Goal: Task Accomplishment & Management: Use online tool/utility

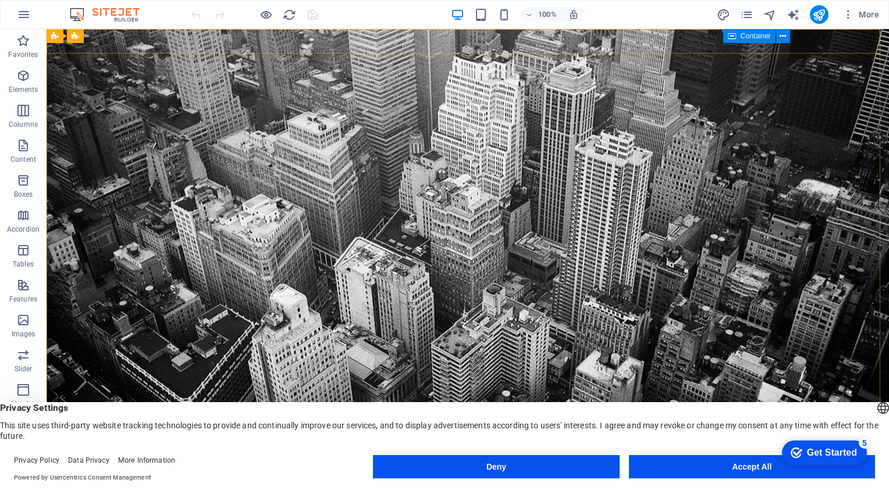
drag, startPoint x: 724, startPoint y: 42, endPoint x: 472, endPoint y: 15, distance: 252.8
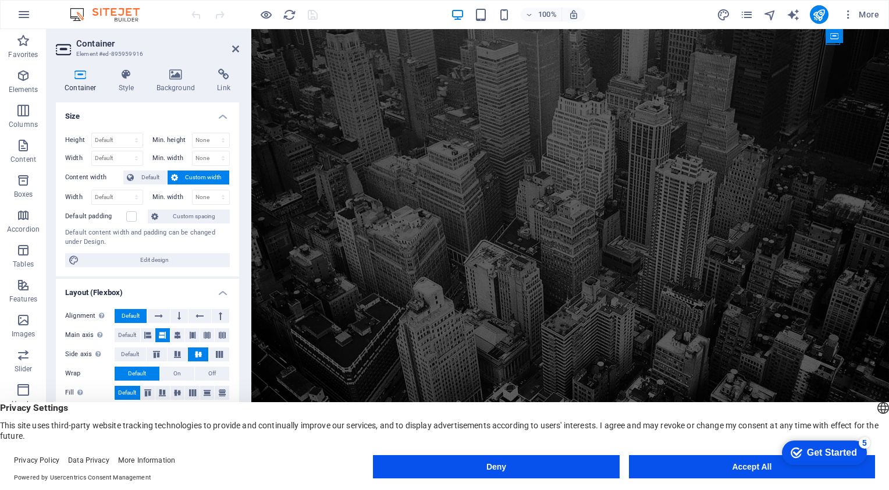
scroll to position [109, 0]
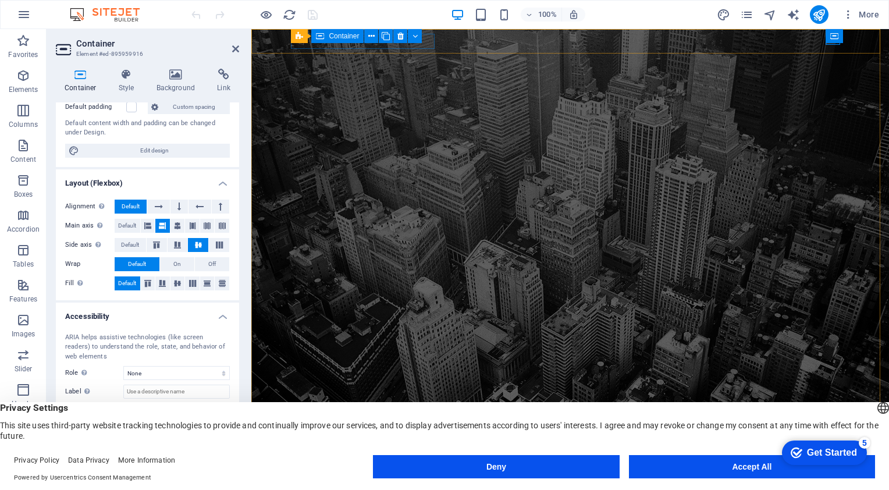
click at [230, 48] on h2 "Container" at bounding box center [157, 43] width 163 height 10
drag, startPoint x: 188, startPoint y: 22, endPoint x: 236, endPoint y: 51, distance: 55.4
click at [236, 51] on icon at bounding box center [235, 48] width 7 height 9
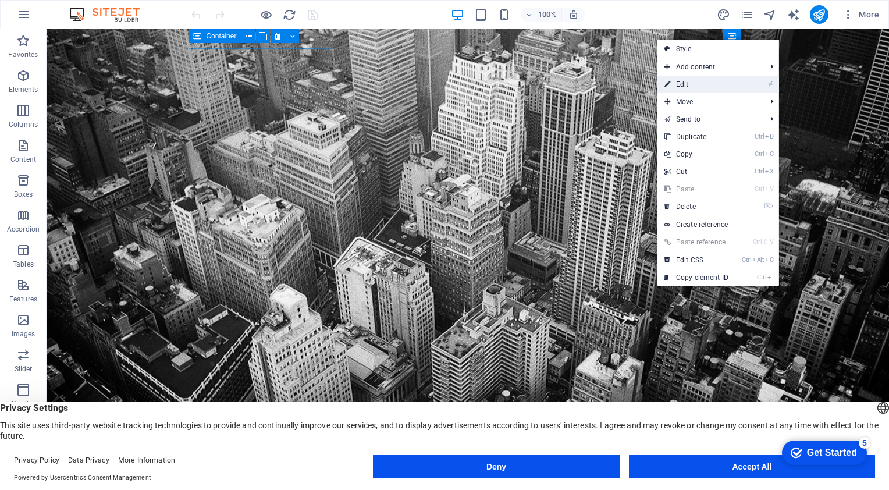
click at [710, 81] on link "⏎ Edit" at bounding box center [696, 84] width 78 height 17
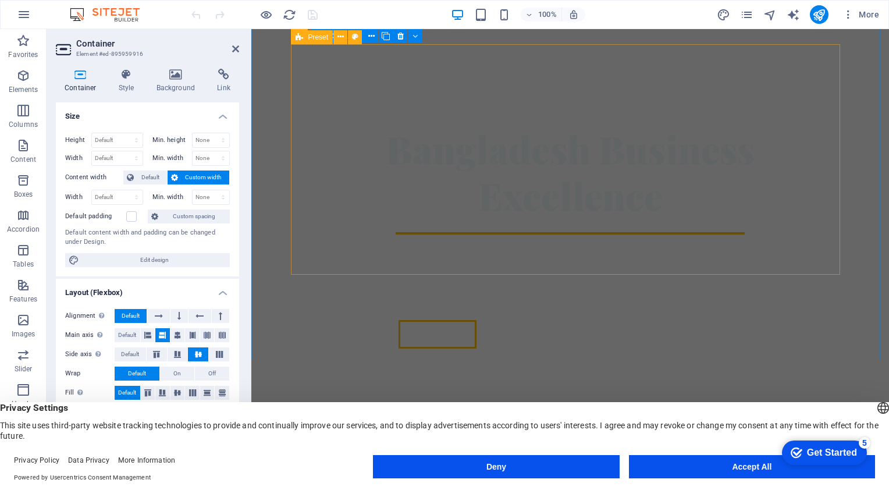
scroll to position [524, 0]
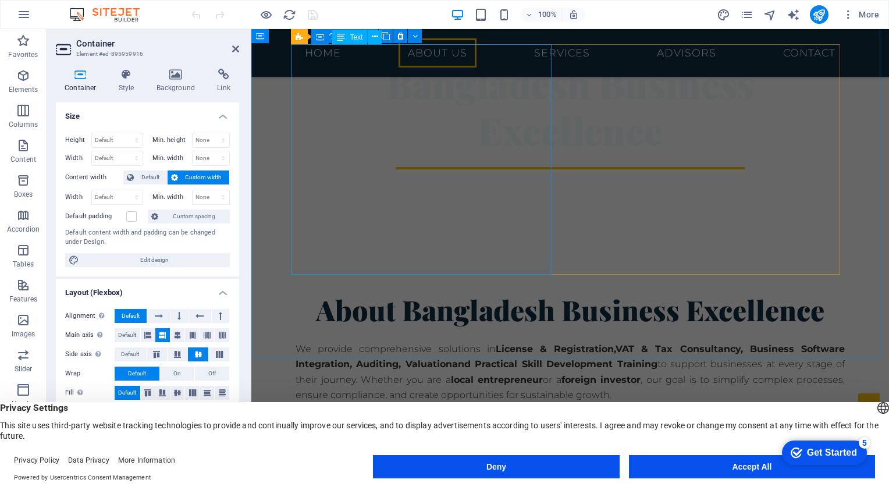
click at [457, 341] on div "We provide comprehensive solutions in License & Registration, VAT & Tax Consult…" at bounding box center [570, 402] width 549 height 123
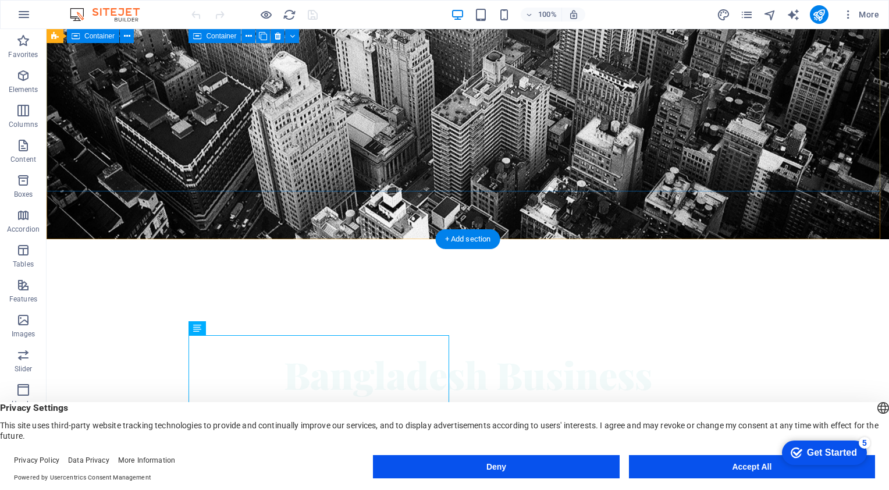
scroll to position [0, 0]
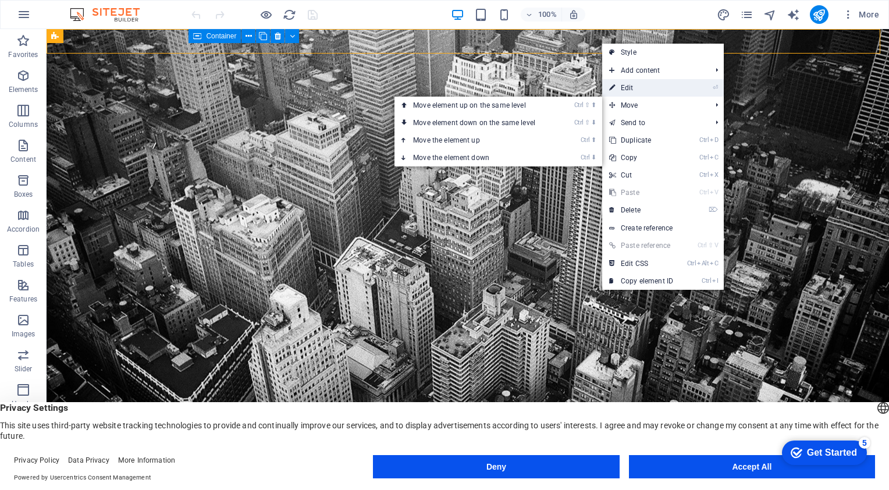
click at [633, 84] on link "⏎ Edit" at bounding box center [641, 87] width 78 height 17
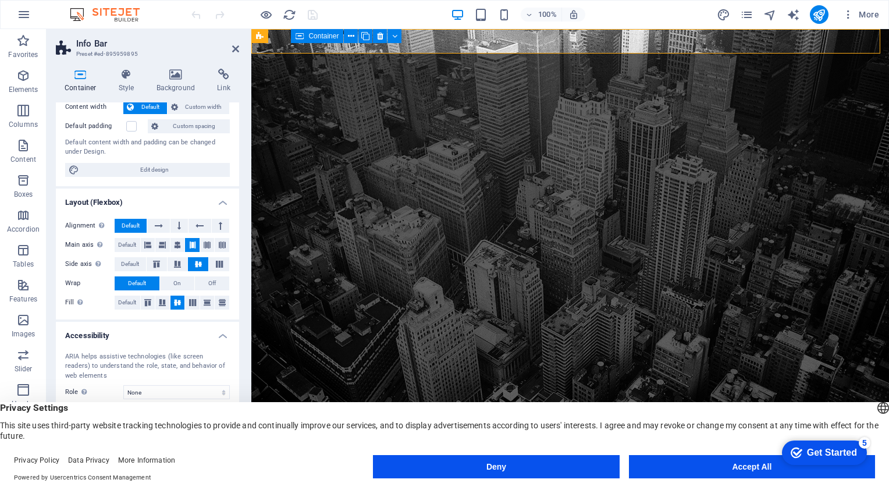
scroll to position [90, 0]
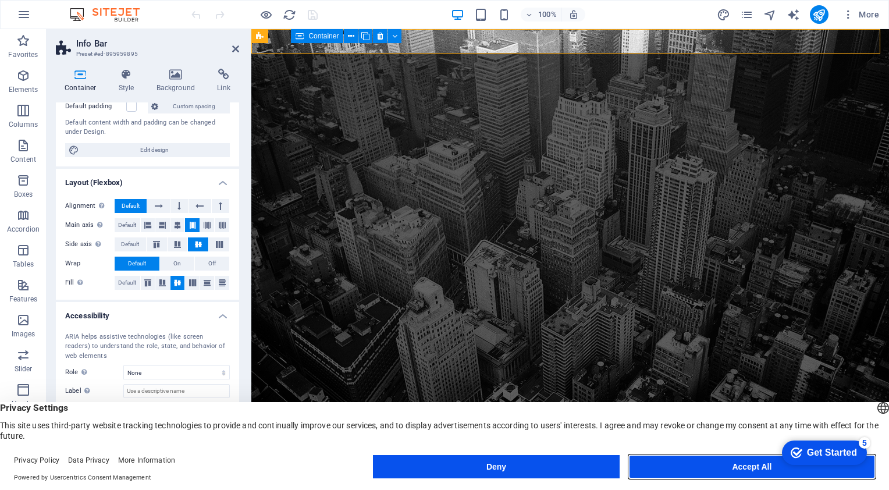
click at [739, 462] on button "Accept All" at bounding box center [752, 466] width 246 height 23
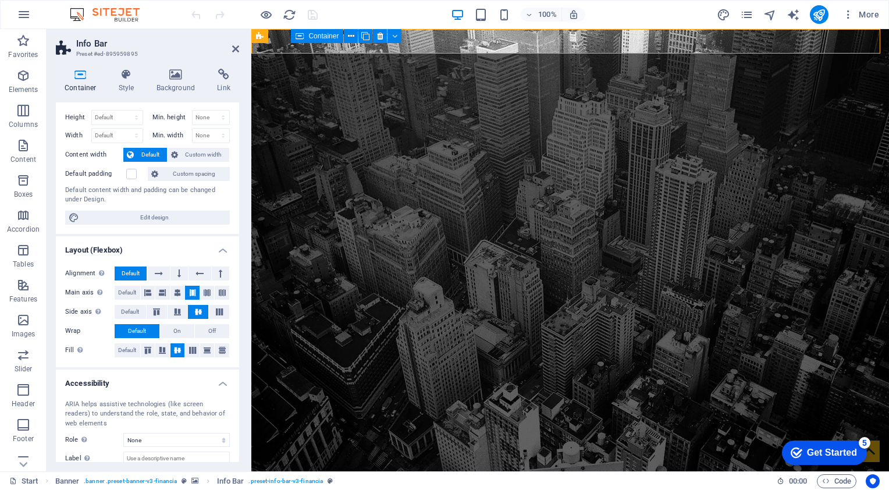
scroll to position [0, 0]
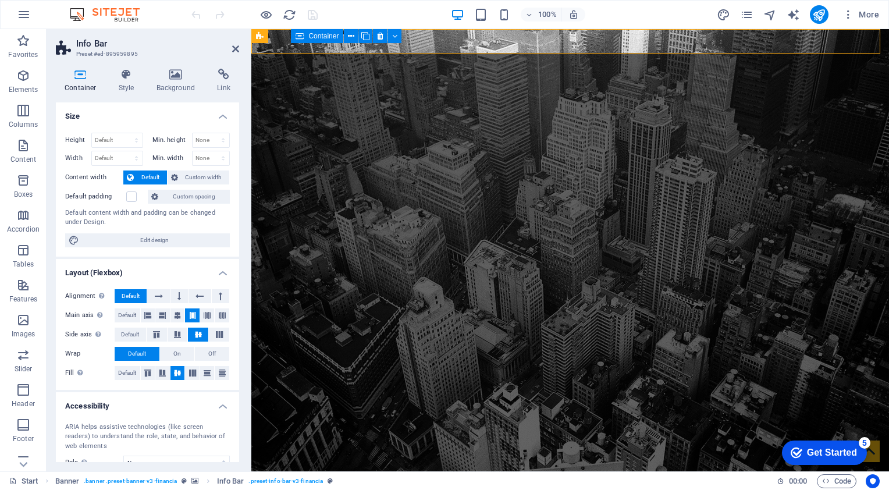
click at [230, 48] on h2 "Info Bar" at bounding box center [157, 43] width 163 height 10
click at [235, 47] on icon at bounding box center [235, 48] width 7 height 9
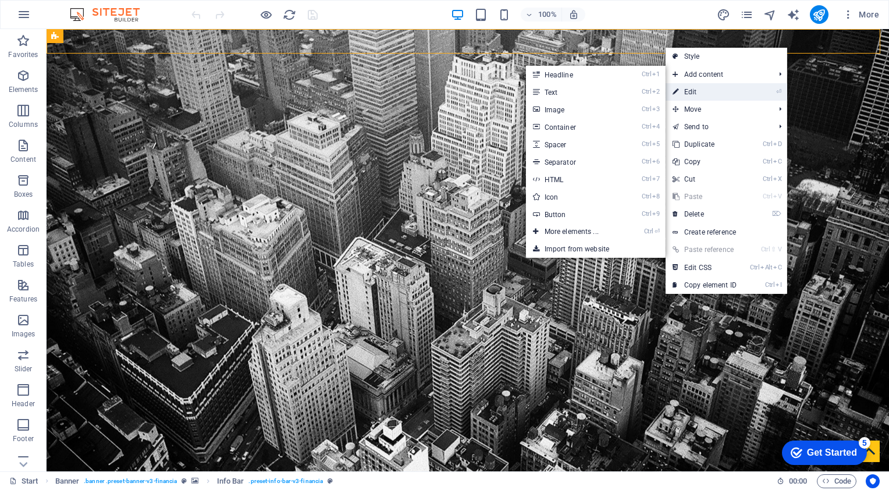
click at [710, 90] on link "⏎ Edit" at bounding box center [705, 91] width 78 height 17
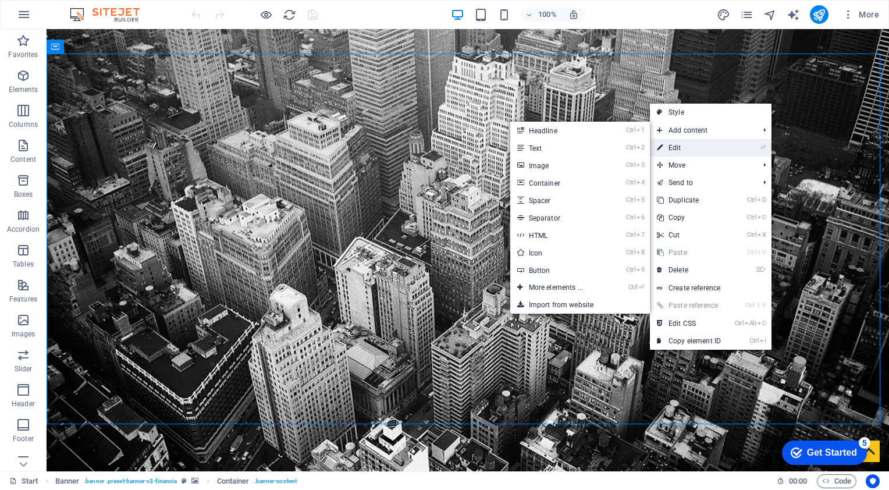
drag, startPoint x: 414, startPoint y: 111, endPoint x: 668, endPoint y: 141, distance: 255.4
click at [668, 141] on link "⏎ Edit" at bounding box center [689, 147] width 78 height 17
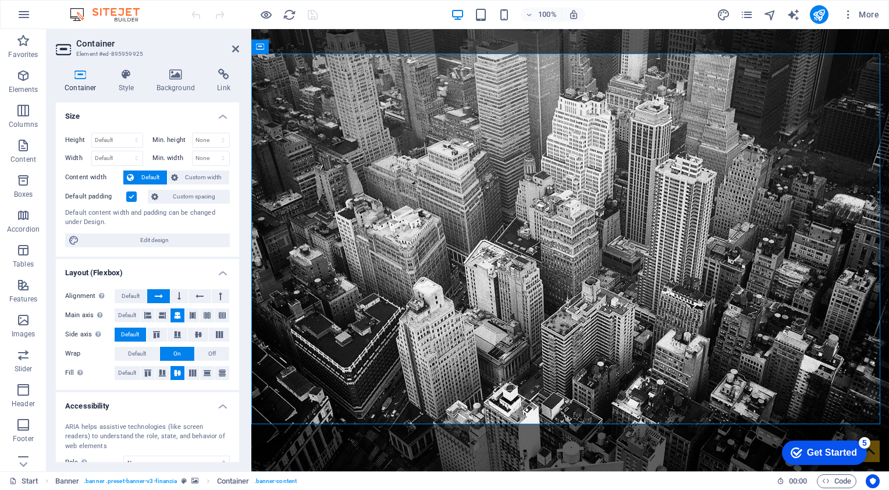
click at [230, 48] on h2 "Container" at bounding box center [157, 43] width 163 height 10
drag, startPoint x: 233, startPoint y: 48, endPoint x: 170, endPoint y: 19, distance: 69.2
click at [233, 48] on icon at bounding box center [235, 48] width 7 height 9
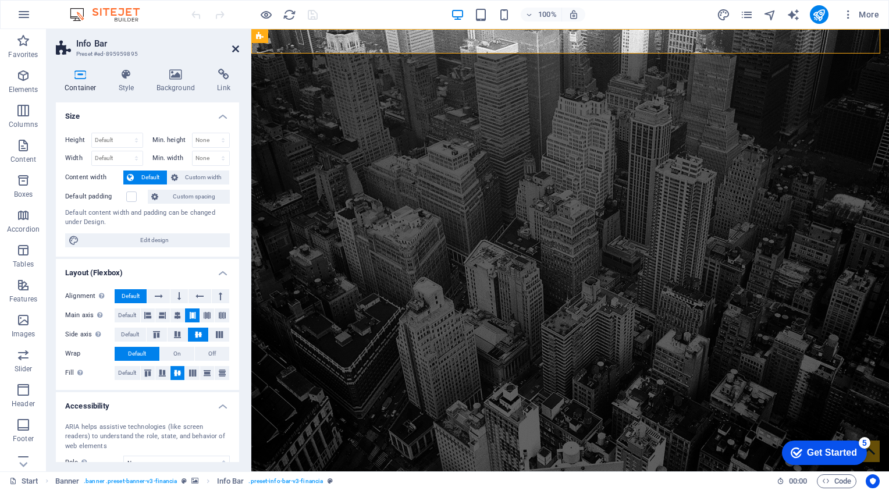
click at [236, 49] on icon at bounding box center [235, 48] width 7 height 9
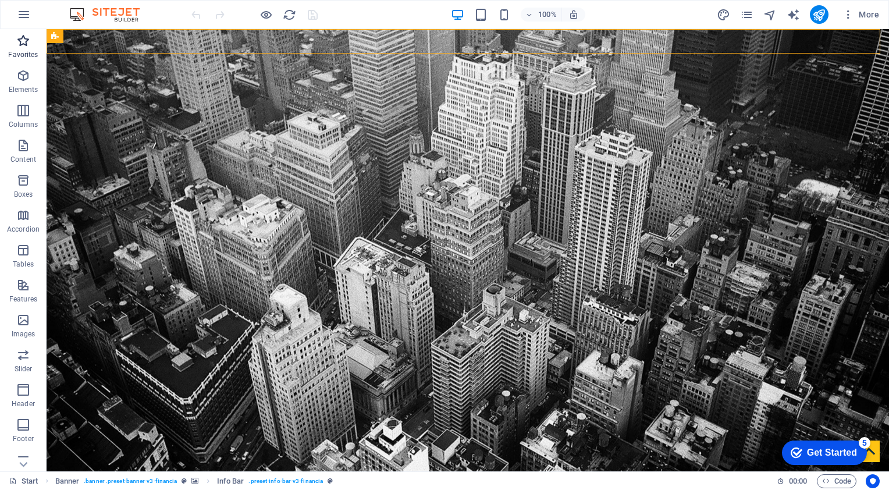
click at [31, 47] on span "Favorites" at bounding box center [23, 48] width 47 height 28
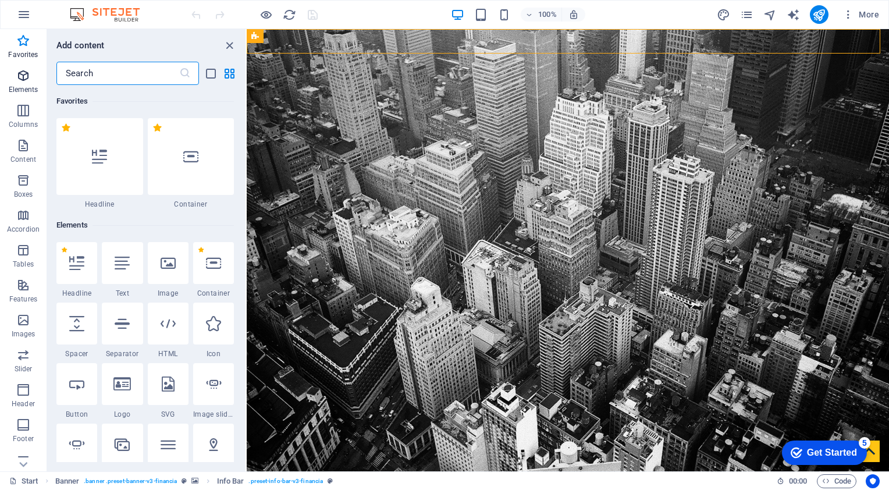
click at [15, 86] on p "Elements" at bounding box center [24, 89] width 30 height 9
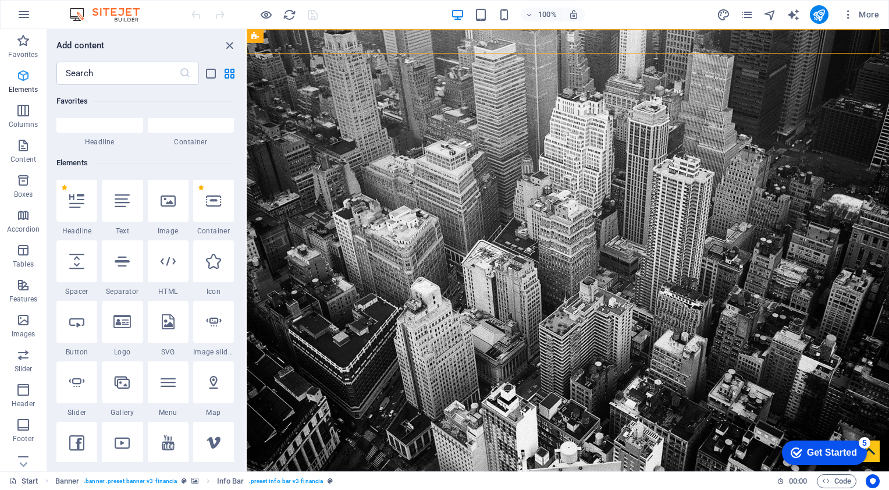
scroll to position [123, 0]
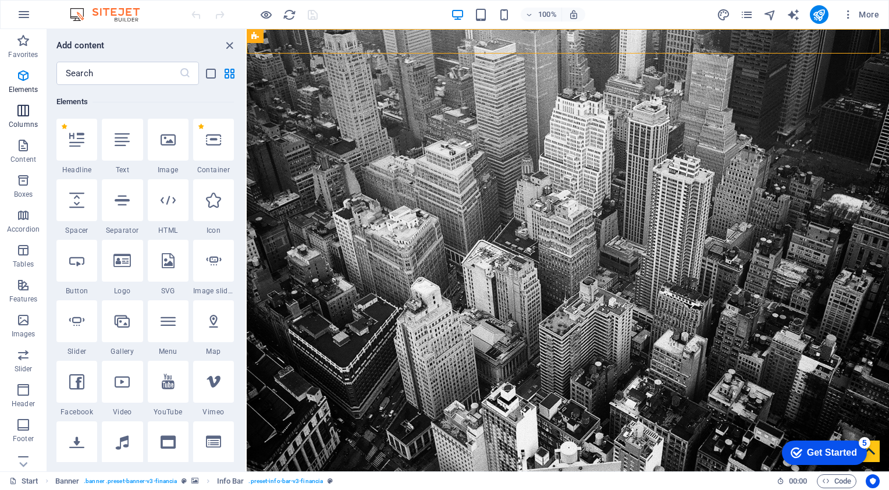
click at [26, 119] on span "Columns" at bounding box center [23, 118] width 47 height 28
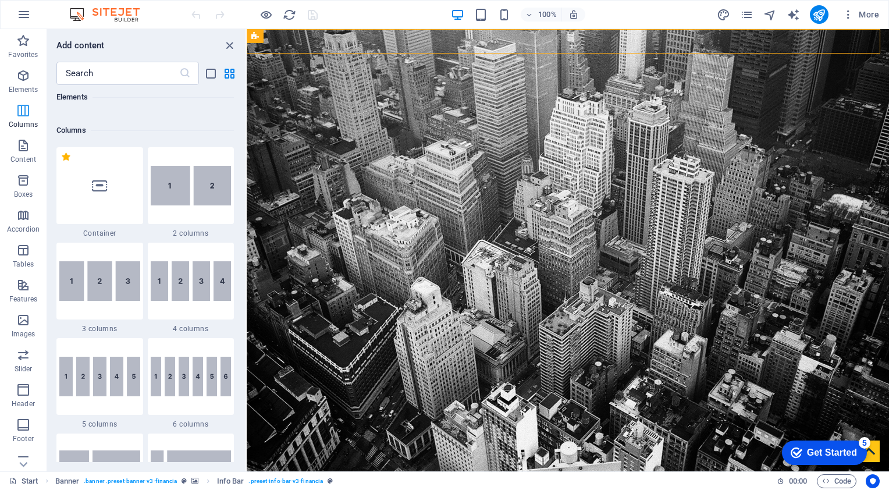
scroll to position [575, 0]
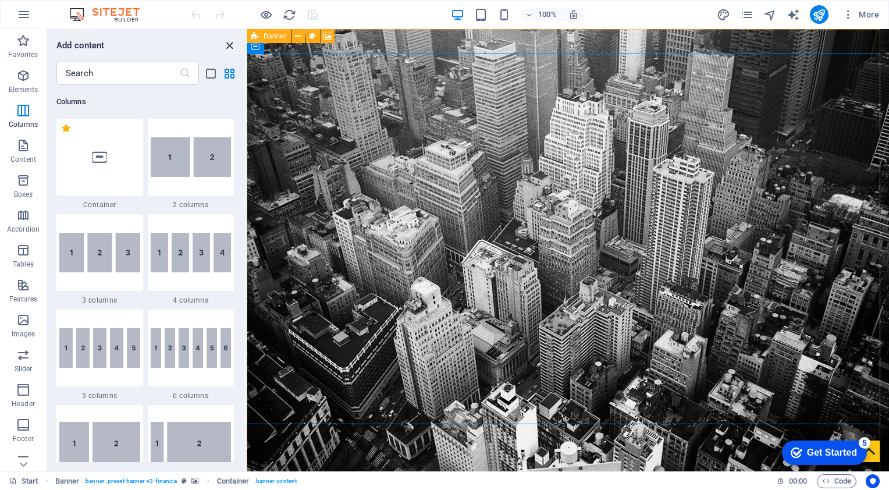
click at [226, 41] on icon "close panel" at bounding box center [229, 45] width 13 height 13
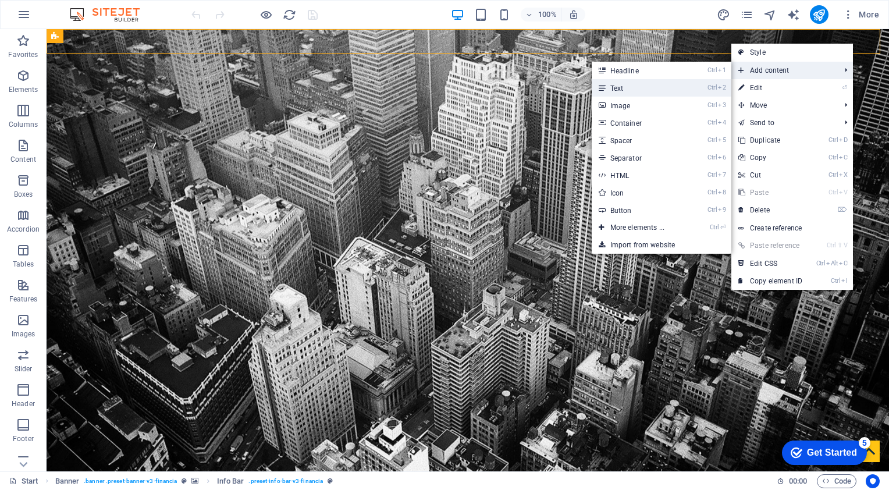
click at [647, 84] on link "Ctrl 2 Text" at bounding box center [640, 87] width 96 height 17
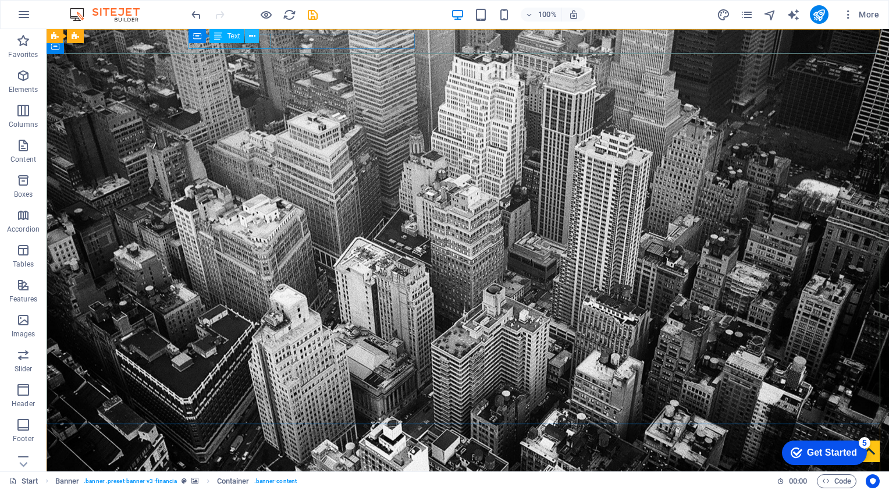
click at [249, 41] on icon at bounding box center [252, 36] width 6 height 12
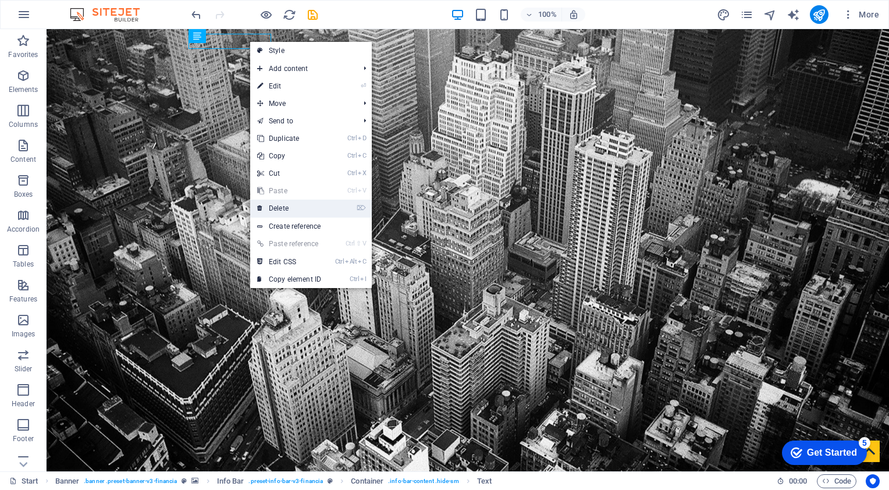
click at [283, 207] on link "⌦ Delete" at bounding box center [289, 208] width 78 height 17
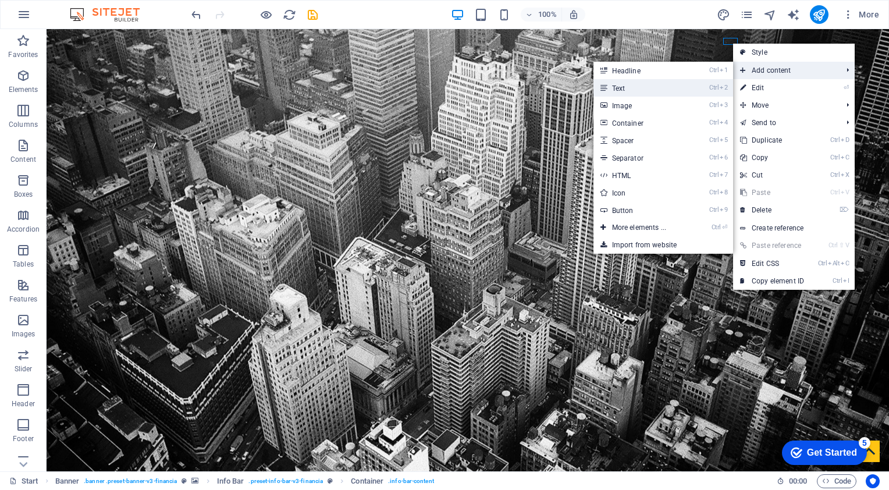
click at [612, 91] on link "Ctrl 2 Text" at bounding box center [641, 87] width 96 height 17
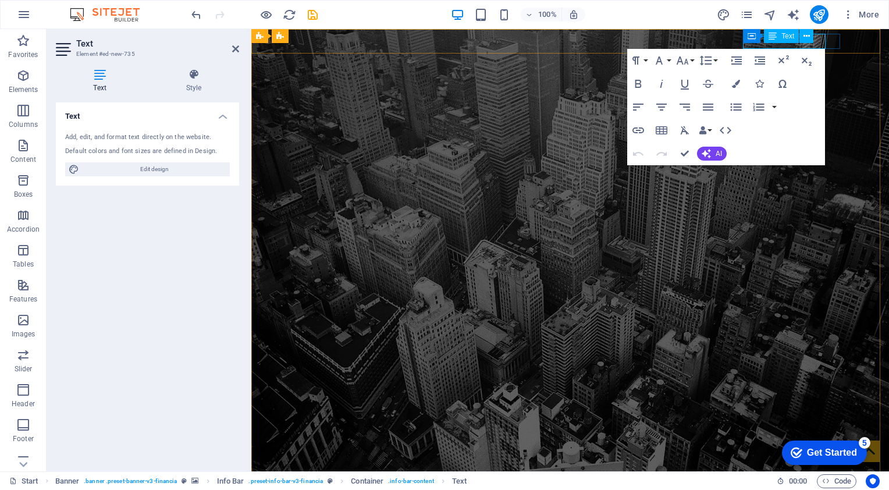
click at [817, 37] on div "Container Text" at bounding box center [782, 36] width 78 height 15
click at [819, 42] on div "Container Text" at bounding box center [782, 36] width 78 height 15
click at [784, 41] on div "Text" at bounding box center [781, 36] width 35 height 14
click at [703, 156] on icon "button" at bounding box center [706, 153] width 9 height 9
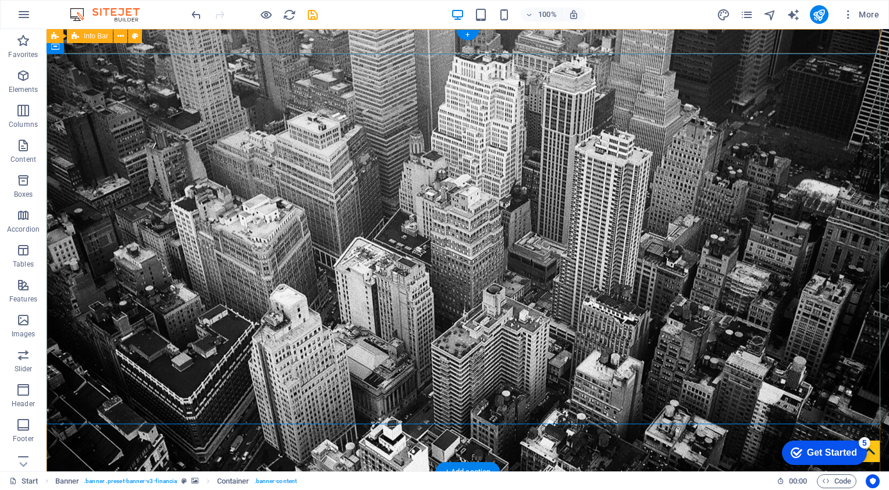
drag, startPoint x: 699, startPoint y: 45, endPoint x: 785, endPoint y: 45, distance: 86.1
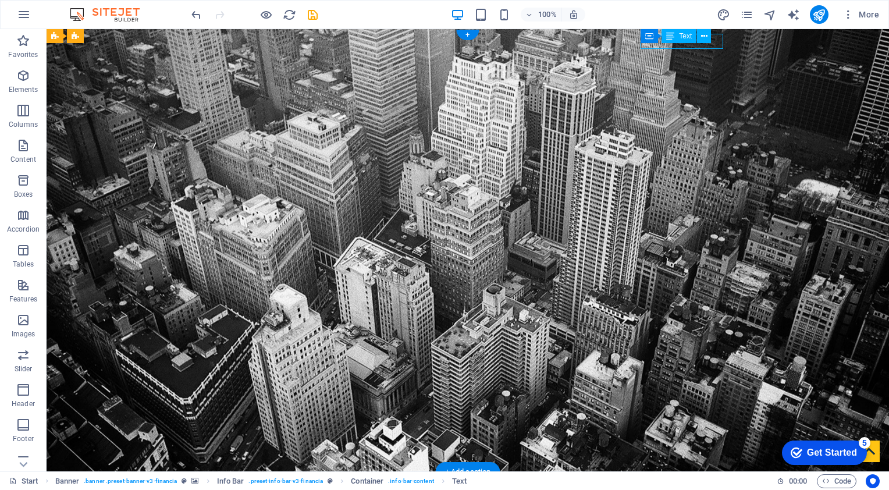
drag, startPoint x: 712, startPoint y: 44, endPoint x: 689, endPoint y: 45, distance: 22.7
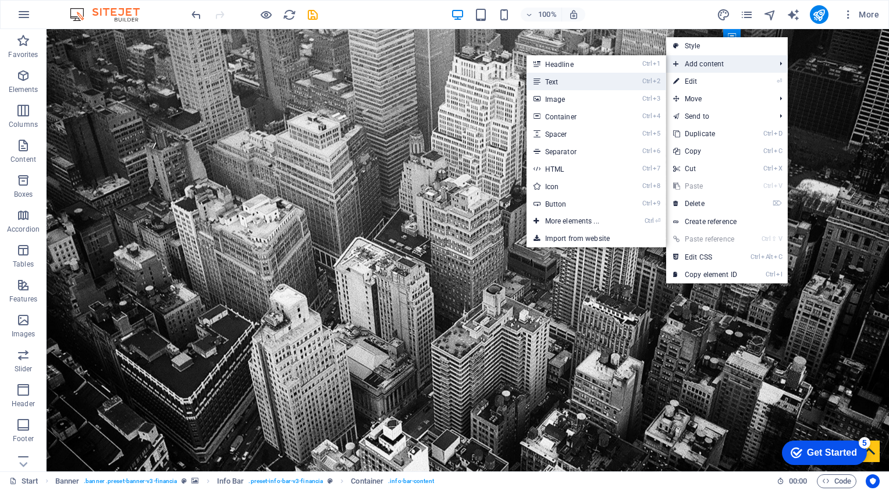
click at [571, 79] on link "Ctrl 2 Text" at bounding box center [575, 81] width 96 height 17
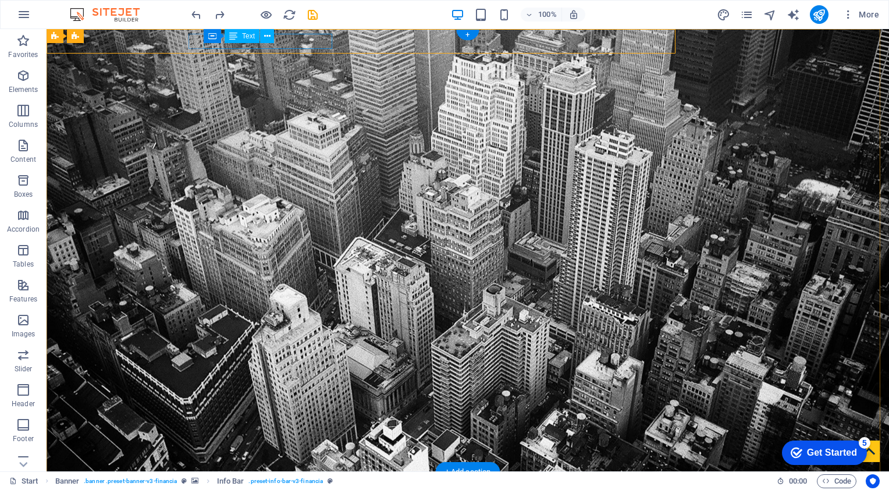
click at [292, 486] on div "Kazipara, Mirpur , Dhaka 1216" at bounding box center [463, 493] width 540 height 15
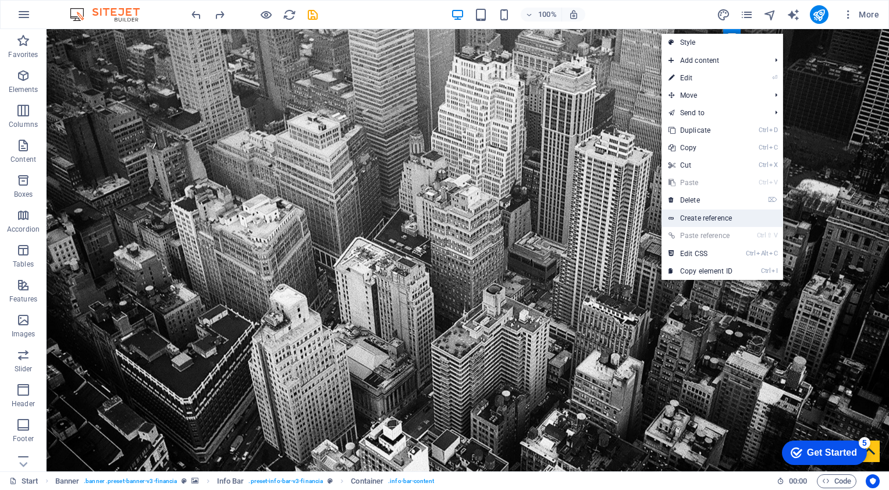
click at [700, 224] on link "Create reference" at bounding box center [722, 217] width 122 height 17
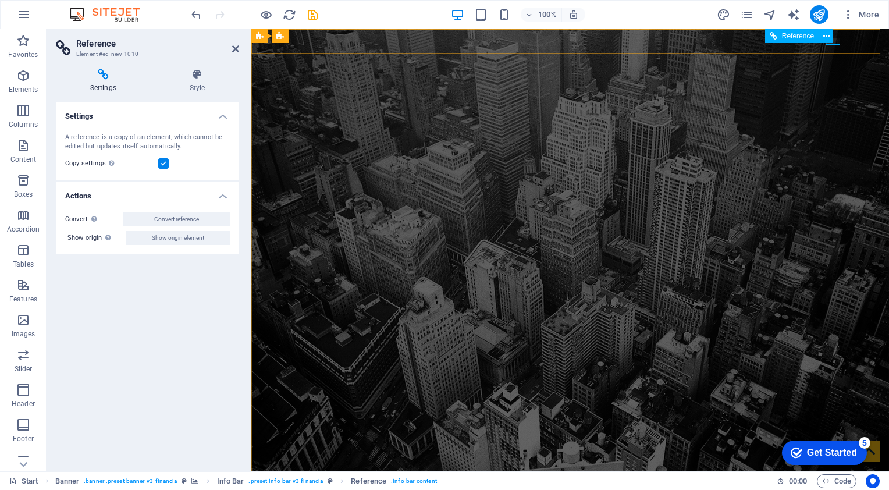
click at [835, 41] on div "Reference" at bounding box center [803, 36] width 76 height 15
drag, startPoint x: 1087, startPoint y: 70, endPoint x: 792, endPoint y: 79, distance: 294.5
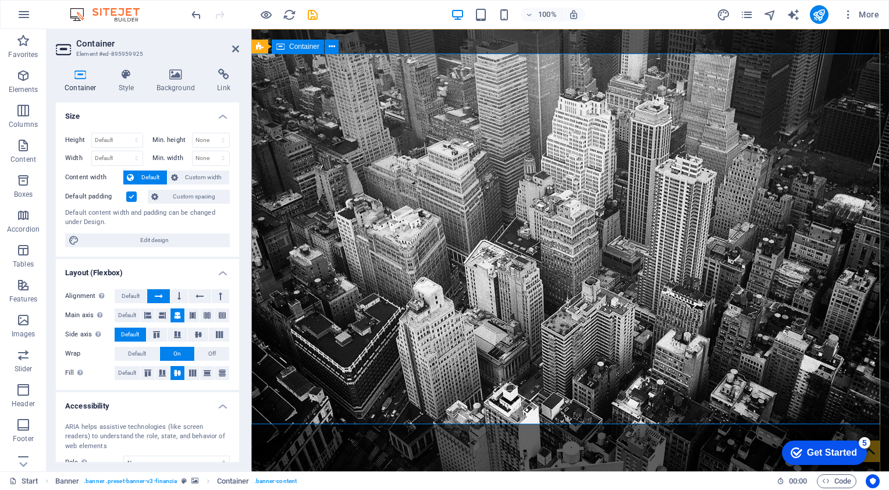
click at [236, 48] on icon at bounding box center [235, 48] width 7 height 9
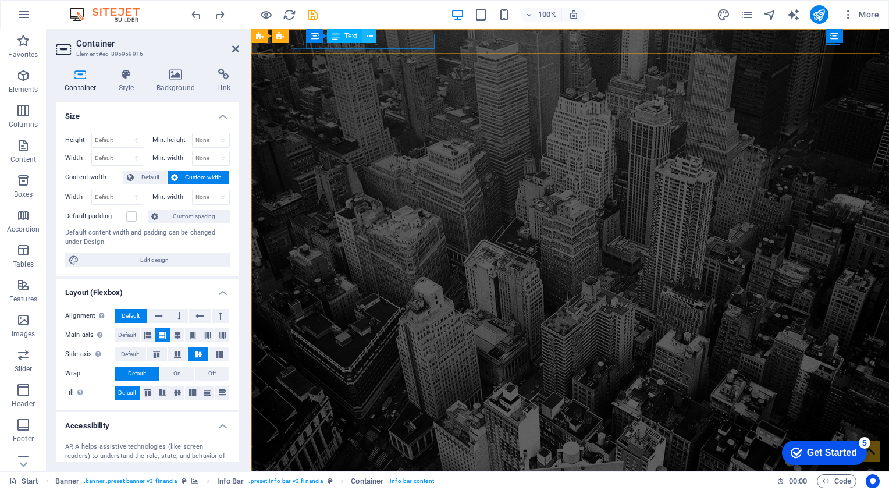
click at [367, 37] on icon at bounding box center [370, 36] width 6 height 12
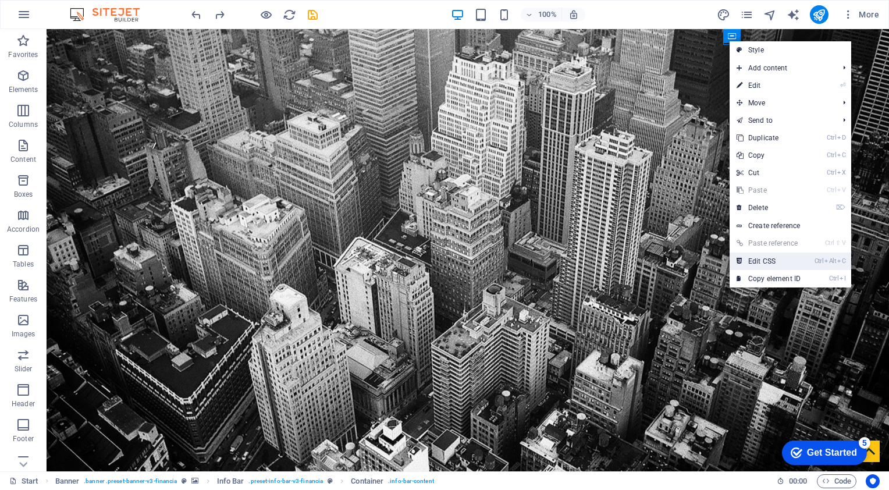
click at [771, 258] on link "Ctrl Alt C Edit CSS" at bounding box center [769, 260] width 78 height 17
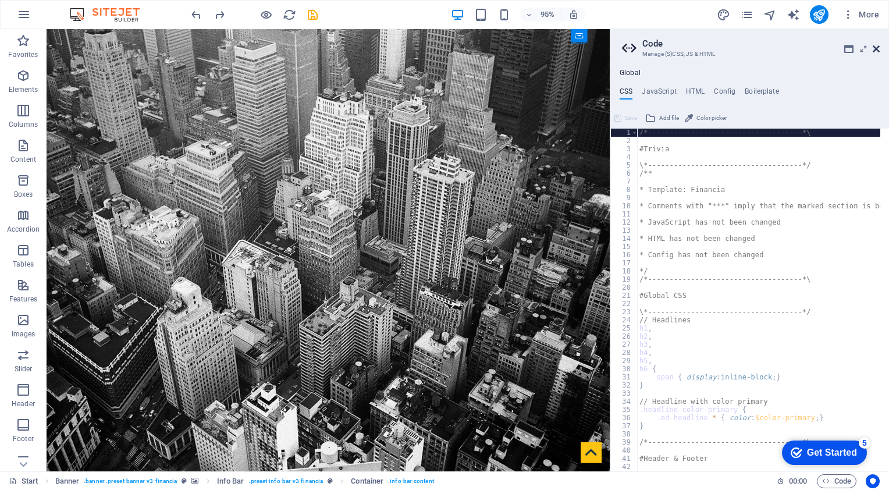
click at [879, 50] on icon at bounding box center [876, 48] width 7 height 9
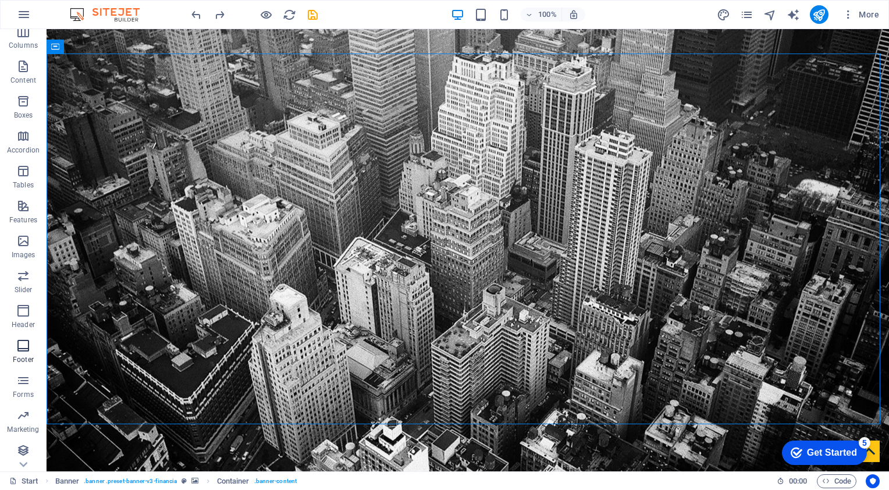
scroll to position [81, 0]
click at [23, 309] on icon "button" at bounding box center [23, 309] width 14 height 14
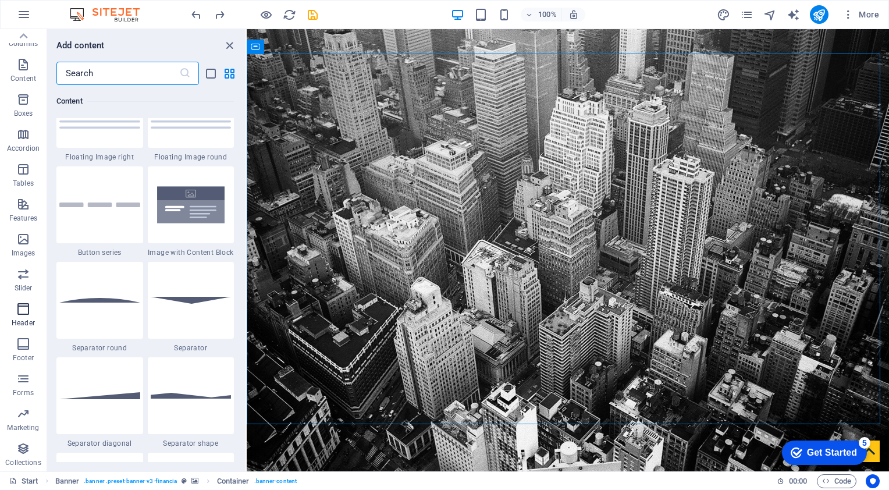
scroll to position [7006, 0]
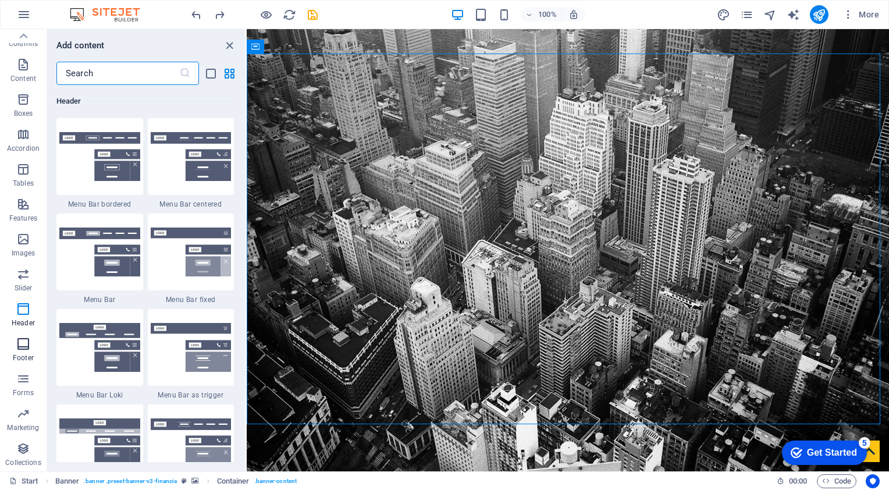
click at [26, 348] on icon "button" at bounding box center [23, 344] width 14 height 14
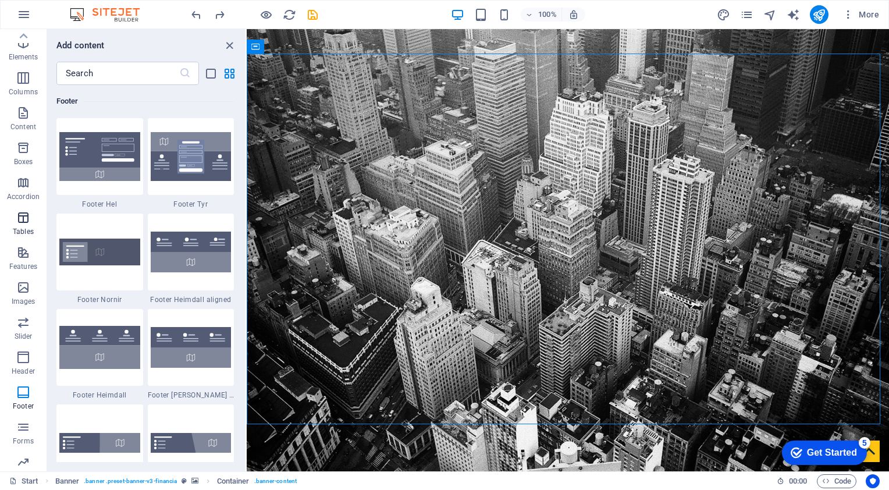
scroll to position [0, 0]
click at [227, 42] on icon "close panel" at bounding box center [229, 45] width 13 height 13
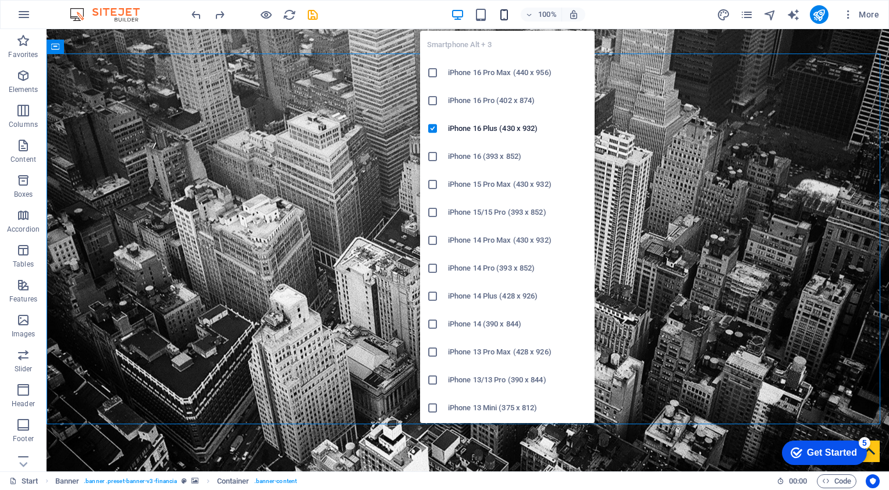
click at [506, 15] on icon "button" at bounding box center [503, 14] width 13 height 13
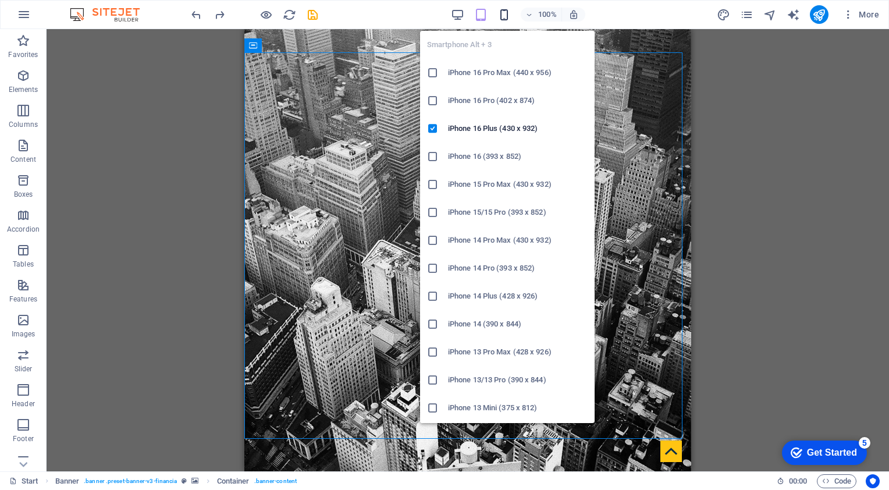
click at [504, 13] on icon "button" at bounding box center [503, 14] width 13 height 13
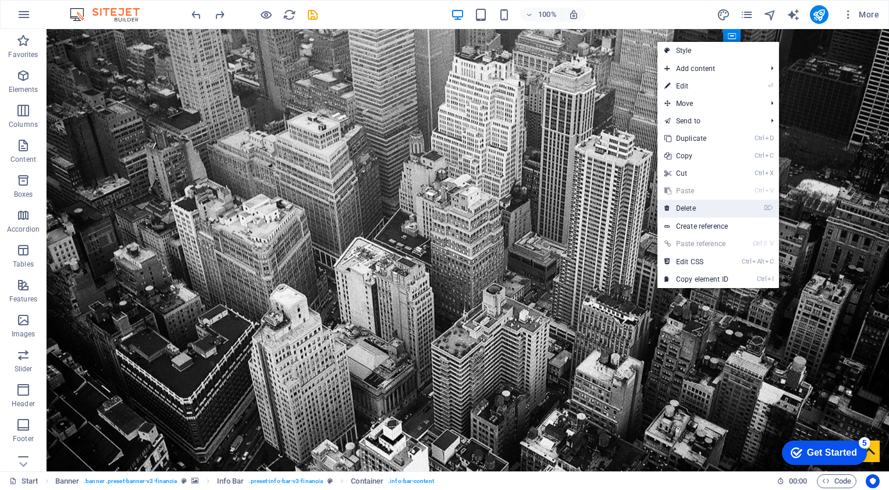
click at [695, 213] on link "⌦ Delete" at bounding box center [696, 208] width 78 height 17
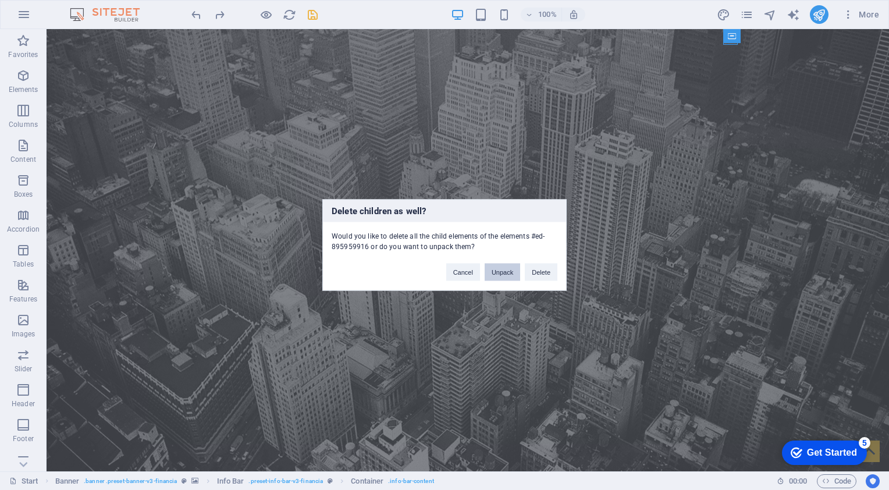
click at [501, 277] on button "Unpack" at bounding box center [502, 272] width 35 height 17
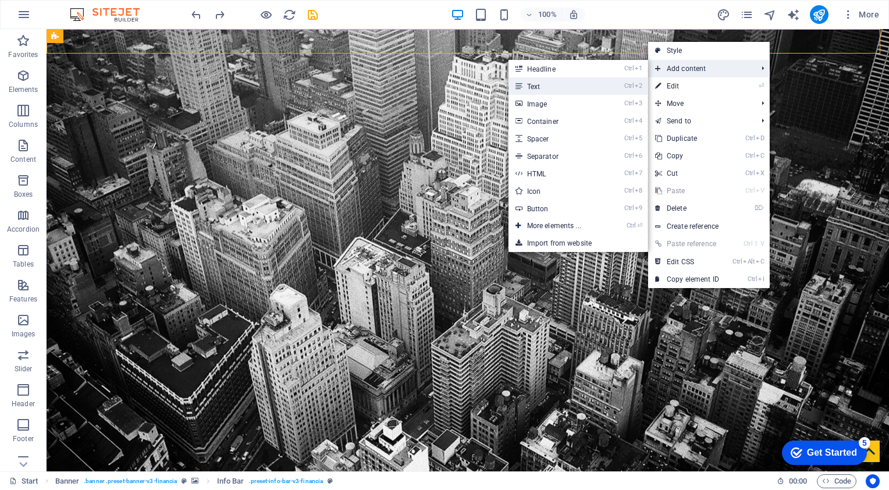
click at [555, 79] on link "Ctrl 2 Text" at bounding box center [556, 85] width 96 height 17
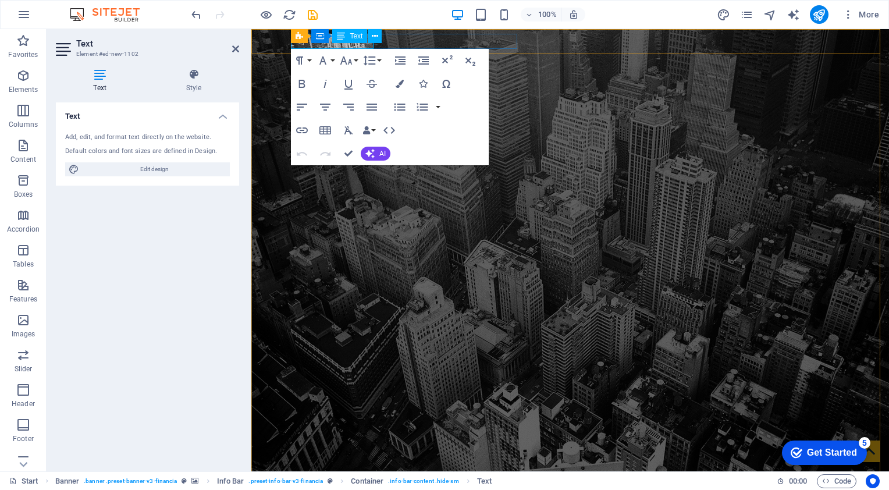
click at [361, 476] on p "New text element" at bounding box center [566, 483] width 540 height 15
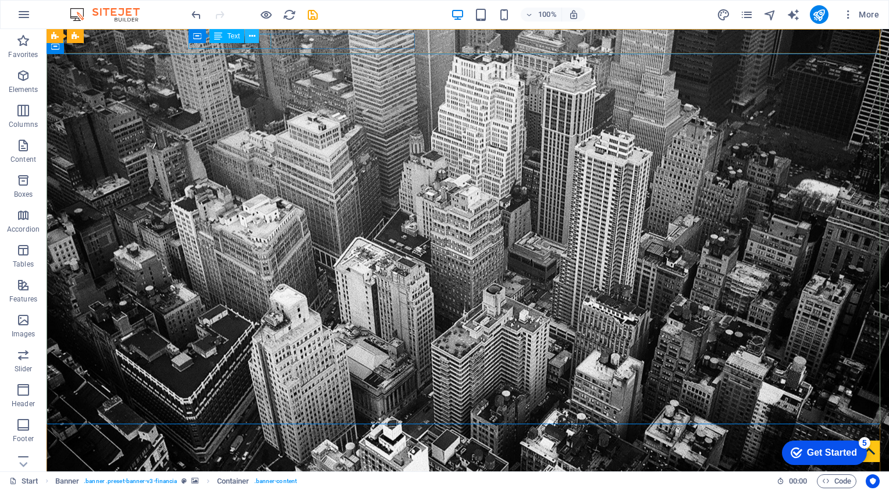
click at [257, 41] on button at bounding box center [252, 36] width 14 height 14
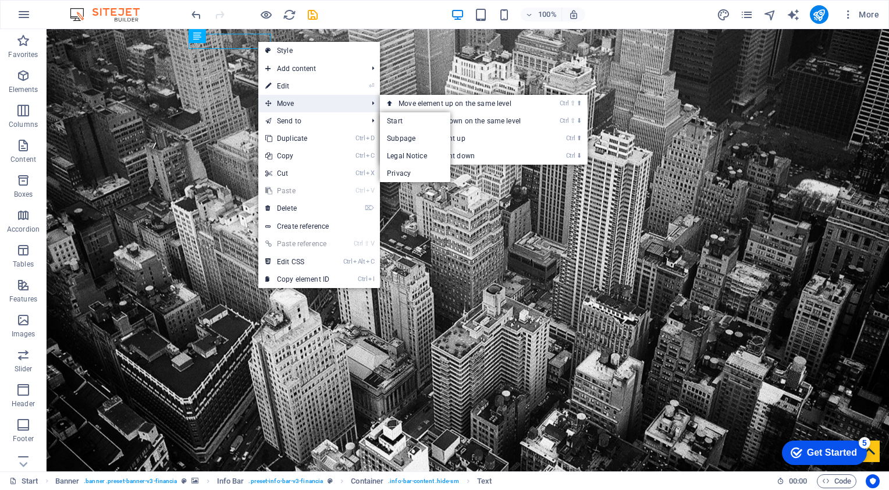
drag, startPoint x: 304, startPoint y: 104, endPoint x: 298, endPoint y: 100, distance: 6.3
click at [304, 104] on span "Move" at bounding box center [310, 103] width 104 height 17
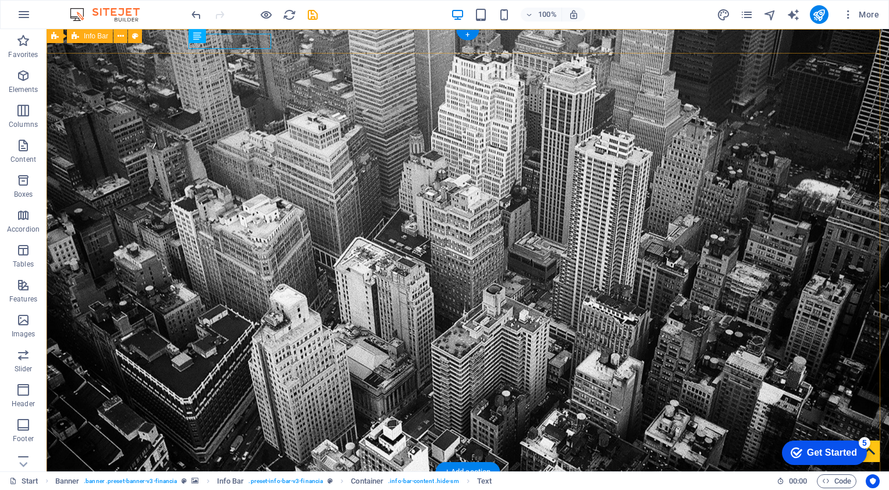
drag, startPoint x: 288, startPoint y: 72, endPoint x: 755, endPoint y: 39, distance: 468.3
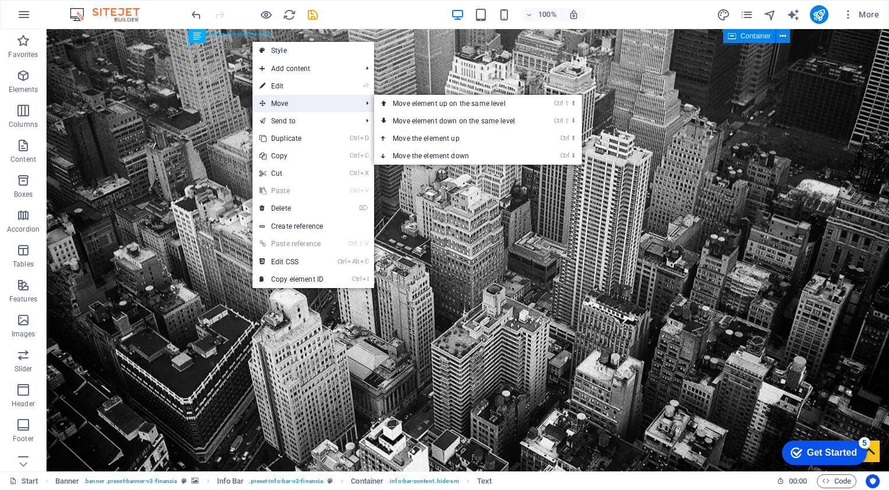
click at [269, 102] on span "Move" at bounding box center [304, 103] width 104 height 17
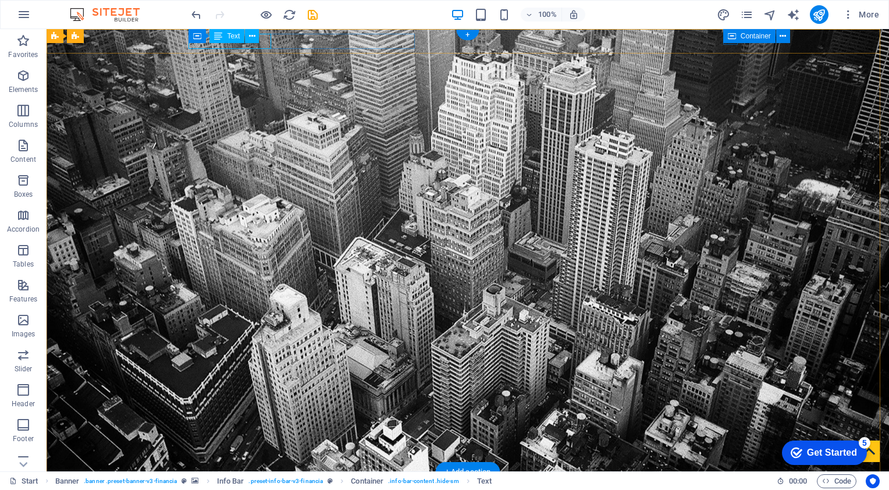
drag, startPoint x: 244, startPoint y: 45, endPoint x: 291, endPoint y: 72, distance: 54.0
drag, startPoint x: 233, startPoint y: 42, endPoint x: 791, endPoint y: 42, distance: 557.9
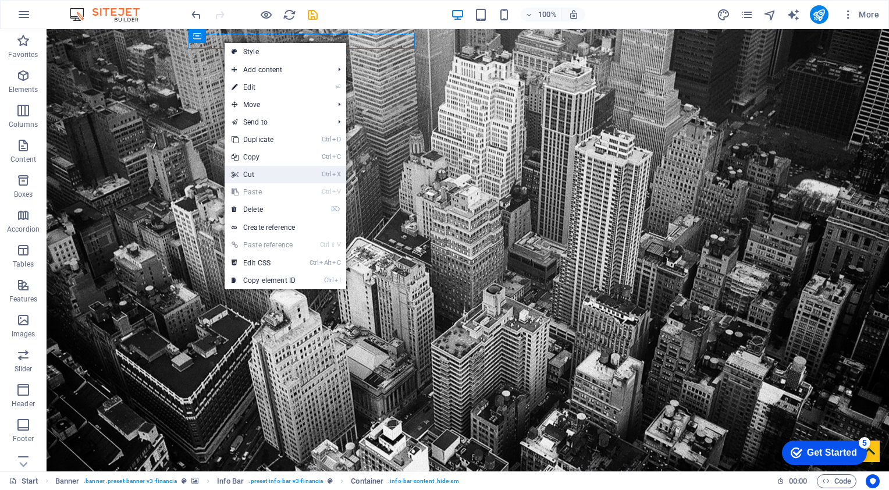
click at [258, 168] on link "Ctrl X Cut" at bounding box center [264, 174] width 78 height 17
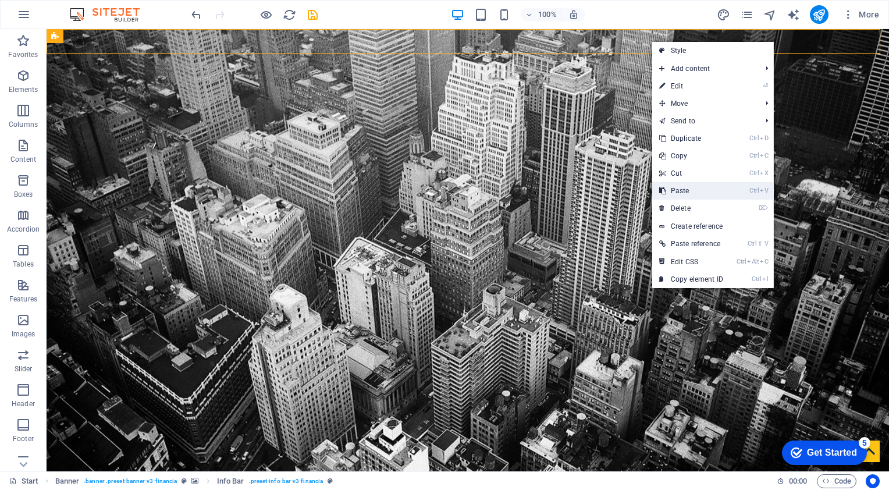
click at [696, 195] on link "Ctrl V Paste" at bounding box center [691, 190] width 78 height 17
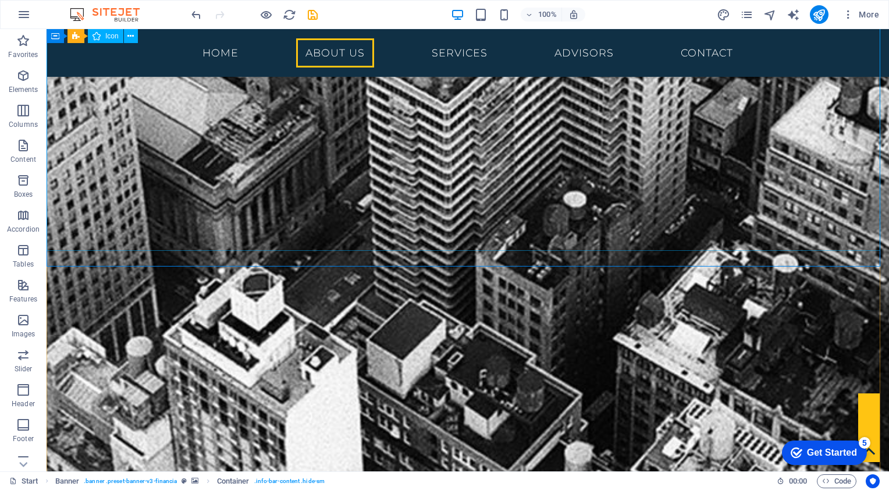
scroll to position [989, 0]
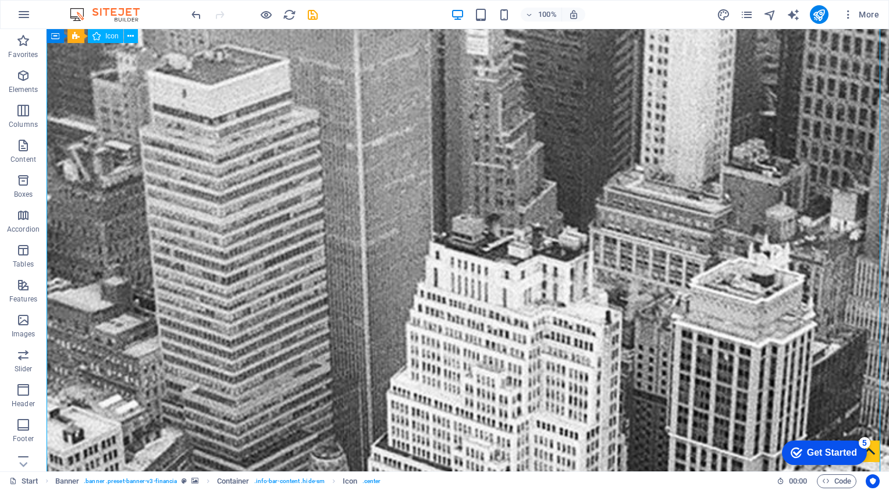
scroll to position [0, 0]
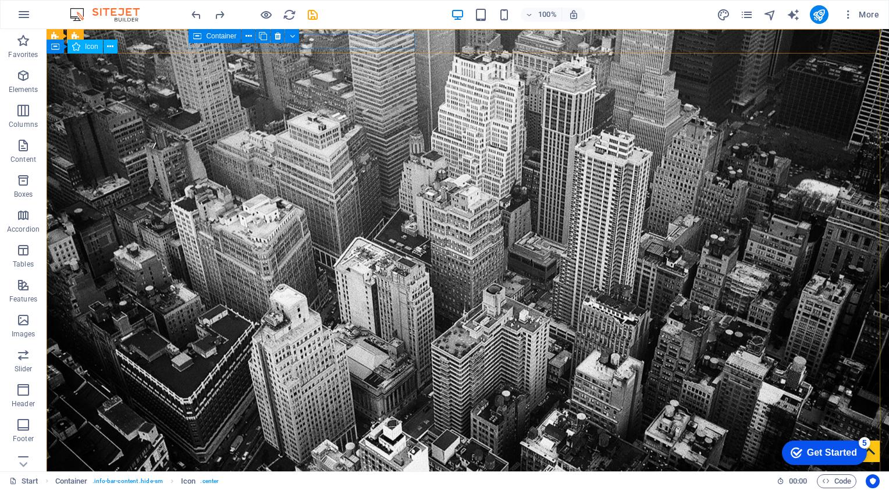
click at [193, 43] on icon at bounding box center [197, 36] width 8 height 14
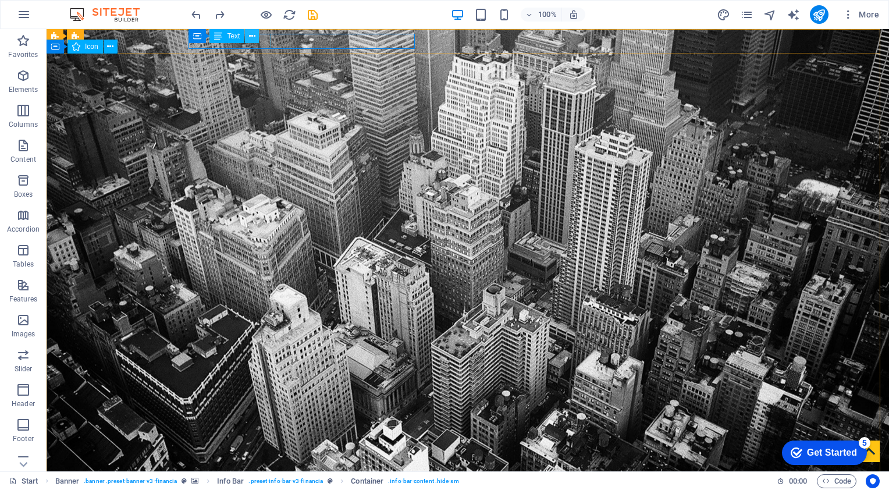
click at [248, 41] on button at bounding box center [252, 36] width 14 height 14
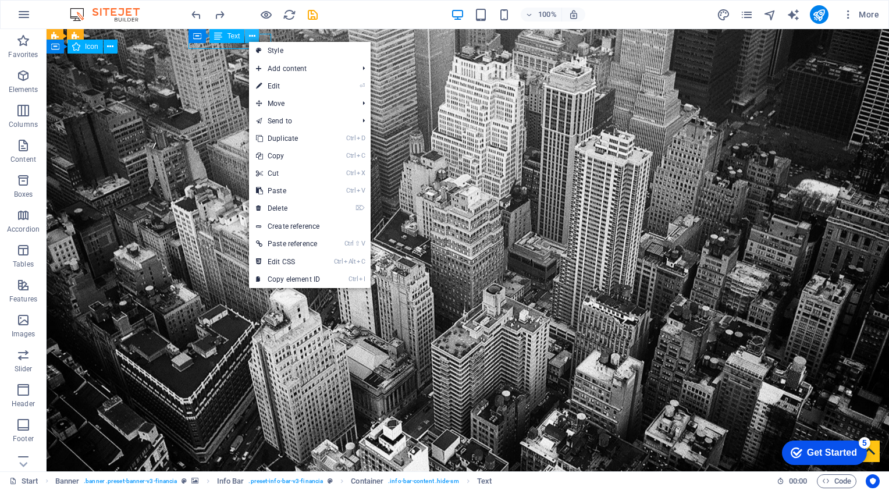
click at [248, 41] on button at bounding box center [252, 36] width 14 height 14
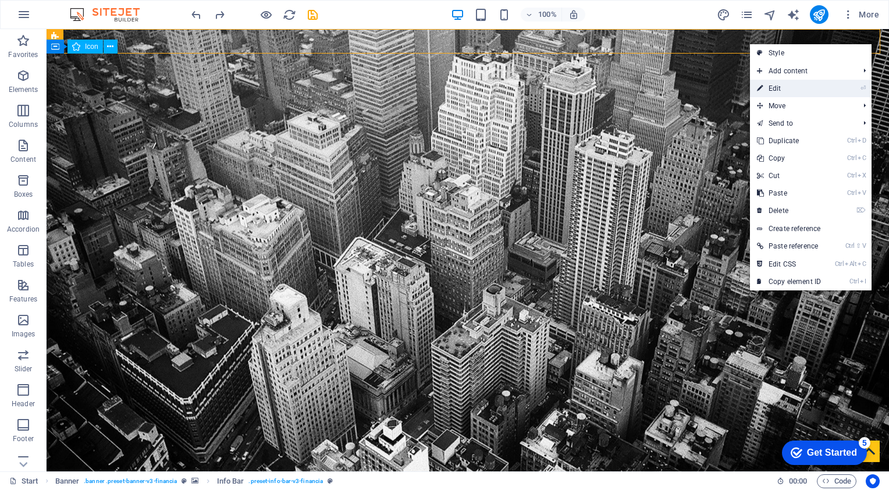
click at [784, 80] on link "⏎ Edit" at bounding box center [789, 88] width 78 height 17
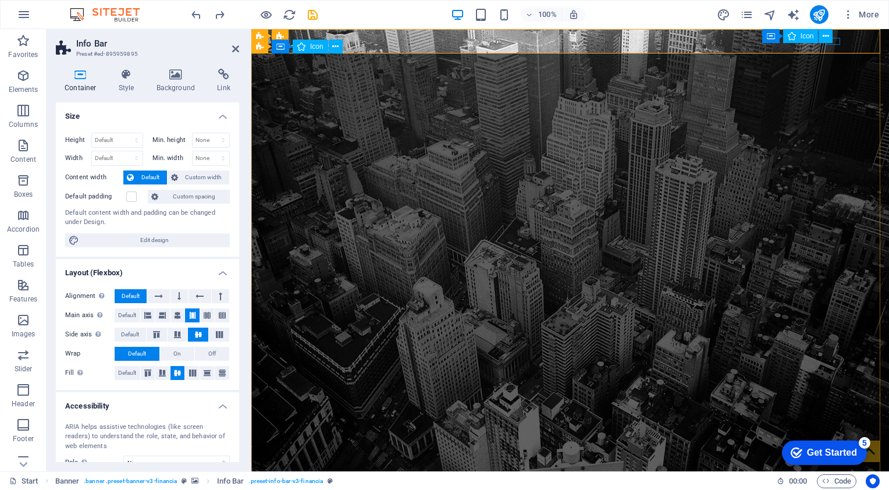
click at [838, 40] on div "Container Icon" at bounding box center [801, 36] width 79 height 15
click at [837, 41] on div "Container Icon" at bounding box center [801, 36] width 79 height 15
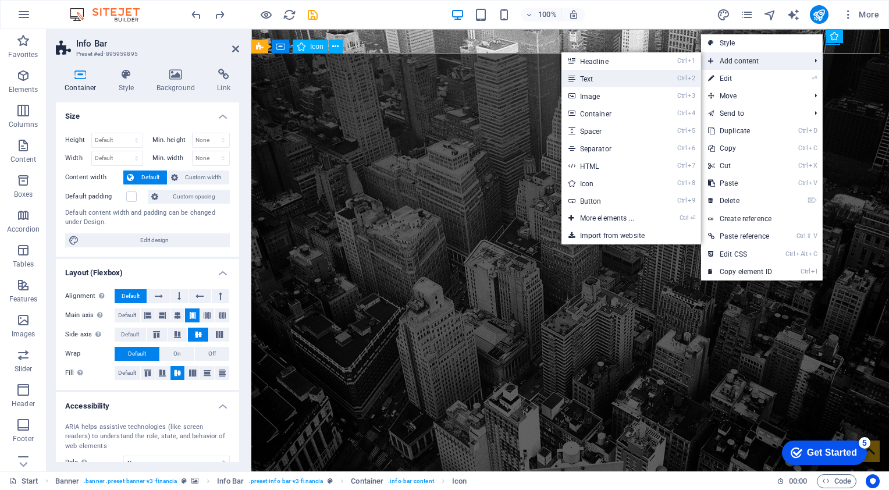
click at [619, 74] on link "Ctrl 2 Text" at bounding box center [609, 78] width 96 height 17
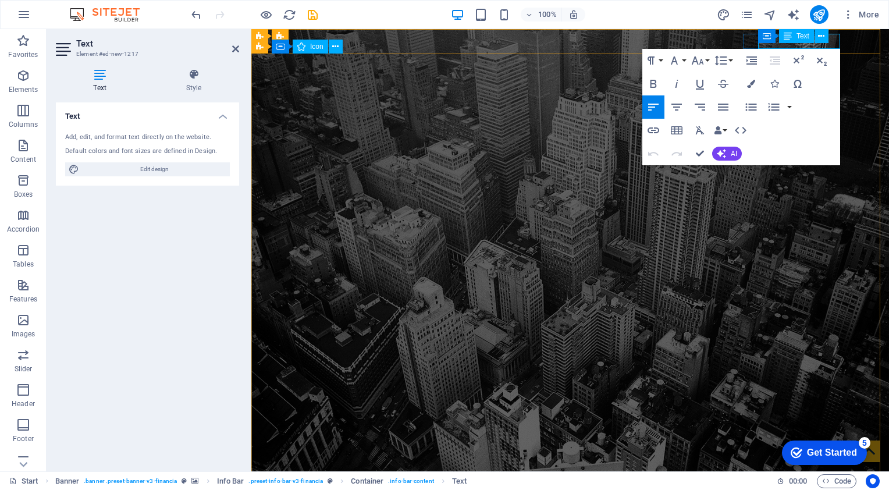
click at [784, 42] on icon at bounding box center [788, 36] width 8 height 14
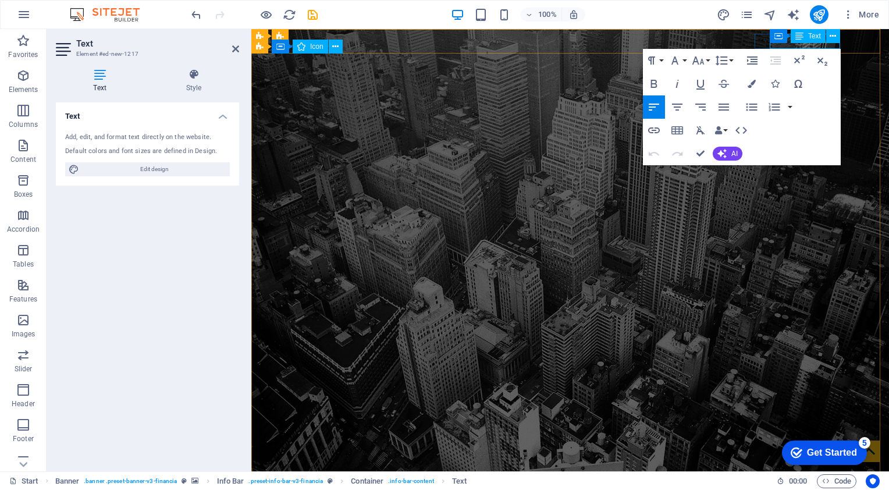
click at [817, 43] on div "Container Text" at bounding box center [809, 36] width 78 height 15
drag, startPoint x: 819, startPoint y: 45, endPoint x: 838, endPoint y: 45, distance: 18.6
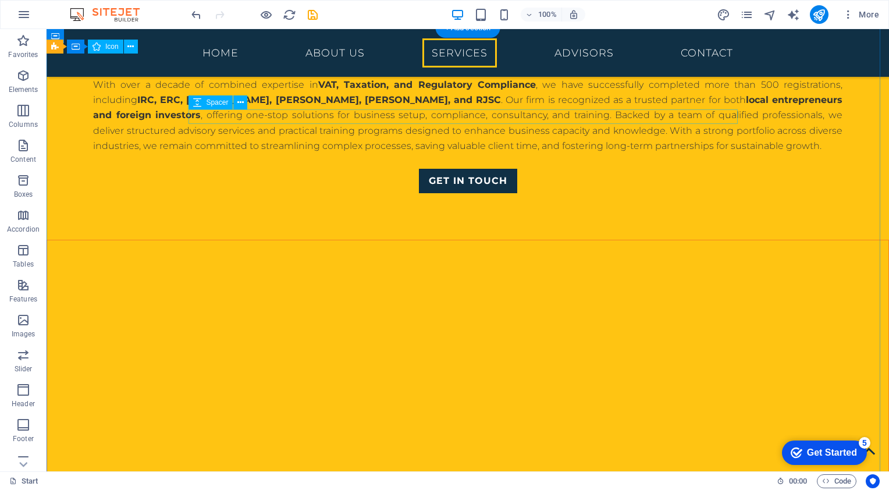
scroll to position [1222, 0]
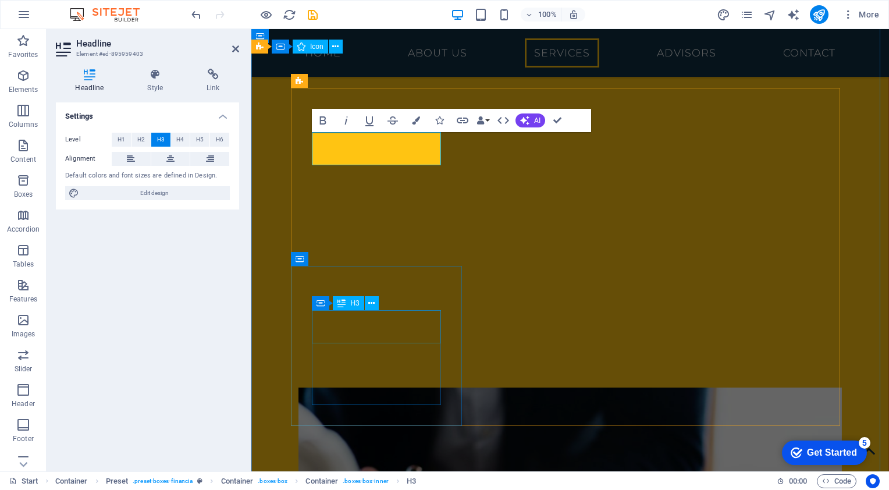
scroll to position [1492, 0]
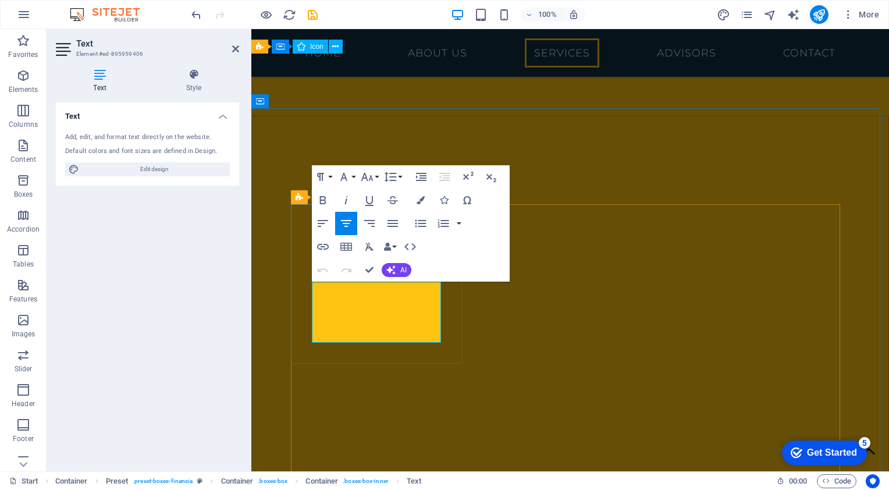
drag, startPoint x: 409, startPoint y: 339, endPoint x: 319, endPoint y: 293, distance: 101.2
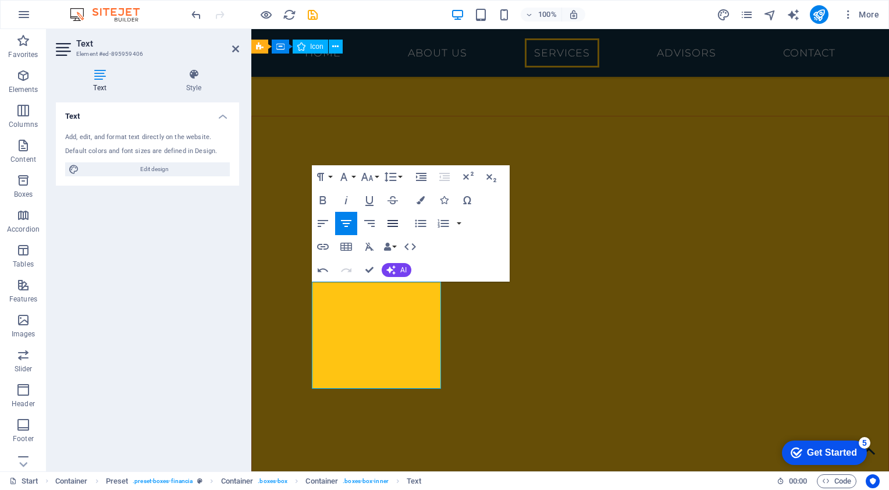
click at [393, 223] on icon "button" at bounding box center [392, 223] width 10 height 7
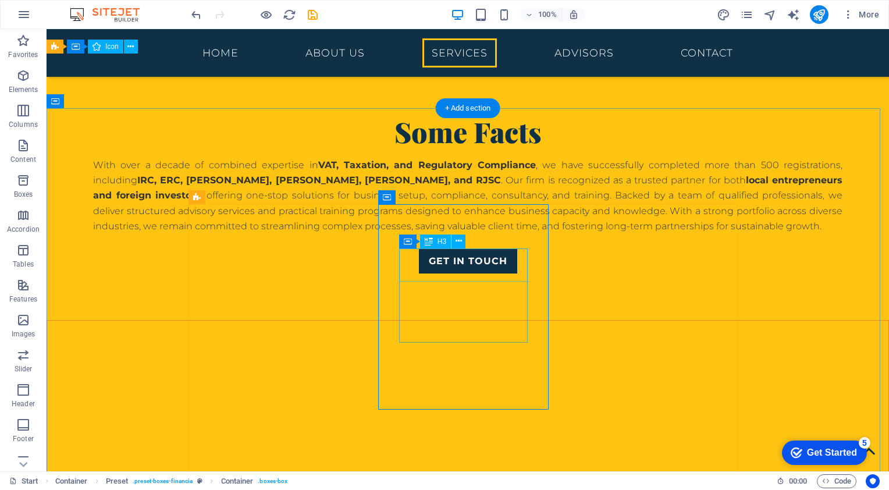
scroll to position [1374, 0]
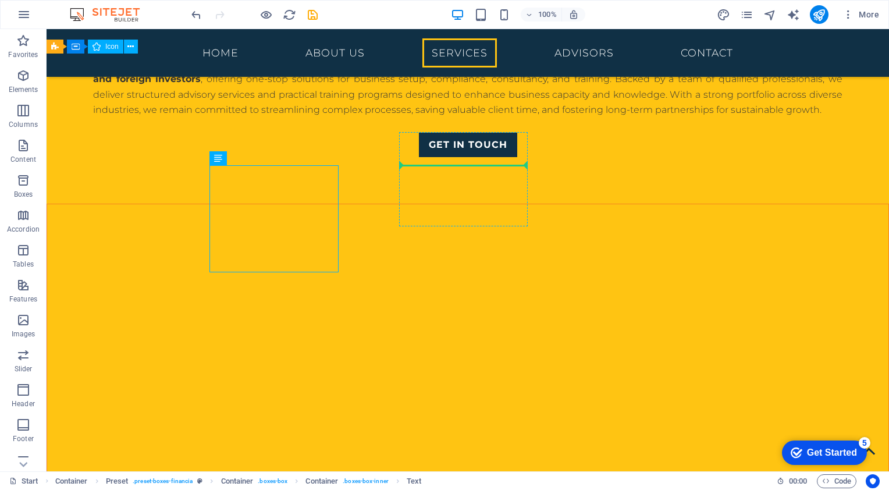
drag, startPoint x: 282, startPoint y: 184, endPoint x: 438, endPoint y: 191, distance: 156.7
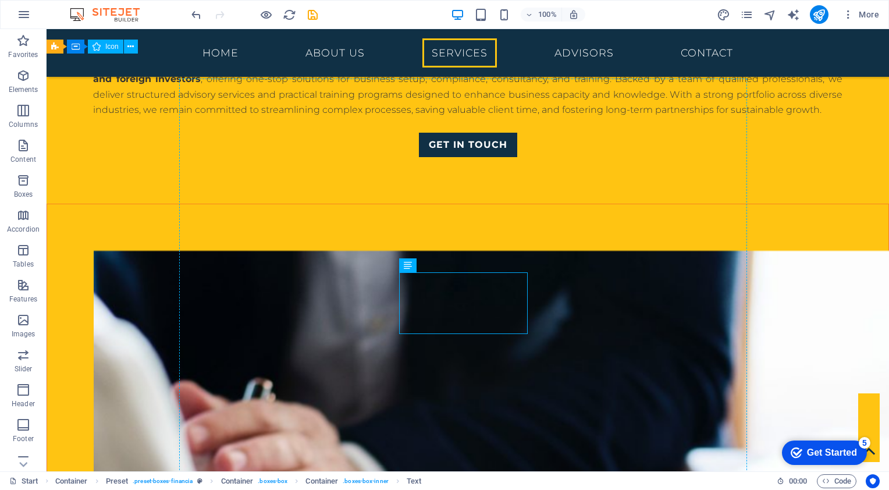
drag, startPoint x: 457, startPoint y: 297, endPoint x: 269, endPoint y: 202, distance: 210.0
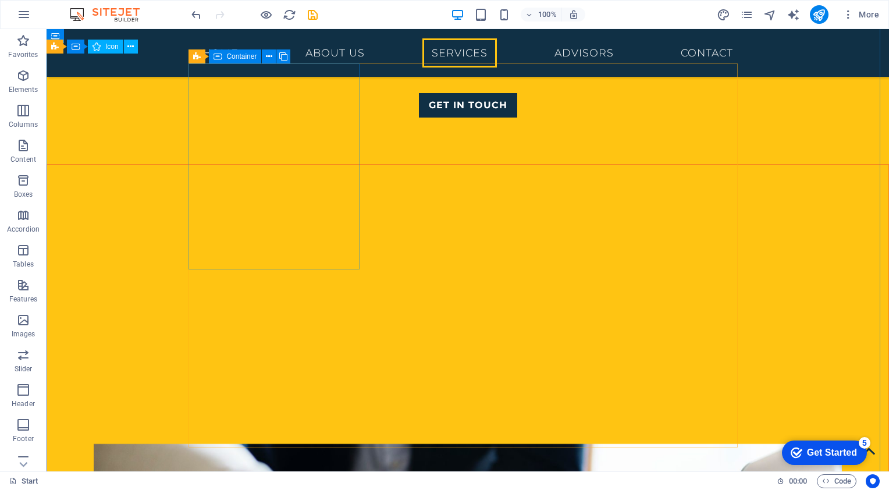
scroll to position [1181, 0]
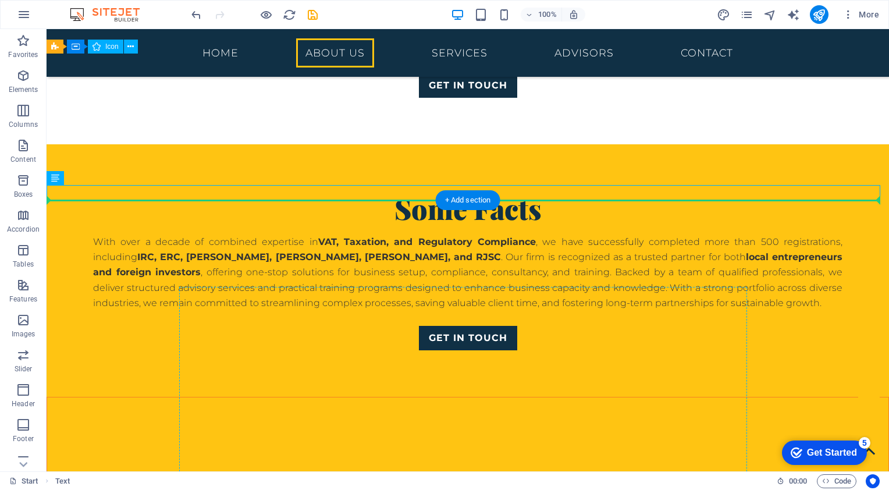
drag, startPoint x: 234, startPoint y: 199, endPoint x: 282, endPoint y: 394, distance: 200.6
drag, startPoint x: 212, startPoint y: 198, endPoint x: 240, endPoint y: 385, distance: 189.3
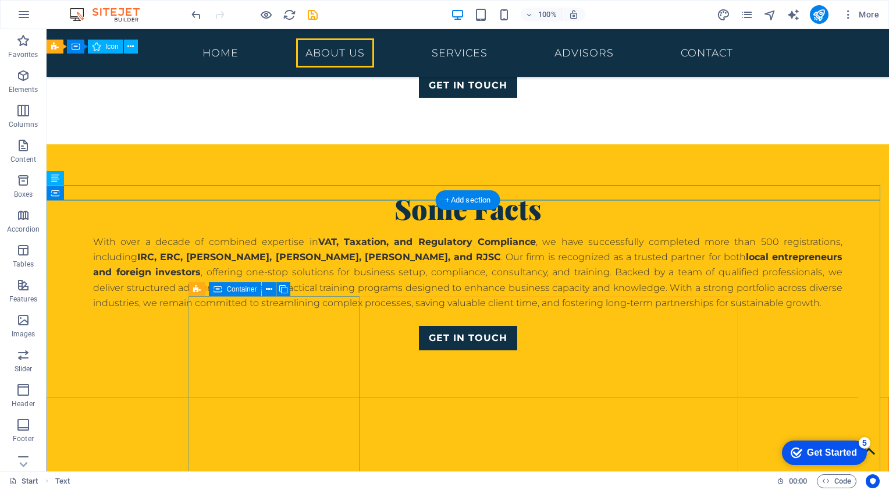
drag, startPoint x: 216, startPoint y: 197, endPoint x: 222, endPoint y: 432, distance: 234.5
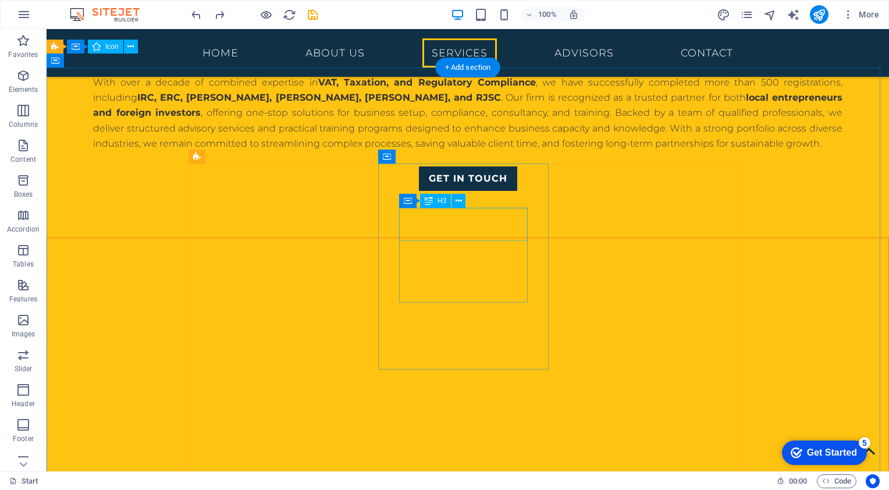
scroll to position [1356, 0]
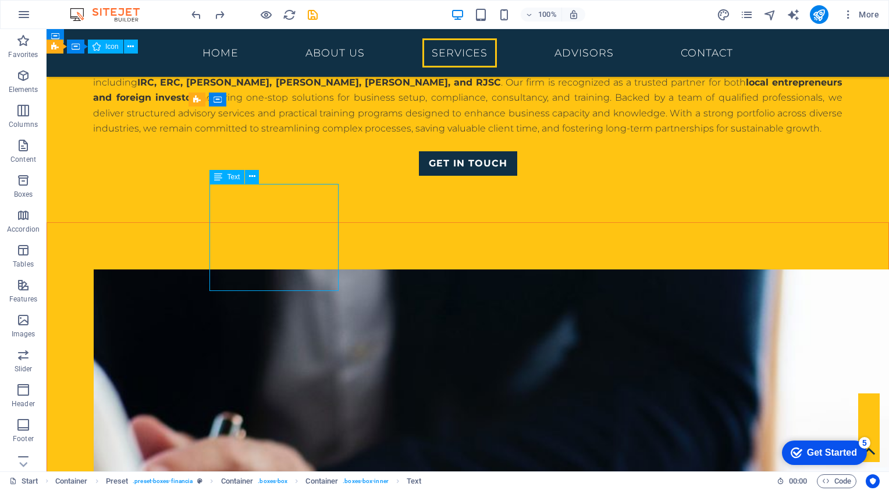
scroll to position [1590, 0]
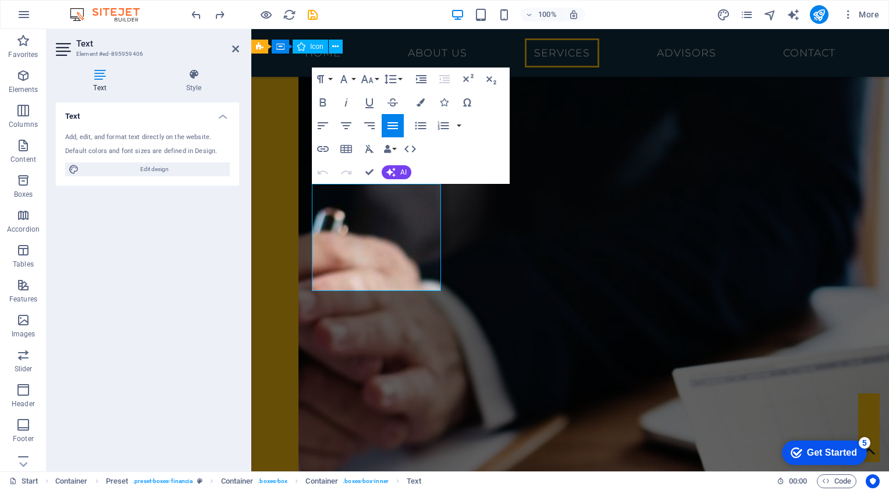
drag, startPoint x: 253, startPoint y: 211, endPoint x: 495, endPoint y: 198, distance: 242.4
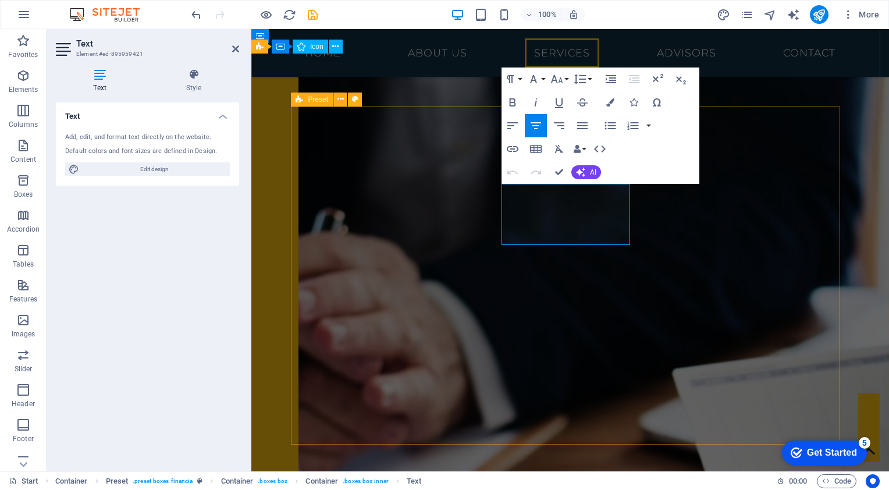
drag, startPoint x: 597, startPoint y: 239, endPoint x: 475, endPoint y: 159, distance: 145.4
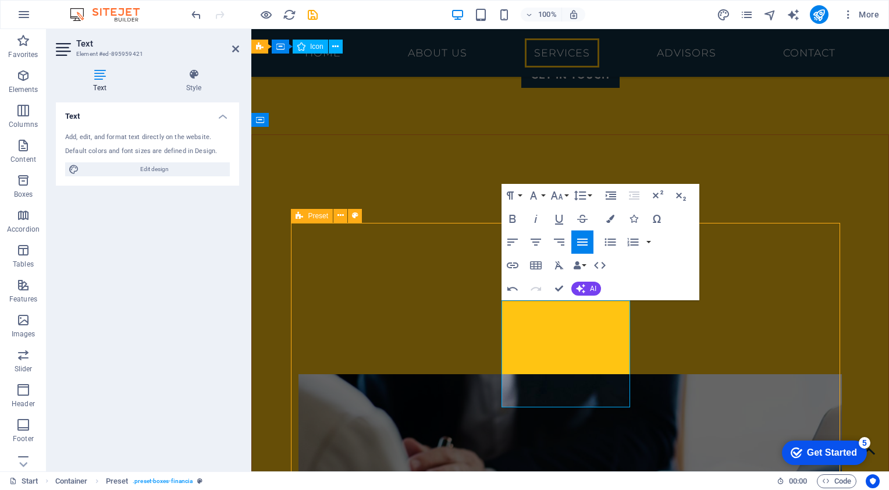
scroll to position [1239, 0]
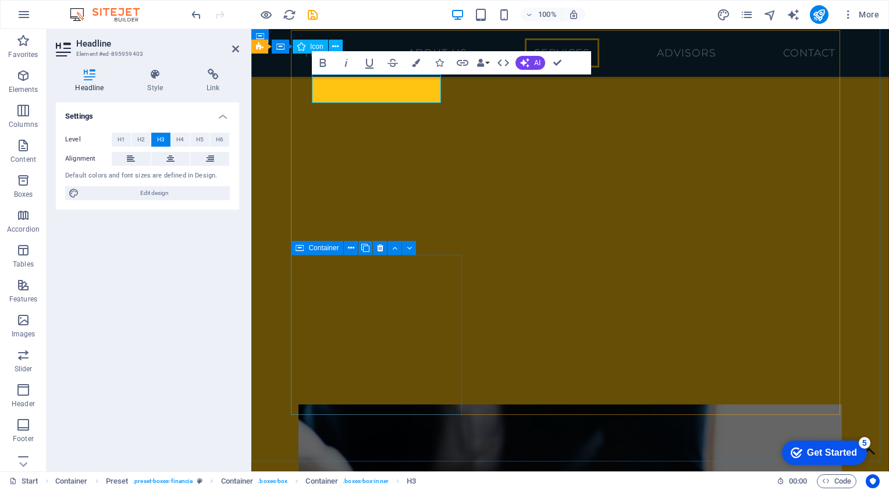
scroll to position [1568, 0]
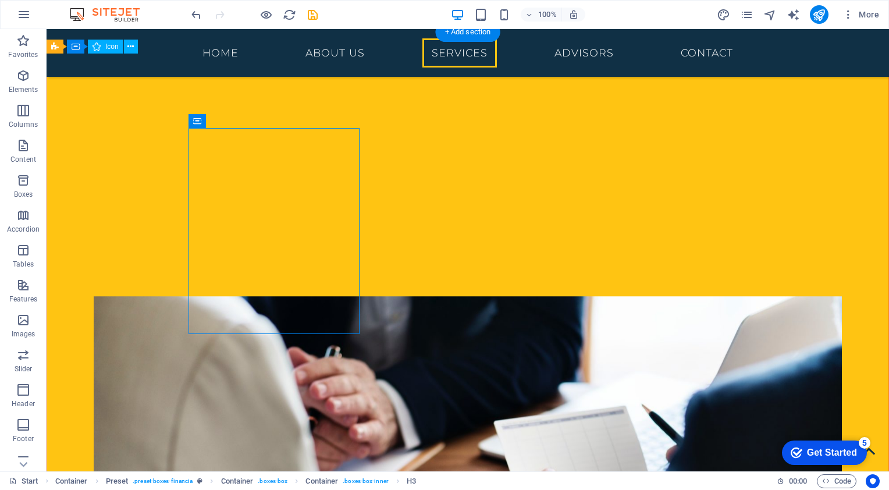
scroll to position [1333, 0]
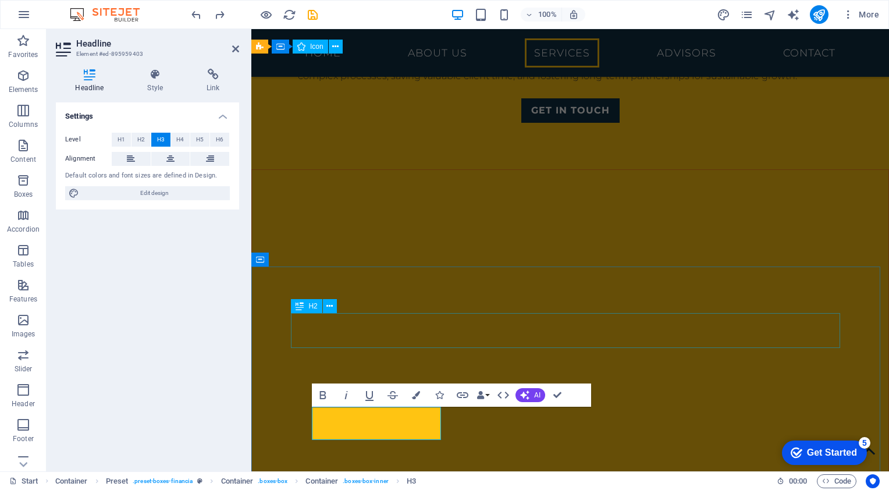
scroll to position [1508, 0]
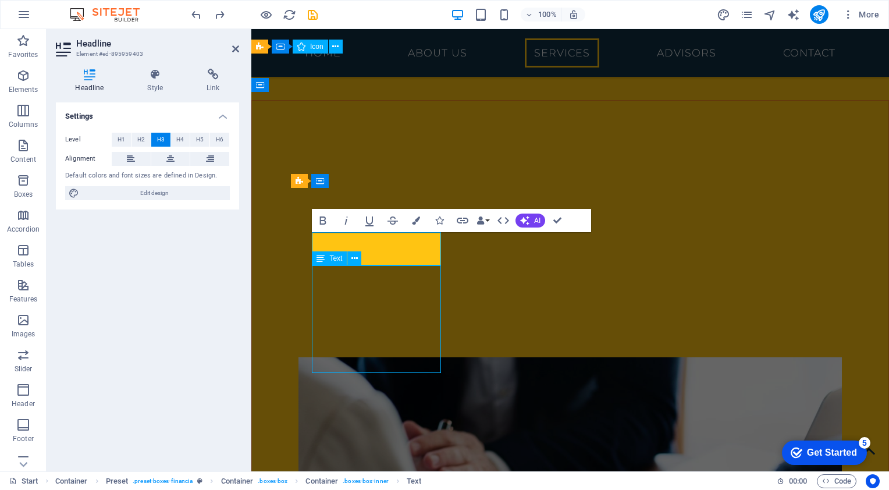
scroll to position [1273, 0]
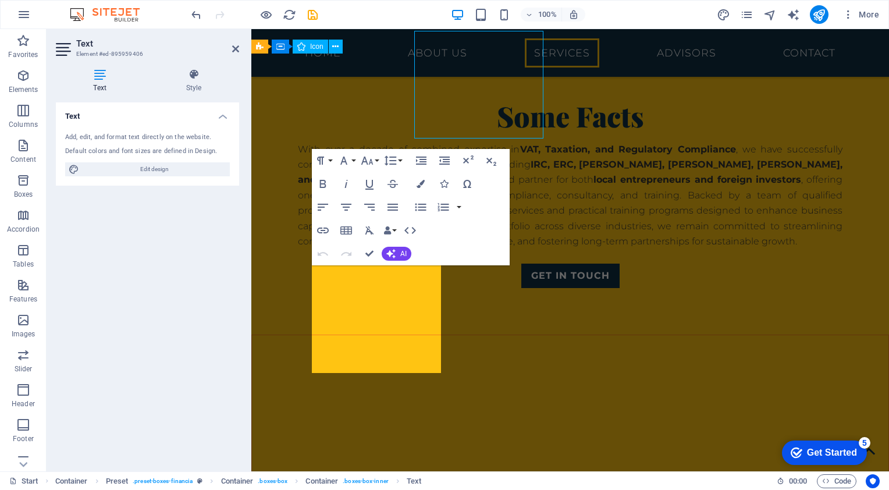
scroll to position [1508, 0]
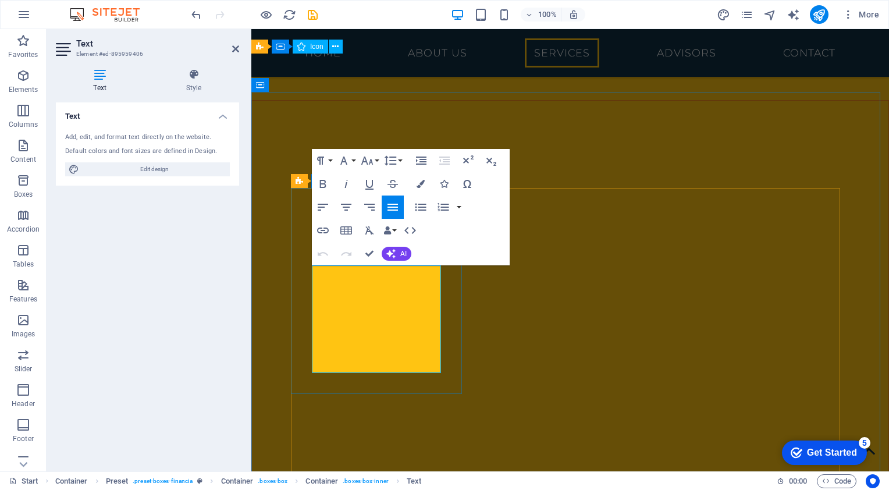
drag, startPoint x: 366, startPoint y: 367, endPoint x: 291, endPoint y: 269, distance: 123.2
drag, startPoint x: 344, startPoint y: 271, endPoint x: 409, endPoint y: 368, distance: 116.2
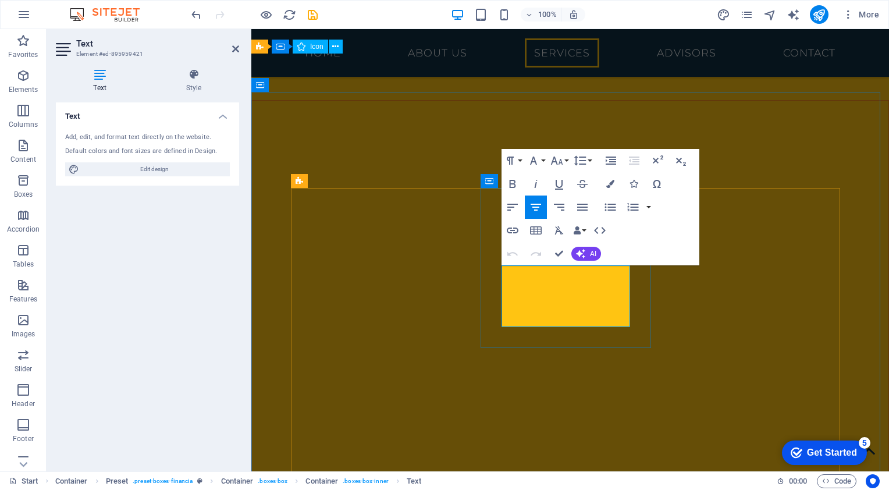
drag, startPoint x: 513, startPoint y: 271, endPoint x: 582, endPoint y: 324, distance: 87.2
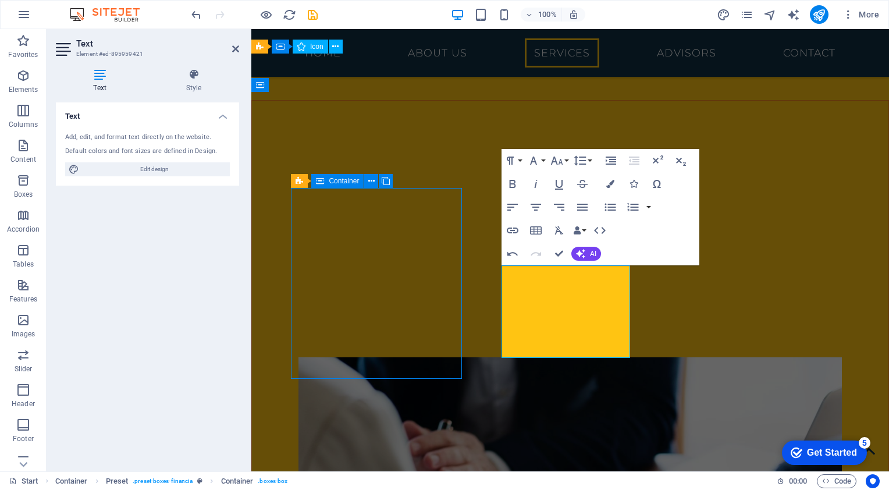
scroll to position [1273, 0]
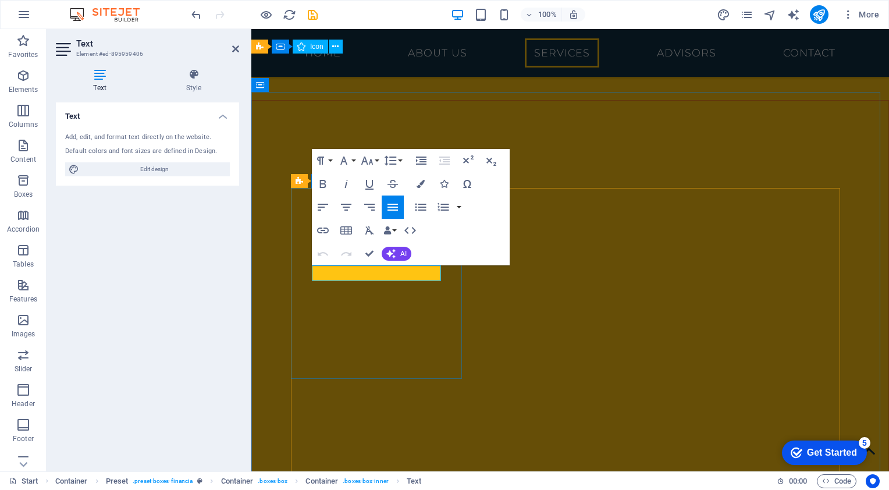
drag, startPoint x: 360, startPoint y: 275, endPoint x: 308, endPoint y: 267, distance: 51.8
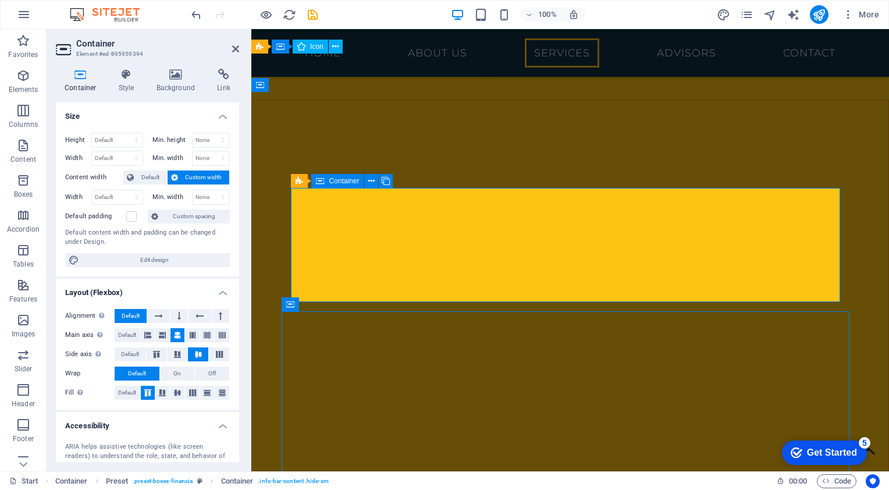
scroll to position [1273, 0]
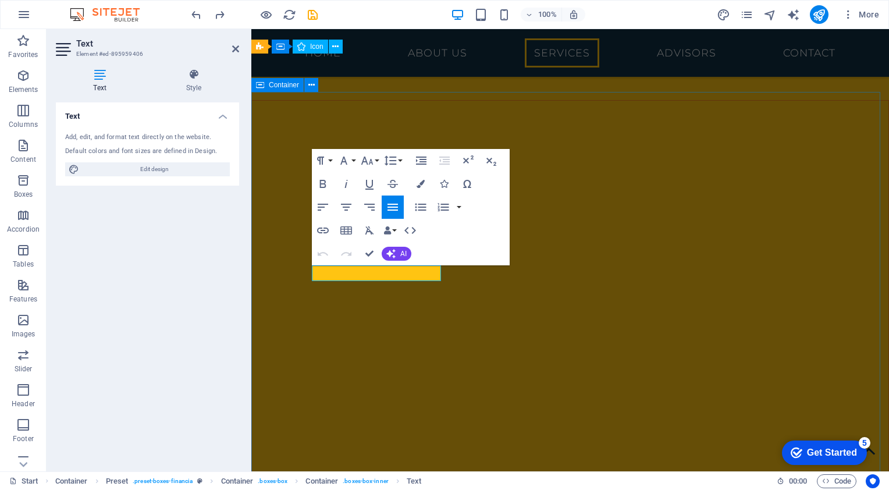
drag, startPoint x: 337, startPoint y: 271, endPoint x: 286, endPoint y: 269, distance: 50.7
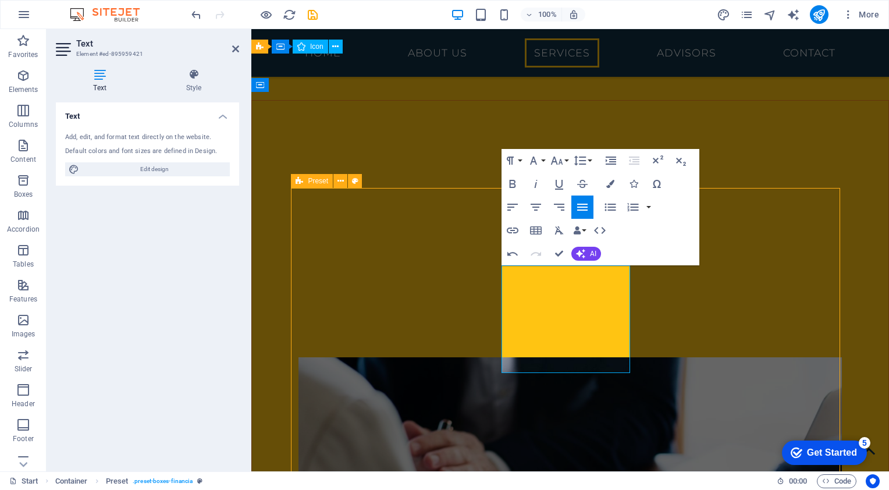
scroll to position [1273, 0]
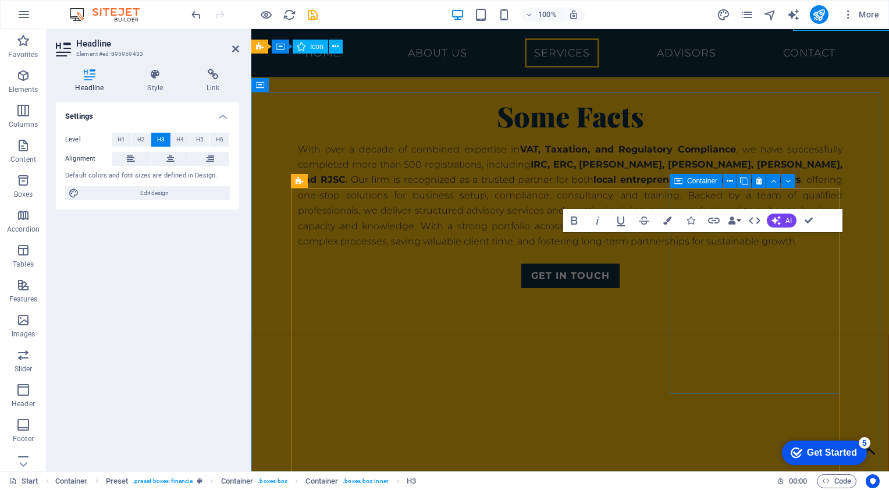
scroll to position [1508, 0]
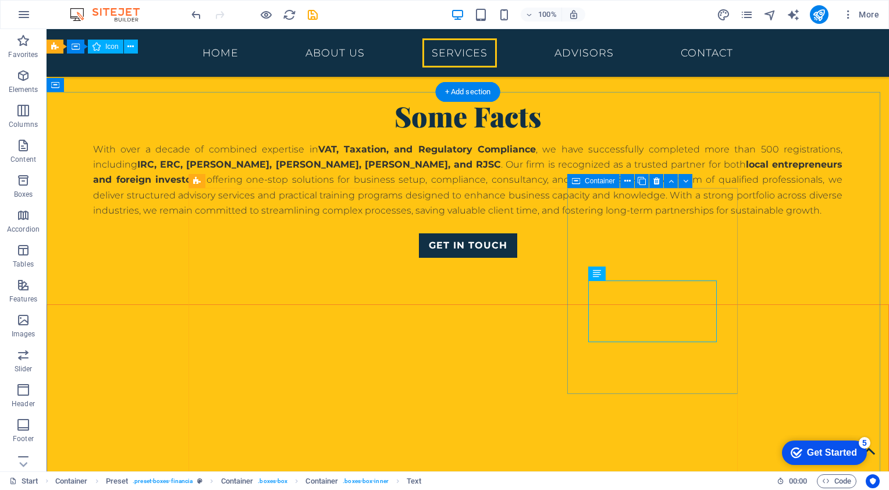
scroll to position [1332, 0]
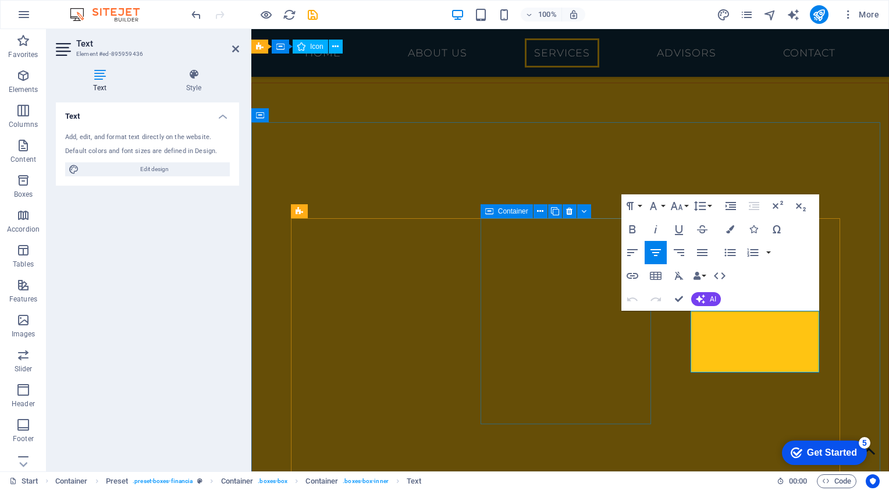
scroll to position [1564, 0]
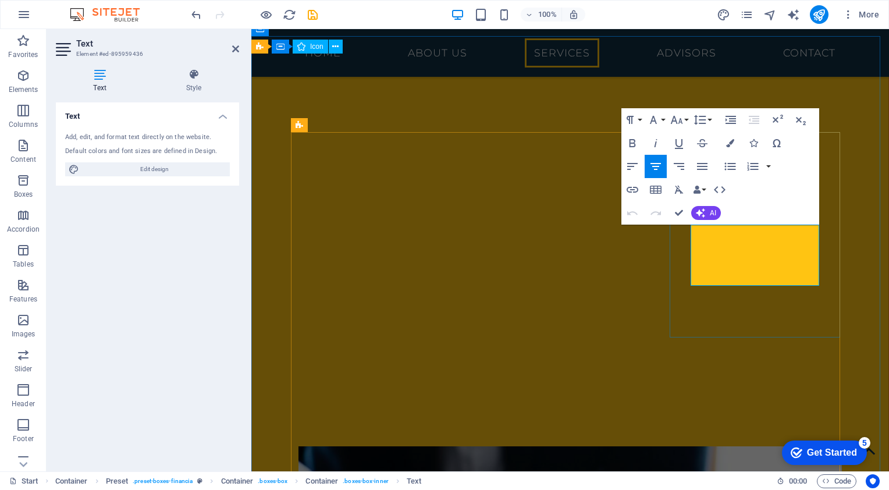
drag, startPoint x: 784, startPoint y: 281, endPoint x: 702, endPoint y: 232, distance: 95.3
drag, startPoint x: 791, startPoint y: 275, endPoint x: 684, endPoint y: 230, distance: 115.8
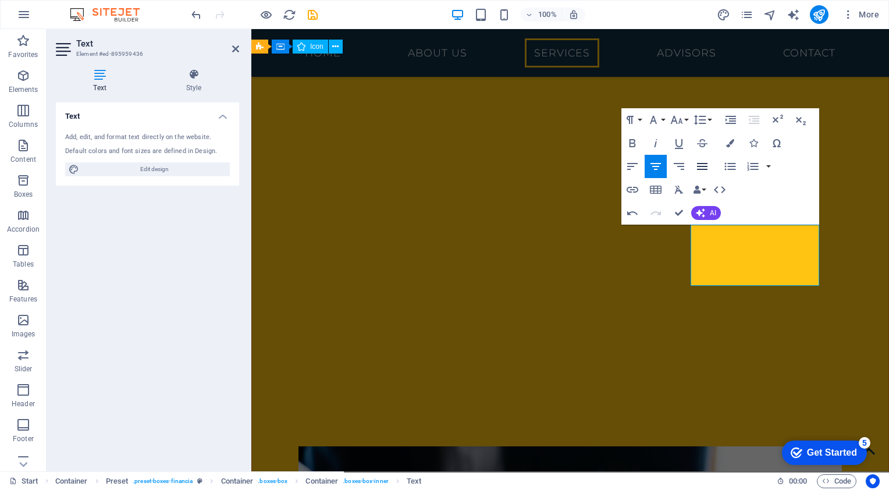
click at [696, 166] on icon "button" at bounding box center [702, 166] width 14 height 14
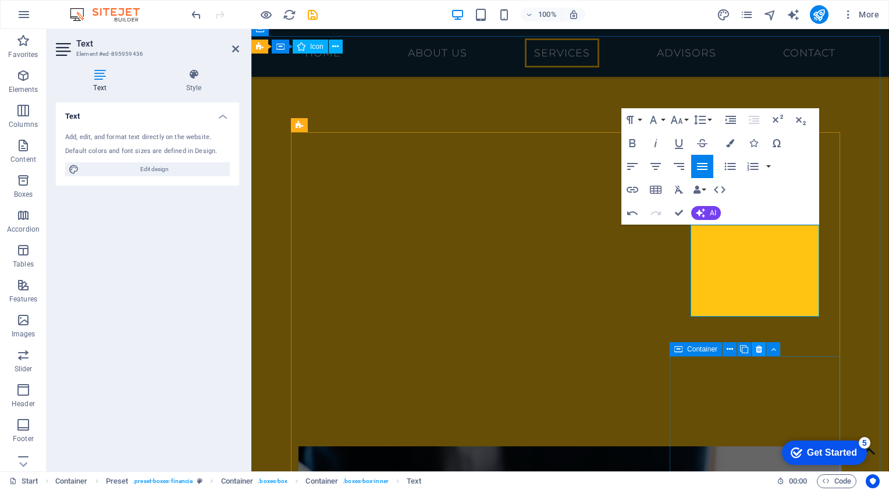
click at [759, 355] on icon at bounding box center [759, 349] width 6 height 12
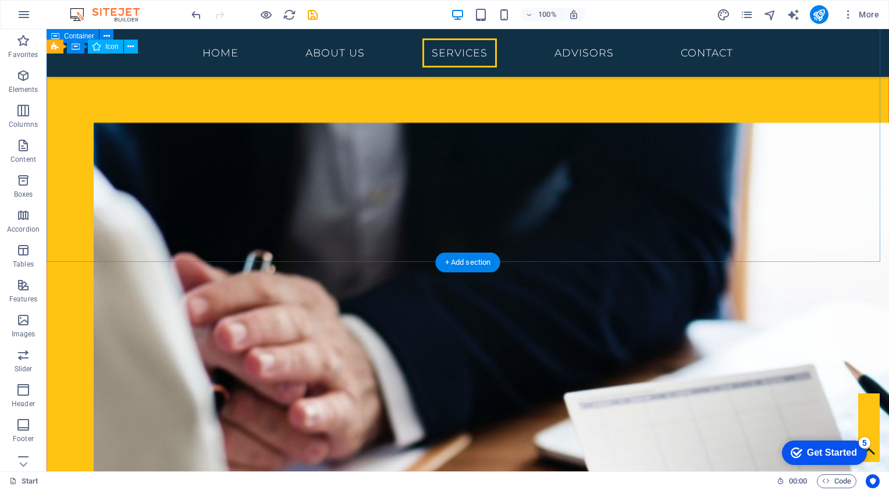
scroll to position [1448, 0]
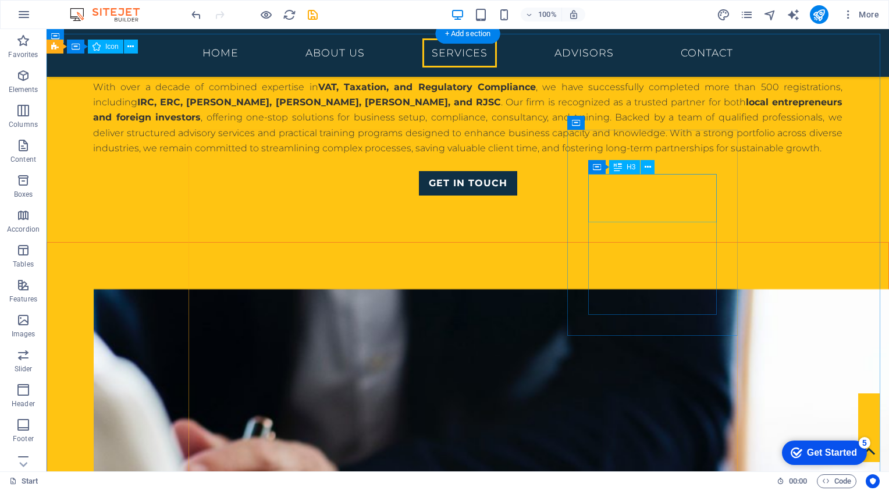
scroll to position [1332, 0]
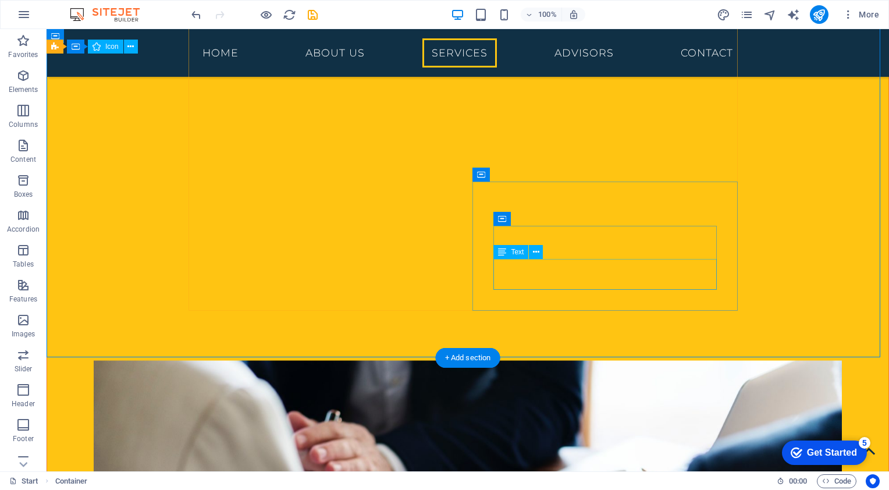
scroll to position [1446, 0]
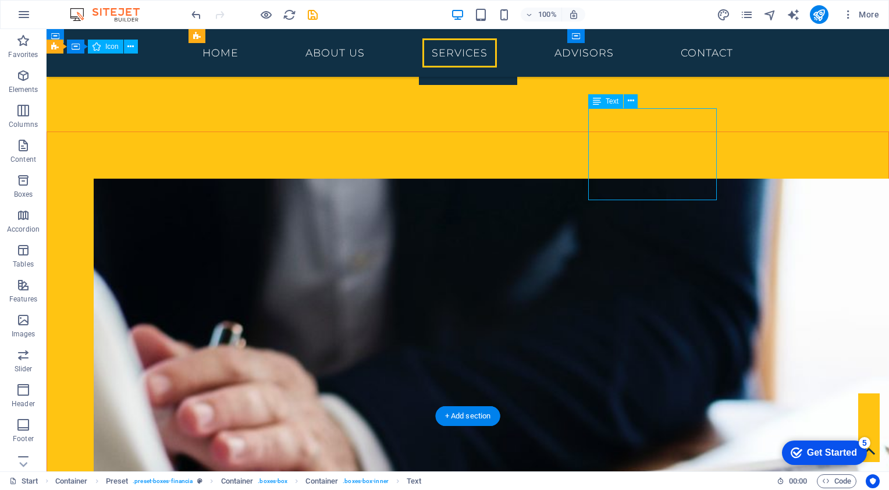
scroll to position [1681, 0]
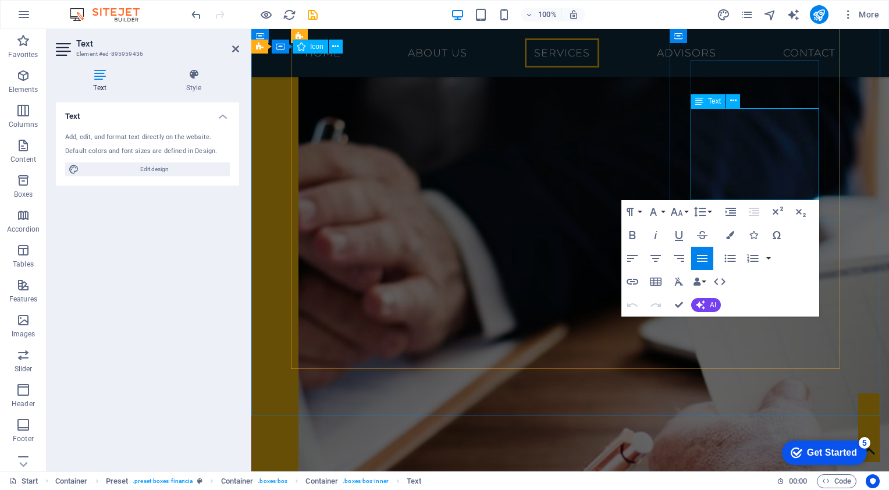
drag, startPoint x: 691, startPoint y: 111, endPoint x: 803, endPoint y: 193, distance: 138.6
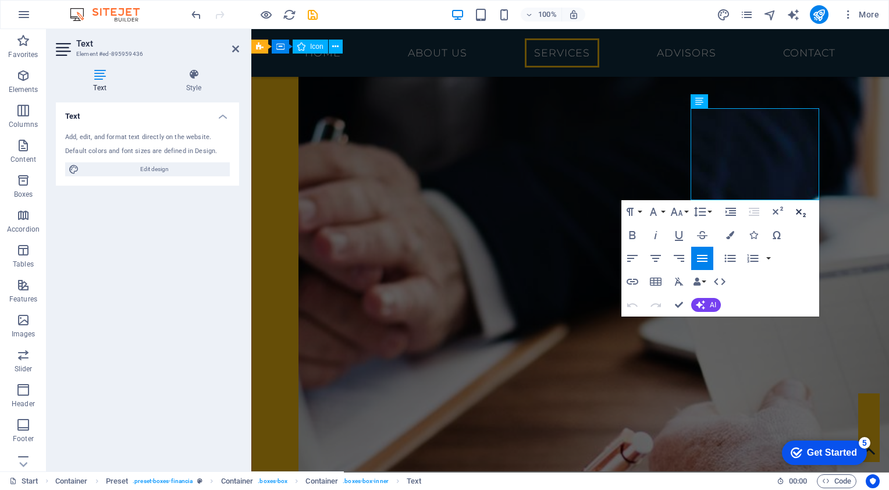
copy p ""We offer skill development courses like Company formation process, business se…"
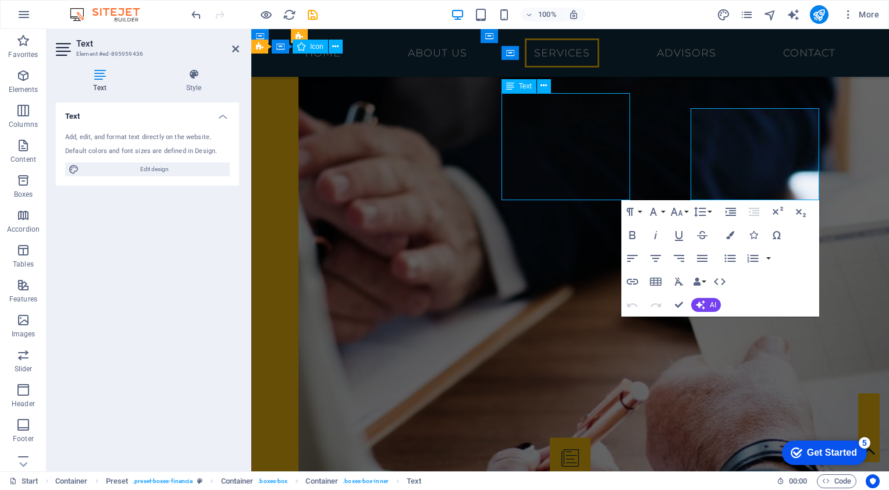
scroll to position [1446, 0]
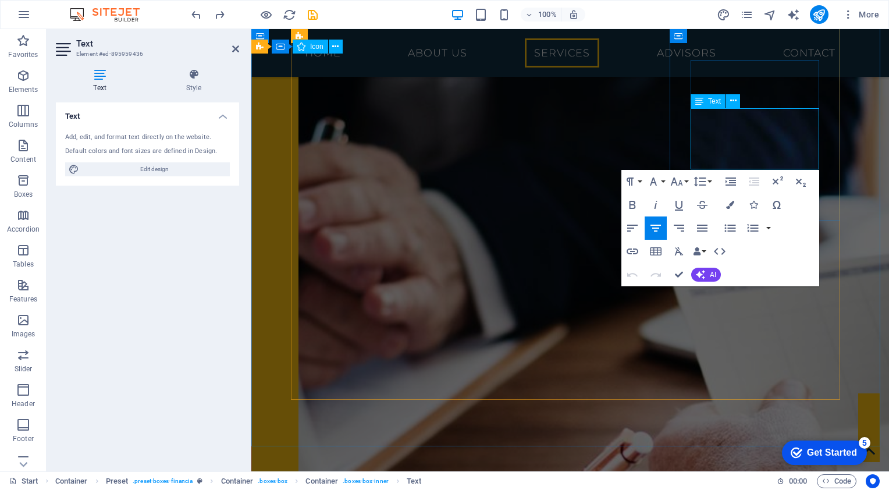
drag, startPoint x: 779, startPoint y: 165, endPoint x: 707, endPoint y: 116, distance: 86.7
drag, startPoint x: 697, startPoint y: 115, endPoint x: 1050, endPoint y: 200, distance: 362.6
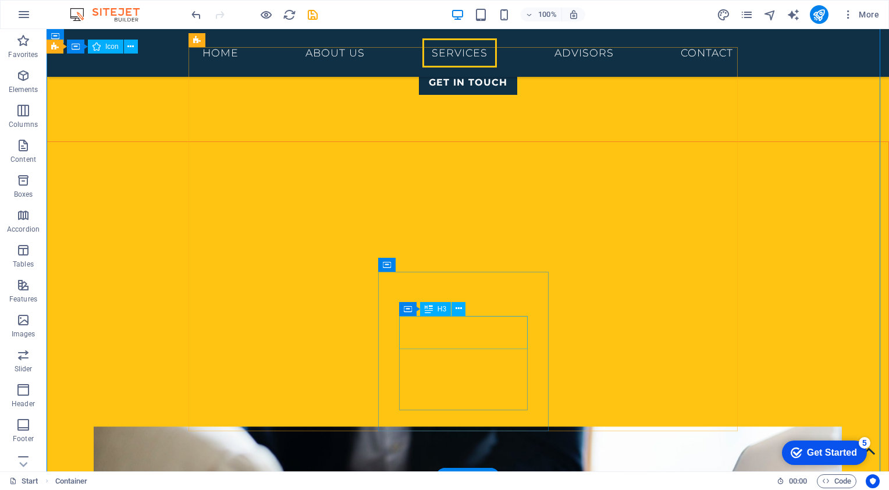
scroll to position [1330, 0]
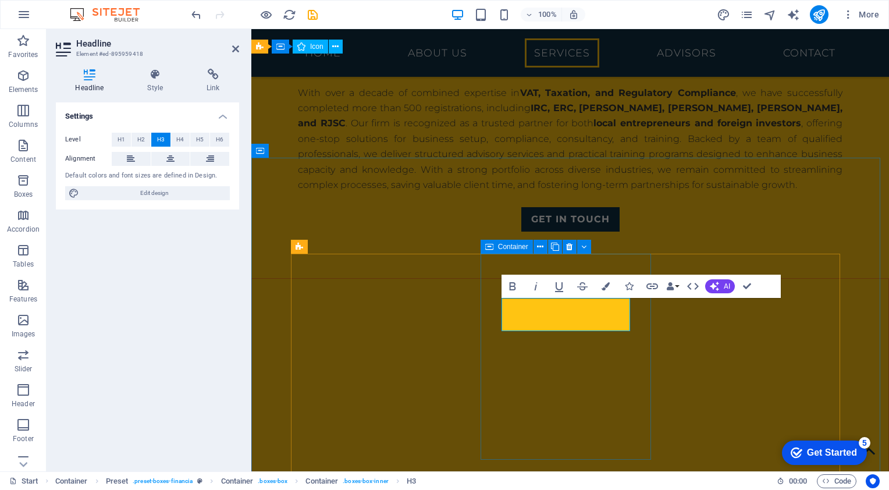
scroll to position [1563, 0]
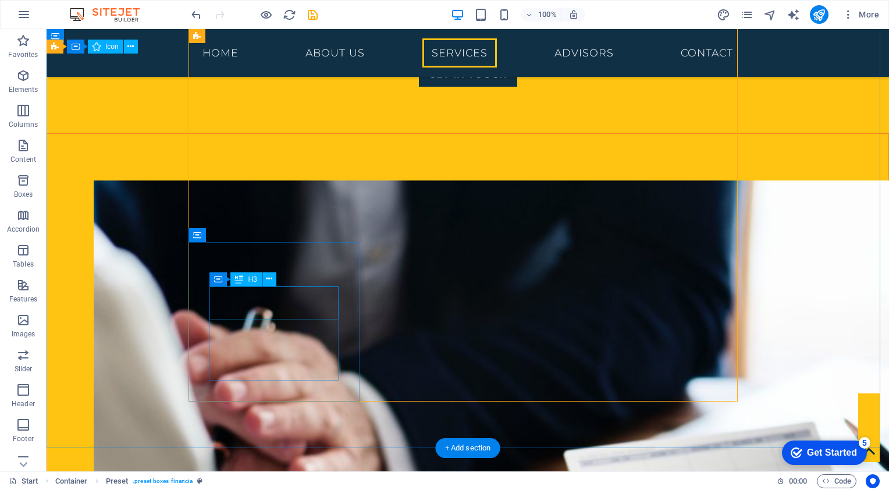
scroll to position [1386, 0]
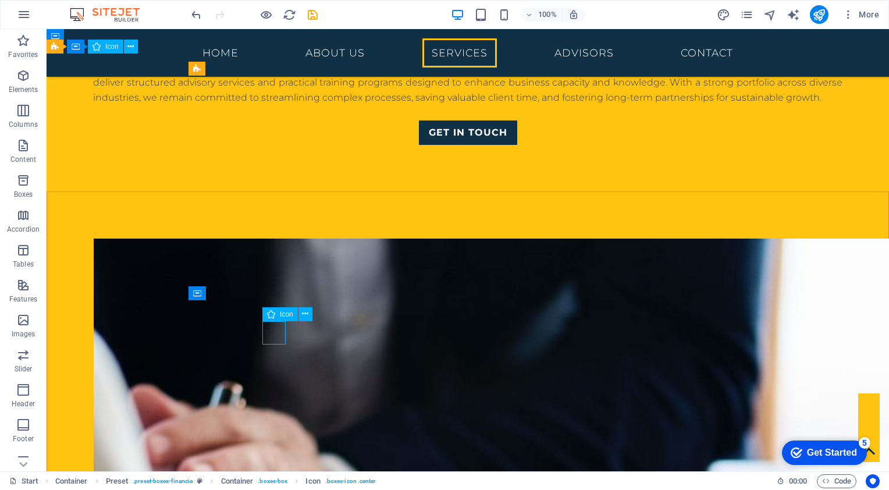
scroll to position [1621, 0]
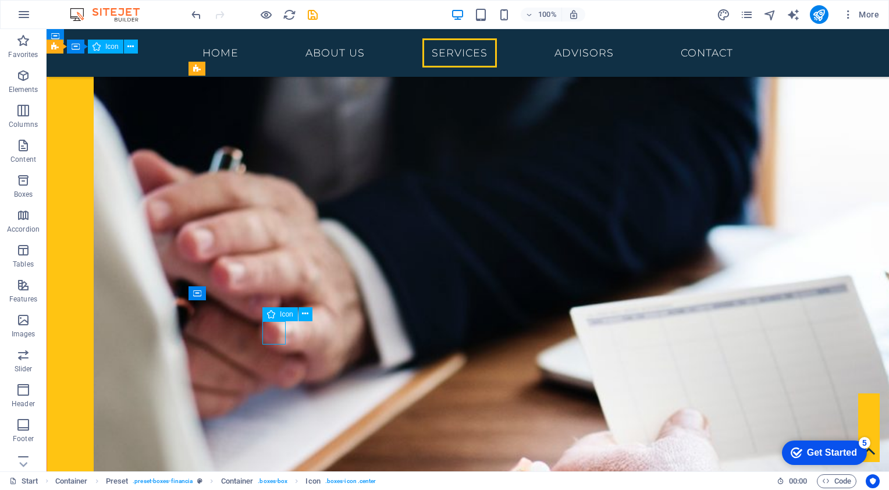
select select "xMidYMid"
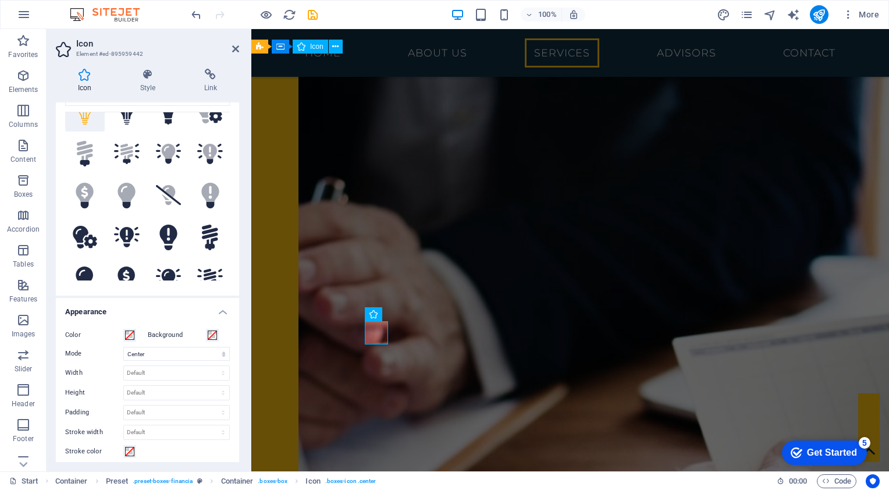
scroll to position [0, 0]
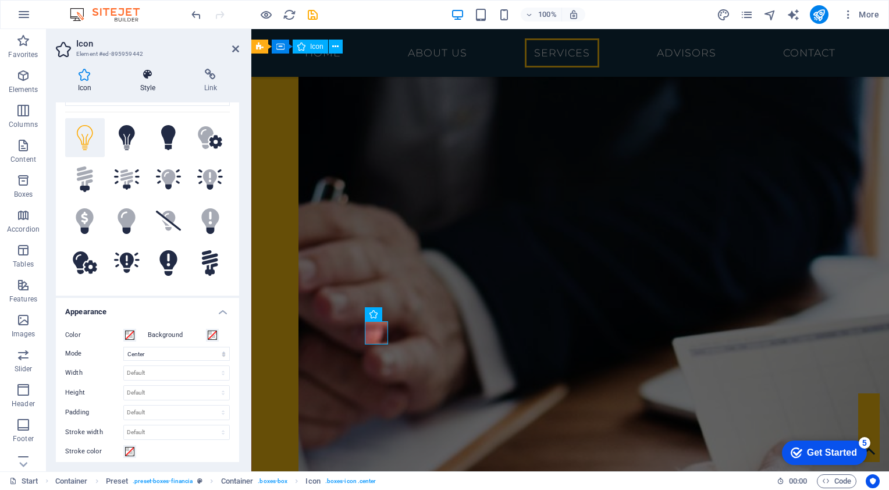
click at [142, 87] on h4 "Style" at bounding box center [150, 81] width 64 height 24
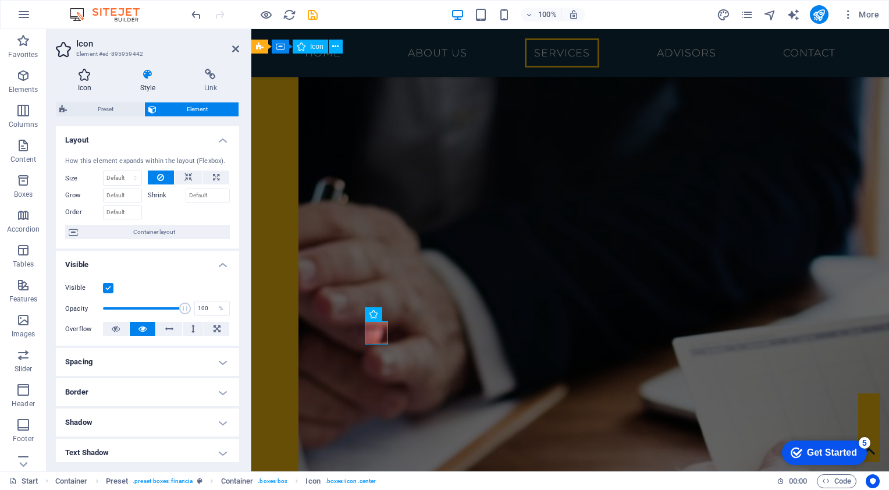
click at [88, 90] on h4 "Icon" at bounding box center [87, 81] width 62 height 24
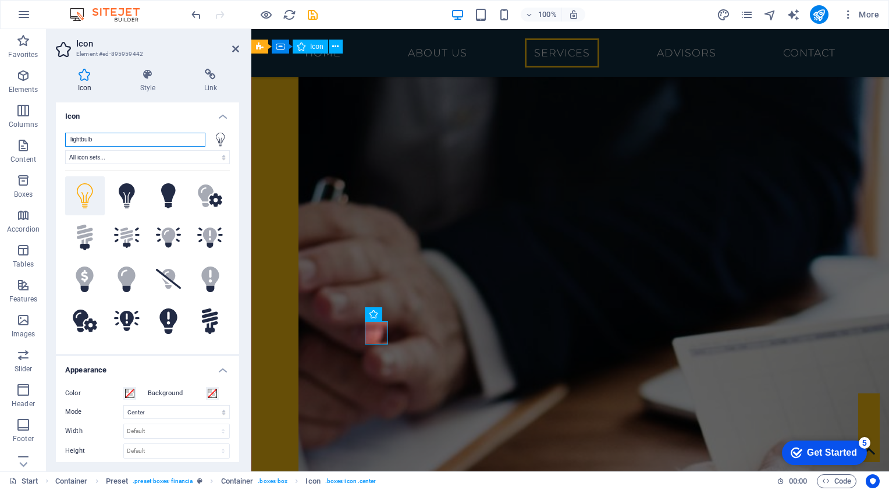
click at [159, 138] on input "lightbulb" at bounding box center [135, 140] width 140 height 14
drag, startPoint x: 159, startPoint y: 138, endPoint x: 63, endPoint y: 139, distance: 95.4
click at [63, 139] on div "lightbulb All icon sets... IcoFont Ionicons FontAwesome Brands FontAwesome Duot…" at bounding box center [147, 238] width 183 height 230
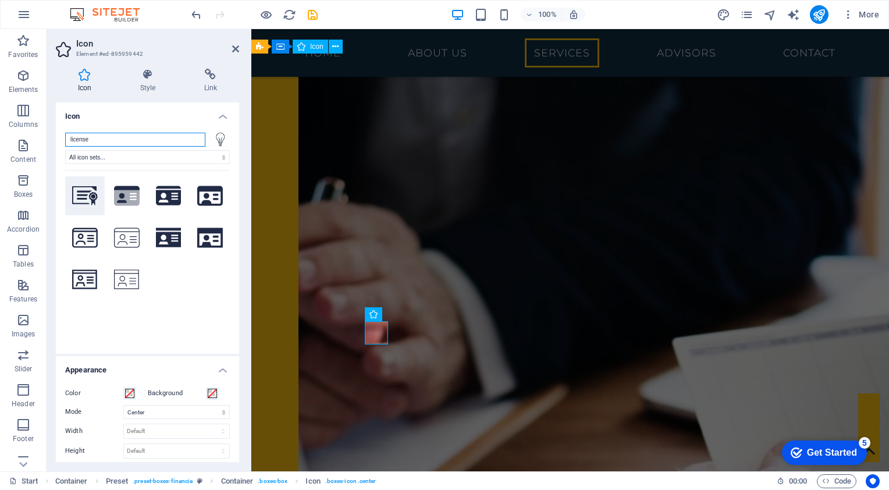
type input "license"
click at [86, 202] on icon at bounding box center [85, 195] width 26 height 19
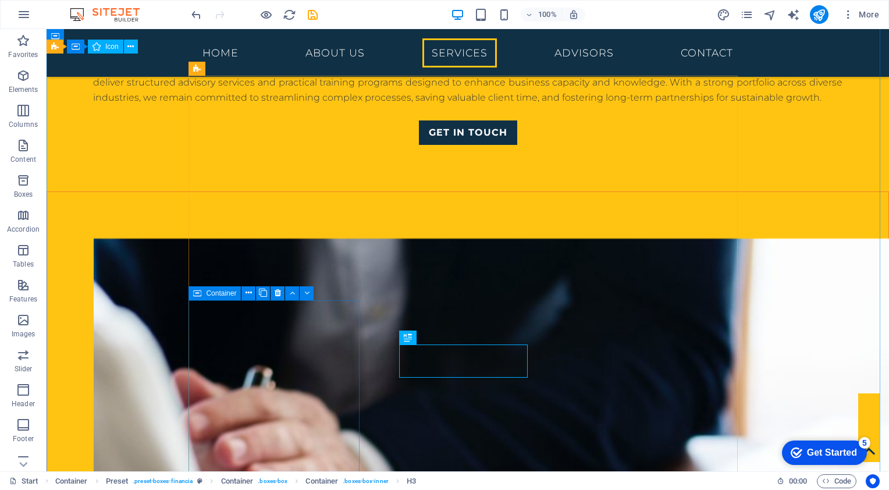
scroll to position [1503, 0]
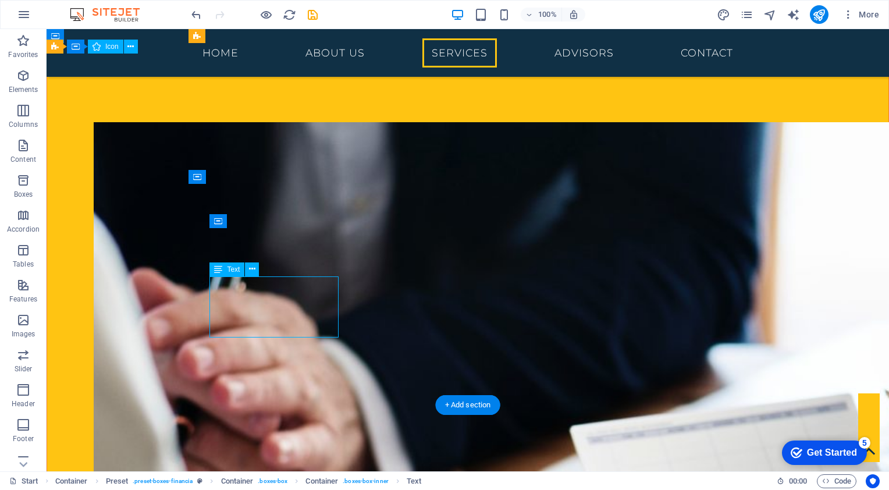
scroll to position [1737, 0]
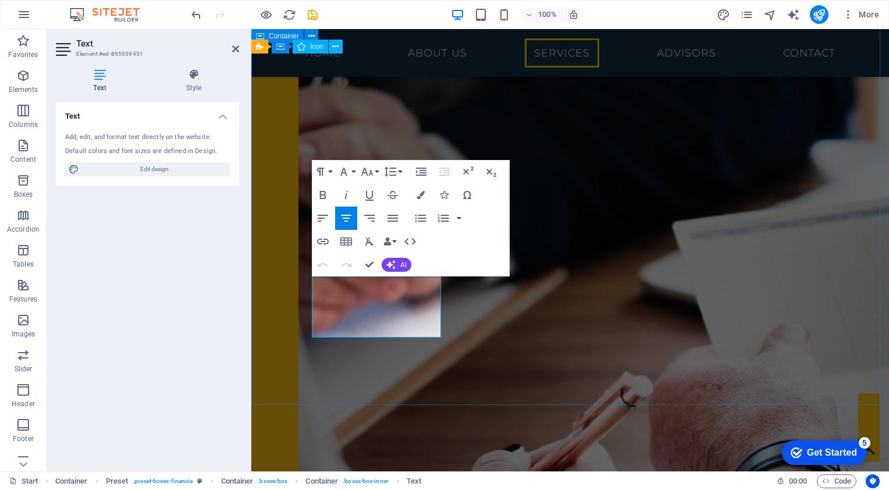
drag, startPoint x: 403, startPoint y: 329, endPoint x: 283, endPoint y: 276, distance: 131.3
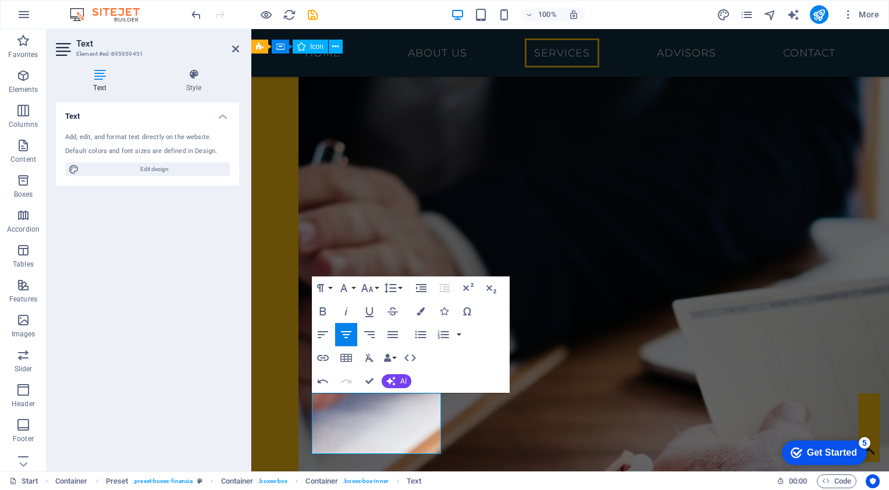
scroll to position [1679, 0]
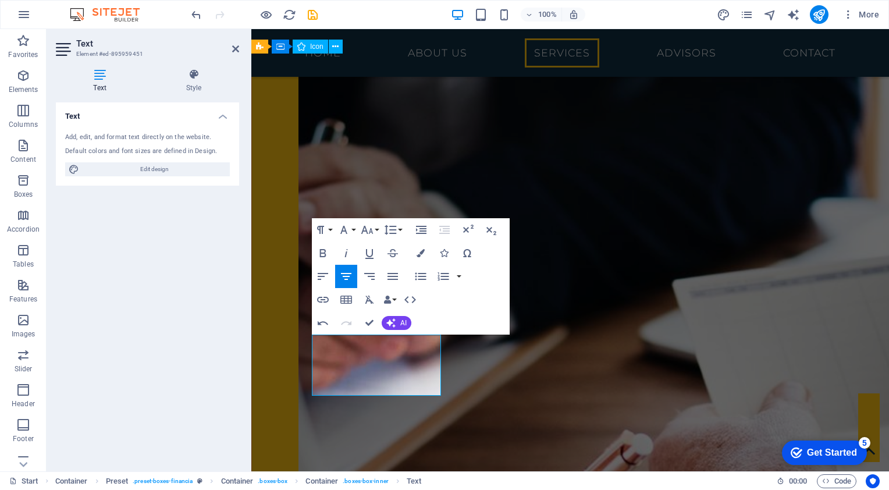
drag, startPoint x: 427, startPoint y: 386, endPoint x: 500, endPoint y: 363, distance: 76.7
click at [399, 274] on icon "button" at bounding box center [393, 276] width 14 height 14
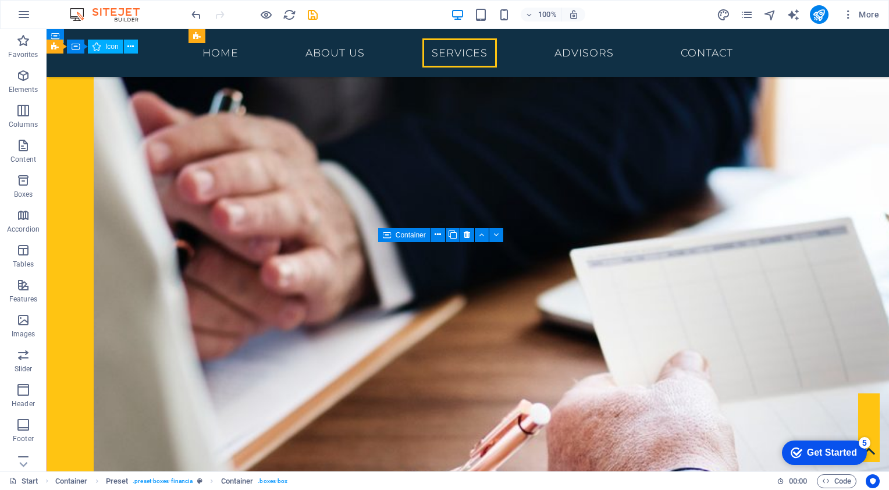
scroll to position [1445, 0]
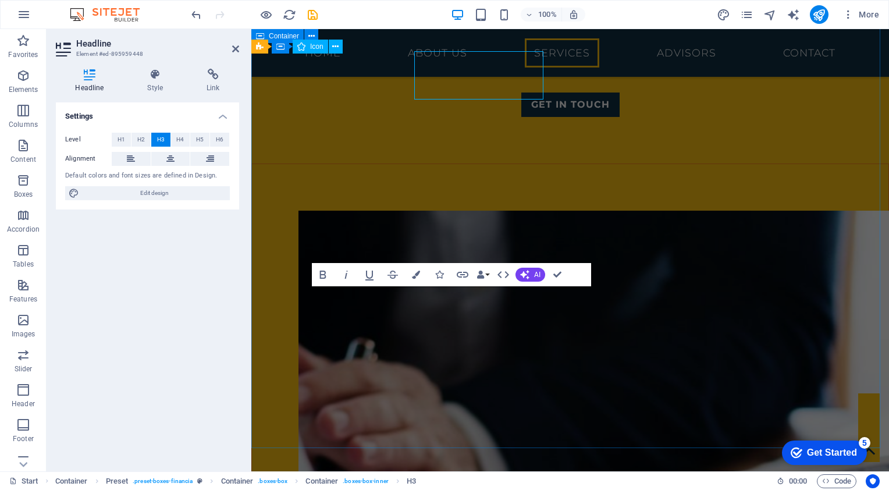
scroll to position [1679, 0]
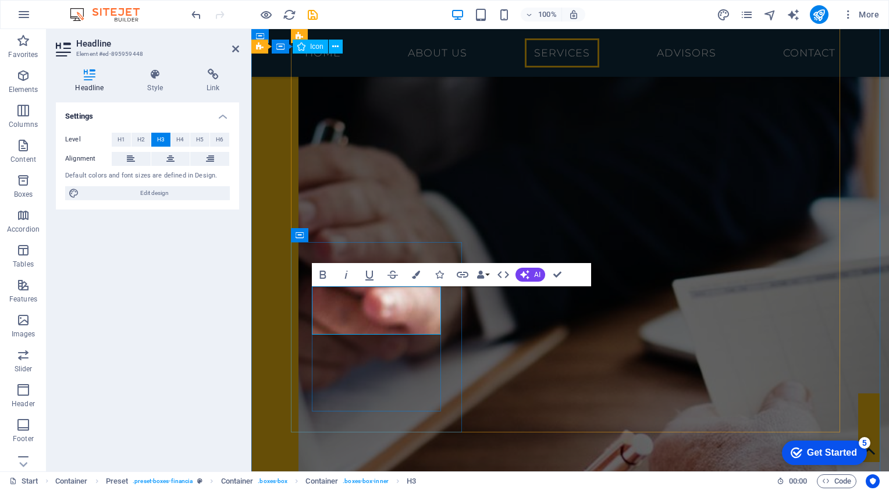
drag, startPoint x: 392, startPoint y: 303, endPoint x: 333, endPoint y: 303, distance: 58.8
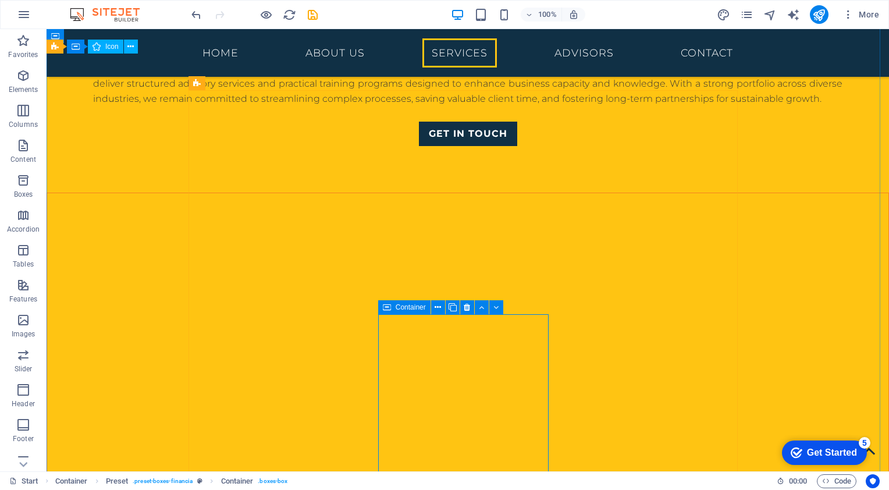
scroll to position [1445, 0]
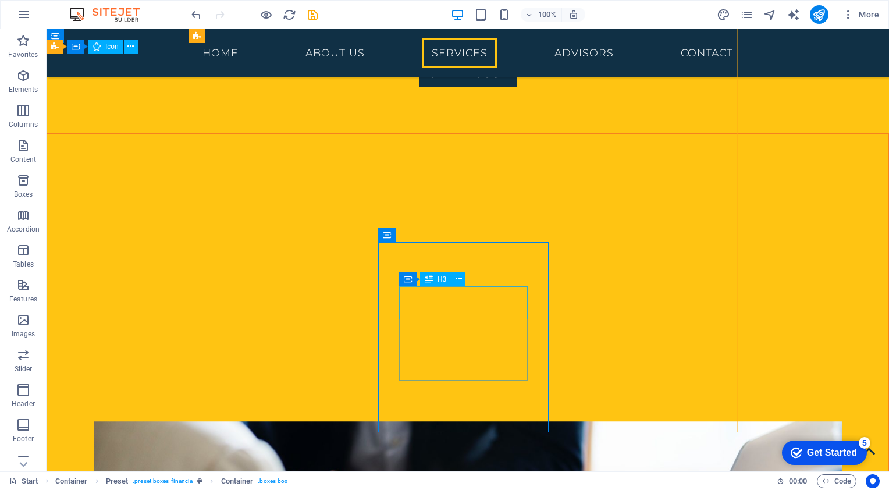
click at [468, 272] on div "Container H3" at bounding box center [436, 279] width 74 height 15
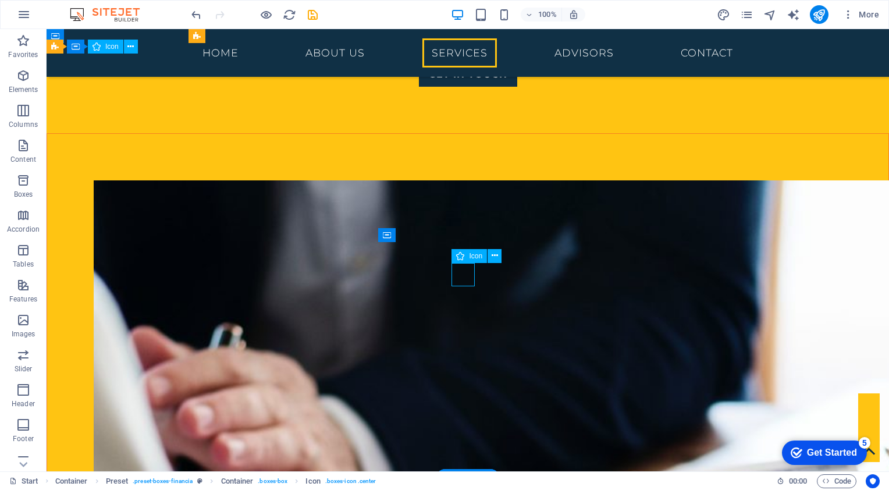
select select "xMidYMid"
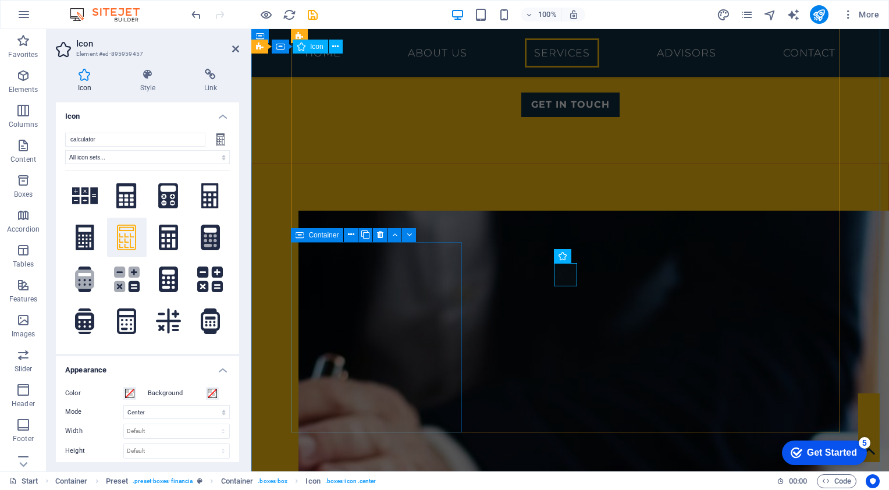
scroll to position [1679, 0]
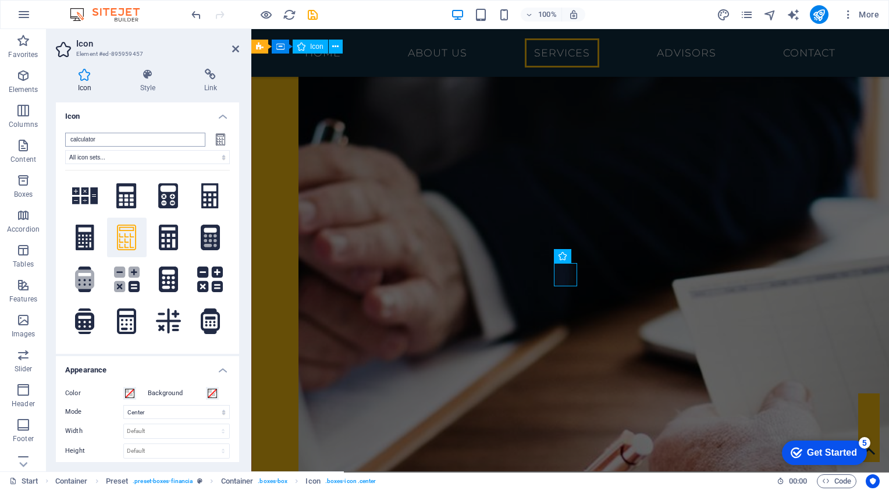
click at [130, 137] on input "calculator" at bounding box center [135, 140] width 140 height 14
drag, startPoint x: 123, startPoint y: 140, endPoint x: -2, endPoint y: 138, distance: 125.7
click at [0, 138] on html "bdbex.com Start Favorites Elements Columns Content Boxes Accordion Tables Featu…" at bounding box center [444, 245] width 889 height 490
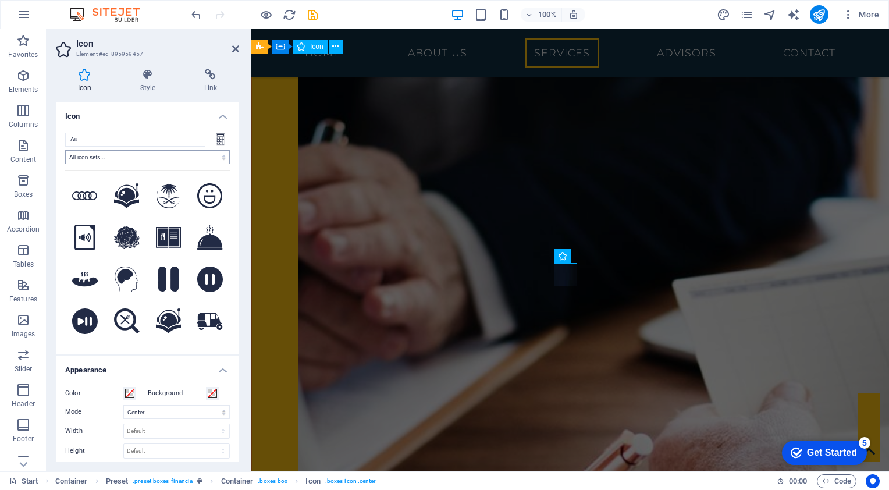
type input "A"
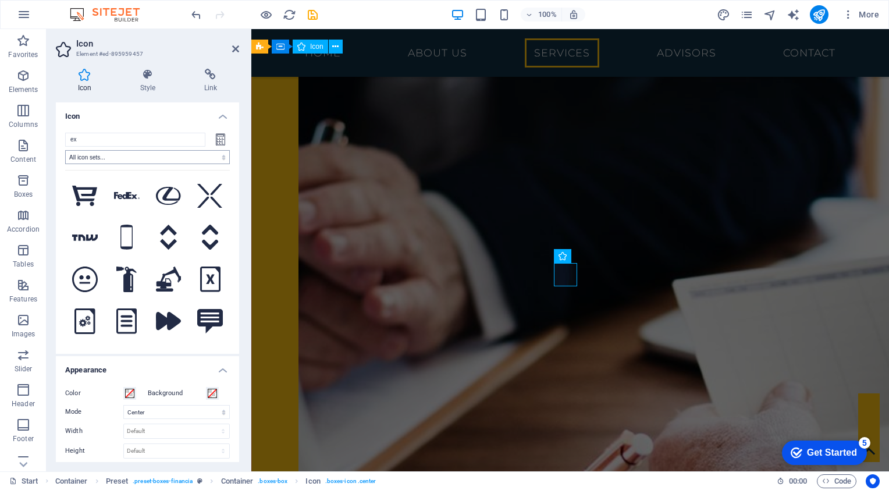
type input "e"
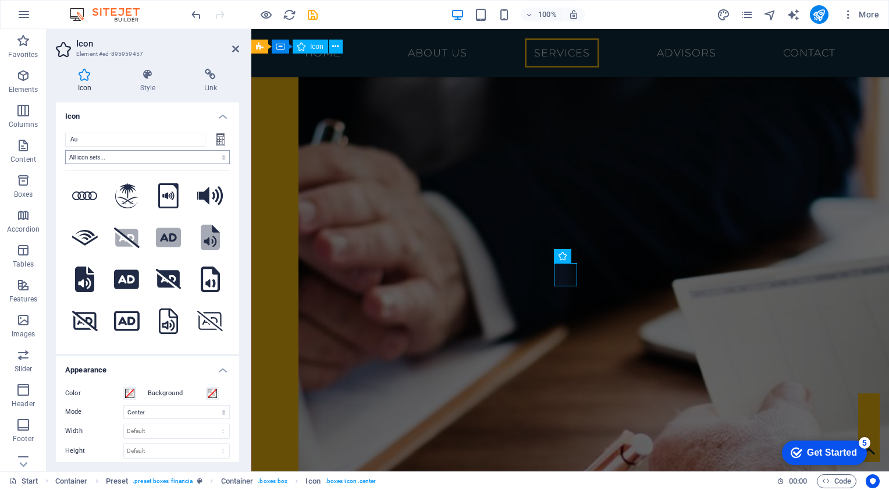
type input "A"
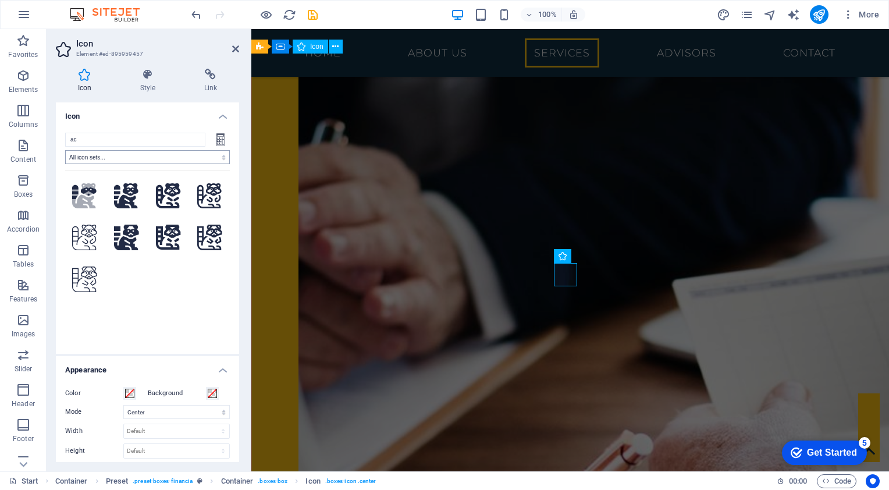
type input "a"
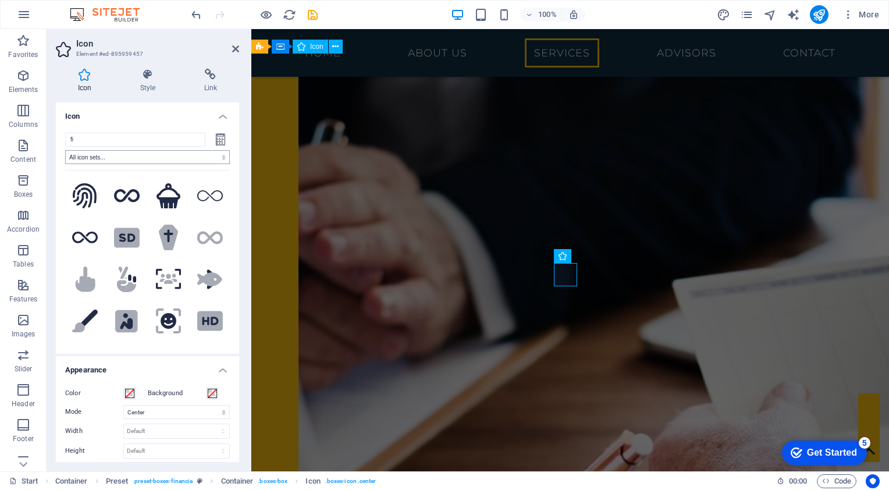
type input "f"
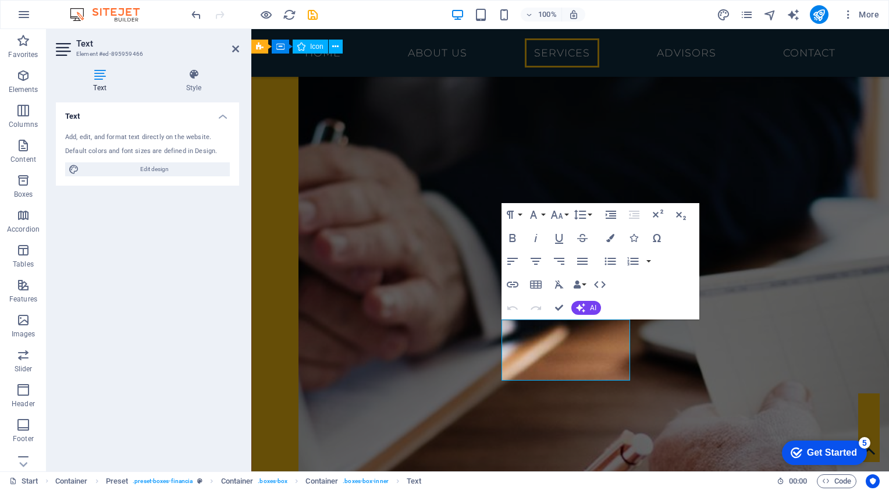
scroll to position [1679, 0]
drag, startPoint x: 595, startPoint y: 369, endPoint x: 508, endPoint y: 330, distance: 95.0
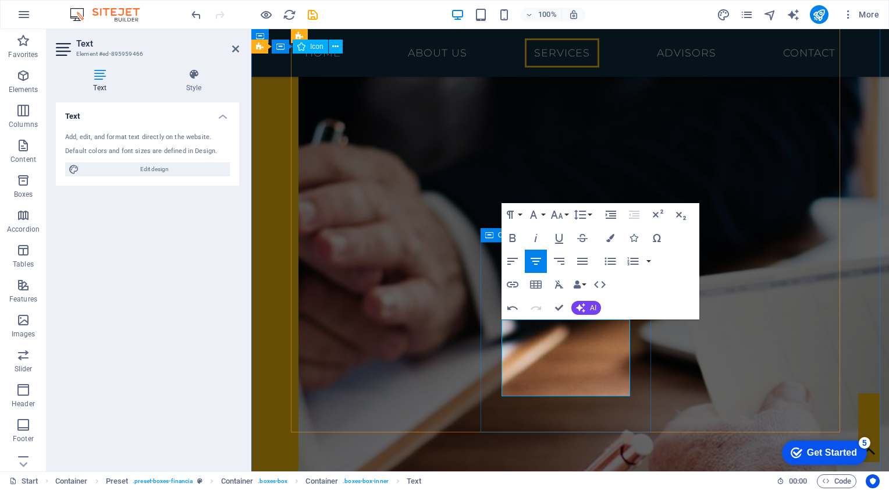
drag, startPoint x: 590, startPoint y: 387, endPoint x: 497, endPoint y: 327, distance: 110.7
click at [579, 259] on icon "button" at bounding box center [582, 261] width 14 height 14
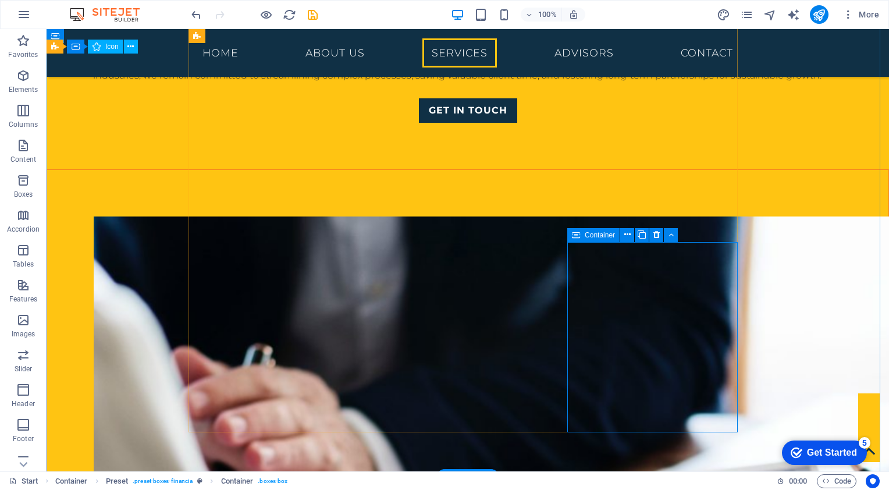
scroll to position [1386, 0]
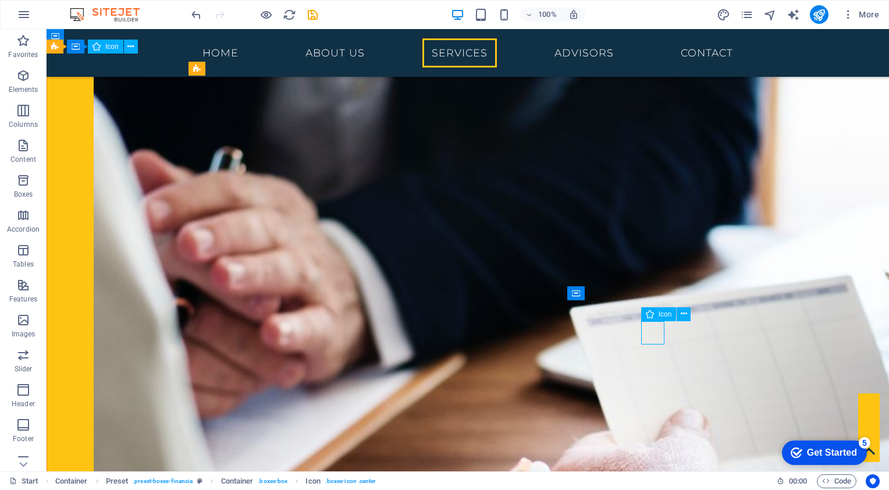
select select "xMidYMid"
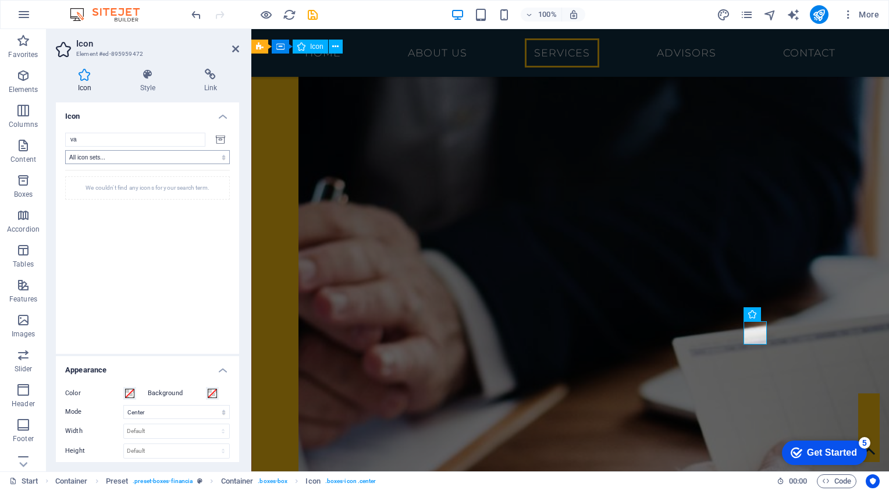
type input "v"
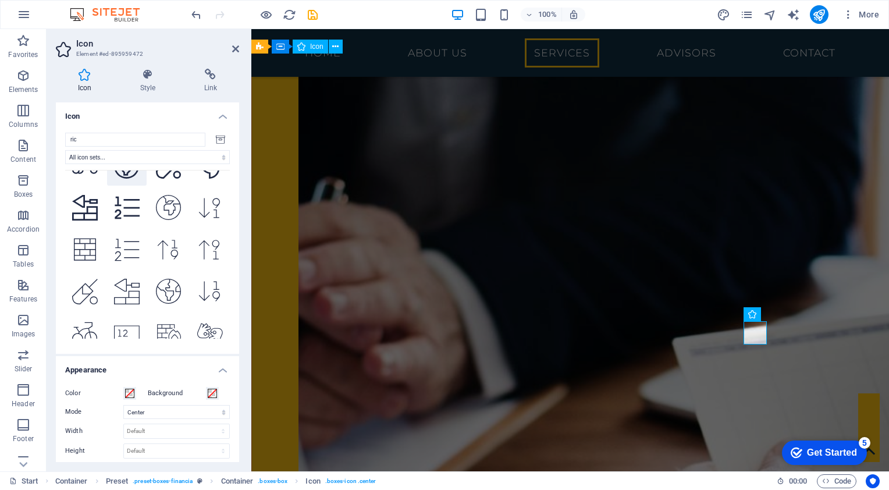
scroll to position [1703, 0]
click at [133, 143] on input "ric" at bounding box center [135, 140] width 140 height 14
drag, startPoint x: 133, startPoint y: 143, endPoint x: 73, endPoint y: 140, distance: 60.0
click at [73, 140] on input "ric" at bounding box center [135, 140] width 140 height 14
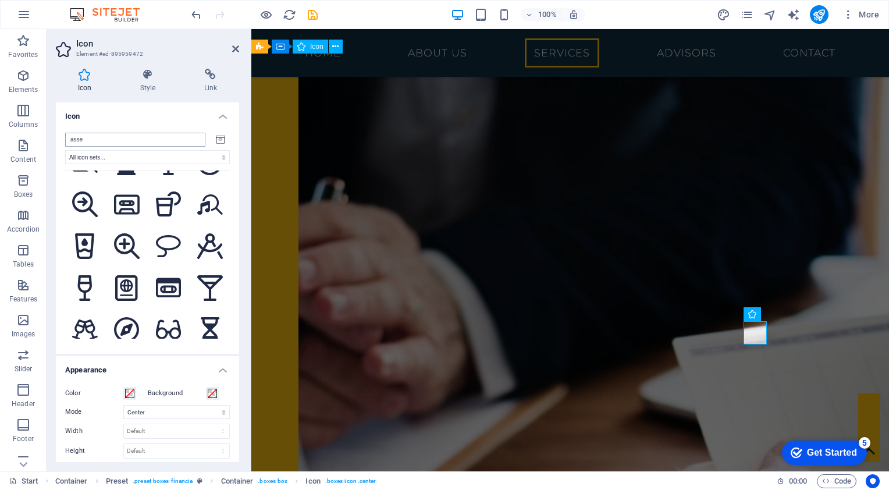
scroll to position [728, 0]
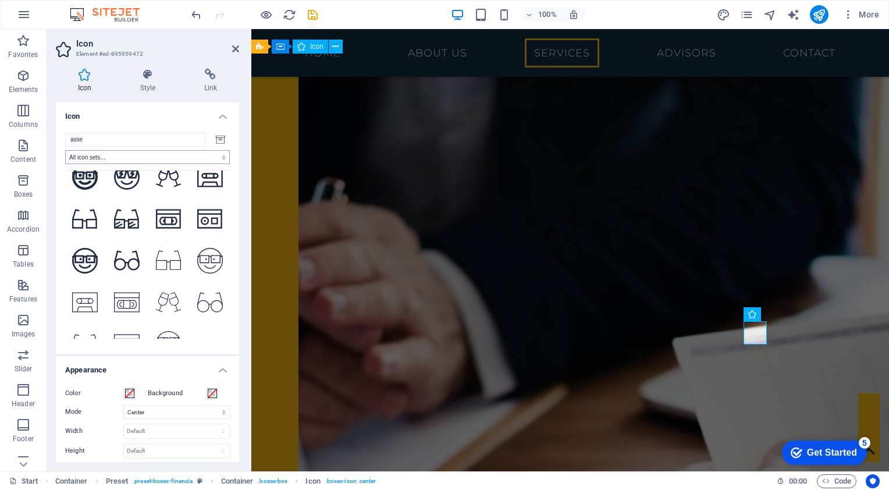
type input "asset"
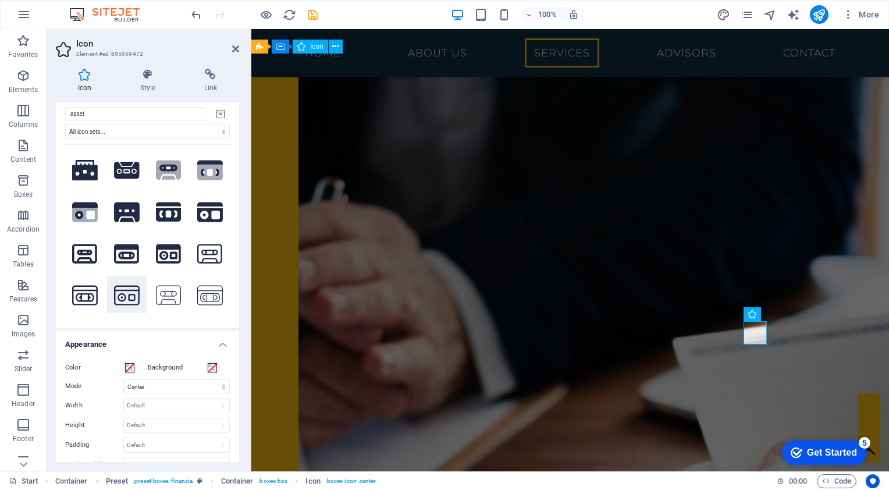
scroll to position [0, 0]
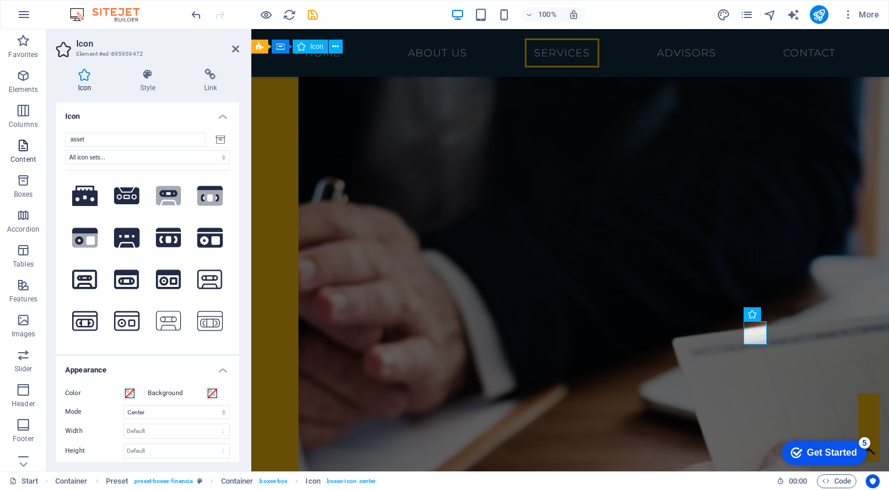
drag, startPoint x: 121, startPoint y: 137, endPoint x: 37, endPoint y: 138, distance: 84.4
click at [37, 138] on section "Favorites Elements Columns Content Boxes Accordion Tables Features Images Slide…" at bounding box center [444, 250] width 889 height 442
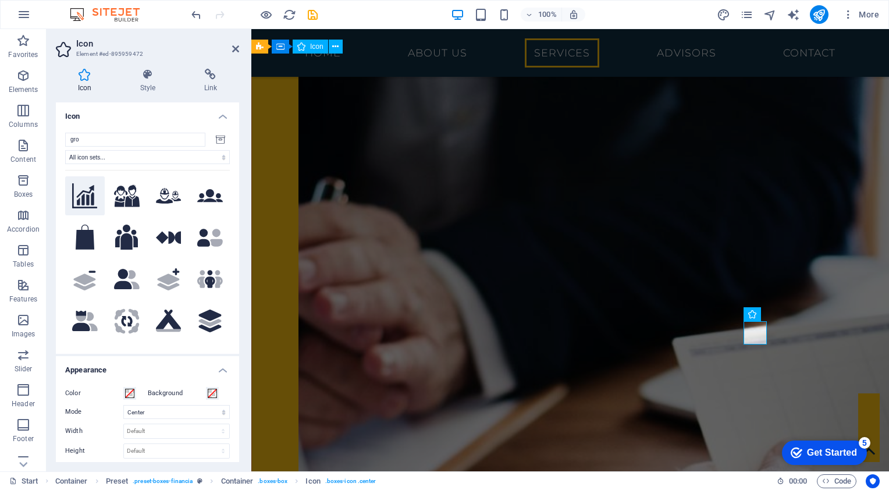
type input "gro"
click at [83, 200] on icon at bounding box center [85, 196] width 26 height 26
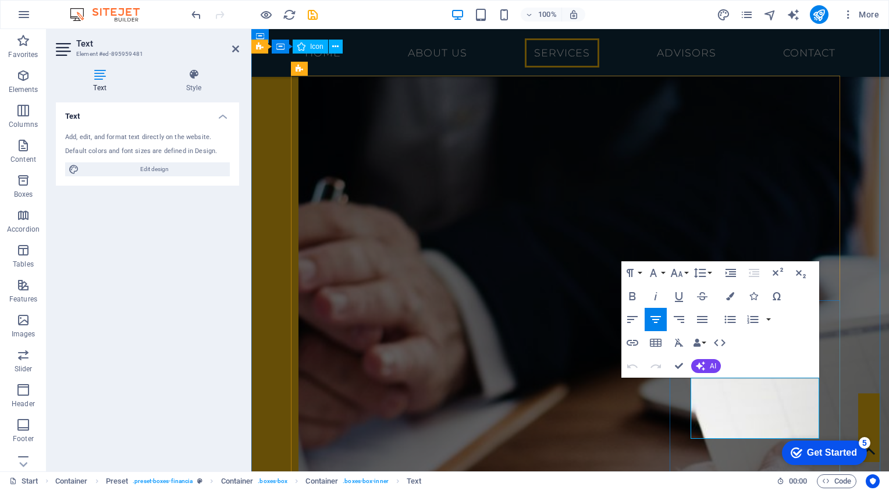
drag, startPoint x: 703, startPoint y: 383, endPoint x: 784, endPoint y: 434, distance: 94.9
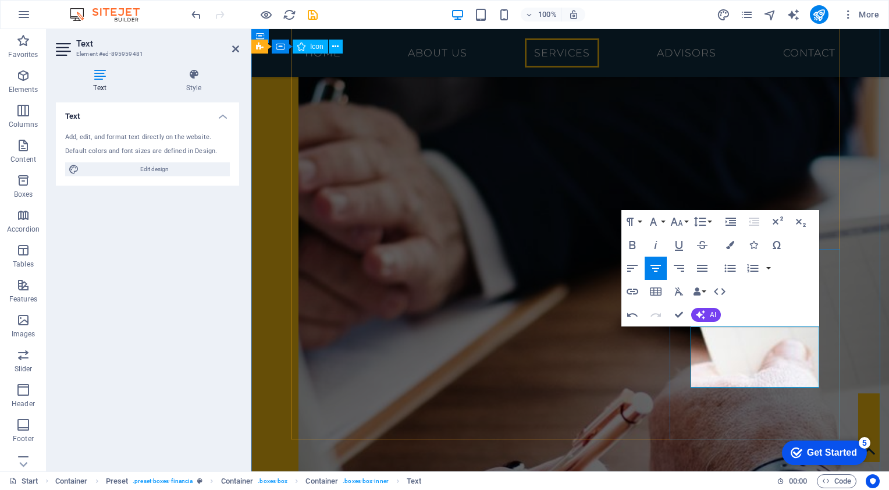
scroll to position [1737, 0]
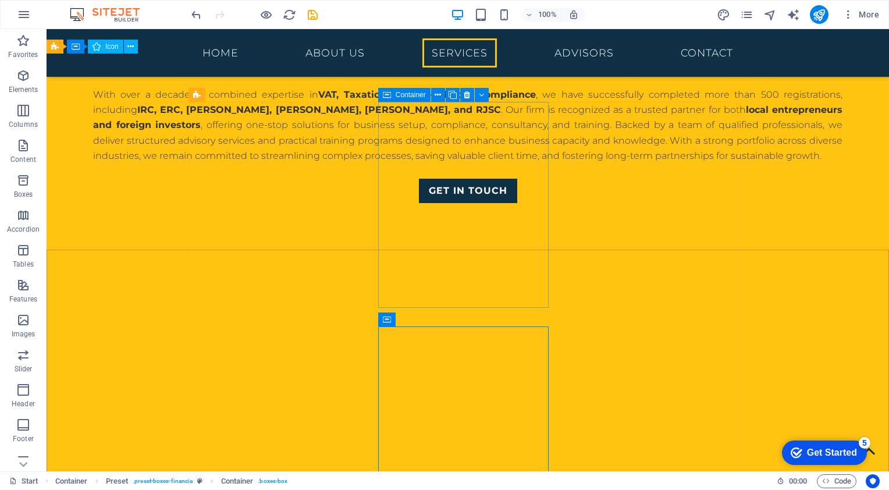
scroll to position [1386, 0]
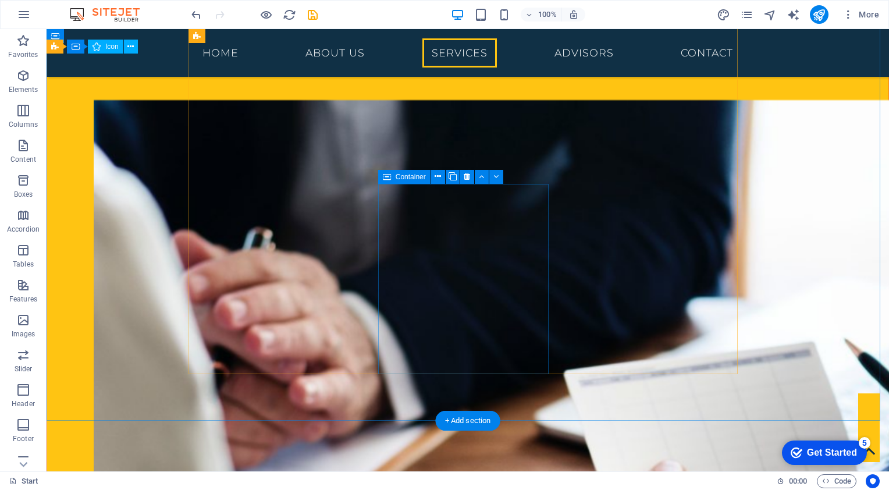
scroll to position [1503, 0]
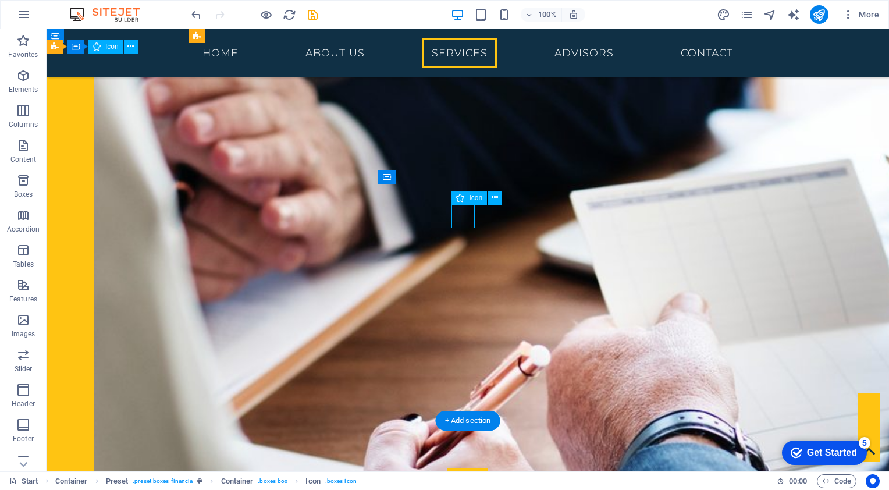
select select "xMidYMid"
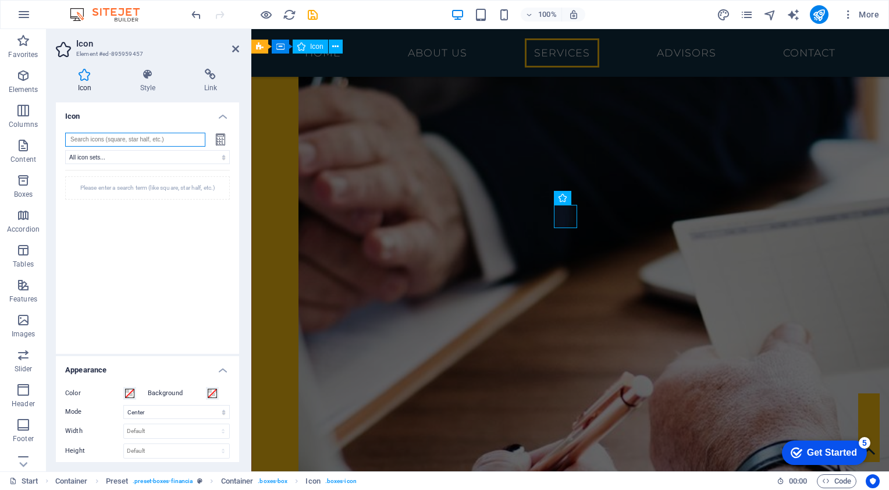
click at [118, 141] on input "search" at bounding box center [135, 140] width 140 height 14
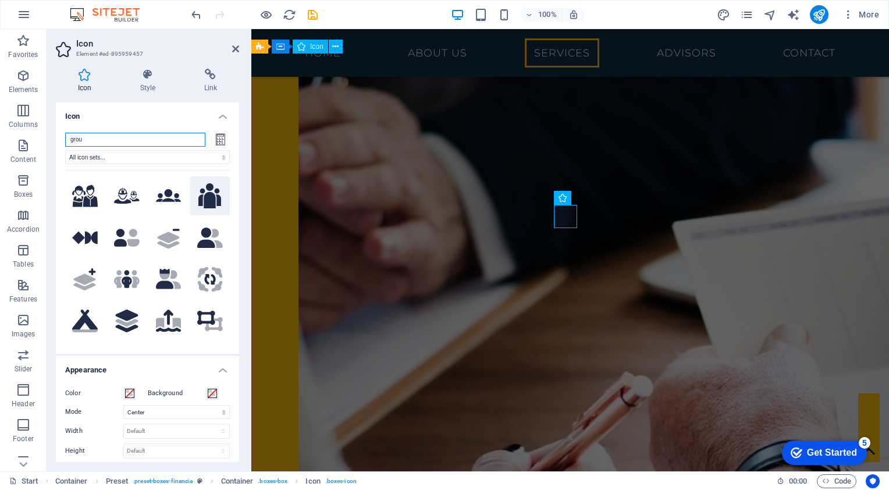
type input "grou"
click at [209, 202] on icon at bounding box center [209, 196] width 23 height 26
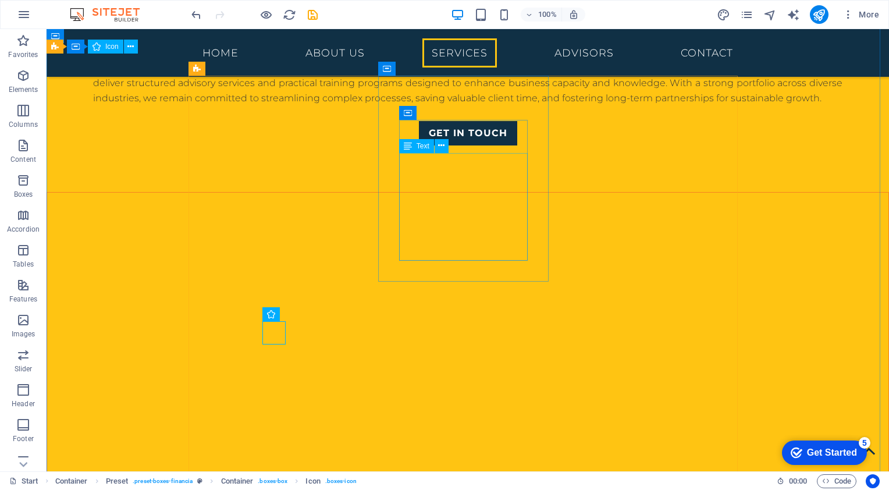
scroll to position [1386, 0]
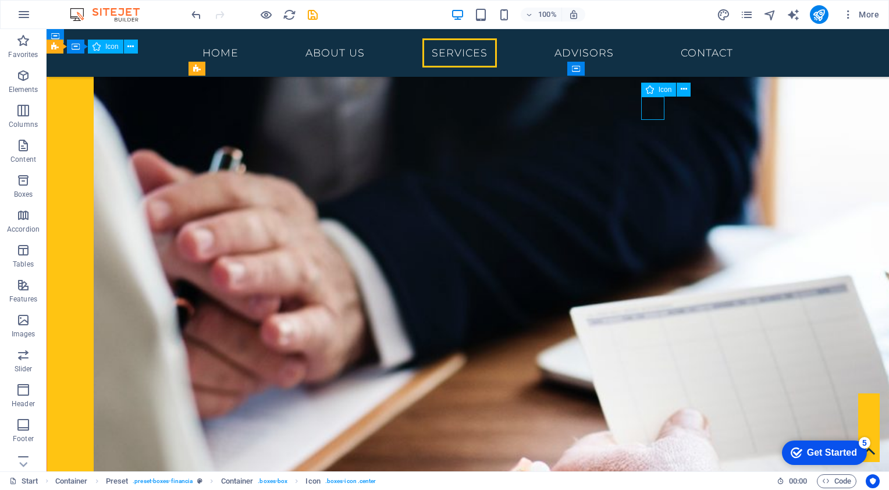
select select "xMidYMid"
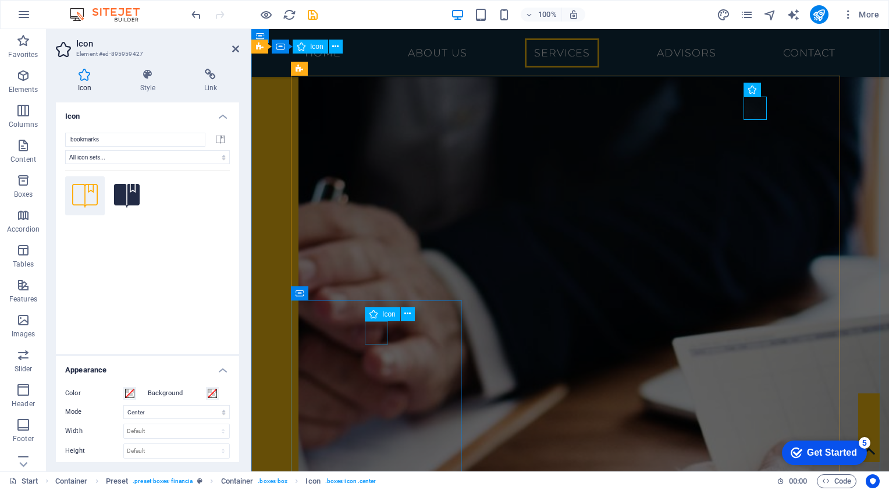
select select "xMidYMid"
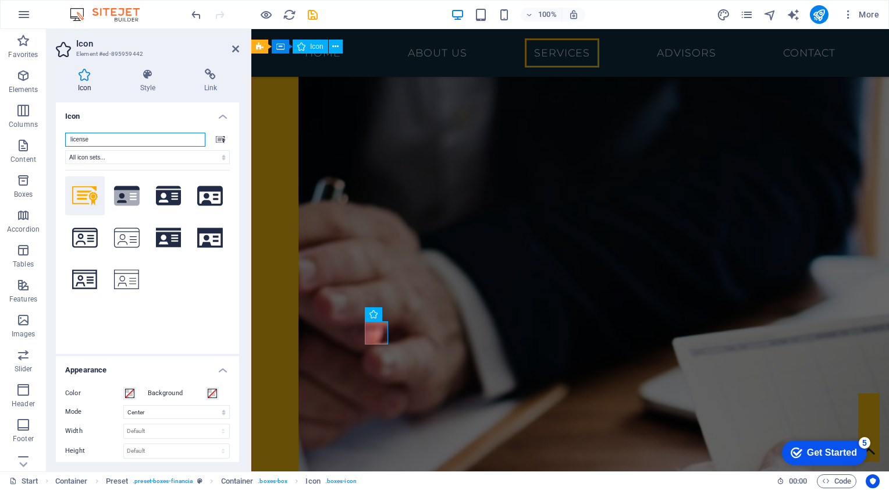
drag, startPoint x: 107, startPoint y: 138, endPoint x: -2, endPoint y: 136, distance: 109.4
click at [0, 136] on html "bdbex.com Start Favorites Elements Columns Content Boxes Accordion Tables Featu…" at bounding box center [444, 245] width 889 height 490
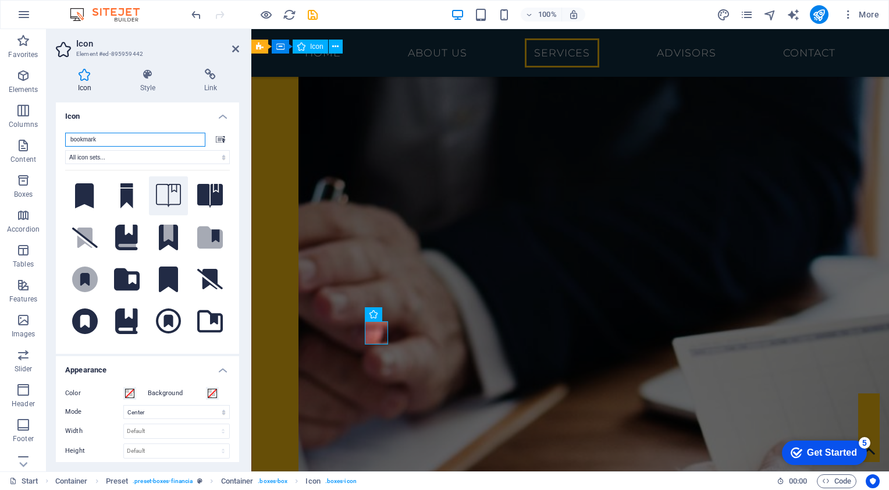
type input "bookmark"
click at [165, 204] on icon at bounding box center [169, 195] width 26 height 23
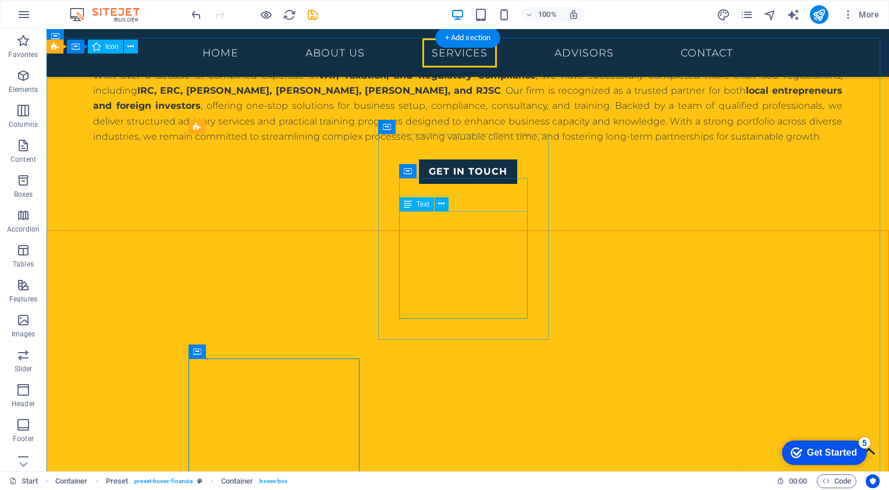
scroll to position [1328, 0]
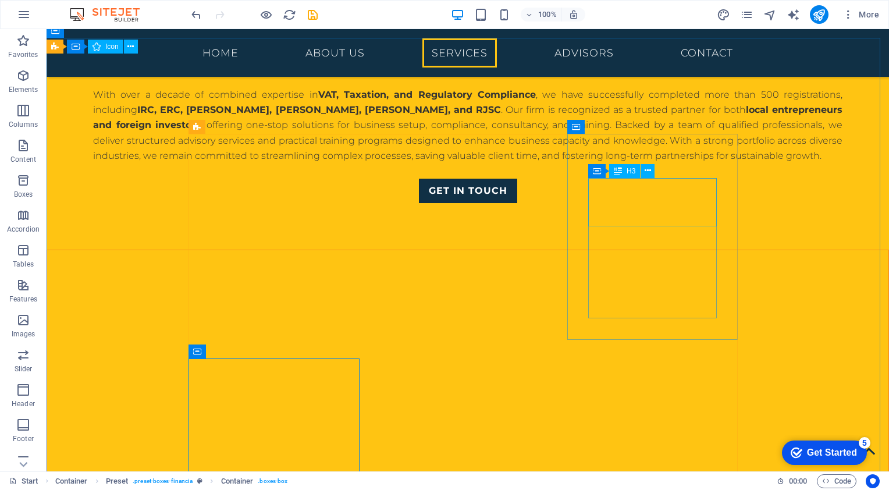
click at [656, 164] on div "Container H3" at bounding box center [625, 171] width 74 height 15
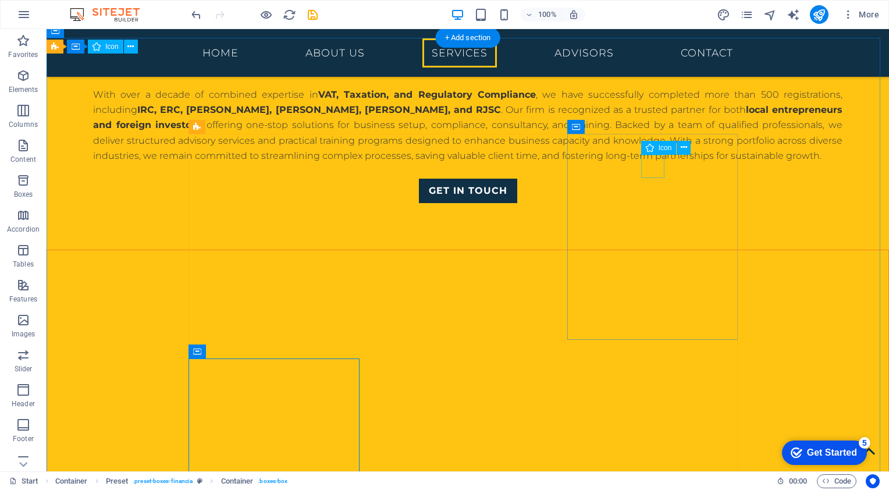
select select "xMidYMid"
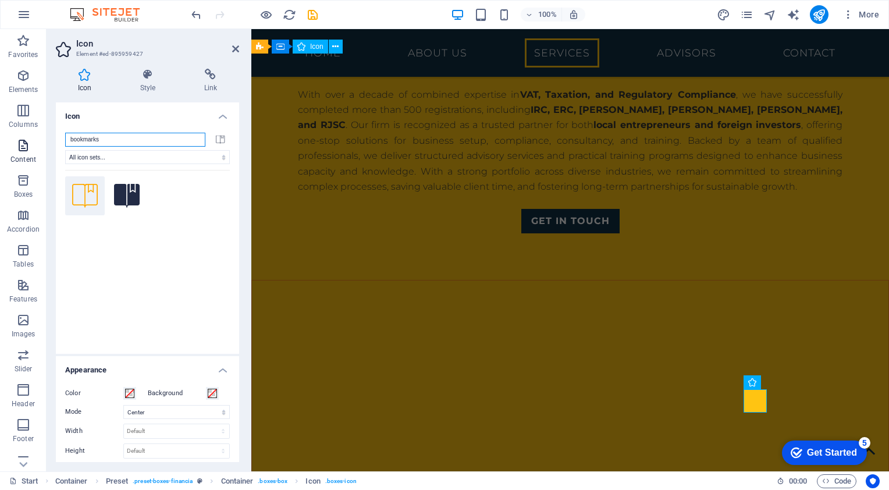
drag, startPoint x: 126, startPoint y: 140, endPoint x: 12, endPoint y: 136, distance: 114.1
click at [12, 136] on section "Favorites Elements Columns Content Boxes Accordion Tables Features Images Slide…" at bounding box center [444, 250] width 889 height 442
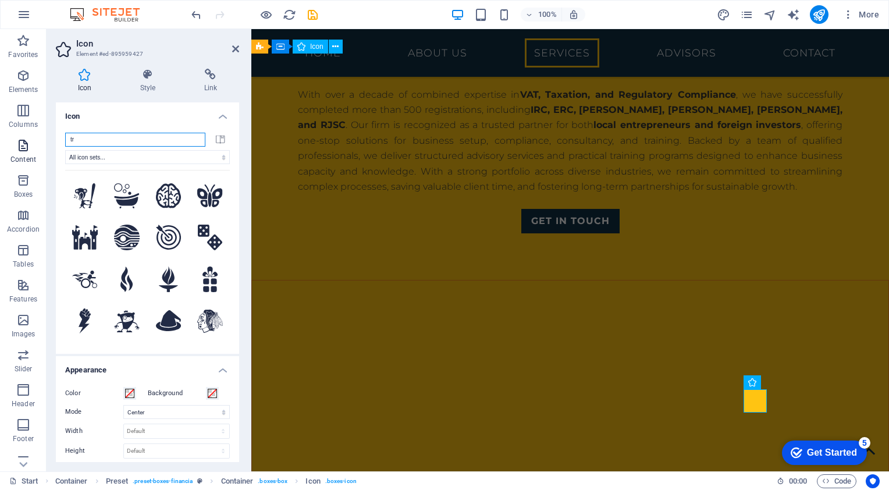
type input "tra"
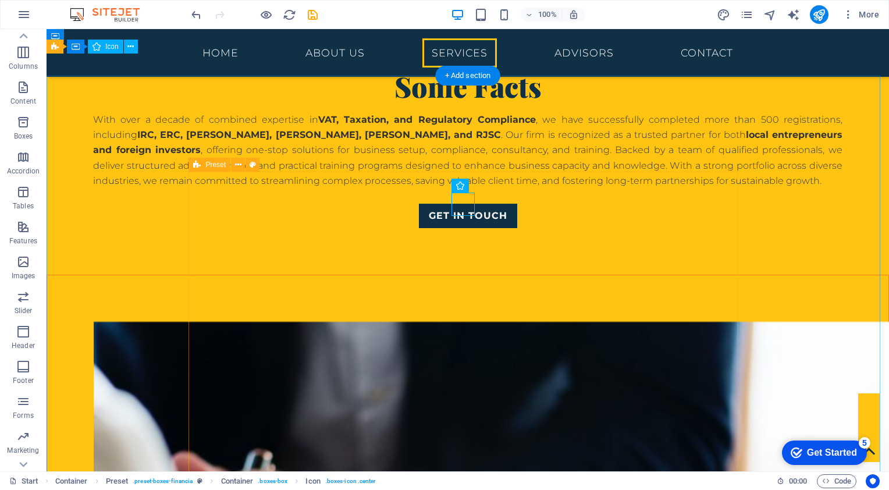
scroll to position [1290, 0]
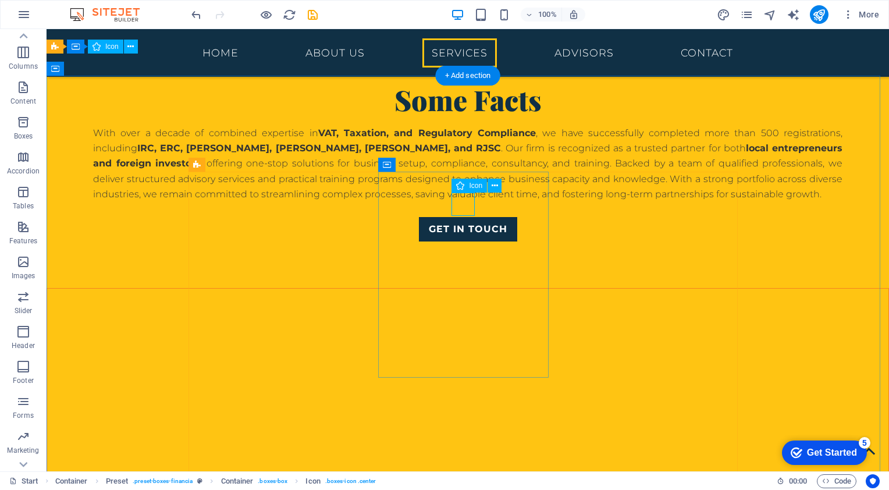
click at [466, 191] on div "Icon" at bounding box center [468, 186] width 35 height 14
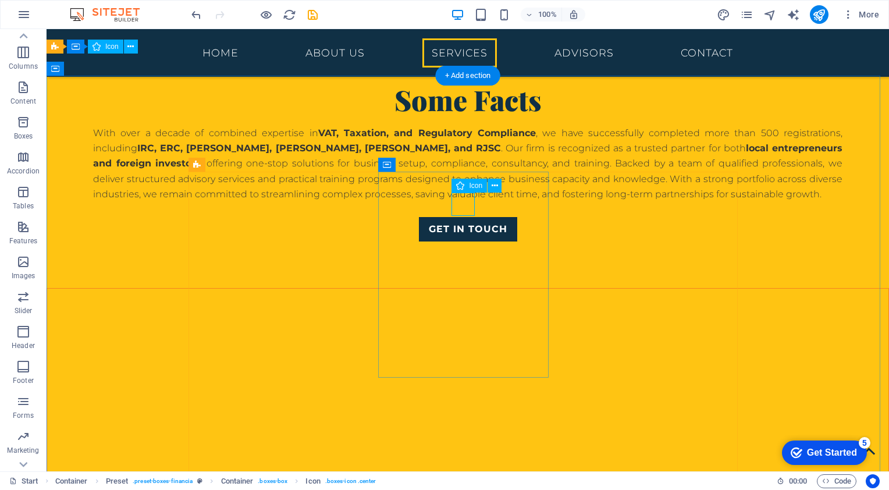
select select "xMidYMid"
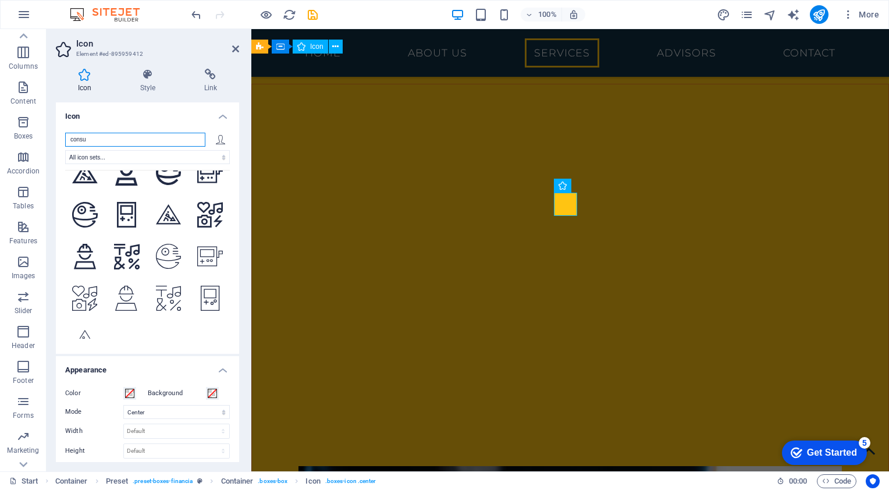
scroll to position [0, 0]
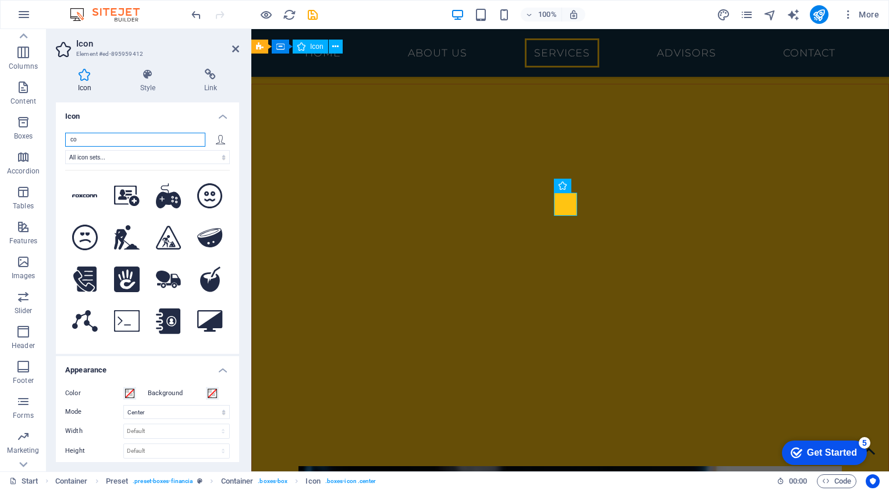
type input "c"
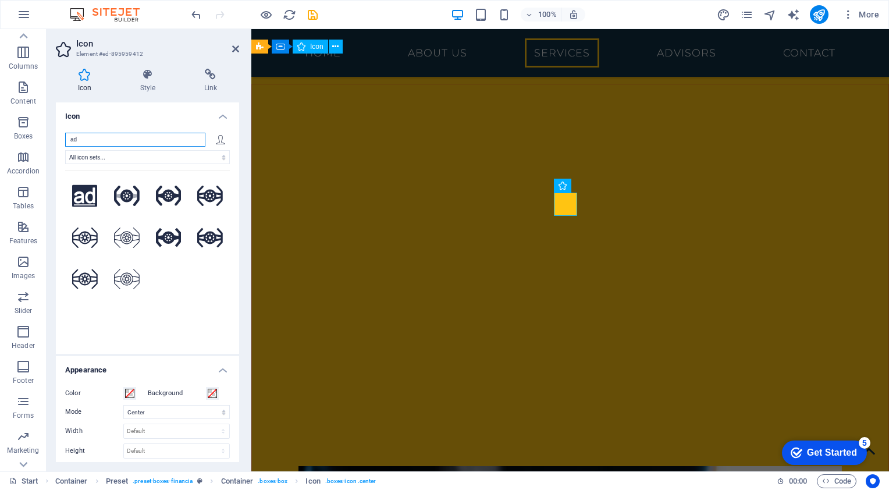
type input "a"
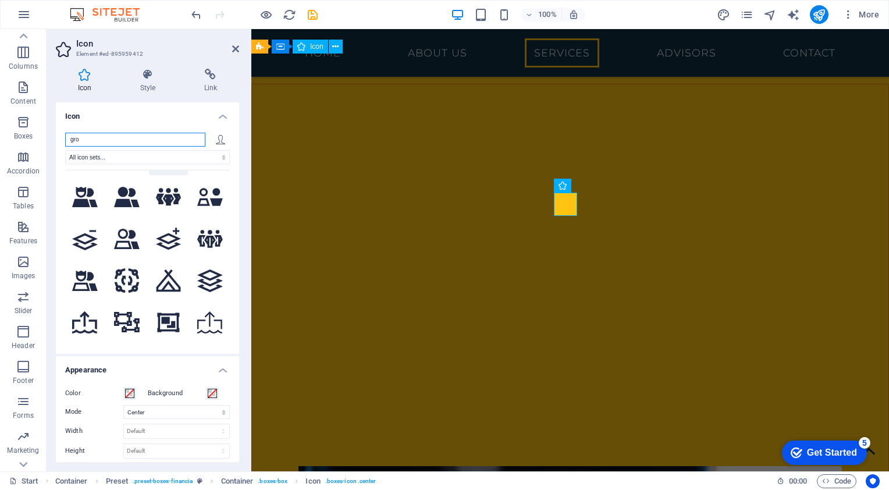
scroll to position [814, 0]
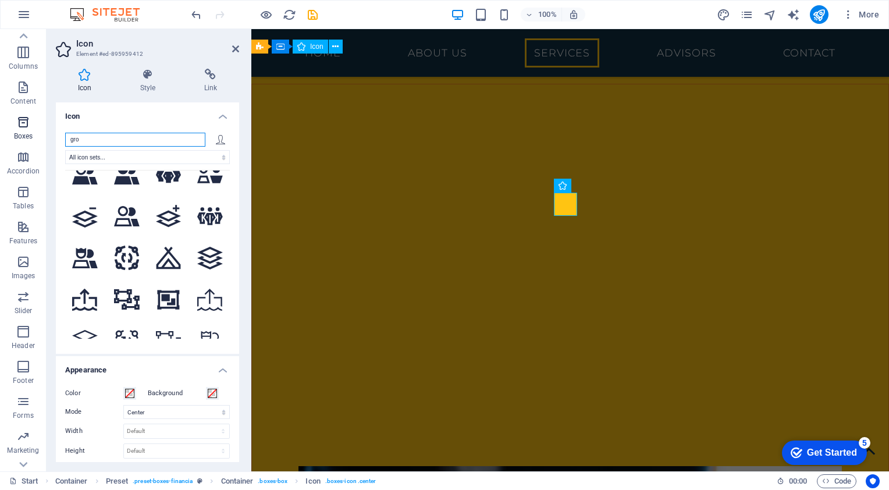
drag, startPoint x: 121, startPoint y: 142, endPoint x: 16, endPoint y: 138, distance: 104.8
click at [16, 138] on section "Favorites Elements Columns Content Boxes Accordion Tables Features Images Slide…" at bounding box center [444, 250] width 889 height 442
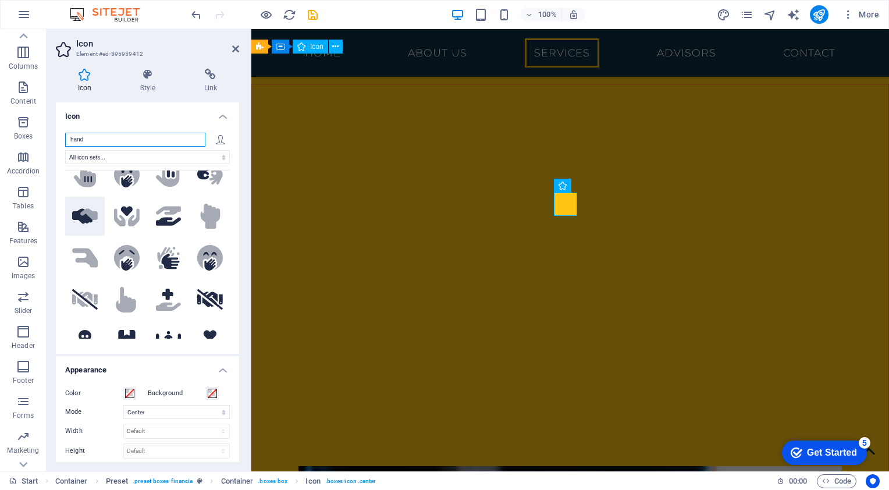
type input "hand"
click at [83, 208] on icon at bounding box center [82, 215] width 20 height 15
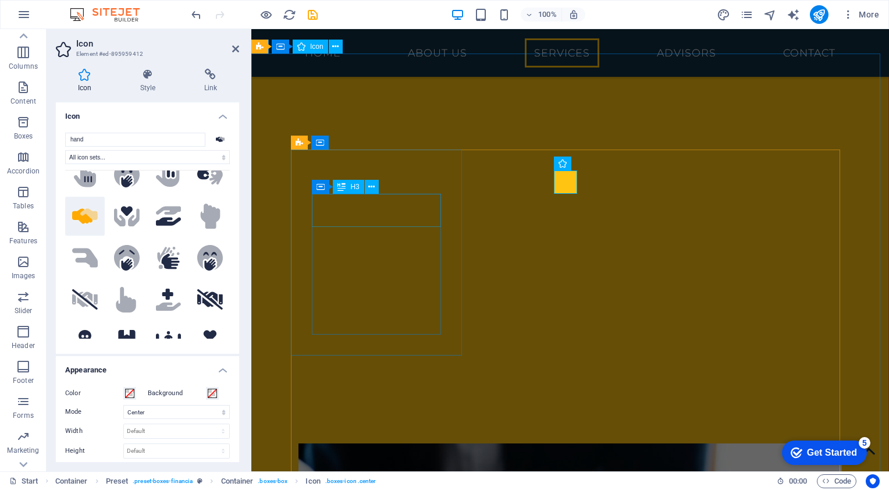
scroll to position [1524, 0]
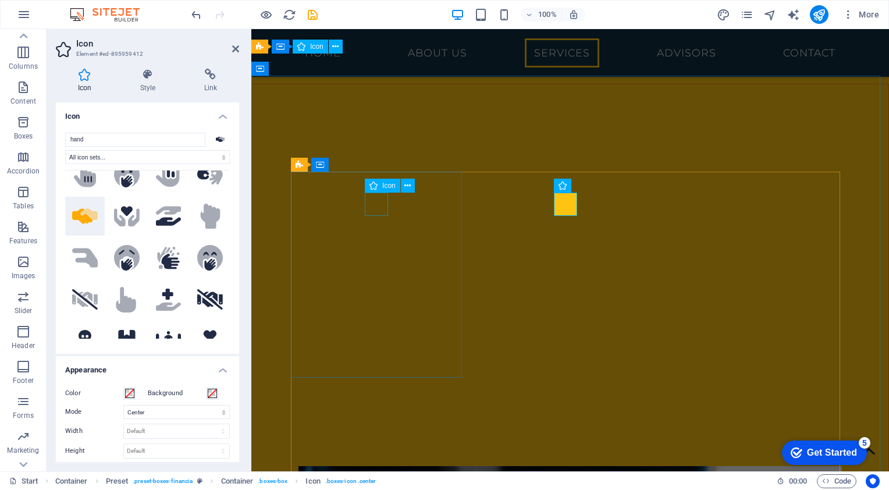
select select "xMidYMid"
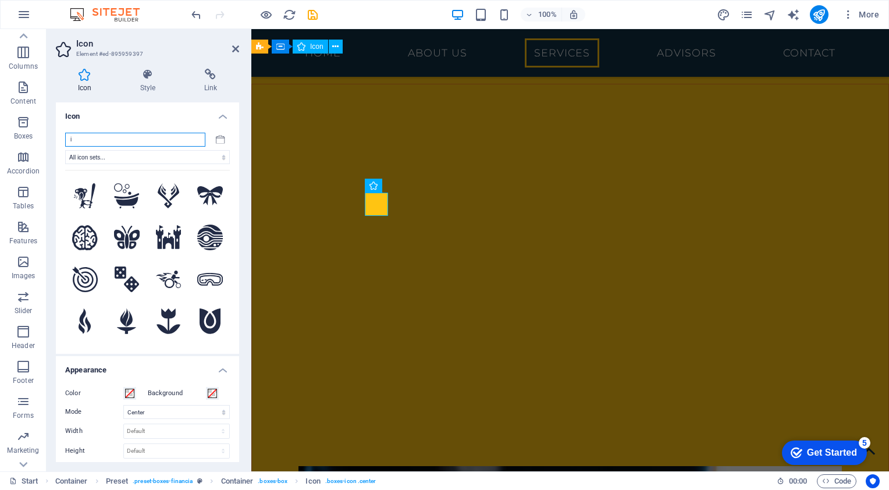
type input "in"
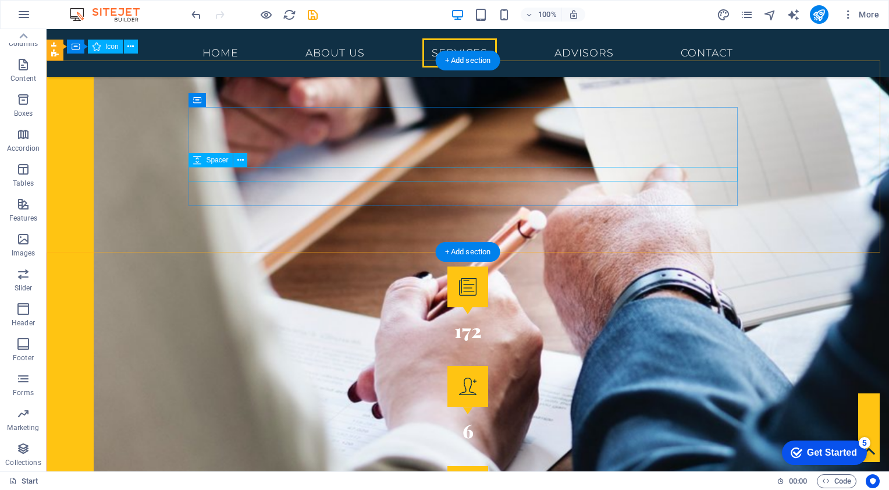
scroll to position [1813, 0]
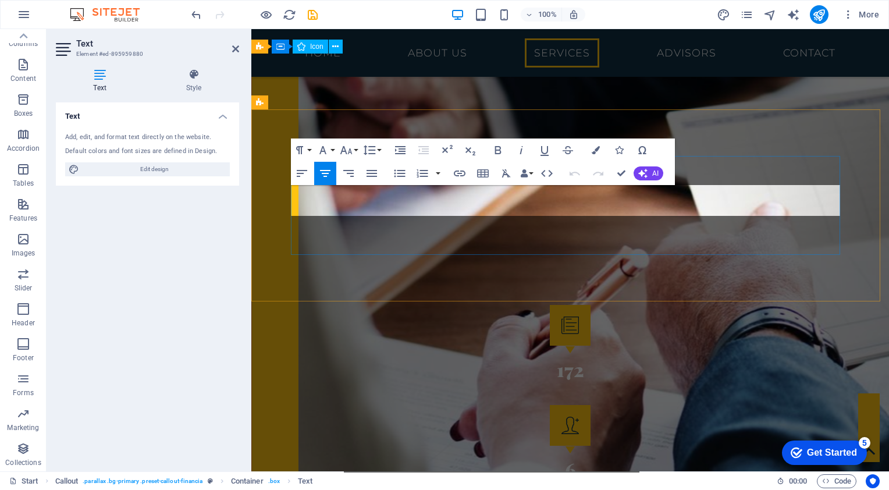
scroll to position [2048, 0]
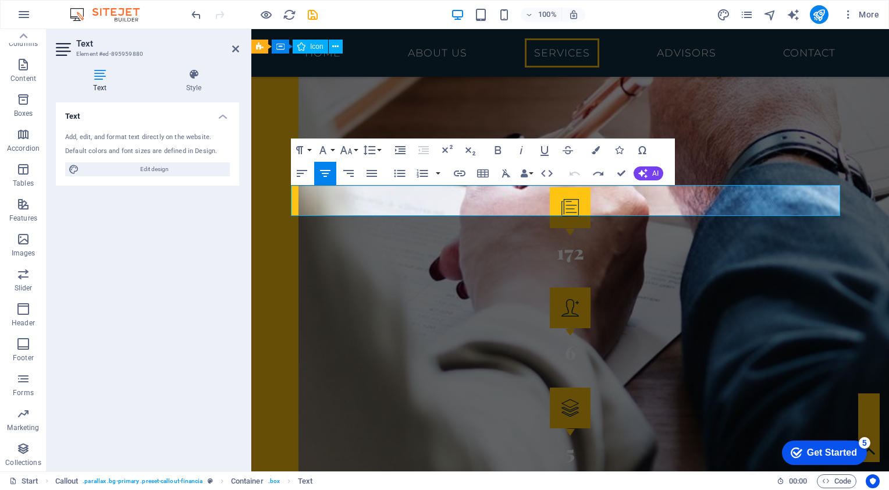
drag, startPoint x: 801, startPoint y: 206, endPoint x: 492, endPoint y: 226, distance: 309.6
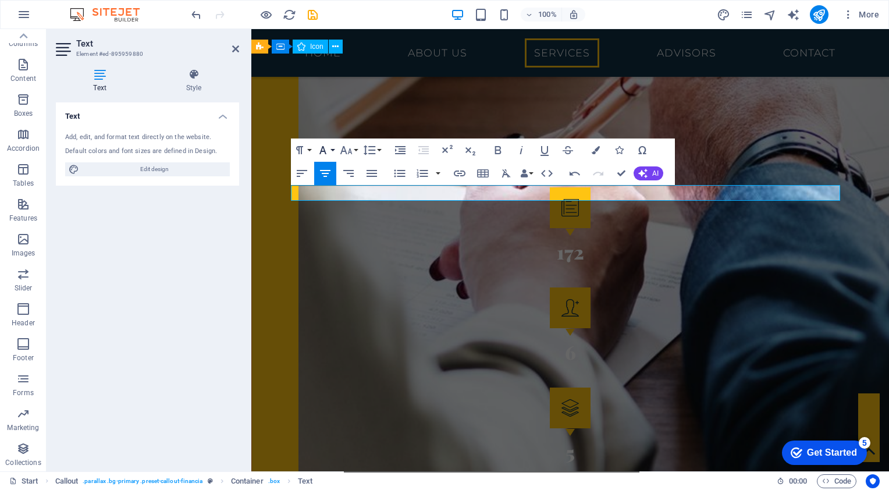
click at [325, 152] on icon "button" at bounding box center [322, 150] width 7 height 8
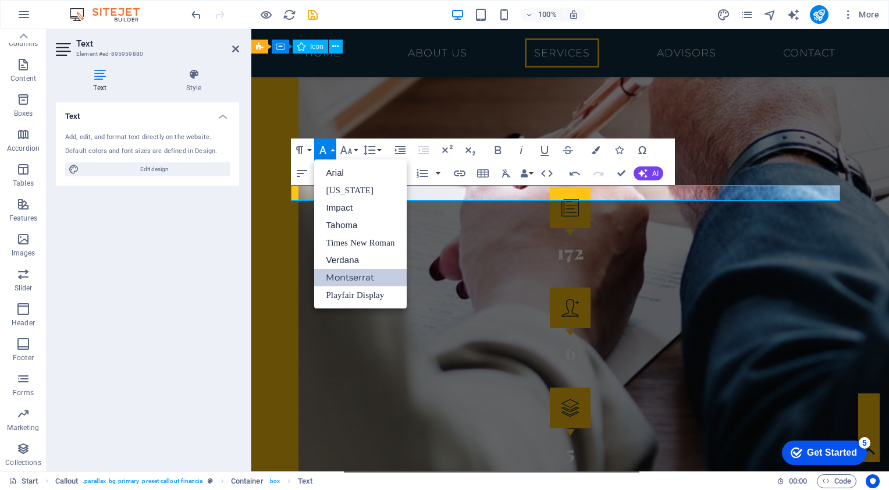
scroll to position [0, 0]
click at [345, 204] on link "Impact" at bounding box center [360, 207] width 92 height 17
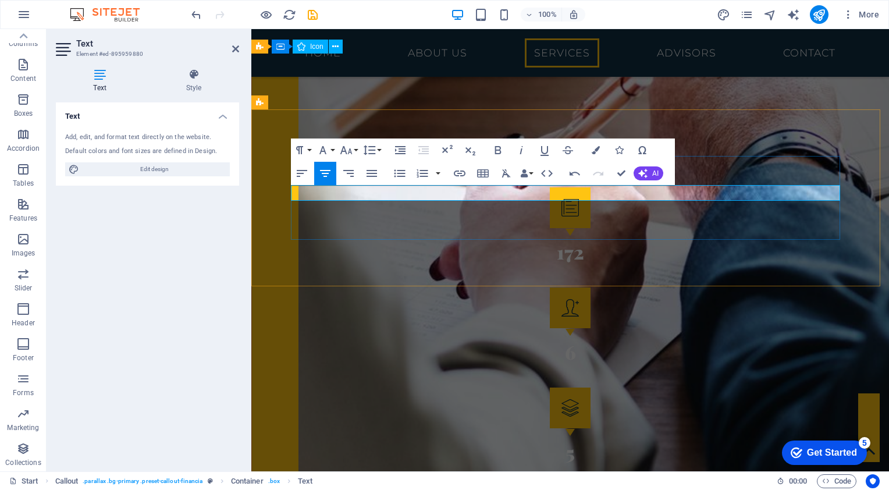
drag, startPoint x: 805, startPoint y: 195, endPoint x: 414, endPoint y: 232, distance: 393.2
click at [332, 152] on button "Font Family" at bounding box center [325, 149] width 22 height 23
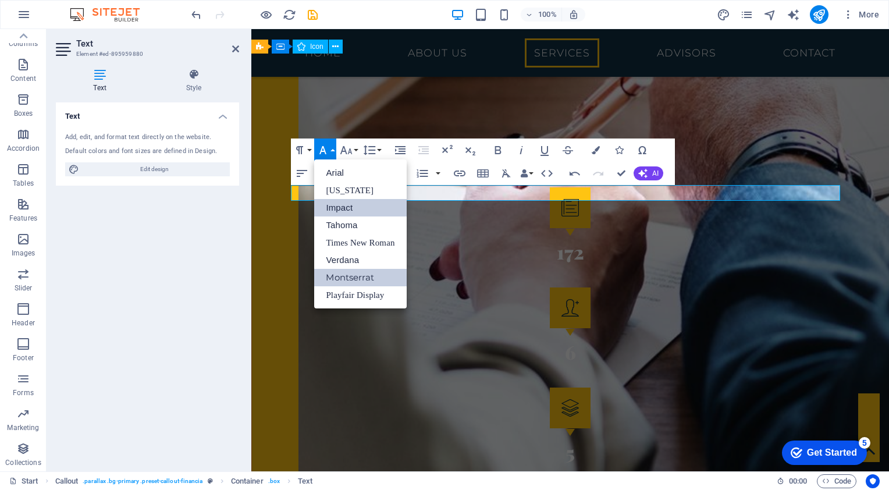
click at [355, 211] on link "Impact" at bounding box center [360, 207] width 92 height 17
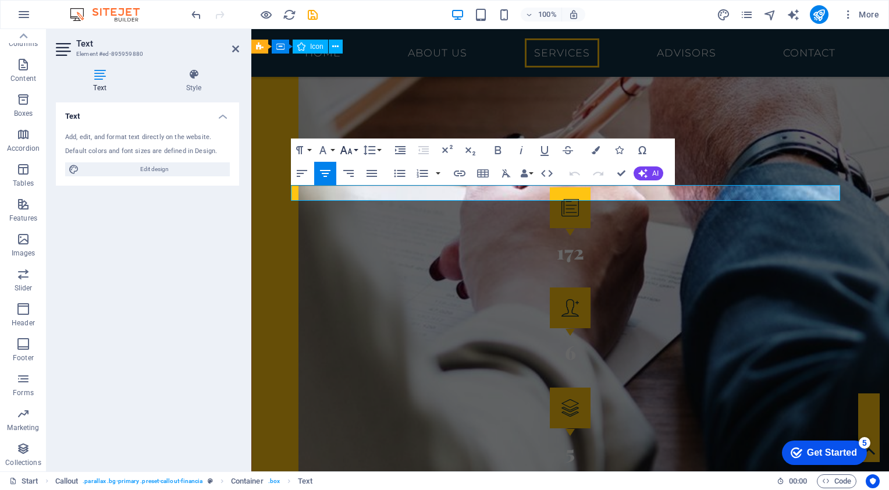
click at [354, 153] on button "Font Size" at bounding box center [348, 149] width 22 height 23
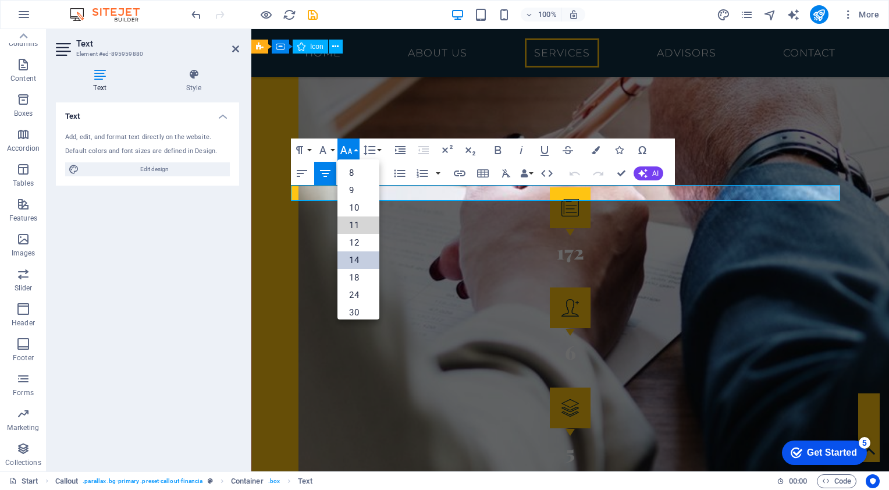
drag, startPoint x: 356, startPoint y: 227, endPoint x: 358, endPoint y: 254, distance: 26.8
click at [358, 254] on ul "8 9 10 11 12 14 18 24 30 36 48 60 72 96" at bounding box center [358, 286] width 42 height 254
click at [358, 253] on link "14" at bounding box center [358, 259] width 42 height 17
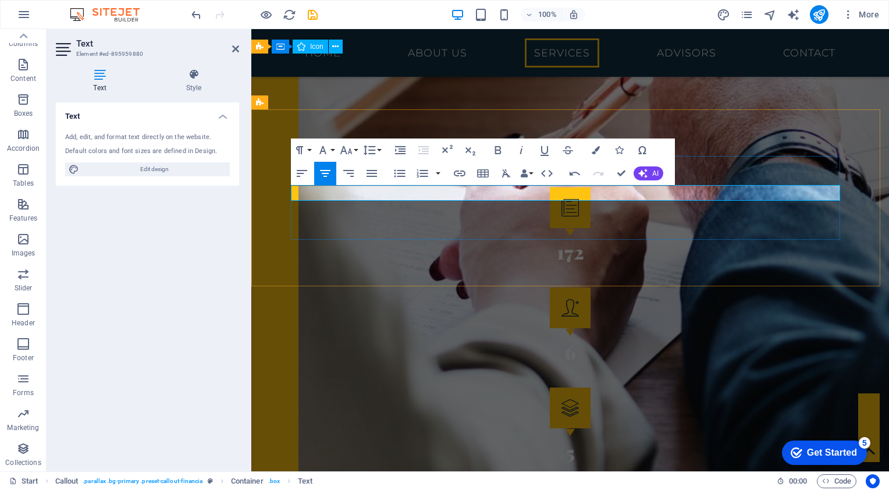
drag, startPoint x: 805, startPoint y: 193, endPoint x: 585, endPoint y: 229, distance: 222.9
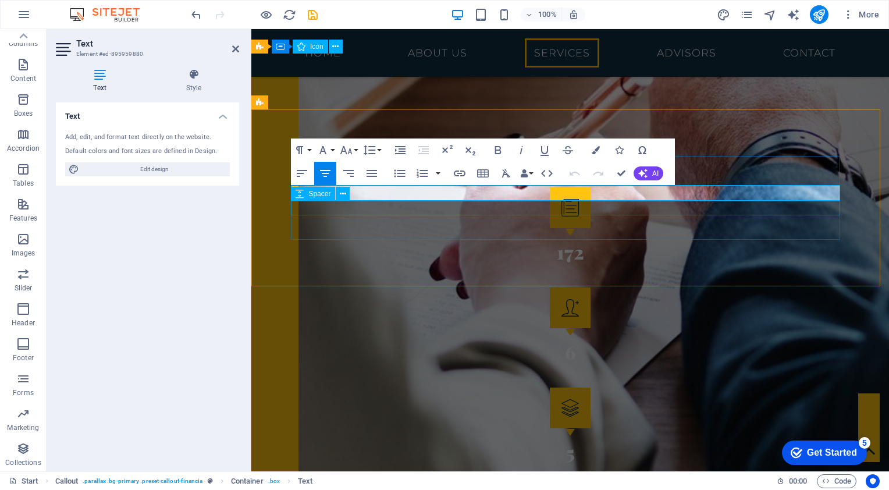
drag, startPoint x: 389, startPoint y: 192, endPoint x: 759, endPoint y: 201, distance: 370.1
click at [333, 154] on button "Font Family" at bounding box center [325, 149] width 22 height 23
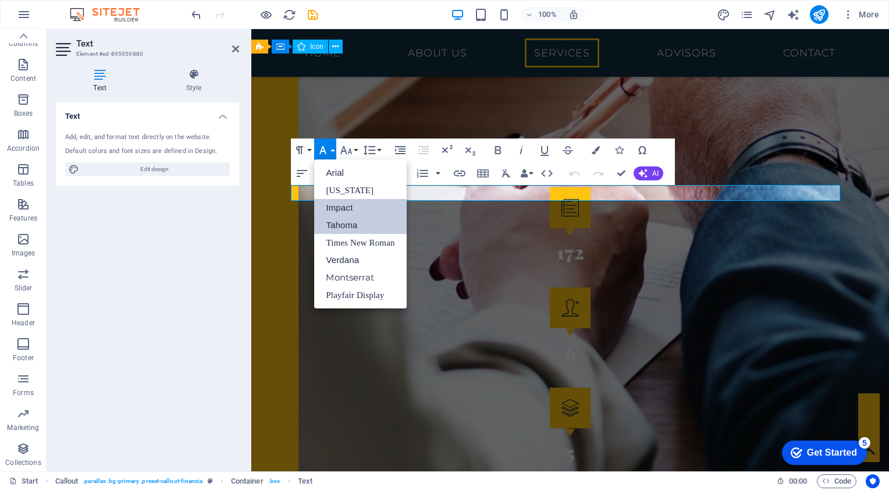
click at [352, 224] on link "Tahoma" at bounding box center [360, 224] width 92 height 17
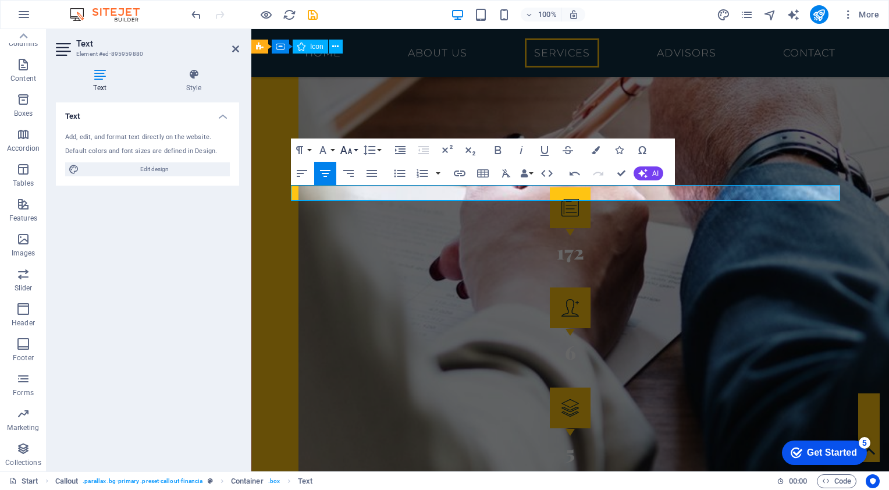
click at [355, 154] on button "Font Size" at bounding box center [348, 149] width 22 height 23
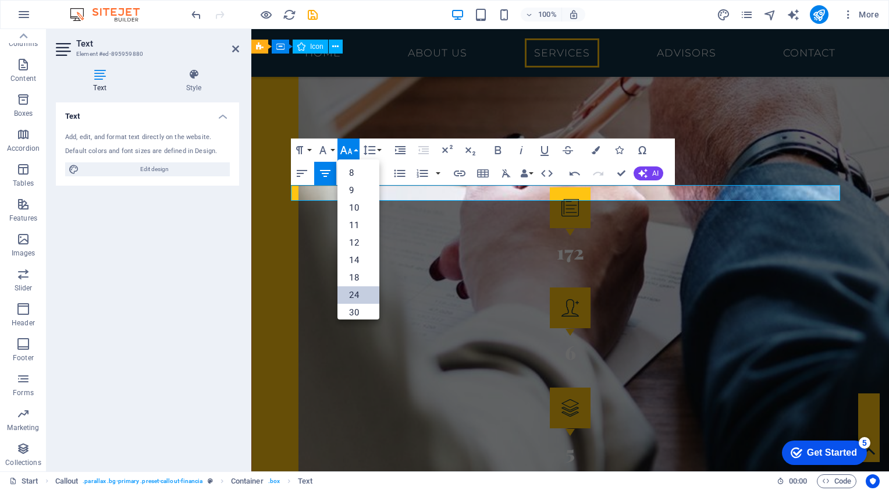
click at [358, 295] on link "24" at bounding box center [358, 294] width 42 height 17
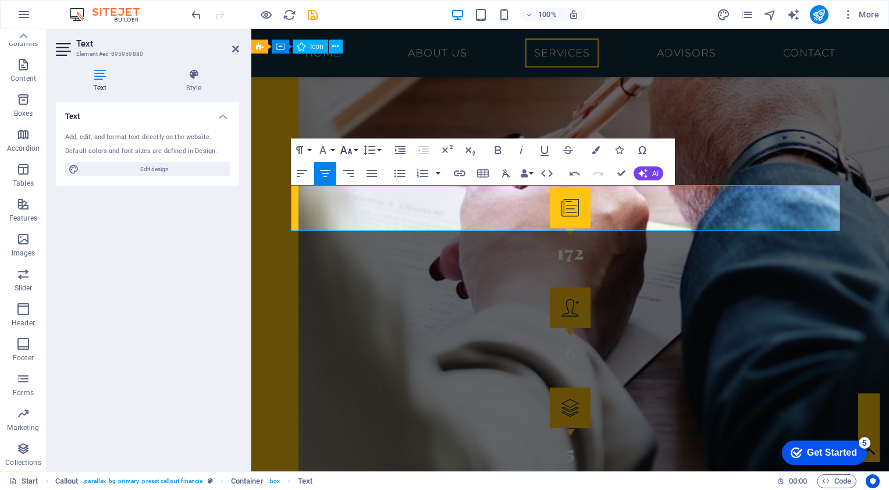
click at [352, 149] on icon "button" at bounding box center [346, 150] width 14 height 14
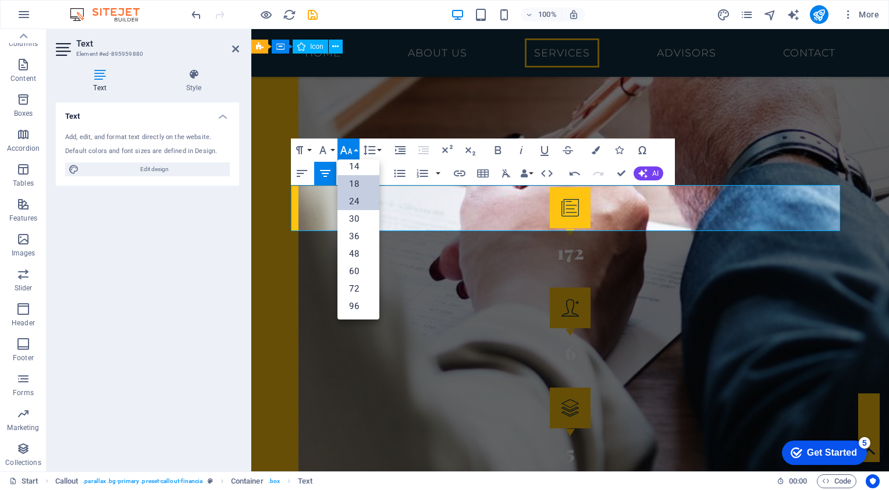
scroll to position [93, 0]
click at [353, 188] on link "18" at bounding box center [358, 184] width 42 height 17
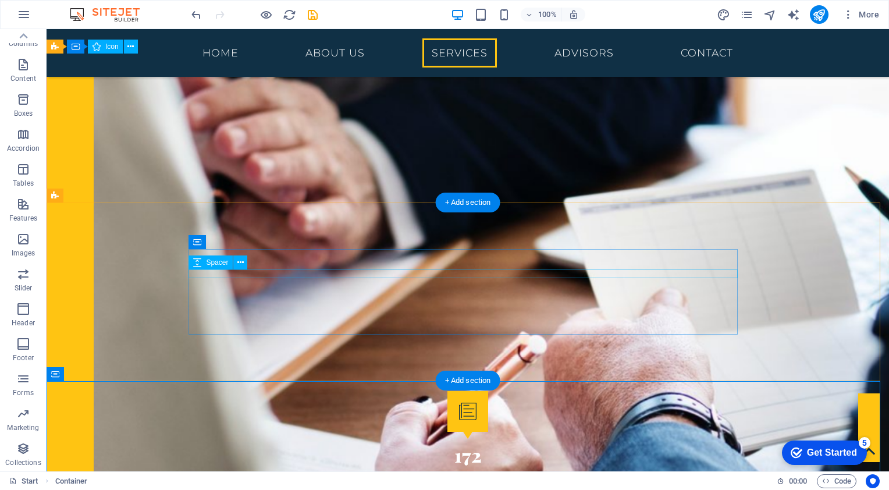
scroll to position [1755, 0]
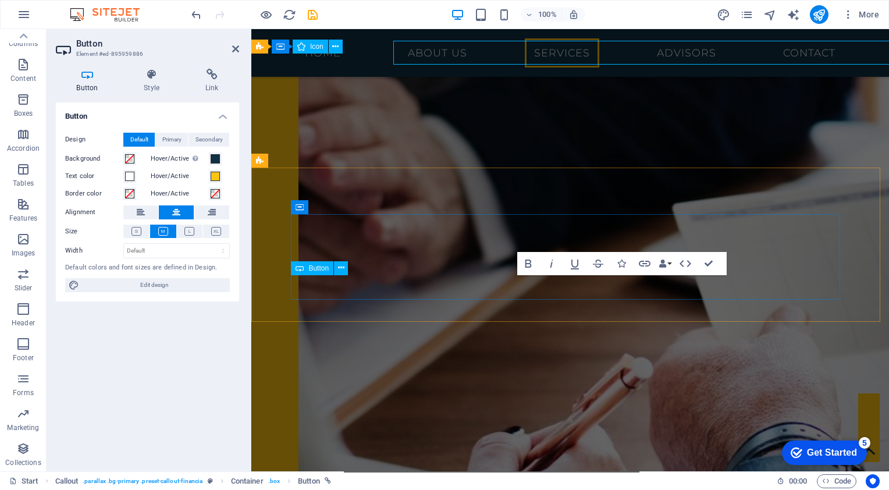
scroll to position [1990, 0]
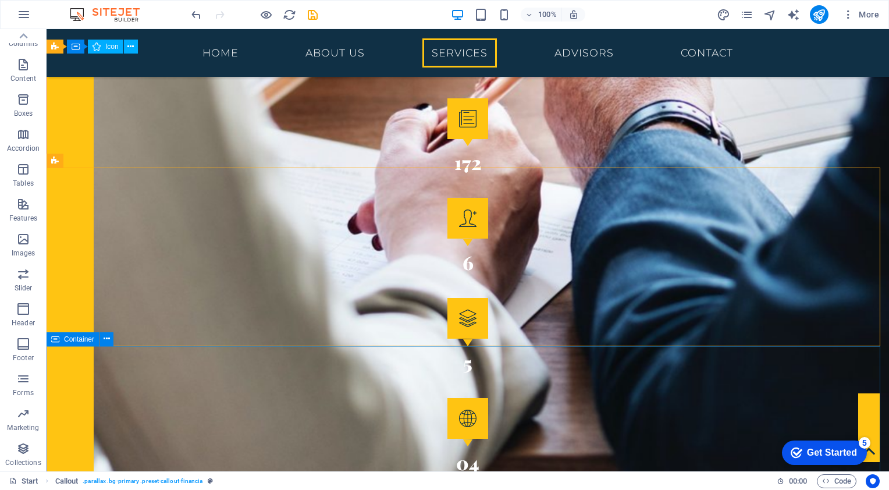
scroll to position [1755, 0]
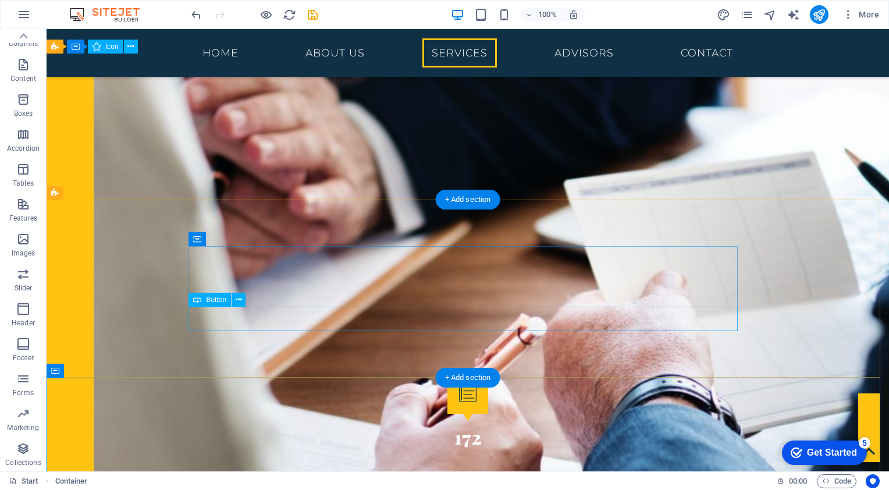
scroll to position [1697, 0]
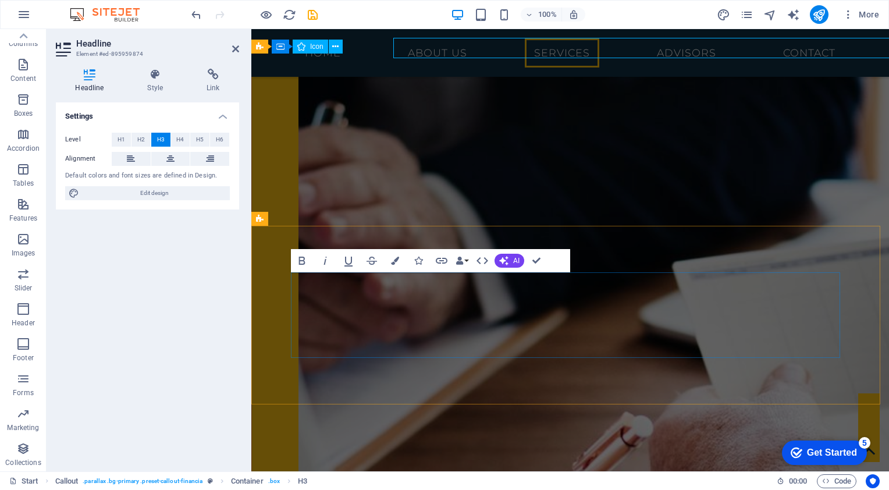
scroll to position [1931, 0]
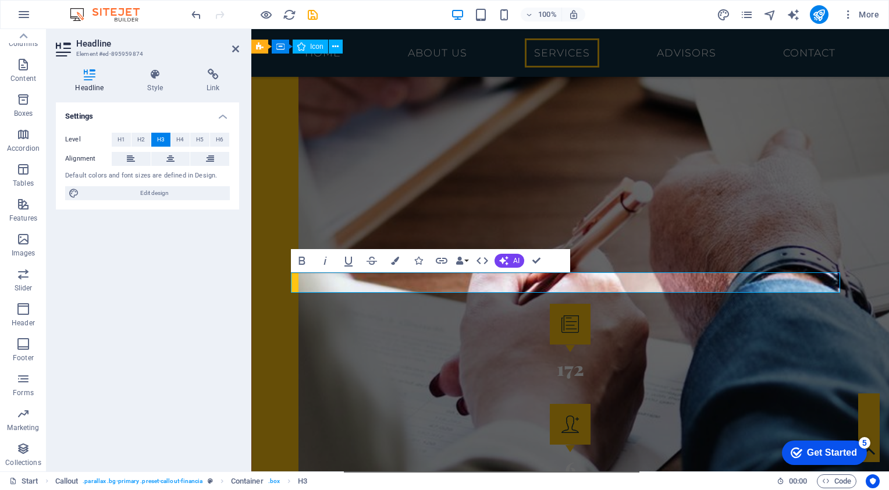
drag, startPoint x: 785, startPoint y: 280, endPoint x: 501, endPoint y: 302, distance: 285.3
click at [303, 258] on icon "button" at bounding box center [302, 261] width 14 height 14
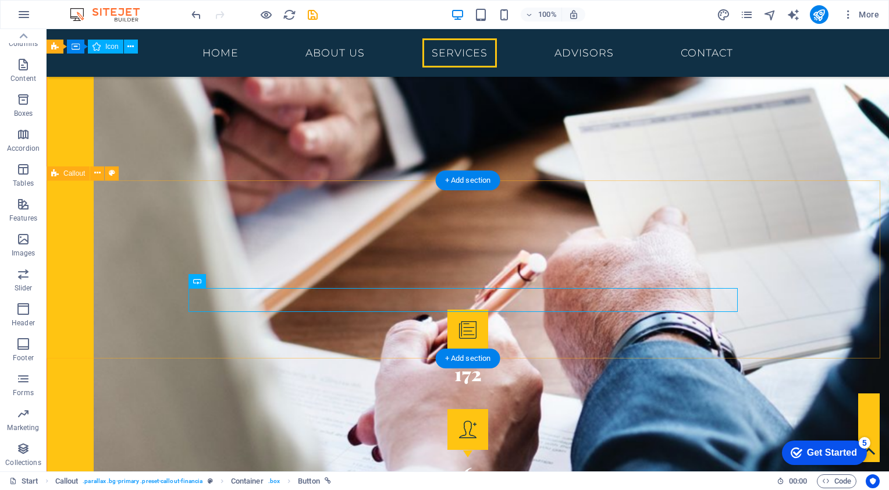
scroll to position [1872, 0]
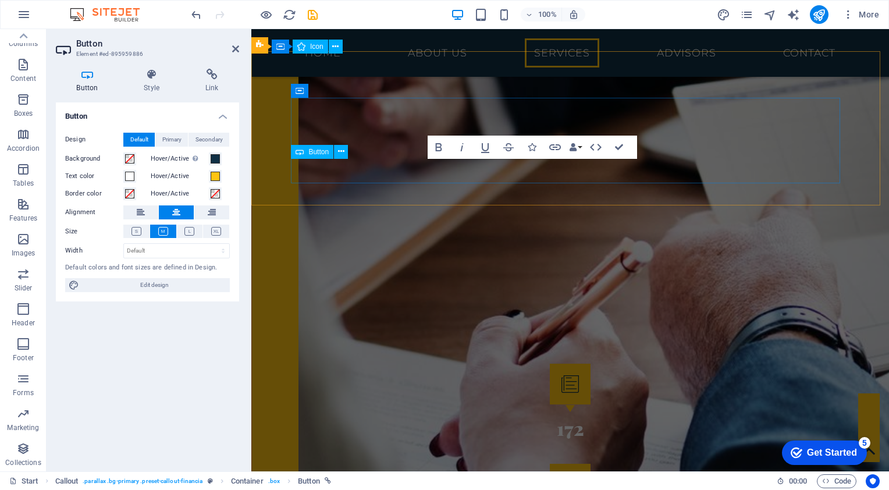
scroll to position [2106, 0]
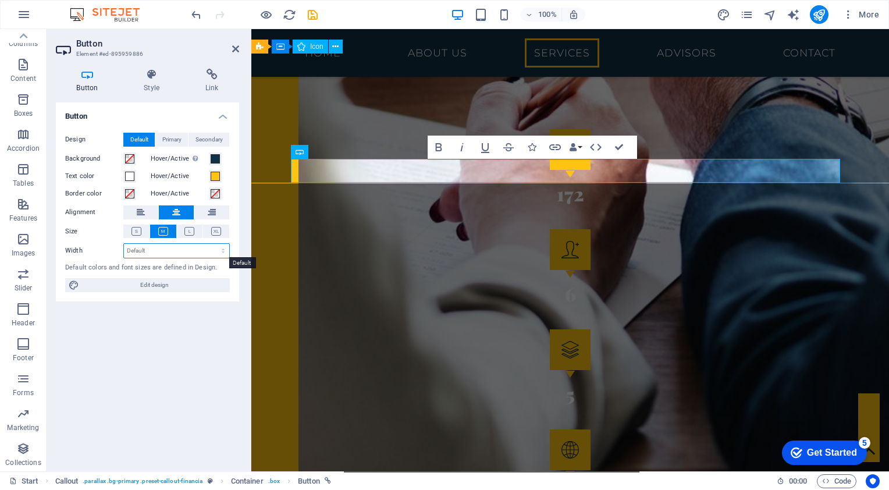
click at [172, 252] on select "Default px rem % em vh vw" at bounding box center [176, 251] width 105 height 14
click at [169, 141] on span "Primary" at bounding box center [171, 140] width 19 height 14
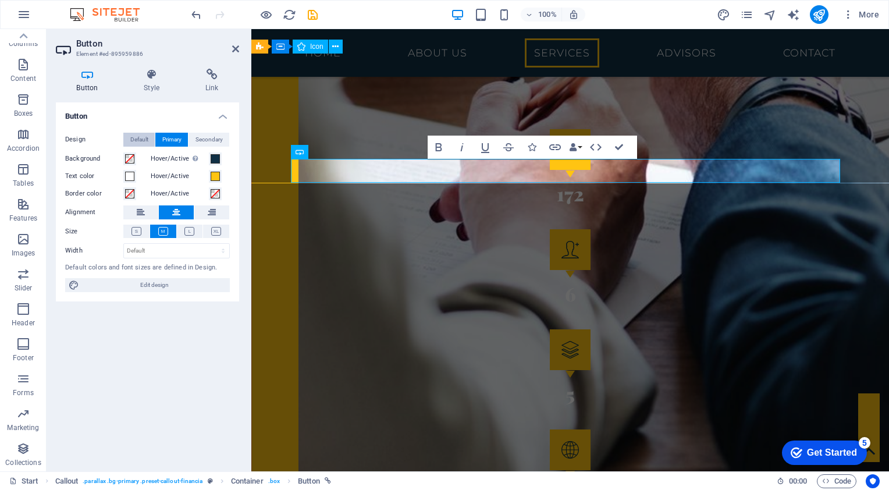
click at [142, 139] on span "Default" at bounding box center [139, 140] width 18 height 14
click at [87, 85] on h4 "Button" at bounding box center [89, 81] width 67 height 24
click at [79, 160] on label "Background" at bounding box center [94, 159] width 58 height 14
click at [123, 160] on button "Background" at bounding box center [129, 158] width 13 height 13
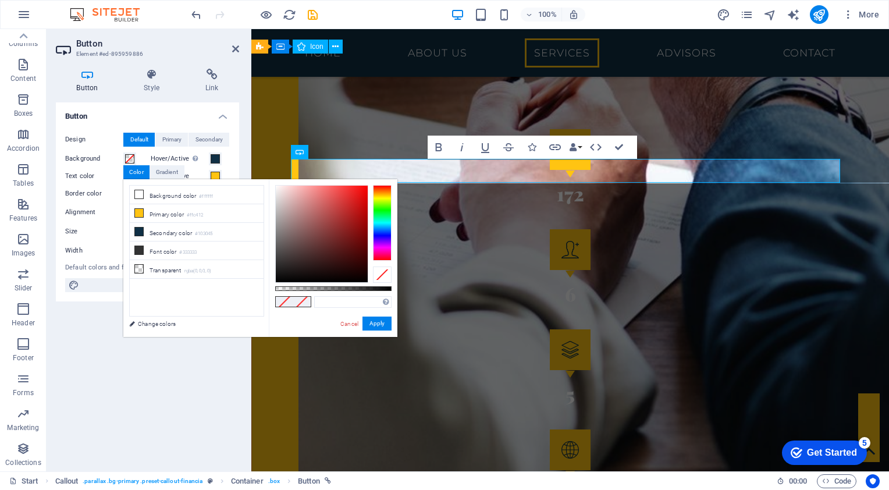
click at [79, 173] on label "Text color" at bounding box center [94, 176] width 58 height 14
click at [123, 173] on button "Text color" at bounding box center [129, 176] width 13 height 13
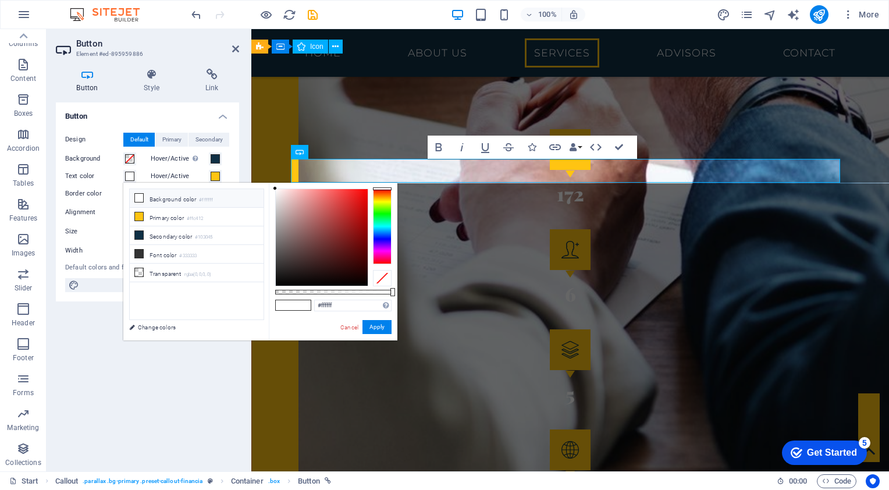
click at [76, 191] on label "Border color" at bounding box center [94, 194] width 58 height 14
click at [123, 191] on button "Border color" at bounding box center [129, 193] width 13 height 13
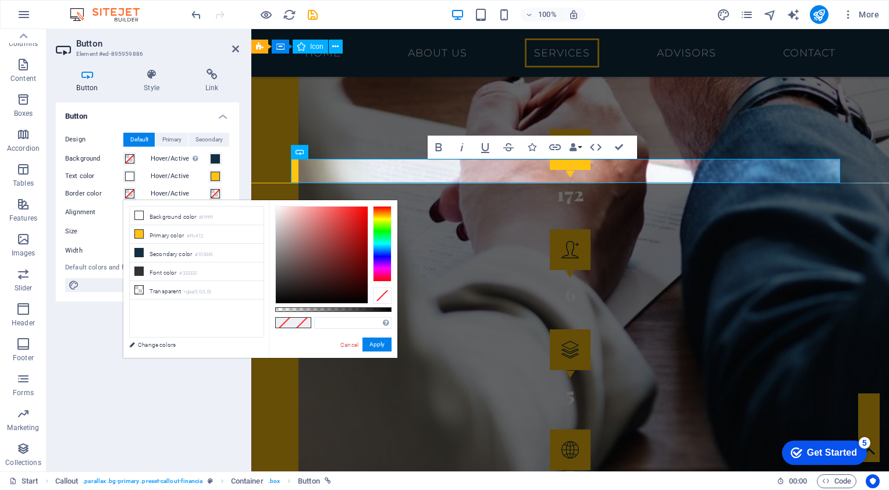
click at [73, 234] on label "Size" at bounding box center [94, 232] width 58 height 14
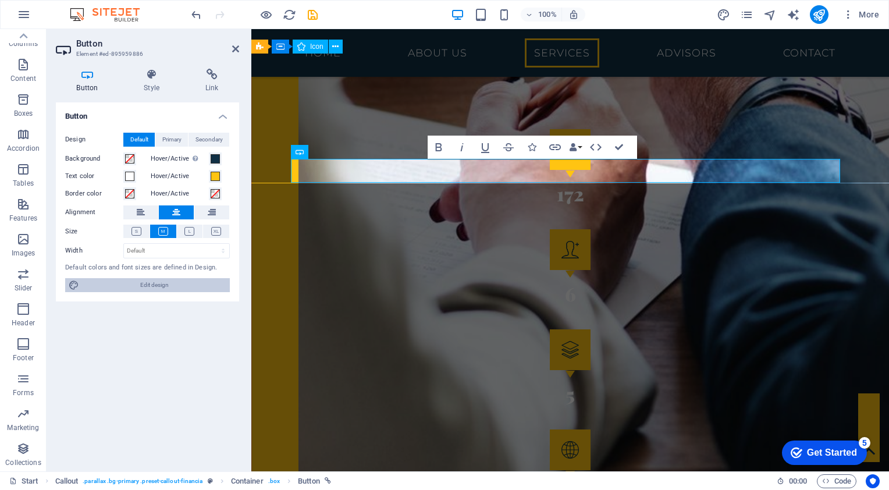
click at [114, 281] on span "Edit design" at bounding box center [155, 285] width 144 height 14
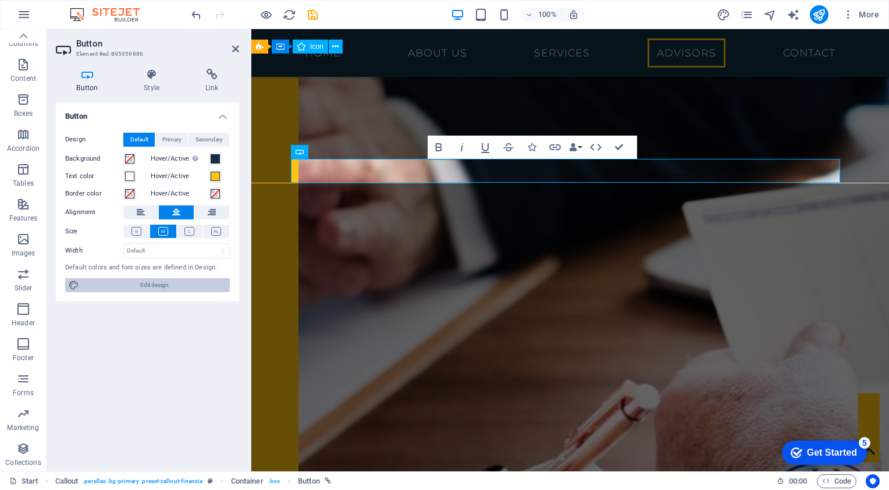
select select "rem"
select select "300"
select select "px"
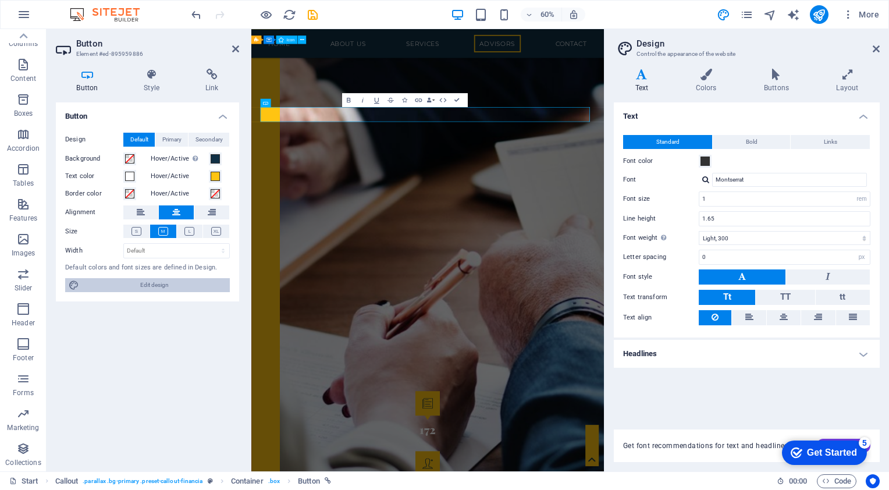
scroll to position [2493, 0]
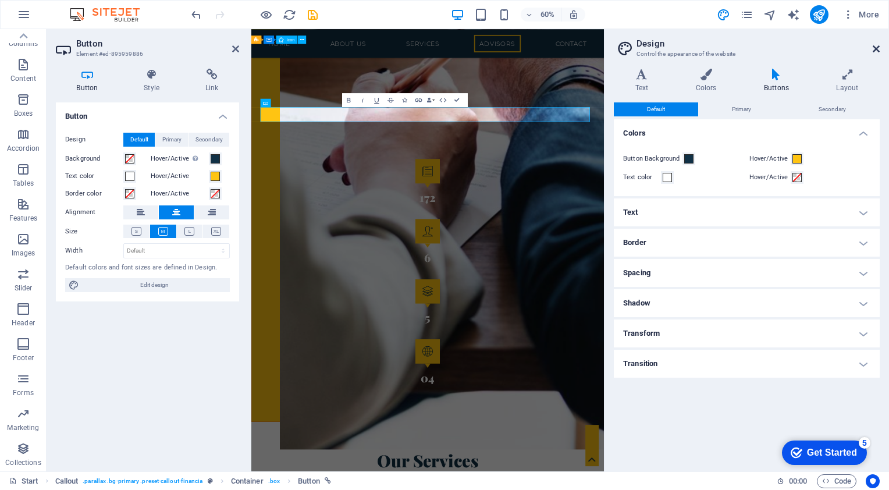
click at [873, 52] on icon at bounding box center [876, 48] width 7 height 9
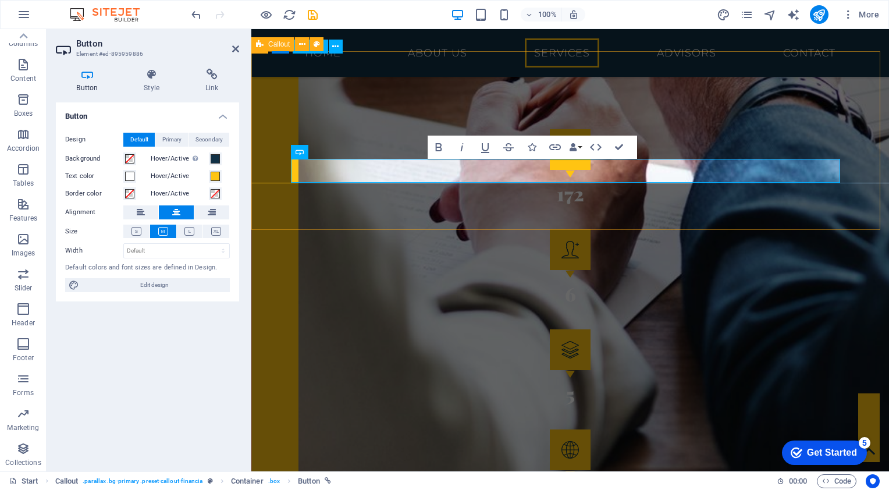
drag, startPoint x: 440, startPoint y: 171, endPoint x: 355, endPoint y: 225, distance: 99.9
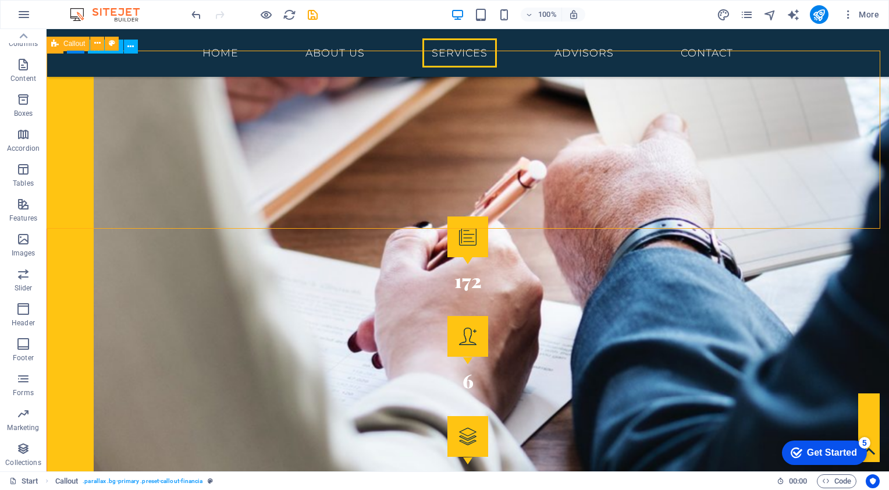
scroll to position [1988, 0]
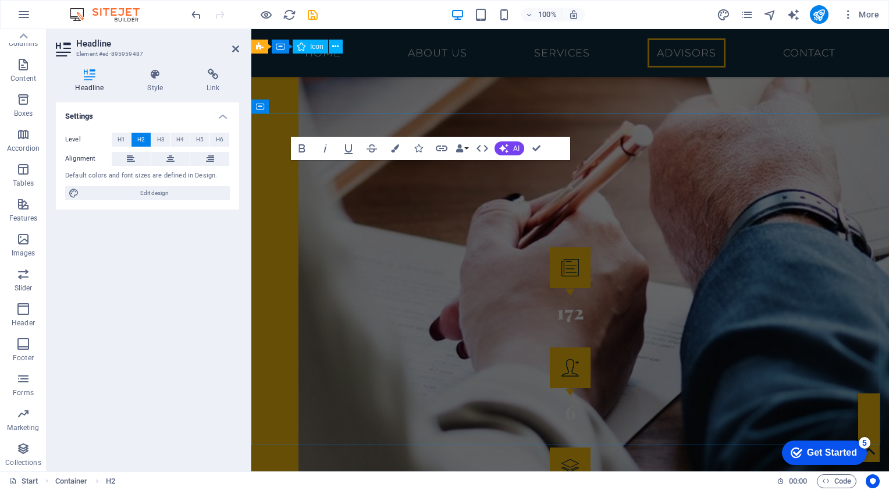
scroll to position [2222, 0]
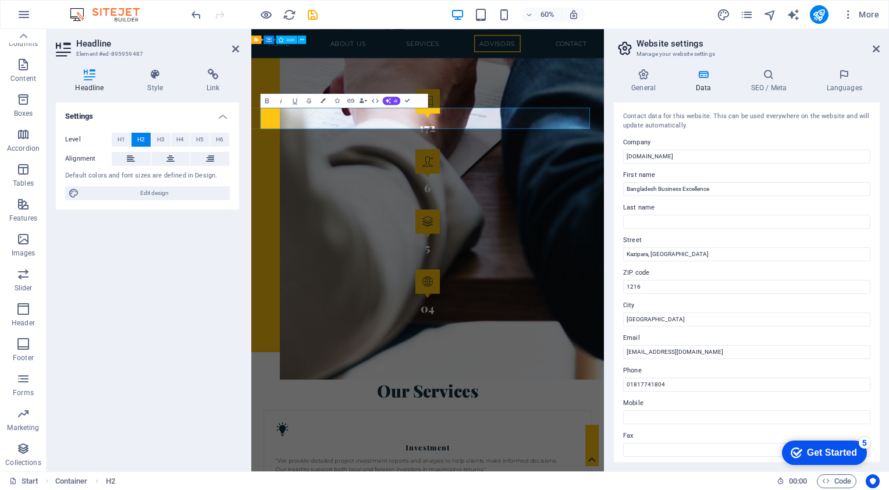
scroll to position [0, 0]
click at [771, 85] on h4 "SEO / Meta" at bounding box center [771, 81] width 76 height 24
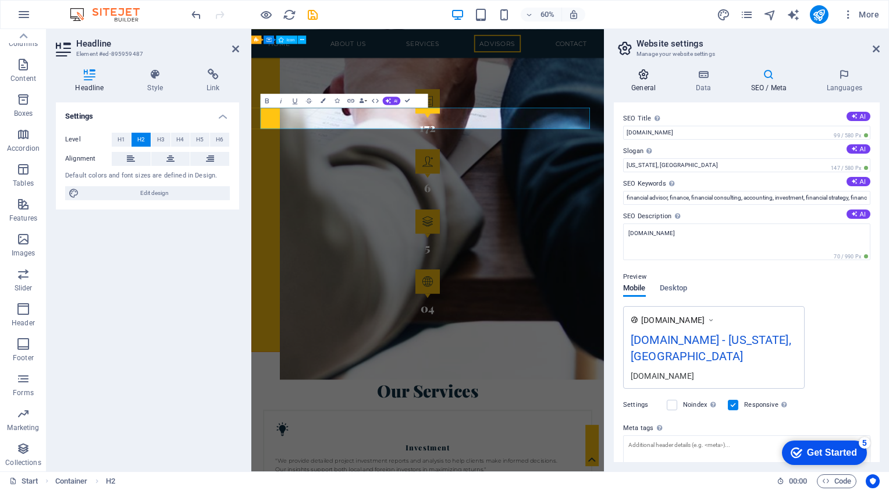
click at [628, 84] on h4 "General" at bounding box center [646, 81] width 64 height 24
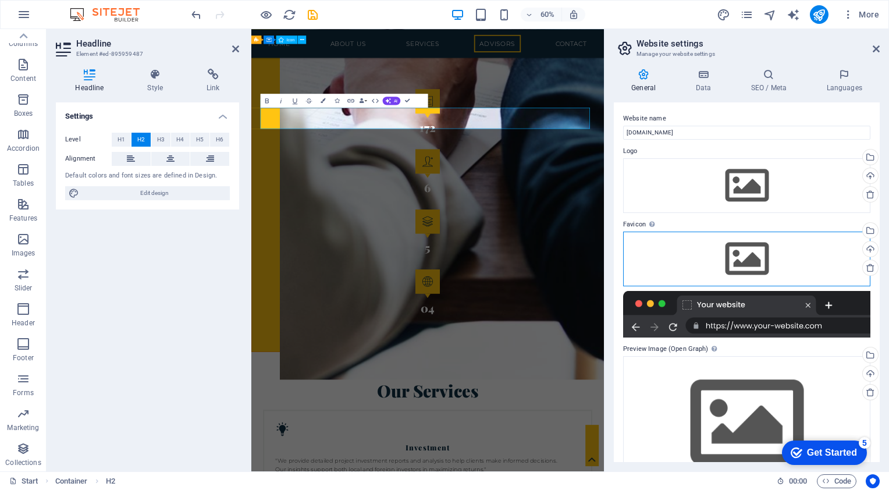
click at [686, 252] on div "Drag files here, click to choose files or select files from Files or our free s…" at bounding box center [746, 259] width 247 height 55
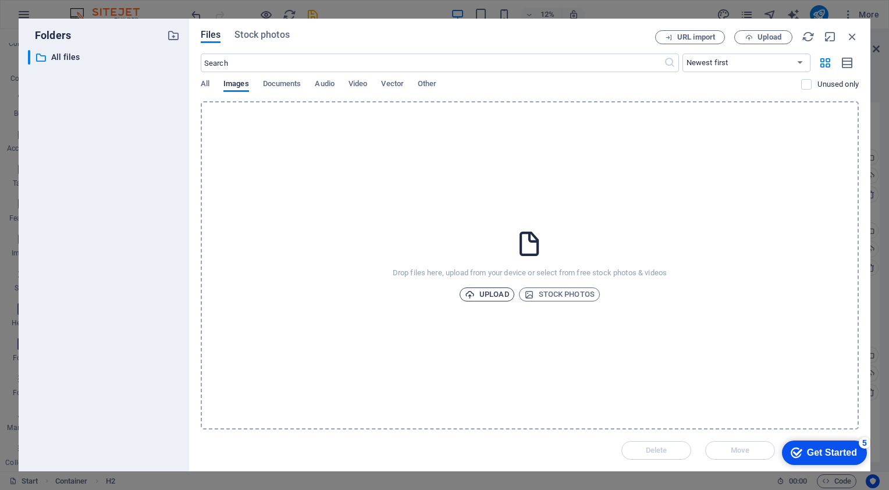
click at [489, 290] on span "Upload" at bounding box center [487, 294] width 44 height 14
click at [485, 294] on span "Upload" at bounding box center [487, 294] width 44 height 14
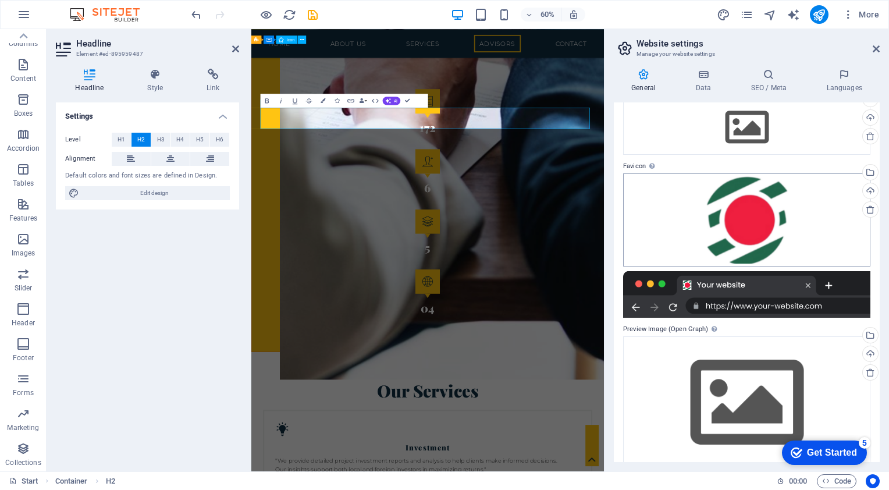
scroll to position [0, 0]
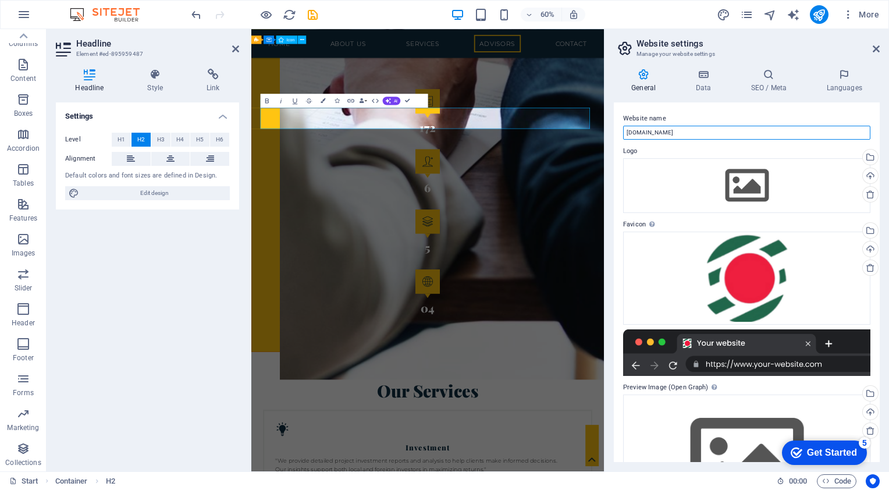
drag, startPoint x: 661, startPoint y: 133, endPoint x: 614, endPoint y: 131, distance: 46.6
click at [614, 131] on div "Website name bdbex.com Logo Drag files here, click to choose files or select fi…" at bounding box center [747, 282] width 266 height 360
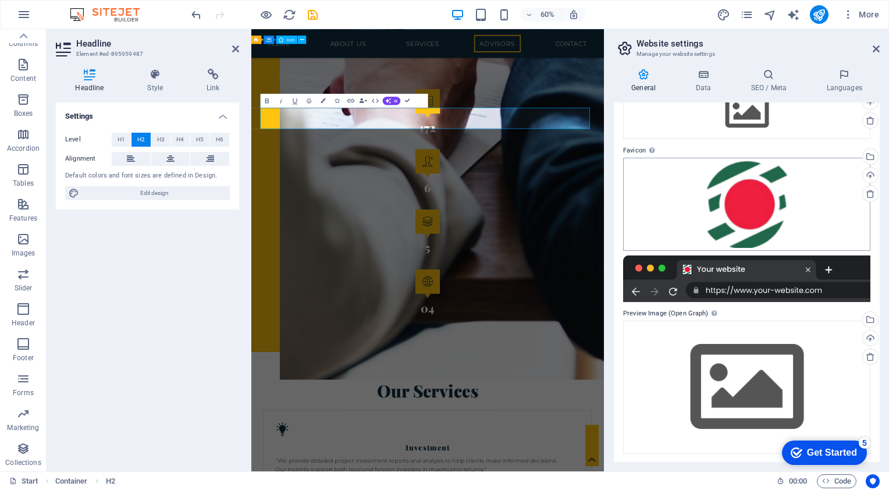
scroll to position [74, 0]
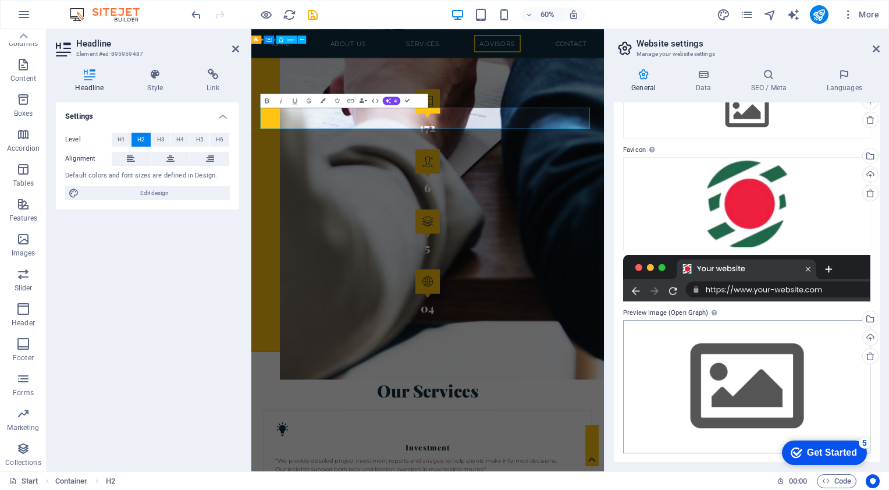
type input "Bangladesh Business Excellence"
click at [764, 330] on div "Drag files here, click to choose files or select files from Files or our free s…" at bounding box center [746, 386] width 247 height 133
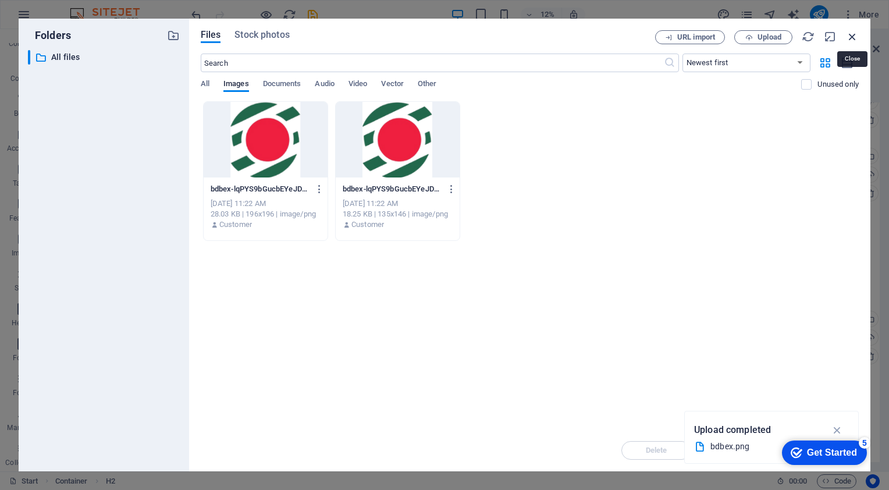
click at [852, 35] on icon "button" at bounding box center [852, 36] width 13 height 13
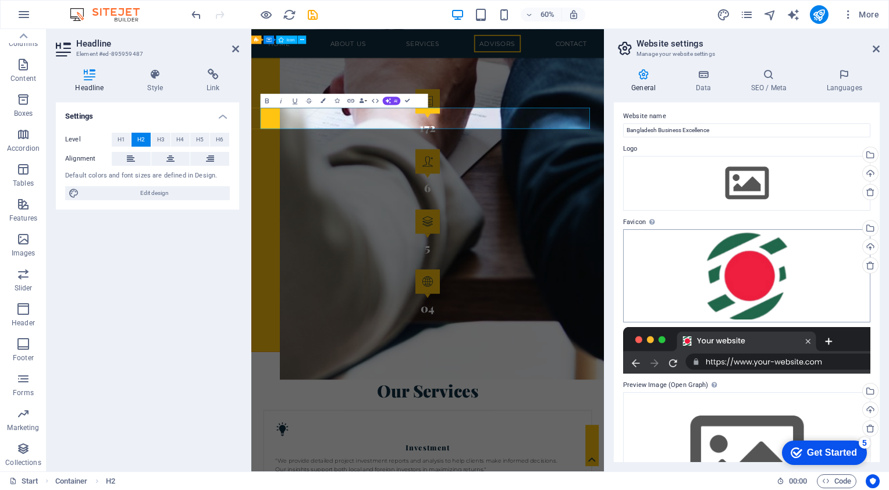
scroll to position [0, 0]
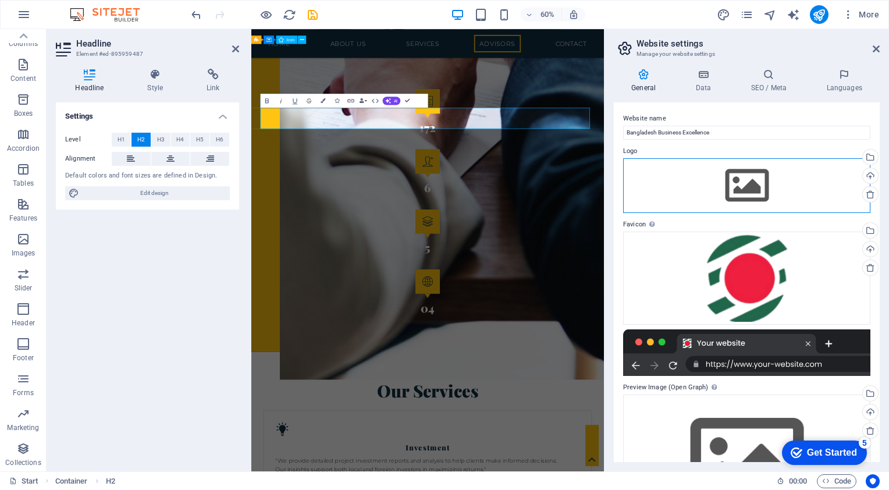
click at [745, 183] on div "Drag files here, click to choose files or select files from Files or our free s…" at bounding box center [746, 185] width 247 height 55
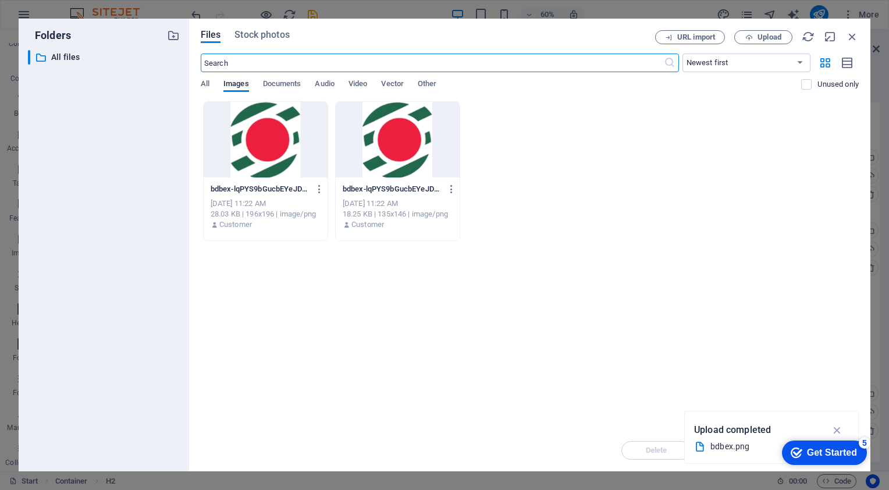
scroll to position [4660, 0]
click at [204, 85] on span "All" at bounding box center [205, 85] width 9 height 16
click at [756, 38] on span "Upload" at bounding box center [763, 38] width 48 height 8
click at [850, 35] on icon "button" at bounding box center [852, 36] width 13 height 13
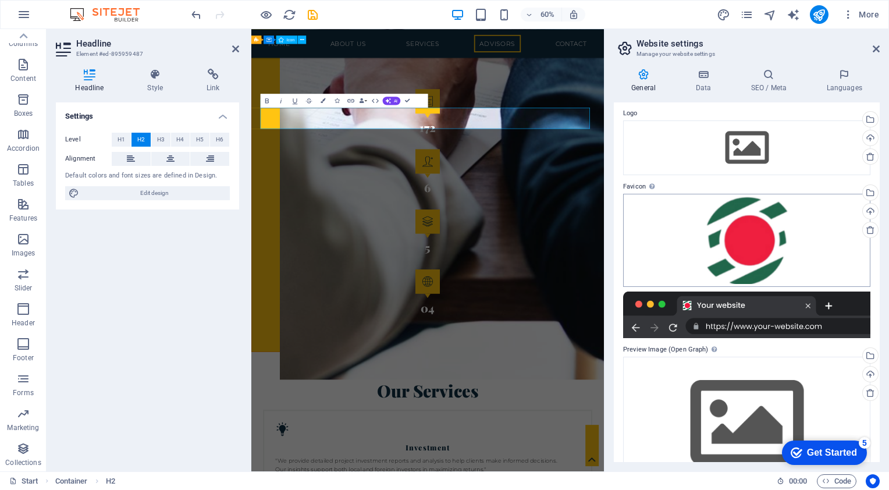
scroll to position [74, 0]
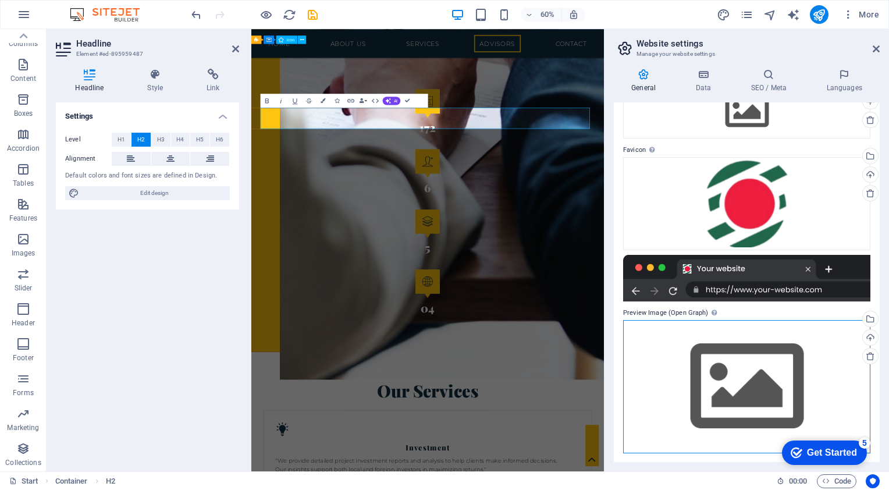
click at [720, 363] on div "Drag files here, click to choose files or select files from Files or our free s…" at bounding box center [746, 386] width 247 height 133
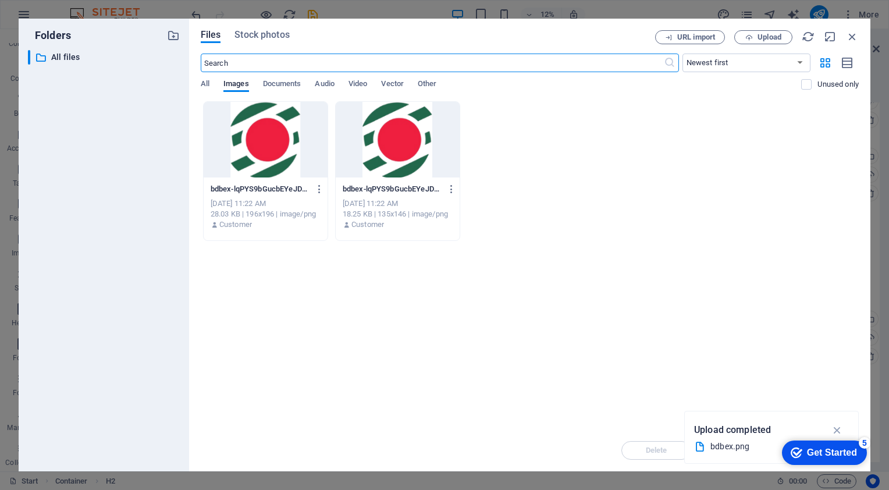
scroll to position [4660, 0]
click at [275, 134] on div at bounding box center [266, 140] width 124 height 76
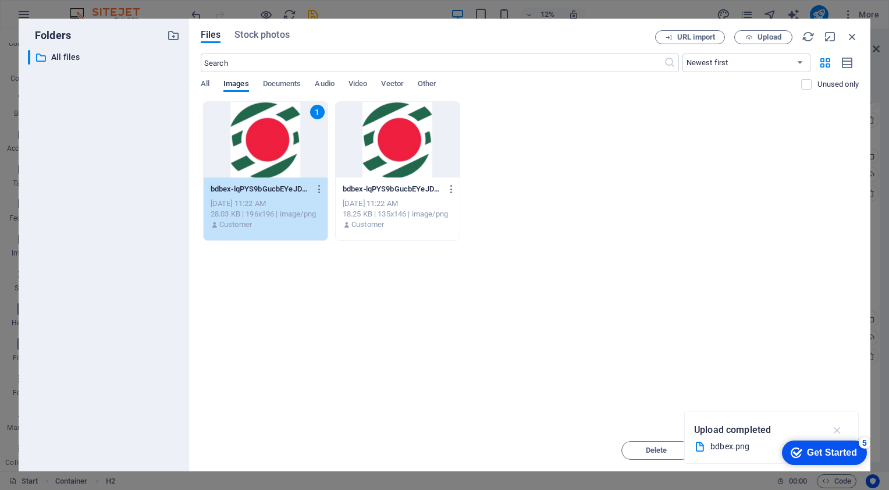
click at [833, 430] on icon "button" at bounding box center [837, 430] width 13 height 13
click at [856, 38] on icon "button" at bounding box center [852, 36] width 13 height 13
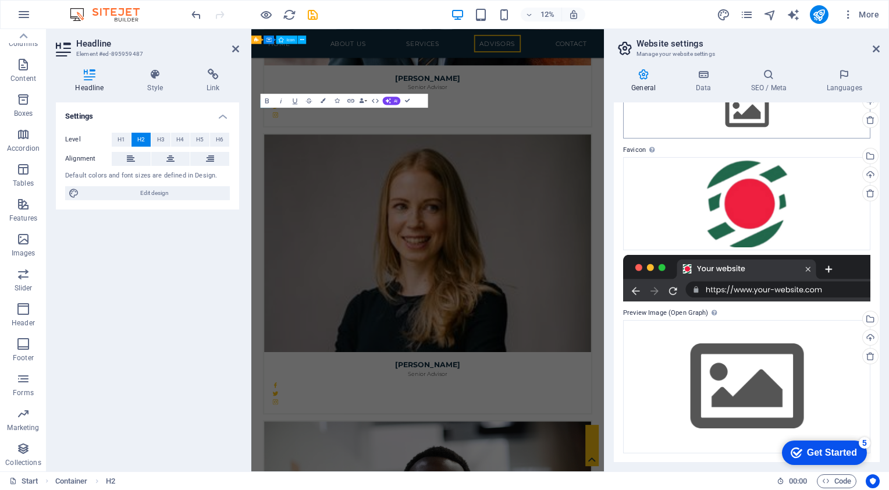
scroll to position [2609, 0]
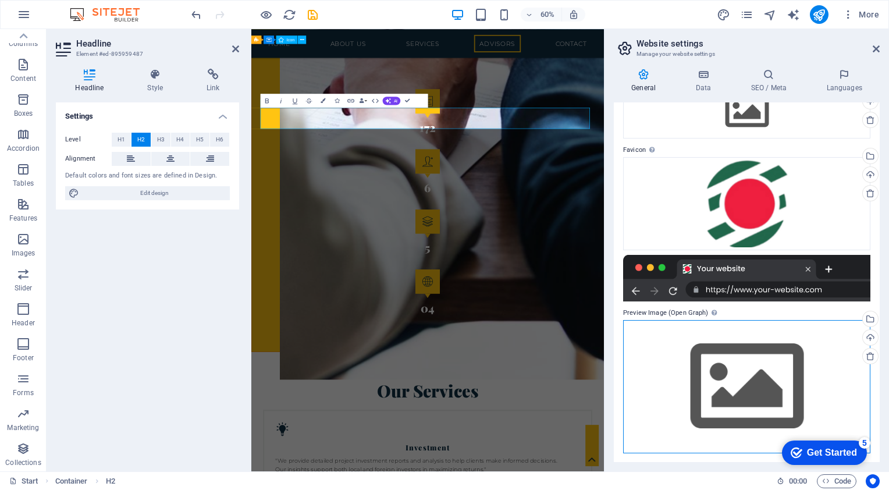
click at [713, 371] on div "Drag files here, click to choose files or select files from Files or our free s…" at bounding box center [746, 386] width 247 height 133
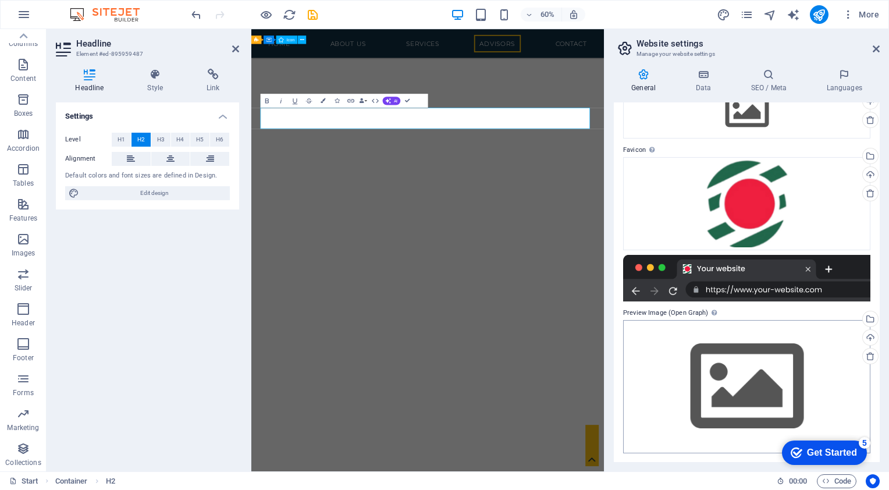
scroll to position [4660, 0]
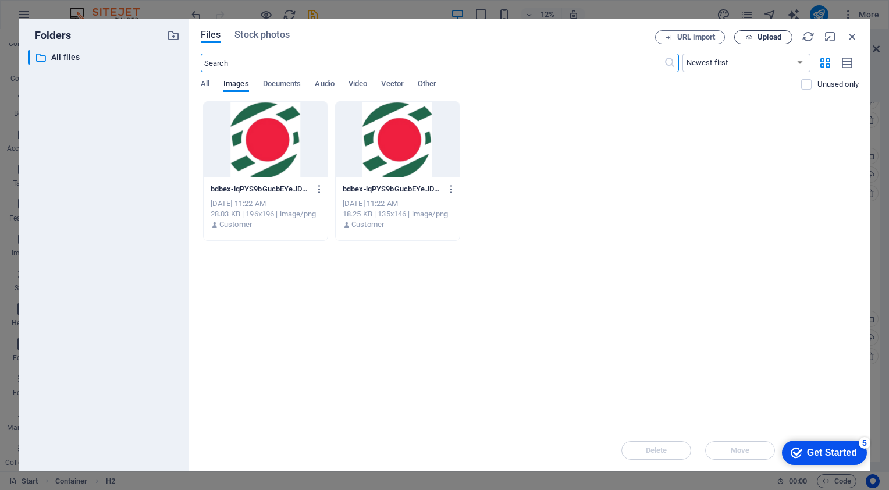
click at [768, 39] on span "Upload" at bounding box center [769, 37] width 24 height 7
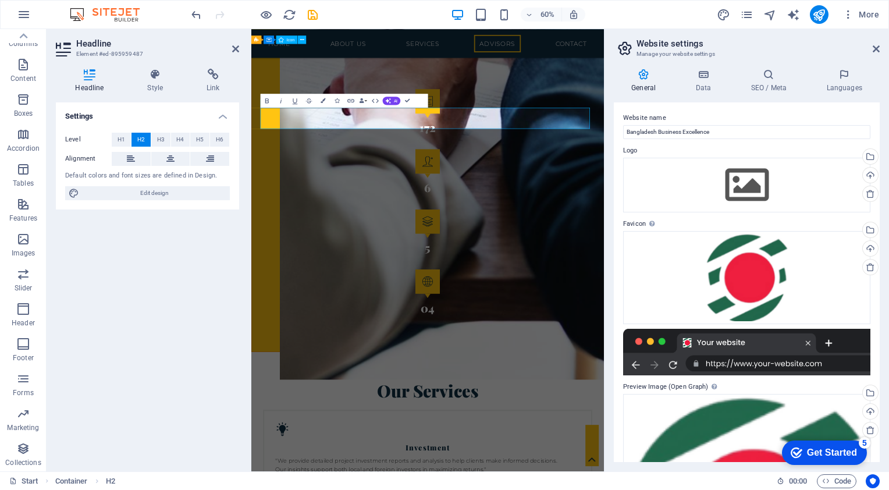
scroll to position [0, 0]
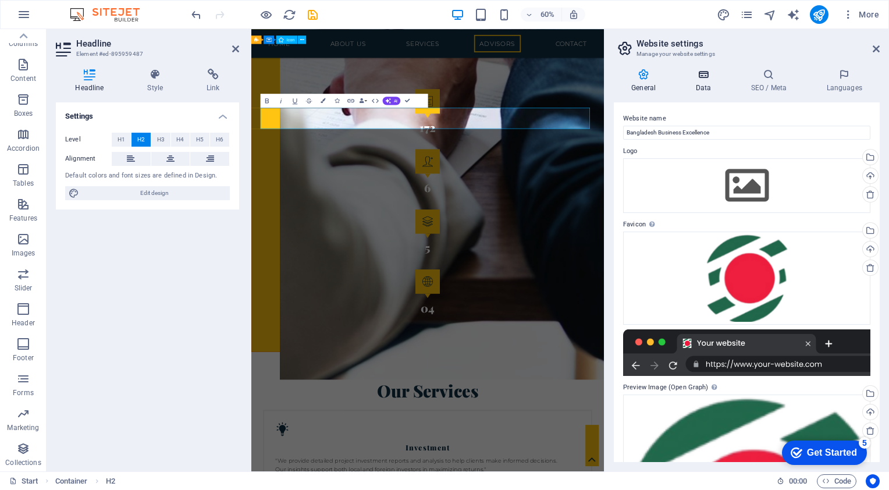
click at [705, 78] on icon at bounding box center [703, 75] width 51 height 12
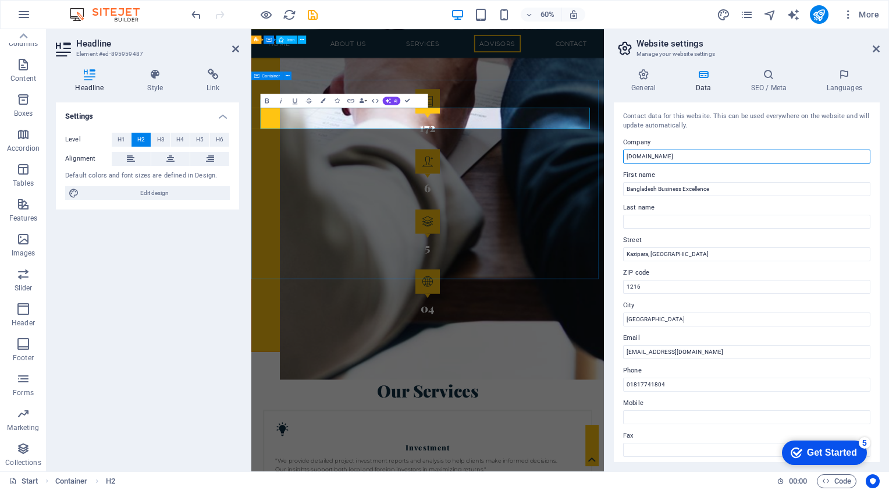
drag, startPoint x: 942, startPoint y: 186, endPoint x: 828, endPoint y: 221, distance: 119.4
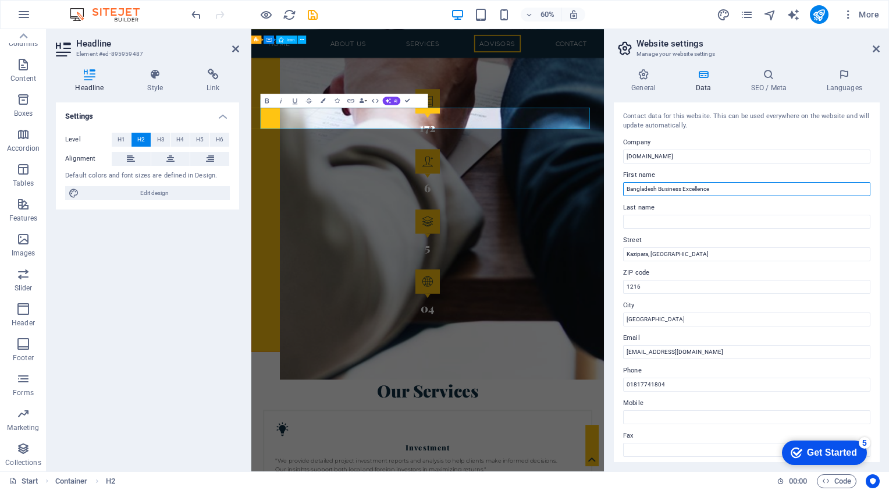
drag, startPoint x: 724, startPoint y: 190, endPoint x: 608, endPoint y: 177, distance: 116.4
click at [608, 177] on div "General Data SEO / Meta Languages Website name Bangladesh Business Excellence L…" at bounding box center [746, 265] width 284 height 412
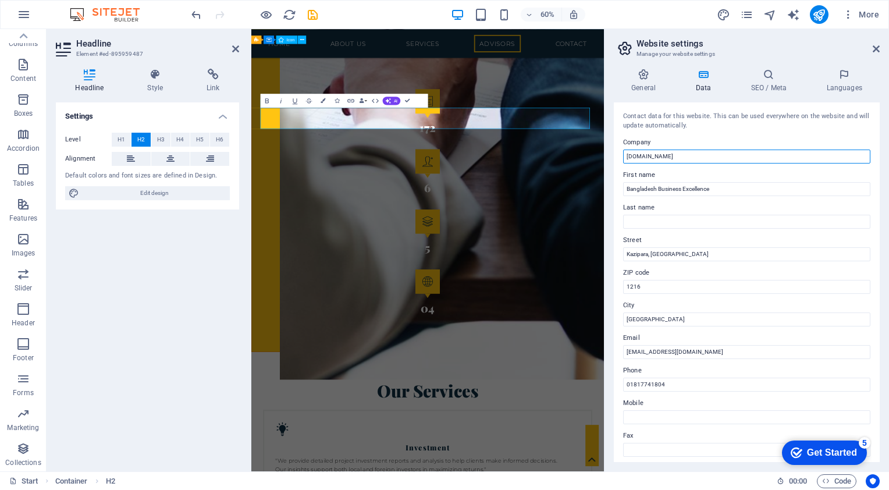
drag, startPoint x: 656, startPoint y: 160, endPoint x: 618, endPoint y: 141, distance: 42.1
click at [618, 141] on div "Contact data for this website. This can be used everywhere on the website and w…" at bounding box center [747, 282] width 266 height 360
paste input "Bangladesh Business Excellence"
type input "Bangladesh Business Excellence"
click at [698, 215] on input "Last name" at bounding box center [746, 222] width 247 height 14
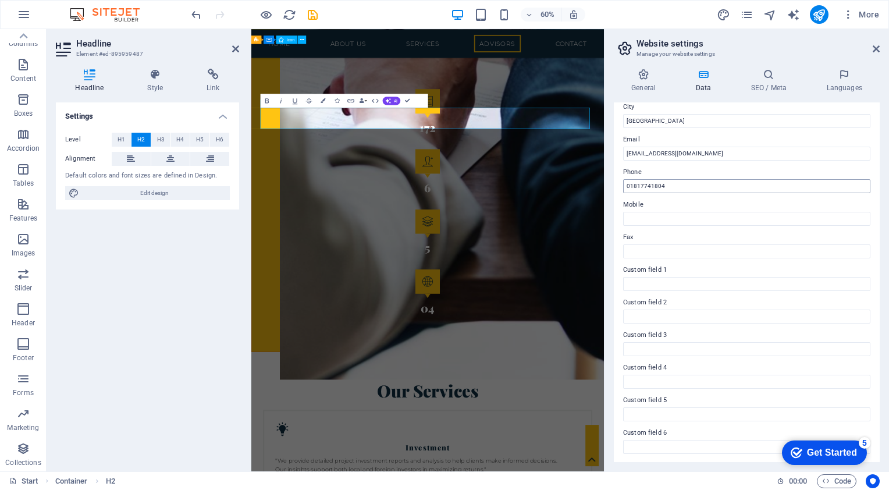
scroll to position [141, 0]
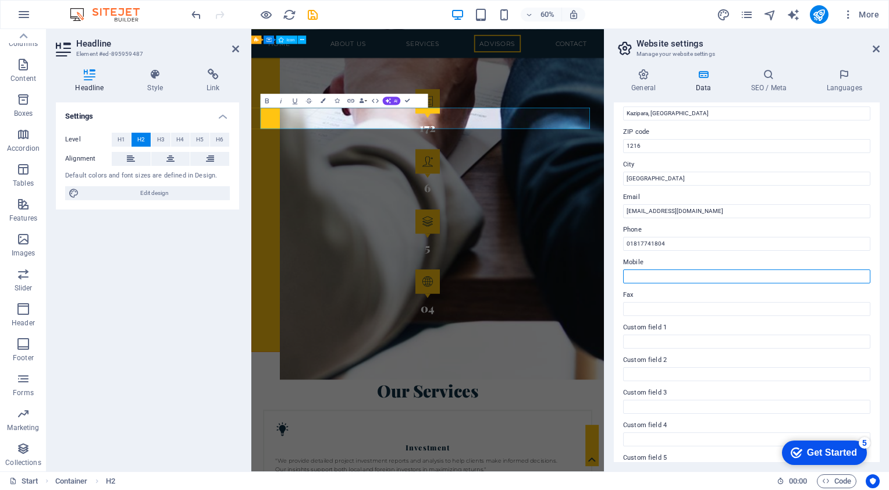
click at [693, 275] on input "Mobile" at bounding box center [746, 276] width 247 height 14
type input "01780673236"
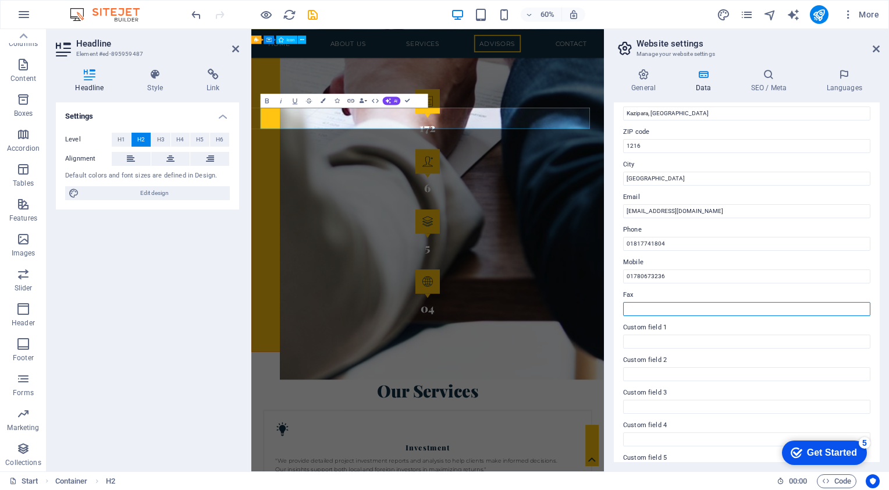
click at [671, 310] on input "Fax" at bounding box center [746, 309] width 247 height 14
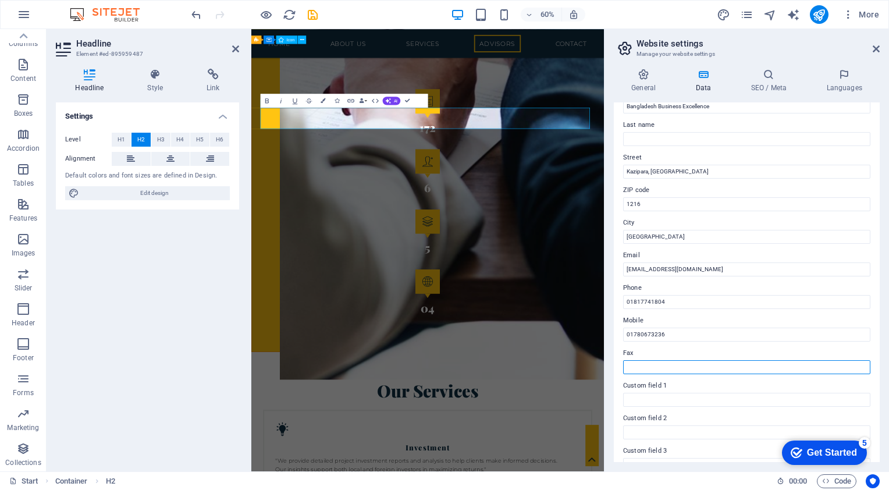
scroll to position [24, 0]
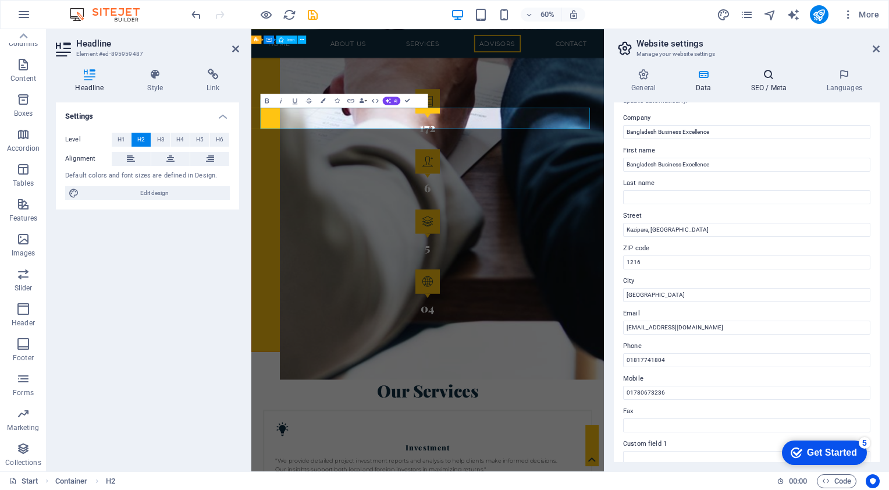
click at [769, 72] on icon at bounding box center [768, 75] width 71 height 12
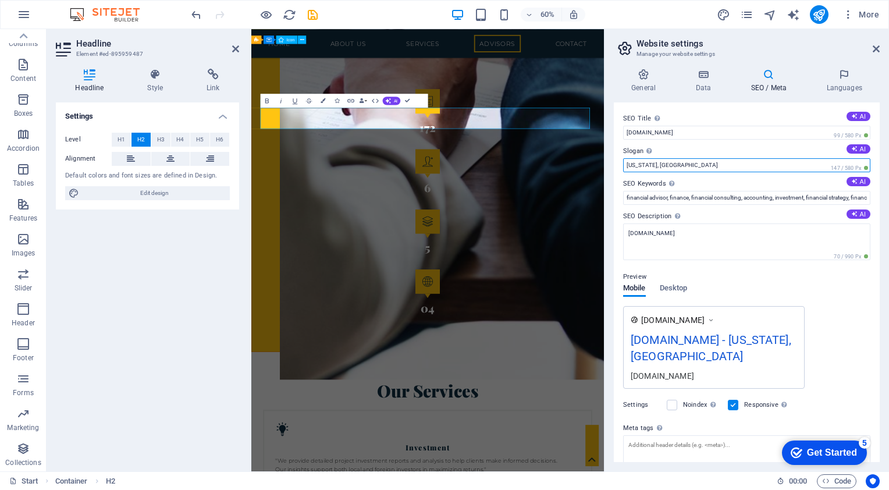
drag, startPoint x: 678, startPoint y: 162, endPoint x: 605, endPoint y: 159, distance: 73.4
click at [605, 159] on aside "Website settings Manage your website settings General Data SEO / Meta Languages…" at bounding box center [746, 250] width 285 height 442
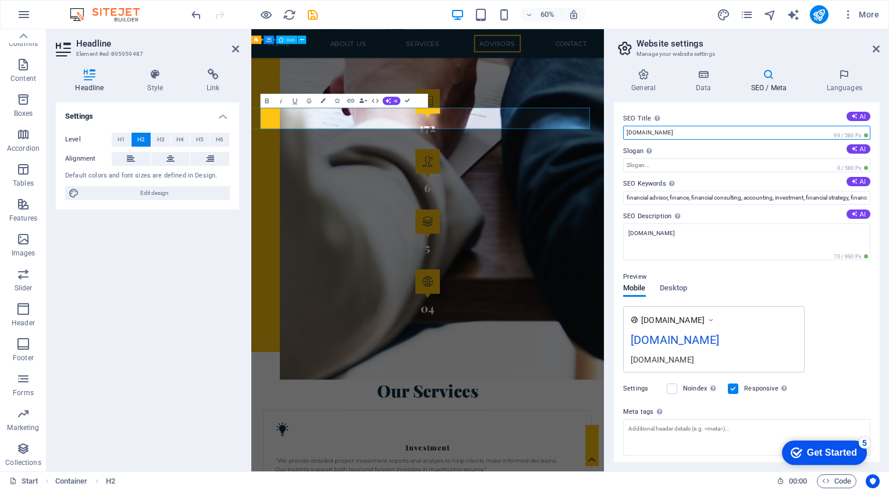
drag, startPoint x: 915, startPoint y: 161, endPoint x: 835, endPoint y: 193, distance: 85.9
drag, startPoint x: 661, startPoint y: 129, endPoint x: 626, endPoint y: 126, distance: 35.7
click at [626, 126] on input "[DOMAIN_NAME]" at bounding box center [746, 133] width 247 height 14
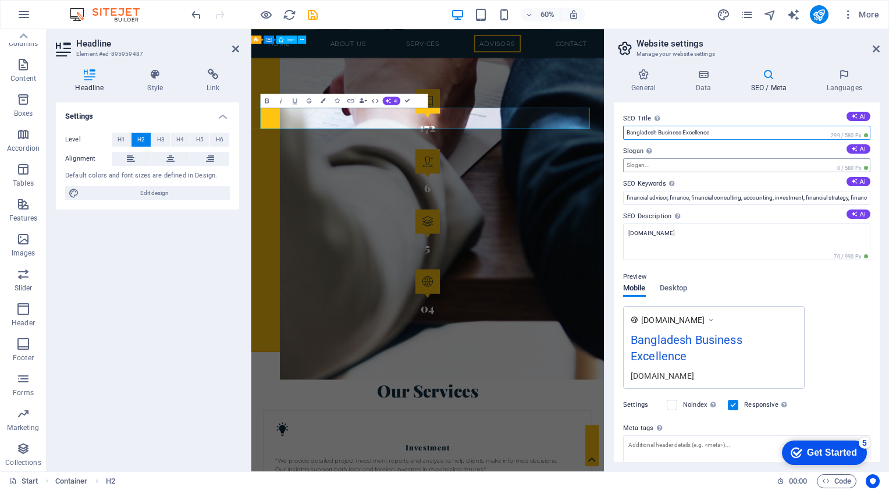
type input "Bangladesh Business Excellence"
click at [669, 168] on input "Slogan The slogan of your website. AI" at bounding box center [746, 165] width 247 height 14
type input "A"
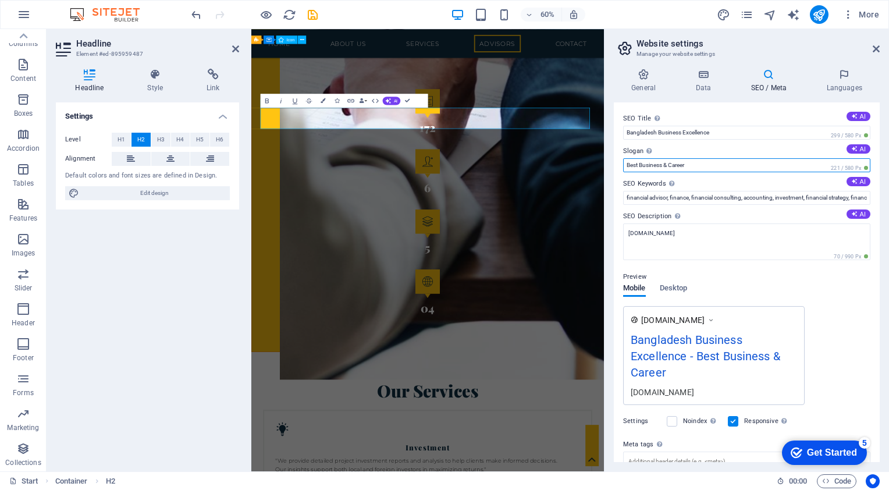
drag, startPoint x: 638, startPoint y: 165, endPoint x: 608, endPoint y: 161, distance: 29.9
click at [608, 161] on div "General Data SEO / Meta Languages Website name Bangladesh Business Excellence L…" at bounding box center [746, 265] width 284 height 412
click at [709, 162] on input "One stop Business & Career" at bounding box center [746, 165] width 247 height 14
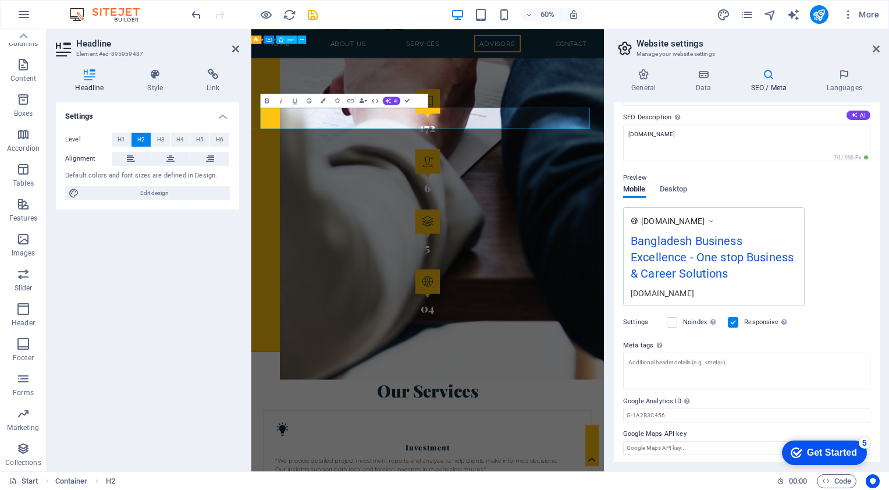
scroll to position [100, 0]
click at [664, 183] on span "Desktop" at bounding box center [674, 189] width 28 height 16
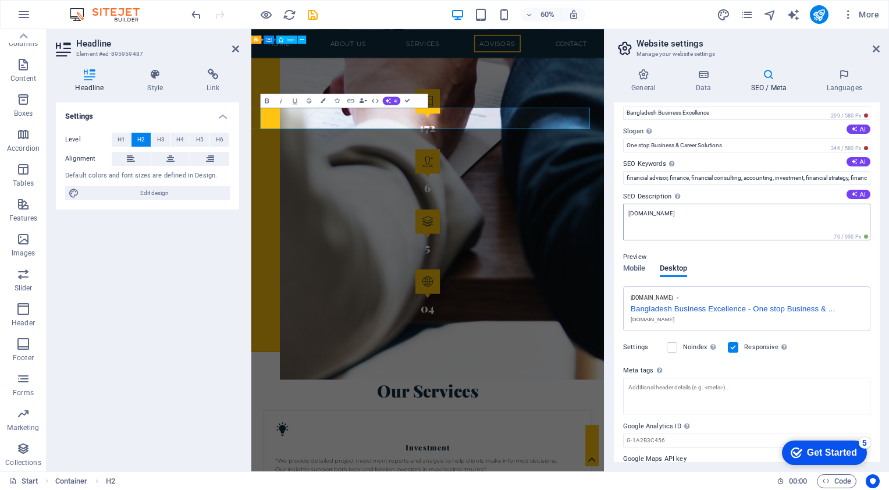
scroll to position [0, 0]
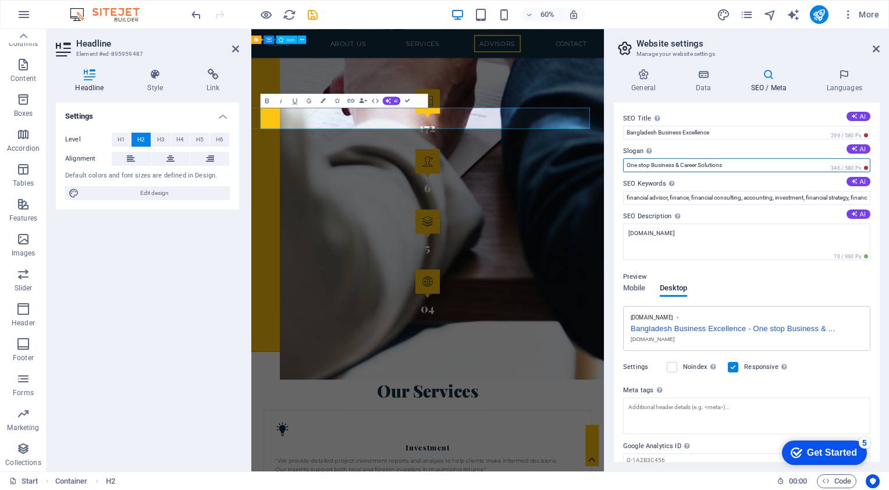
drag, startPoint x: 649, startPoint y: 163, endPoint x: 606, endPoint y: 162, distance: 43.7
click at [606, 162] on aside "Website settings Manage your website settings General Data SEO / Meta Languages…" at bounding box center [746, 250] width 285 height 442
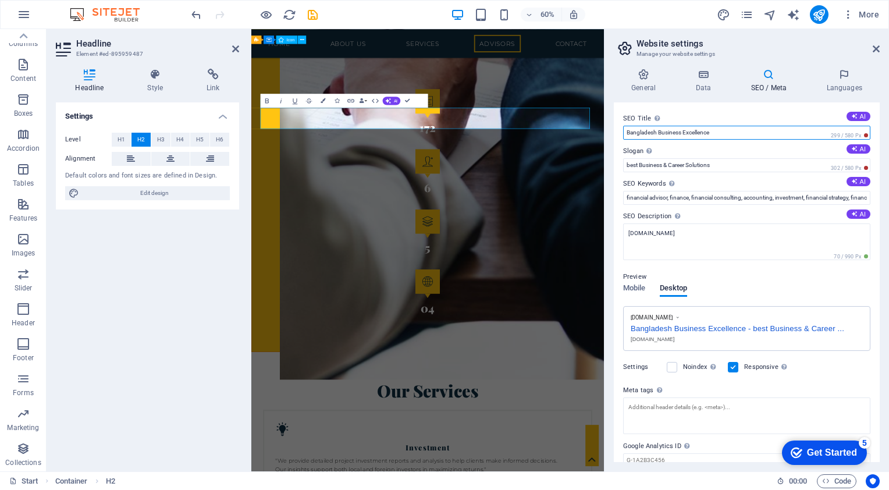
click at [723, 136] on input "Bangladesh Business Excellence" at bounding box center [746, 133] width 247 height 14
click at [861, 148] on button "AI" at bounding box center [858, 148] width 24 height 9
type input "Streamlining Success for Your Business Journey"
click at [855, 117] on button "AI" at bounding box center [858, 116] width 24 height 9
type input "Top Business Solutions Dhaka"
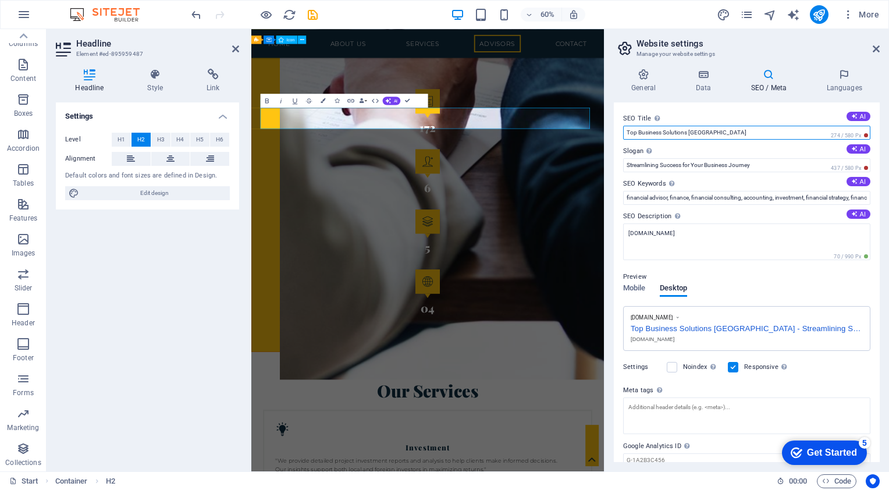
drag, startPoint x: 980, startPoint y: 162, endPoint x: 838, endPoint y: 180, distance: 143.6
drag, startPoint x: 962, startPoint y: 161, endPoint x: 816, endPoint y: 182, distance: 148.1
click at [731, 134] on input "Top Business Solutions Dhaka" at bounding box center [746, 133] width 247 height 14
drag, startPoint x: 711, startPoint y: 133, endPoint x: 625, endPoint y: 127, distance: 85.7
click at [625, 127] on input "Top Business Solutions Dhaka" at bounding box center [746, 133] width 247 height 14
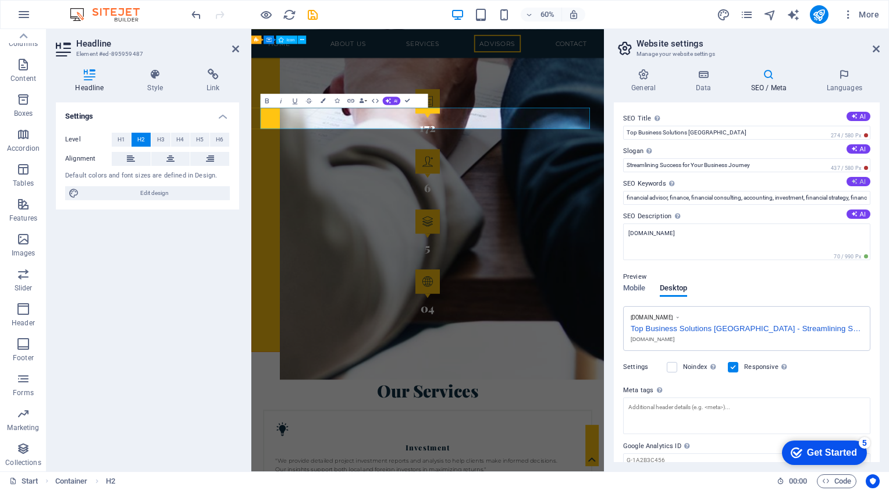
click at [860, 182] on button "AI" at bounding box center [858, 181] width 24 height 9
type input "Business solutions, VAT consultancy, tax registration, commercial licensing, pr…"
click at [851, 213] on icon at bounding box center [854, 214] width 6 height 6
type textarea "Discover expert business solutions in [GEOGRAPHIC_DATA]! We simplify licensing,…"
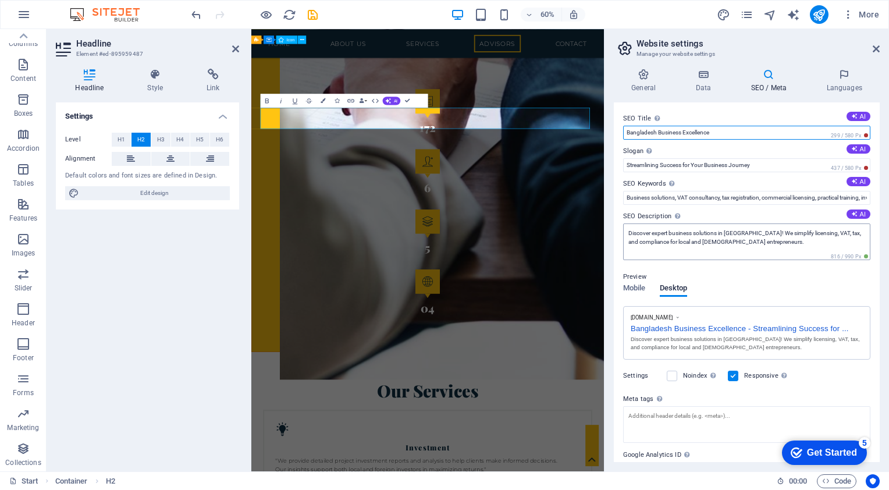
scroll to position [54, 0]
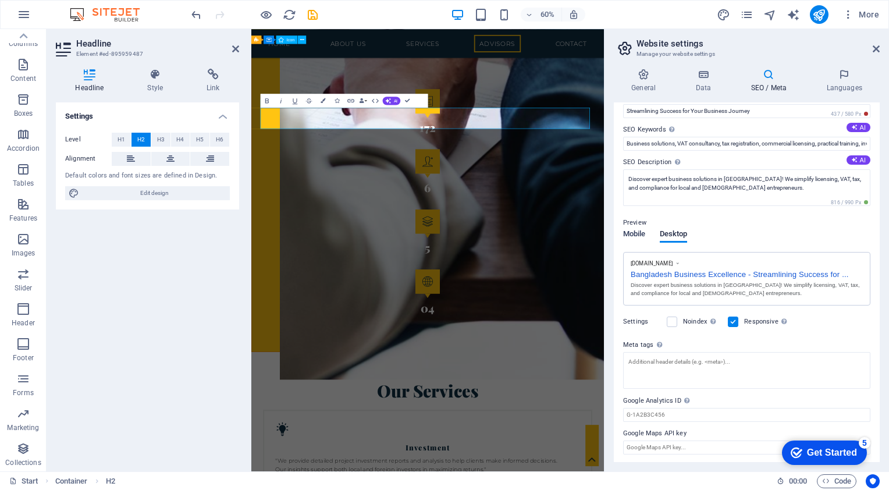
type input "Bangladesh Business Excellence"
click at [631, 234] on span "Mobile" at bounding box center [634, 235] width 23 height 16
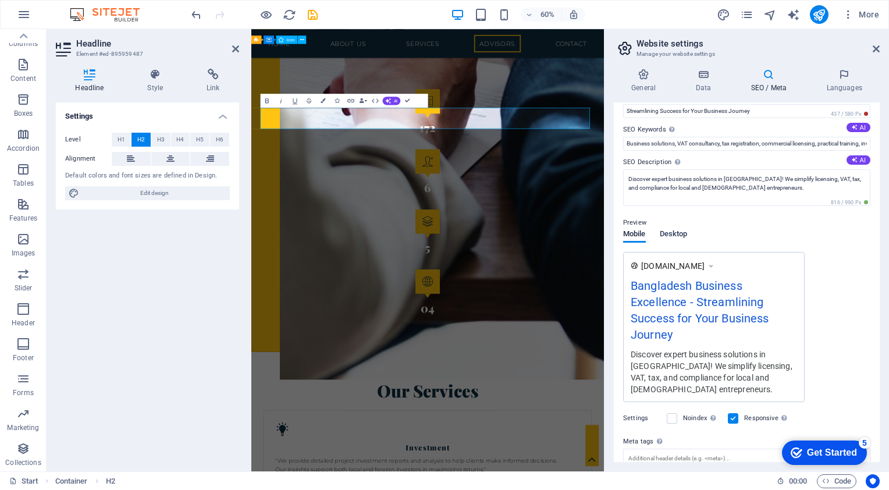
click at [666, 232] on span "Desktop" at bounding box center [674, 235] width 28 height 16
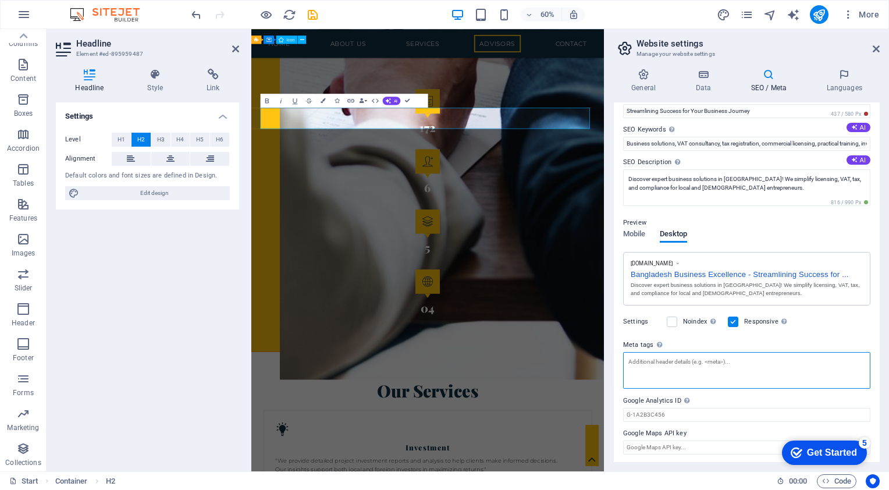
click at [775, 363] on textarea "Meta tags Enter HTML code here that will be placed inside the tags of your webs…" at bounding box center [746, 370] width 247 height 37
click at [673, 313] on div "Settings Noindex Instruct search engines to exclude this website from search re…" at bounding box center [746, 321] width 247 height 33
click at [674, 321] on label at bounding box center [672, 321] width 10 height 10
click at [0, 0] on input "Noindex Instruct search engines to exclude this website from search results." at bounding box center [0, 0] width 0 height 0
click at [670, 322] on label at bounding box center [672, 321] width 10 height 10
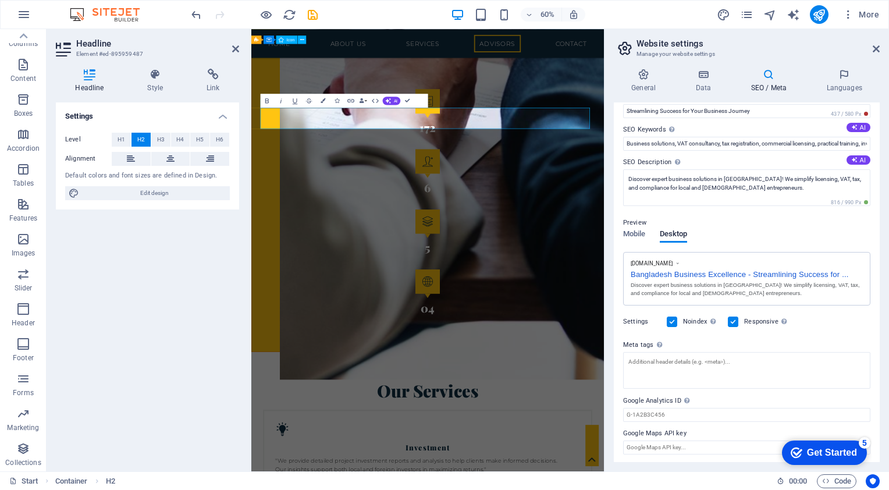
click at [0, 0] on input "Noindex Instruct search engines to exclude this website from search results." at bounding box center [0, 0] width 0 height 0
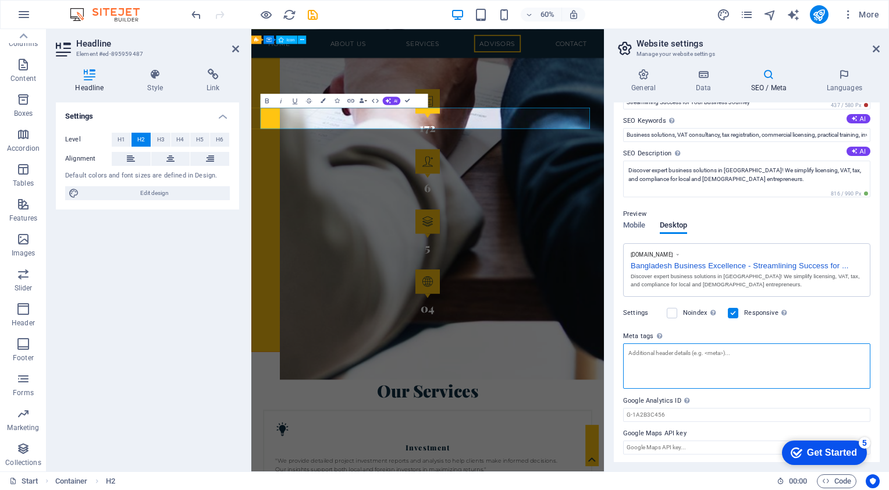
click at [735, 367] on textarea "Meta tags Enter HTML code here that will be placed inside the tags of your webs…" at bounding box center [746, 365] width 247 height 45
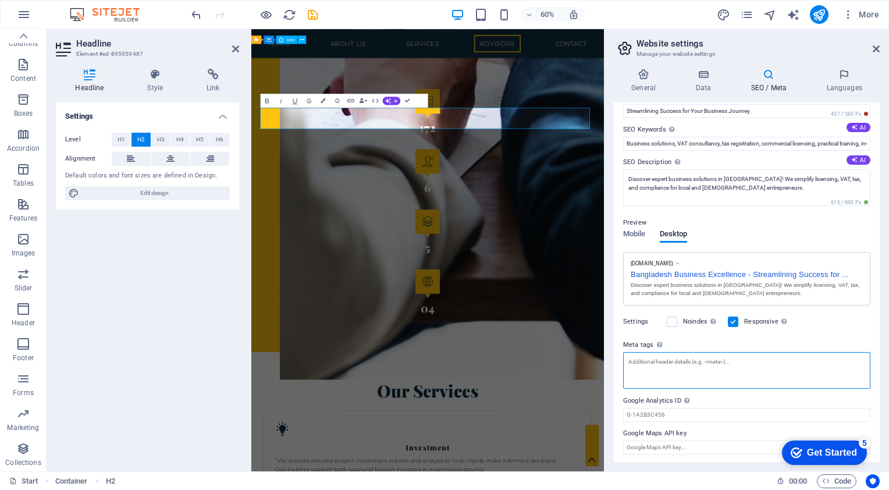
click at [650, 364] on textarea "Meta tags Enter HTML code here that will be placed inside the tags of your webs…" at bounding box center [746, 370] width 247 height 37
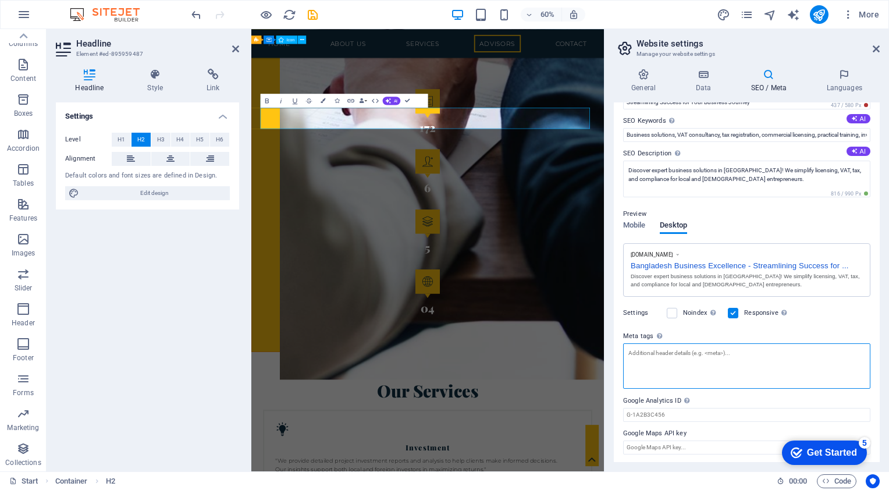
paste textarea ""VAT services, tax consultancy, company formation, investment reports, skill de…"
click at [632, 351] on textarea ""VAT services, tax consultancy, company formation, investment reports, skill de…" at bounding box center [746, 365] width 247 height 45
click at [631, 349] on textarea ""VAT services, tax consultancy, company formation, investment reports, skill de…" at bounding box center [746, 365] width 247 height 45
click at [789, 367] on textarea "VAT services, tax consultancy, company formation, investment reports, skill dev…" at bounding box center [746, 365] width 247 height 45
drag, startPoint x: 795, startPoint y: 364, endPoint x: 797, endPoint y: 380, distance: 16.4
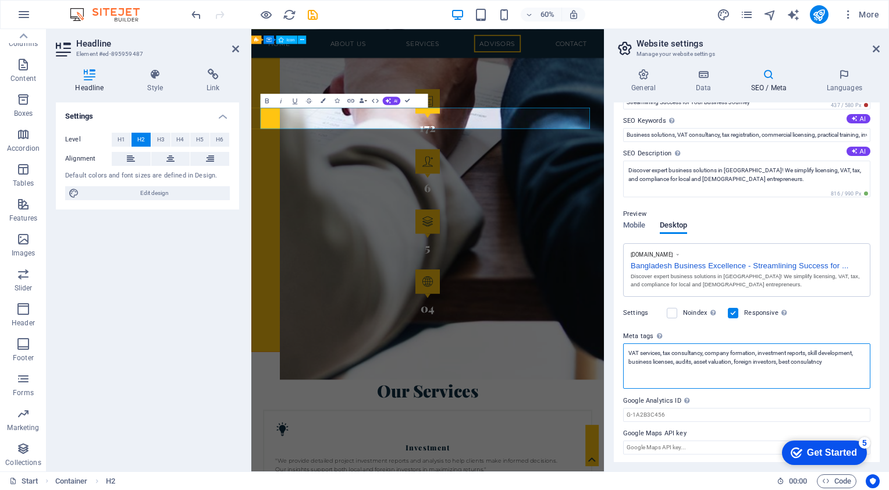
click at [794, 383] on textarea "VAT services, tax consultancy, company formation, investment reports, skill dev…" at bounding box center [746, 365] width 247 height 45
drag, startPoint x: 810, startPoint y: 360, endPoint x: 795, endPoint y: 379, distance: 24.1
type textarea "VAT services, tax consultancy, company formation, investment reports, skill dev…"
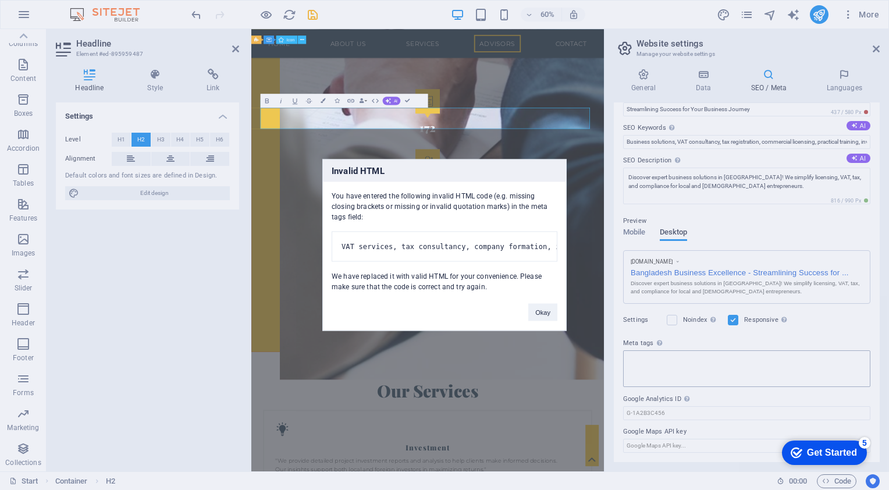
scroll to position [54, 0]
click at [543, 318] on button "Okay" at bounding box center [542, 312] width 29 height 17
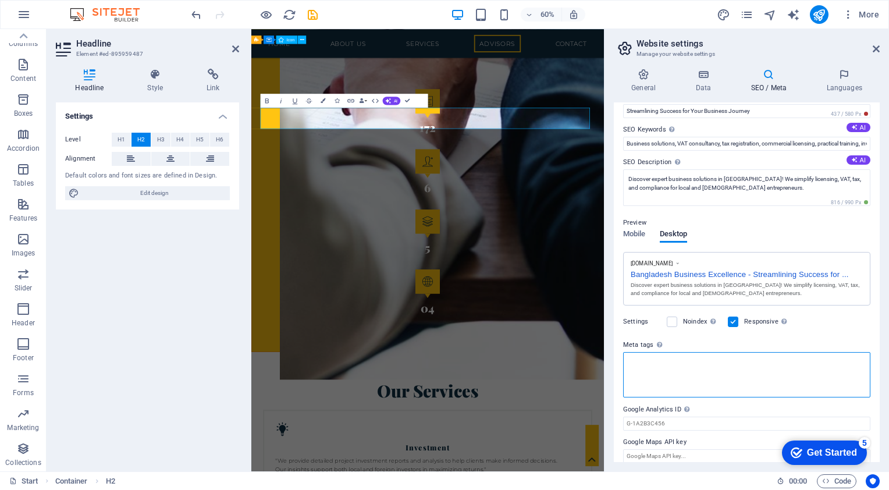
click at [705, 369] on textarea "Meta tags Enter HTML code here that will be placed inside the tags of your webs…" at bounding box center [746, 374] width 247 height 45
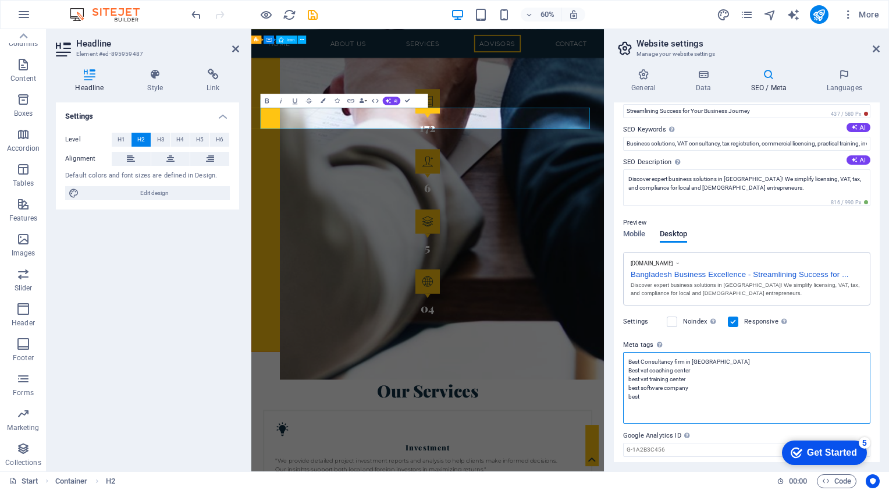
click at [700, 368] on textarea "Best Consultancy firm in dhaka Best vat coaching center best vat training cente…" at bounding box center [746, 388] width 247 height 72
click at [698, 376] on textarea "Best Consultancy firm in dhaka Best vat coaching center in dhaka best vat train…" at bounding box center [746, 388] width 247 height 72
click at [707, 392] on textarea "Best Consultancy firm in dhaka Best vat coaching center in dhaka best vat train…" at bounding box center [746, 388] width 247 height 72
click at [707, 389] on textarea "Best Consultancy firm in dhaka Best vat coaching center in dhaka best vat train…" at bounding box center [746, 388] width 247 height 72
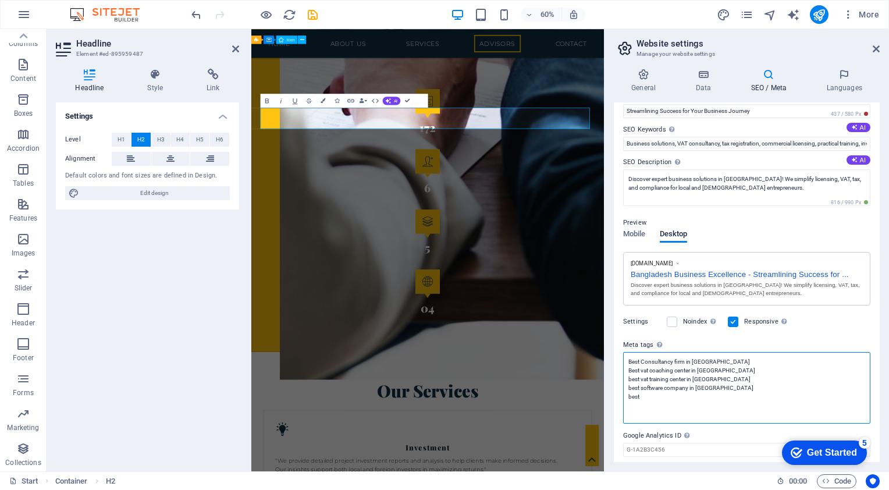
click at [658, 390] on textarea "Best Consultancy firm in dhaka Best vat coaching center in dhaka best vat train…" at bounding box center [746, 388] width 247 height 72
click at [650, 394] on textarea "Best Consultancy firm in dhaka Best vat coaching center in dhaka best vat train…" at bounding box center [746, 388] width 247 height 72
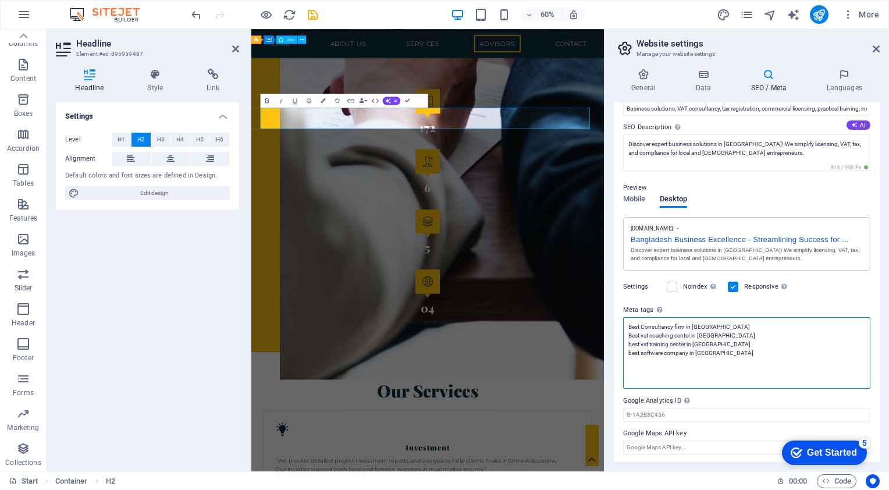
scroll to position [81, 0]
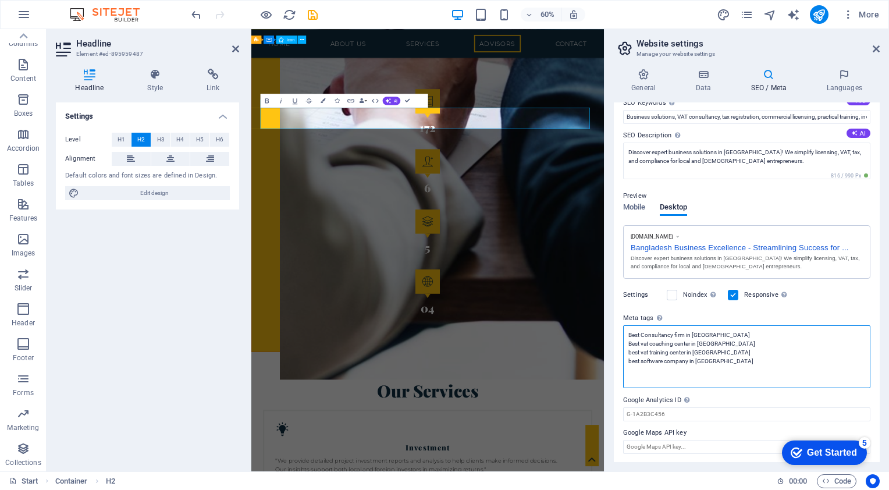
click at [667, 368] on textarea "Best Consultancy firm in dhaka Best vat coaching center in dhaka best vat train…" at bounding box center [746, 356] width 247 height 63
click at [657, 380] on textarea "Best Consultancy firm in dhaka Best vat coaching center in dhaka best vat train…" at bounding box center [746, 356] width 247 height 63
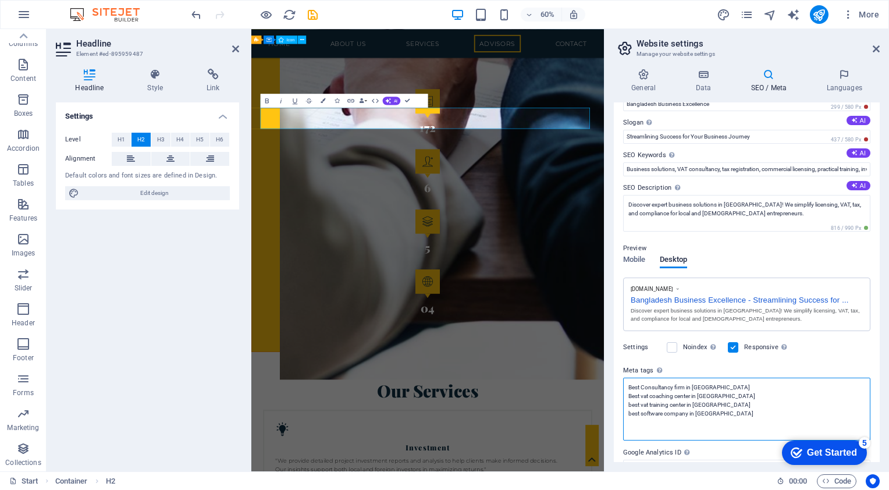
scroll to position [0, 0]
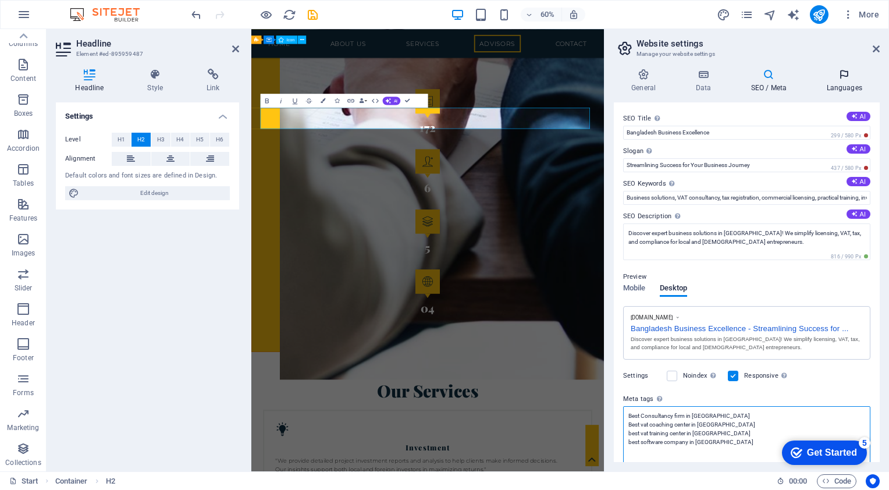
type textarea "Best Consultancy firm in dhaka Best vat coaching center in dhaka best vat train…"
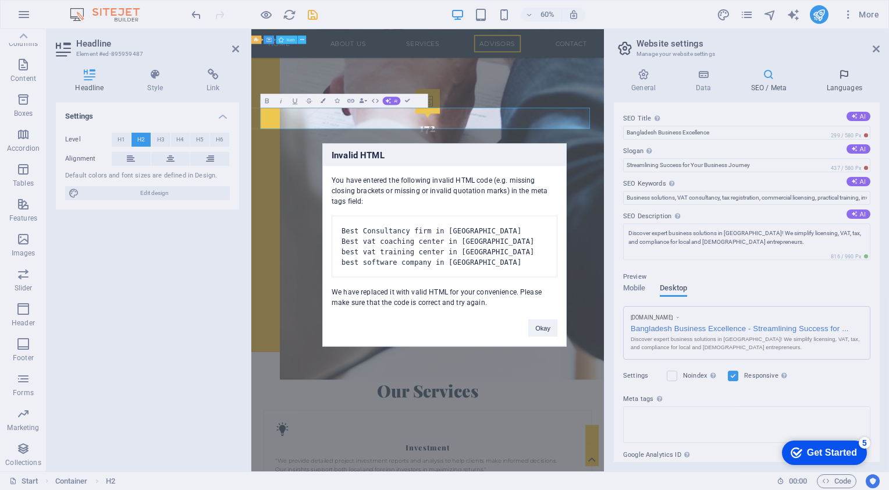
click at [836, 84] on body "bdbex.com Start Favorites Elements Columns Content Boxes Accordion Tables Featu…" at bounding box center [444, 245] width 889 height 490
click at [546, 334] on button "Okay" at bounding box center [542, 327] width 29 height 17
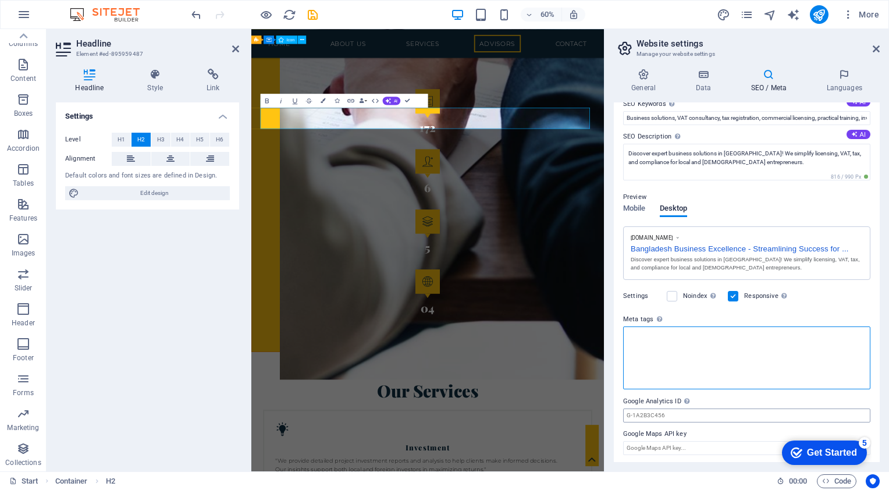
scroll to position [81, 0]
click at [631, 346] on textarea "Meta tags Enter HTML code here that will be placed inside the tags of your webs…" at bounding box center [746, 356] width 247 height 63
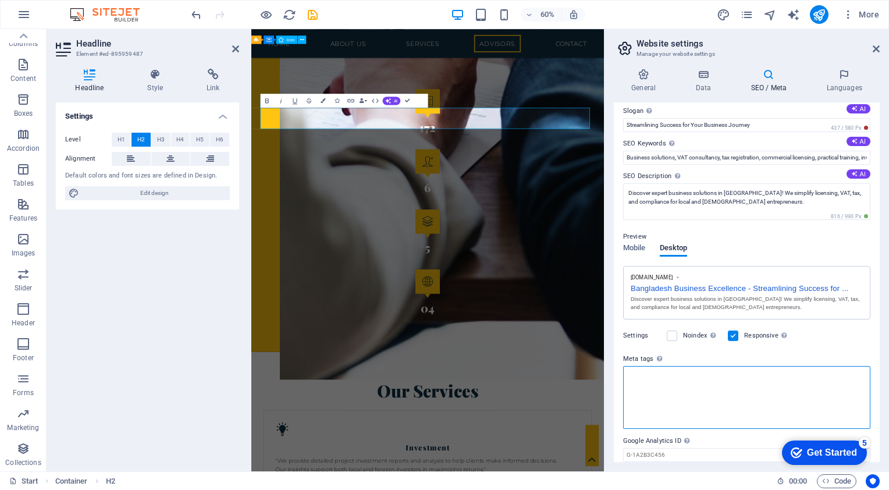
scroll to position [23, 0]
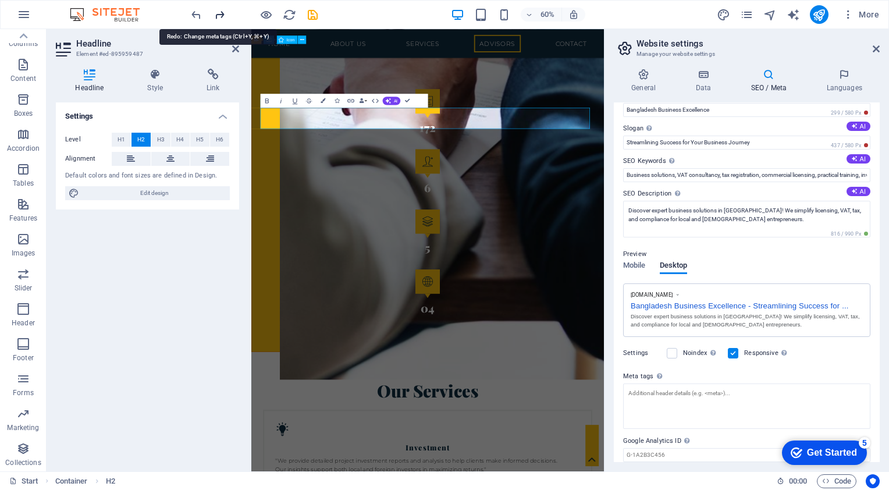
click at [213, 13] on icon "redo" at bounding box center [219, 14] width 13 height 13
type textarea "Best Consultancy firm in dhaka Best vat coaching center in dhaka best vat train…"
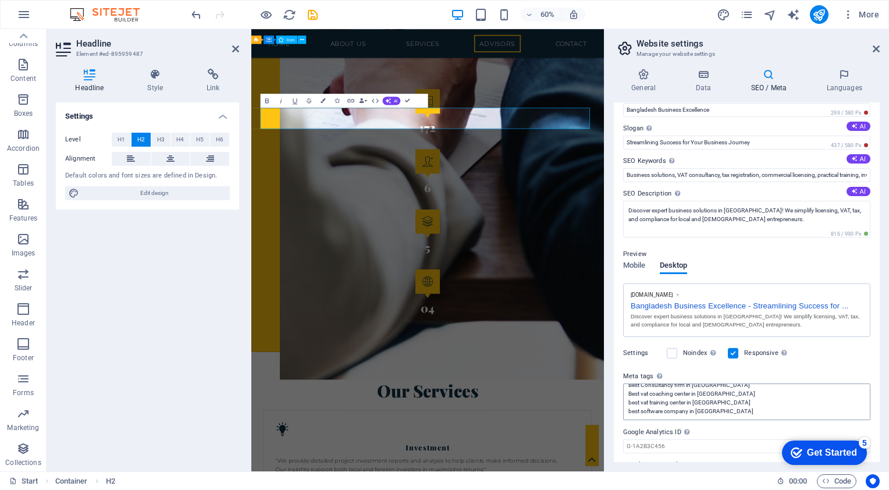
scroll to position [54, 0]
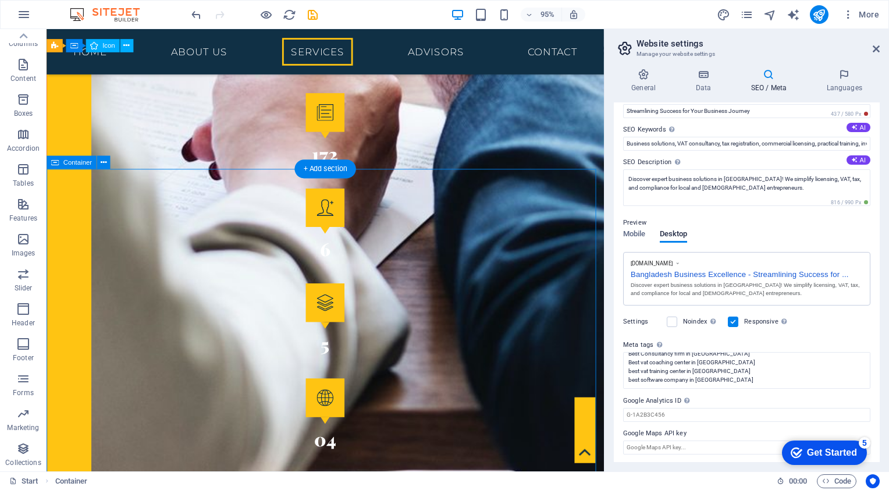
scroll to position [2222, 0]
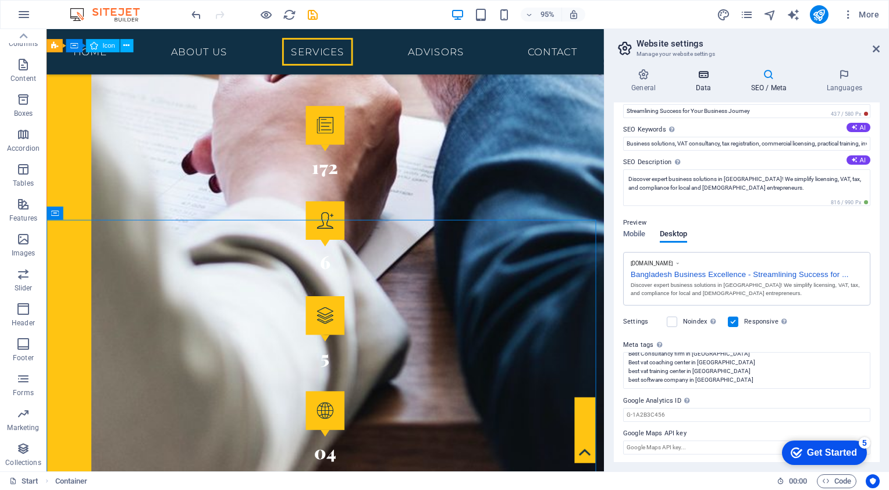
click at [708, 84] on h4 "Data" at bounding box center [705, 81] width 55 height 24
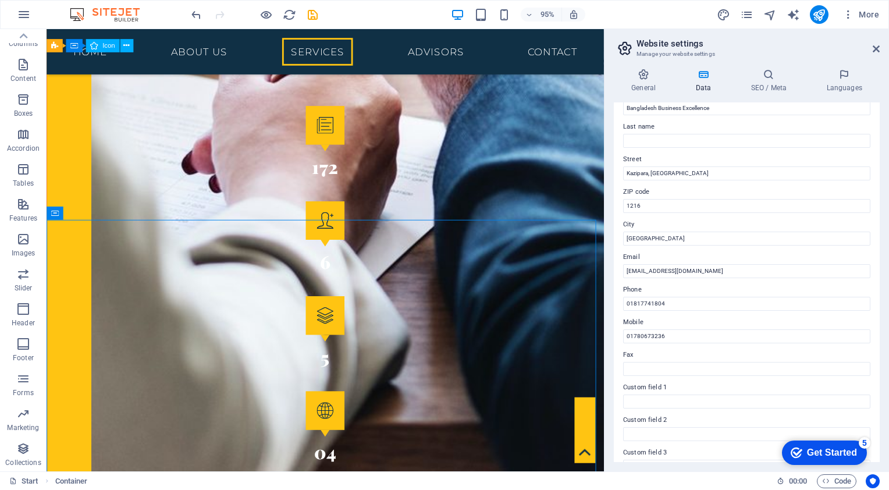
scroll to position [24, 0]
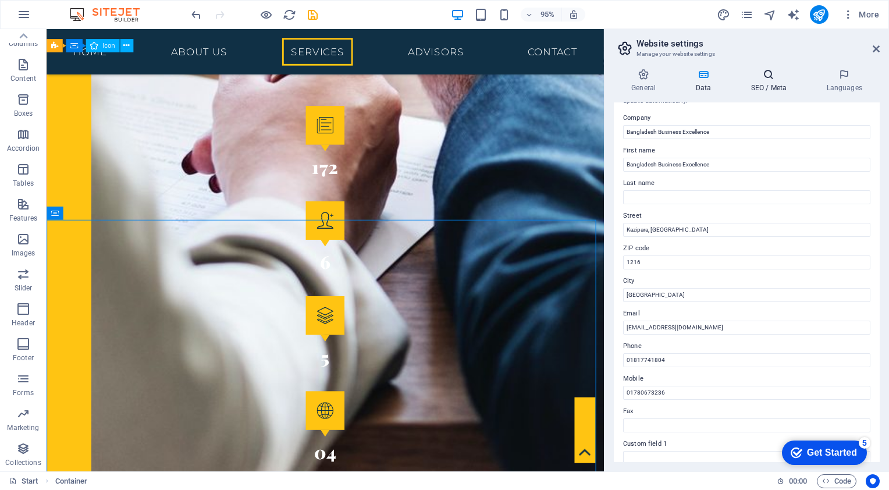
click at [745, 80] on icon at bounding box center [768, 75] width 71 height 12
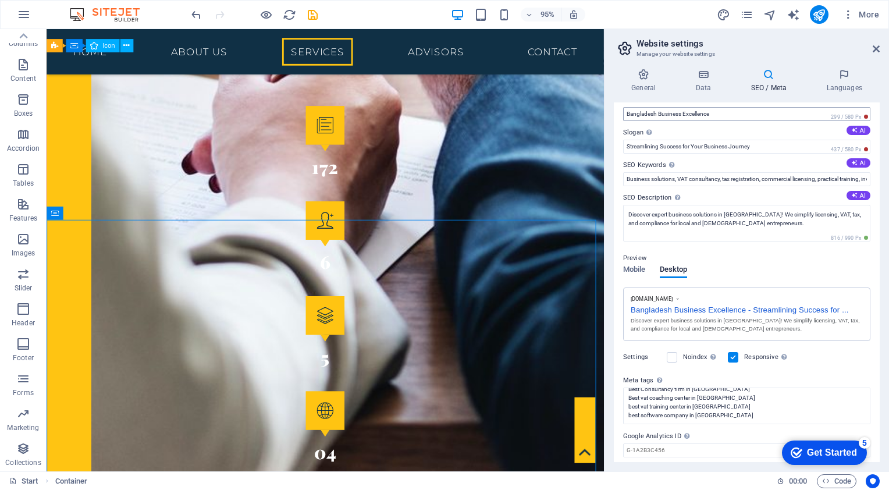
scroll to position [0, 0]
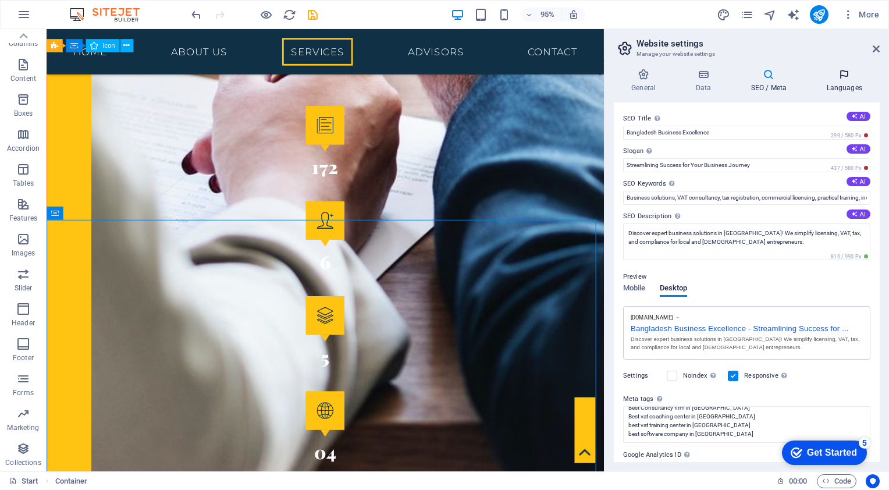
click at [825, 83] on h4 "Languages" at bounding box center [844, 81] width 71 height 24
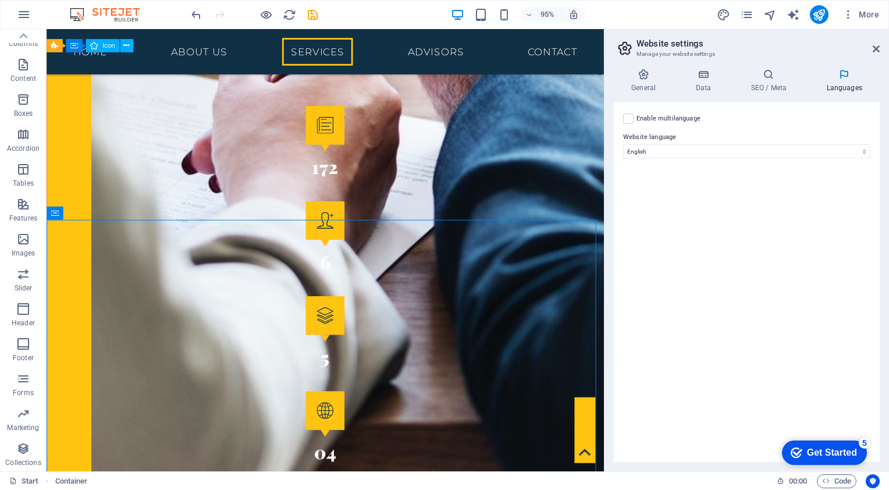
click at [636, 120] on label "Enable multilanguage To disable multilanguage delete all languages until only o…" at bounding box center [668, 119] width 64 height 14
click at [0, 0] on input "Enable multilanguage To disable multilanguage delete all languages until only o…" at bounding box center [0, 0] width 0 height 0
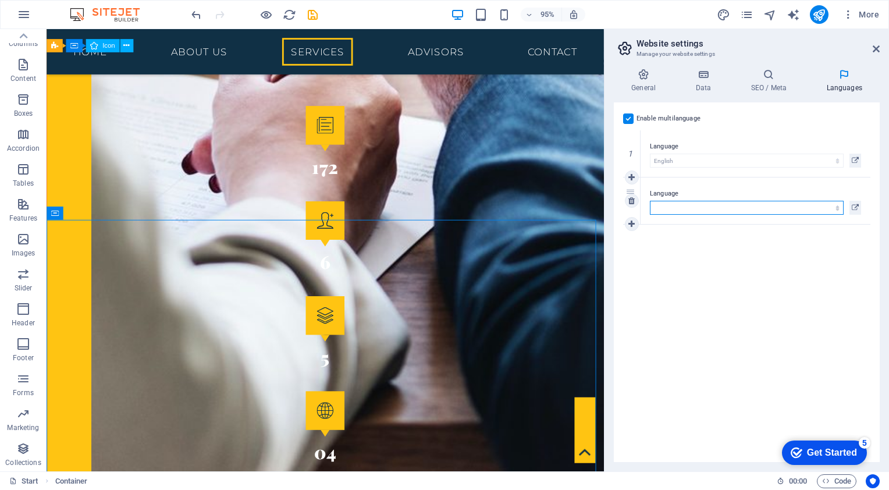
click at [713, 207] on select "Abkhazian Afar Afrikaans Akan Albanian Amharic Arabic Aragonese Armenian Assame…" at bounding box center [747, 208] width 194 height 14
select select "18"
click at [650, 201] on select "Abkhazian Afar Afrikaans Akan Albanian Amharic Arabic Aragonese Armenian Assame…" at bounding box center [747, 208] width 194 height 14
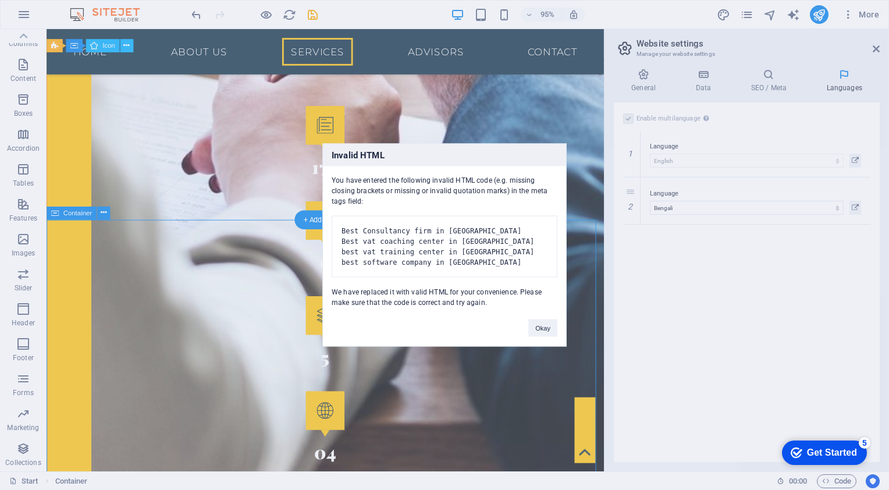
click at [543, 337] on button "Okay" at bounding box center [542, 327] width 29 height 17
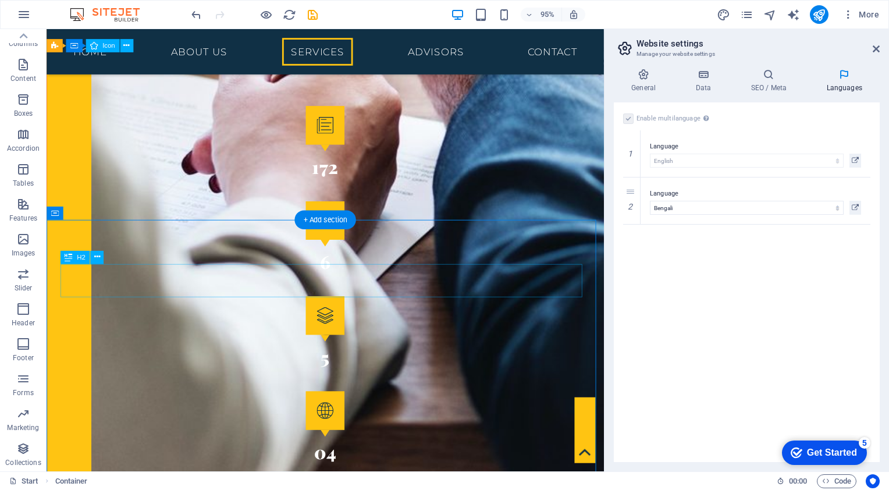
scroll to position [2338, 0]
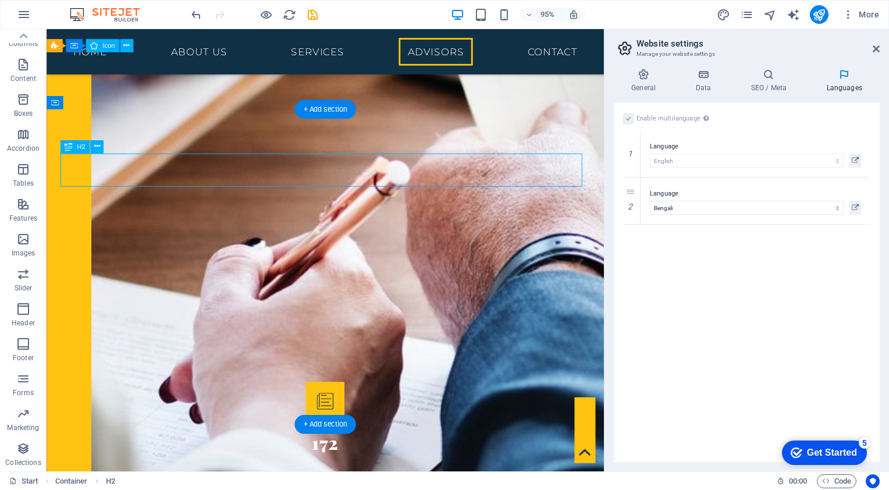
scroll to position [2609, 0]
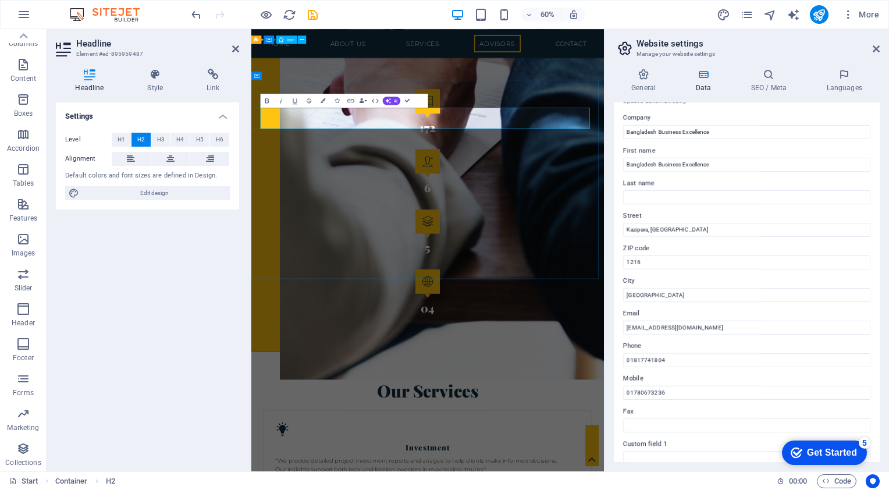
click at [877, 51] on icon at bounding box center [876, 48] width 7 height 9
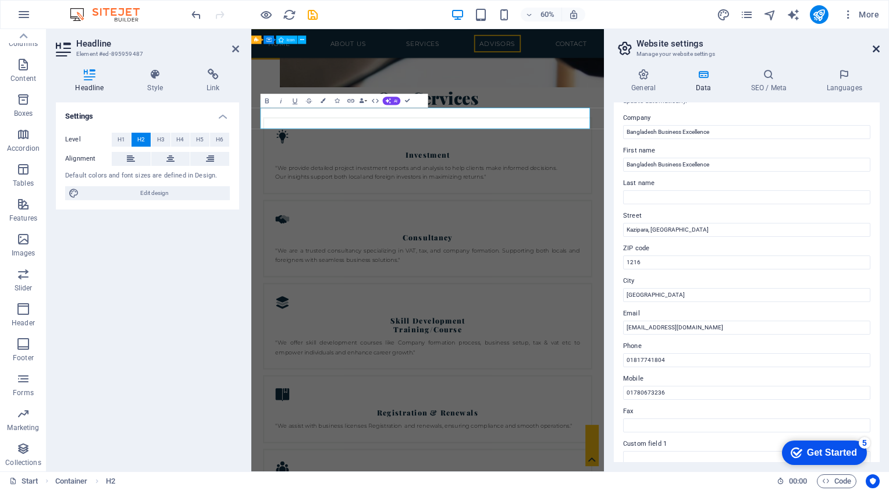
scroll to position [2222, 0]
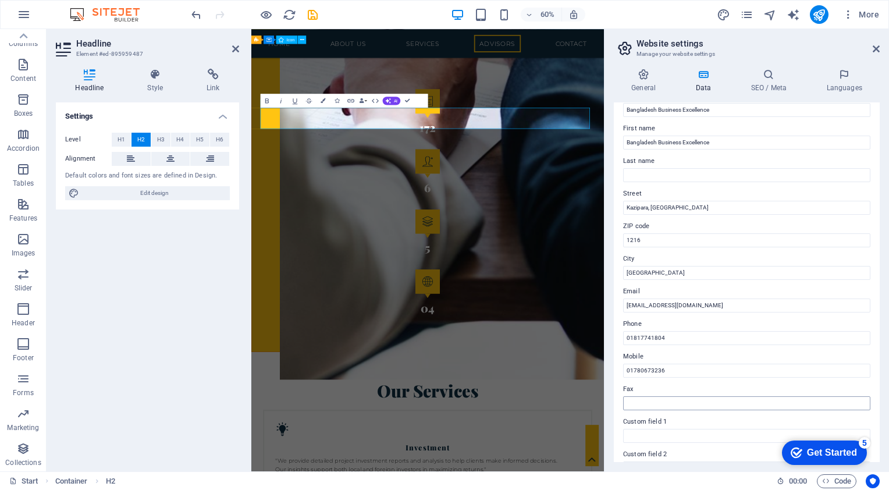
scroll to position [0, 0]
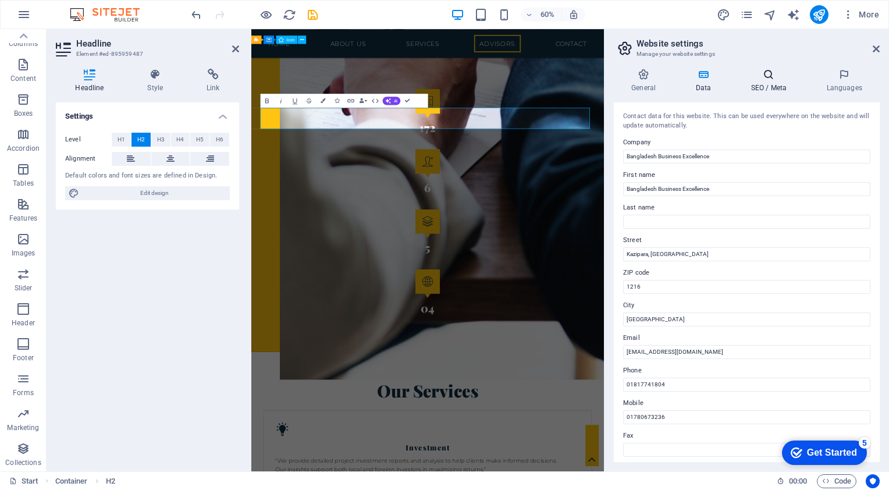
click at [763, 83] on h4 "SEO / Meta" at bounding box center [771, 81] width 76 height 24
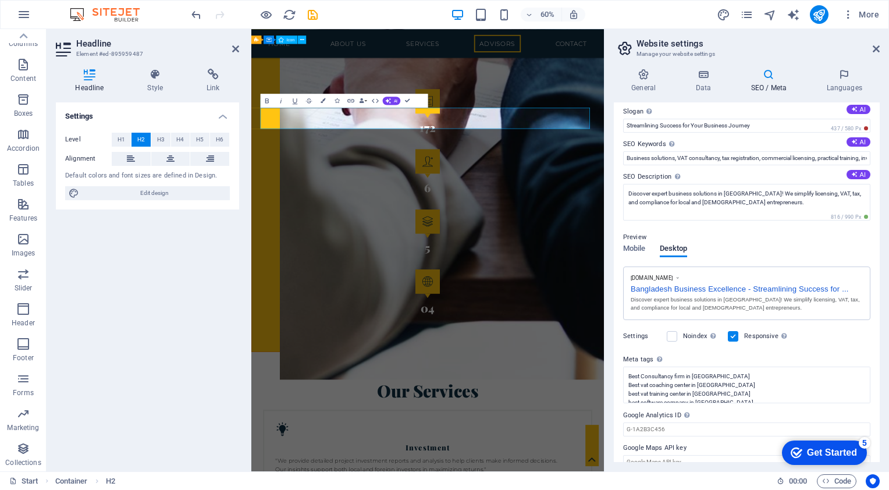
scroll to position [54, 0]
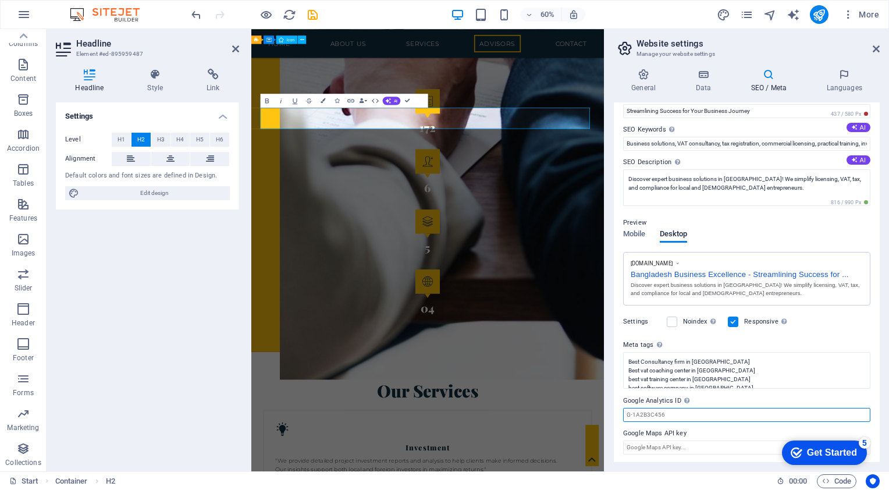
click at [718, 418] on input "Google Analytics ID Please only add the Google Analytics ID. We automatically i…" at bounding box center [746, 415] width 247 height 14
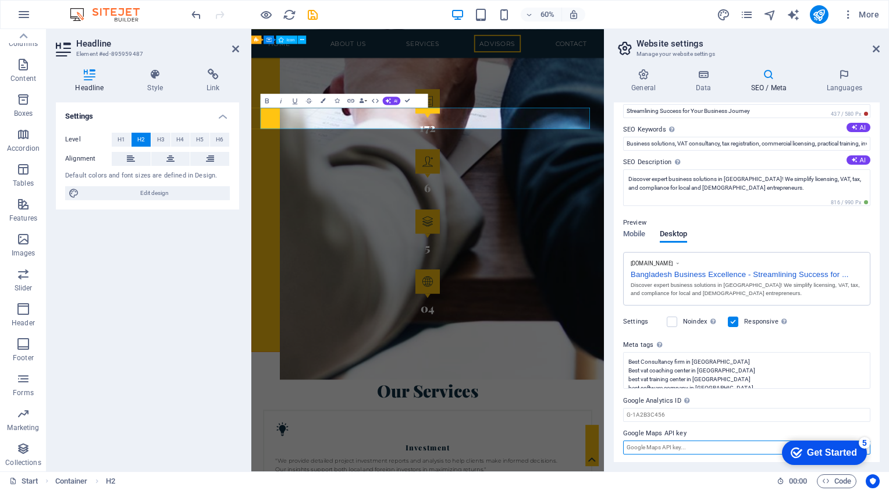
click at [688, 446] on input "Google Maps API key" at bounding box center [746, 447] width 247 height 14
click at [673, 56] on h3 "Manage your website settings" at bounding box center [746, 54] width 220 height 10
click at [671, 52] on h3 "Manage your website settings" at bounding box center [746, 54] width 220 height 10
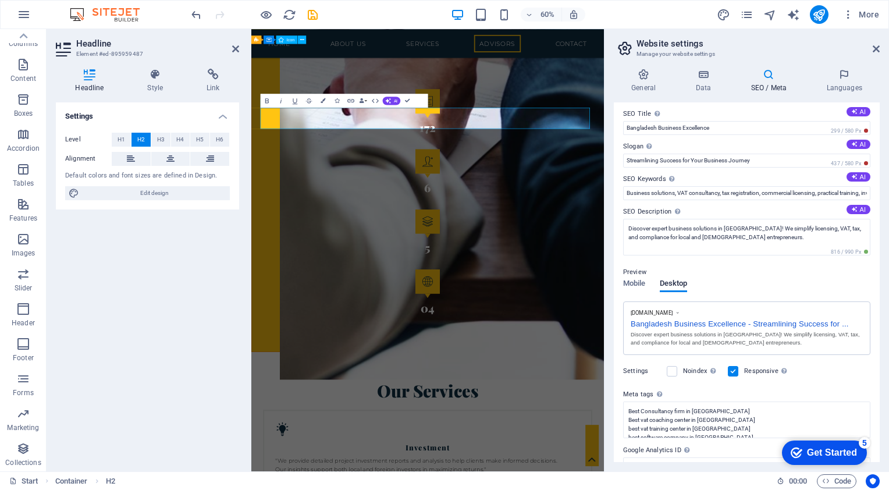
scroll to position [0, 0]
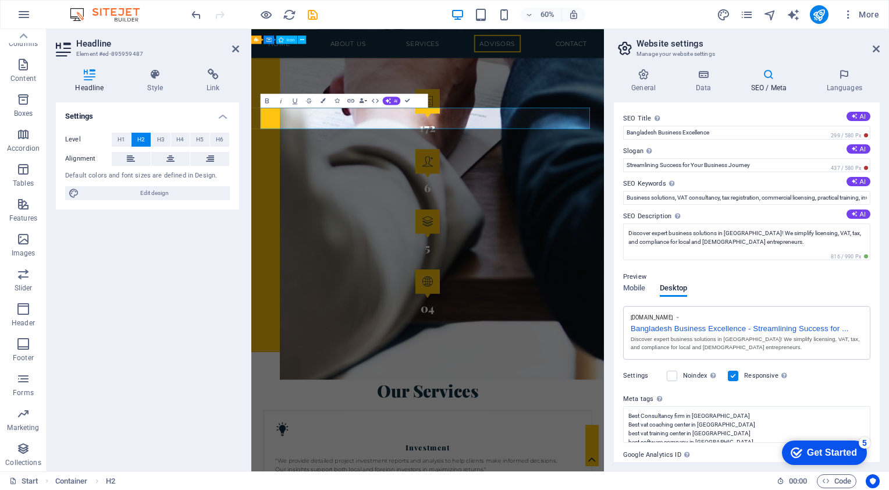
click at [759, 79] on icon at bounding box center [768, 75] width 71 height 12
click at [695, 83] on h4 "Data" at bounding box center [705, 81] width 55 height 24
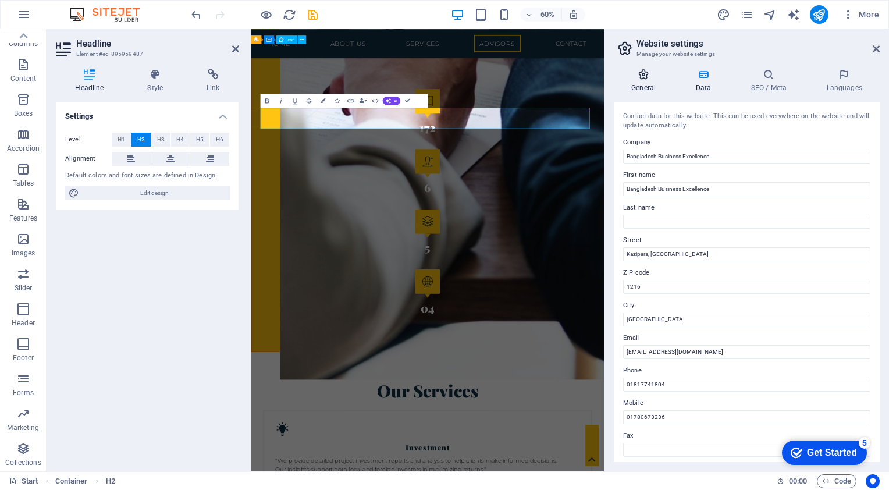
click at [641, 84] on h4 "General" at bounding box center [646, 81] width 64 height 24
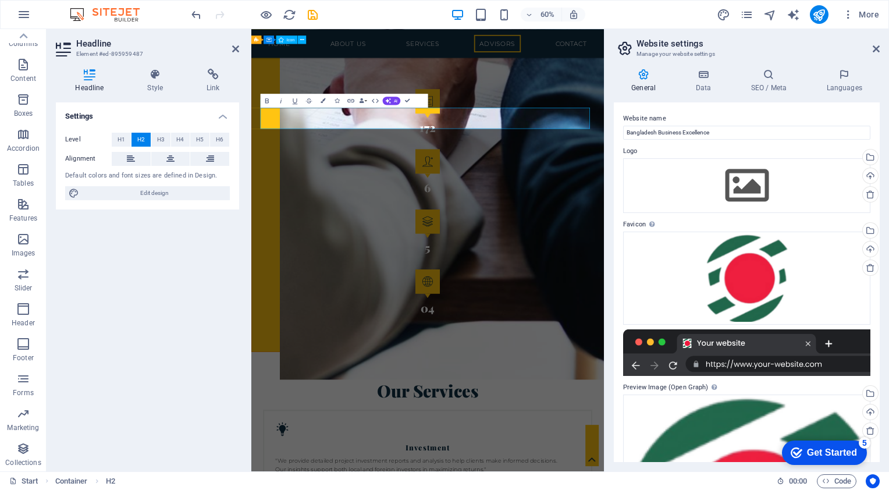
click at [880, 48] on aside "Website settings Manage your website settings General Data SEO / Meta Languages…" at bounding box center [746, 250] width 285 height 442
click at [873, 20] on body "bdbex.com Start Favorites Elements Columns Content Boxes Accordion Tables Featu…" at bounding box center [444, 245] width 889 height 490
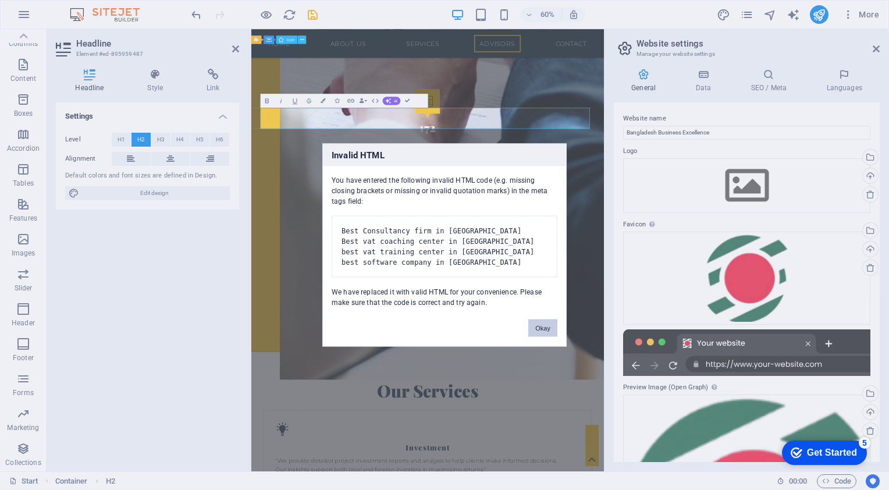
click at [533, 331] on button "Okay" at bounding box center [542, 327] width 29 height 17
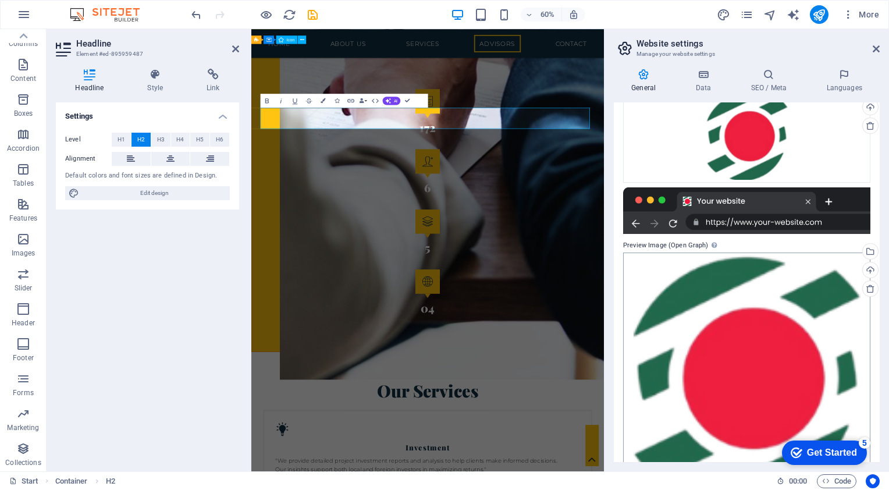
scroll to position [193, 0]
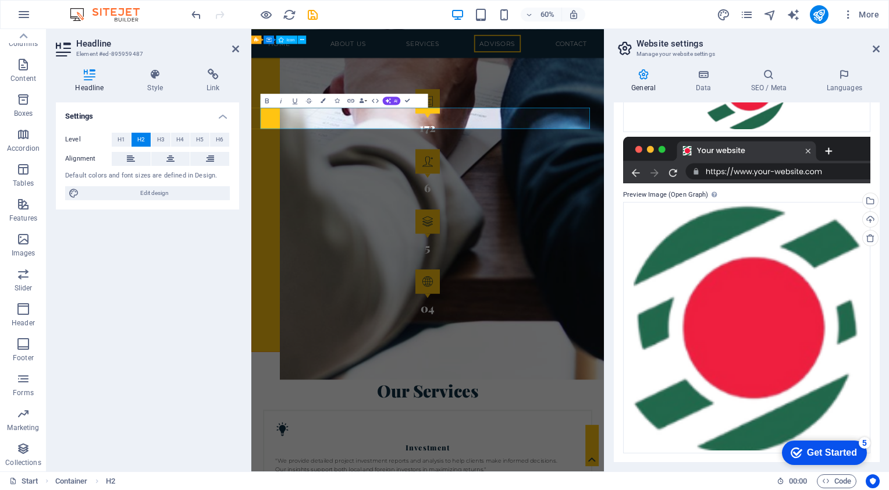
click at [654, 70] on icon at bounding box center [643, 75] width 59 height 12
click at [877, 47] on icon at bounding box center [876, 48] width 7 height 9
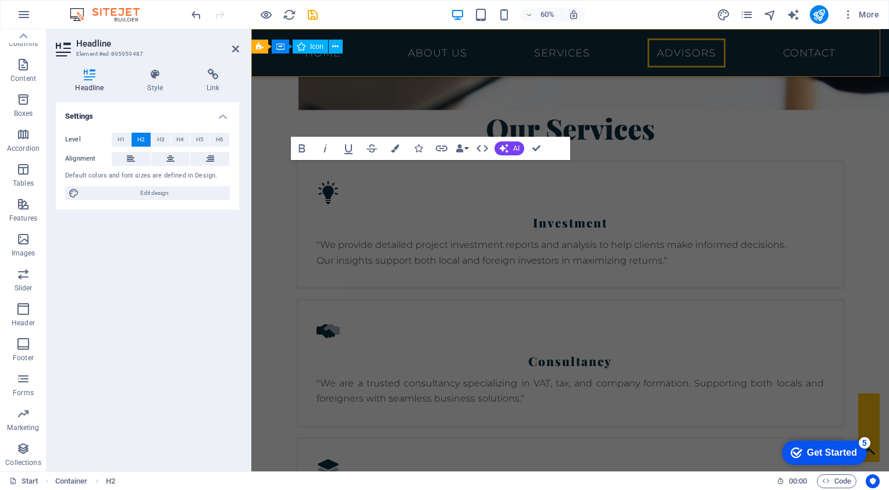
scroll to position [2222, 0]
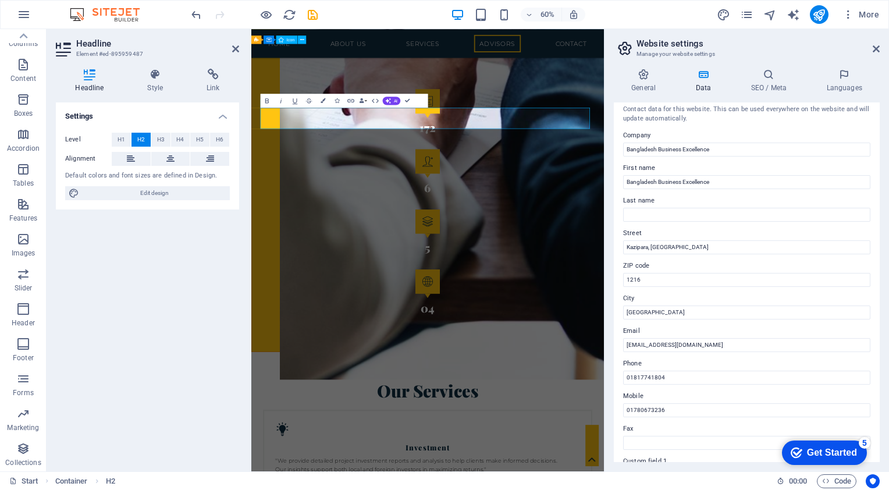
scroll to position [0, 0]
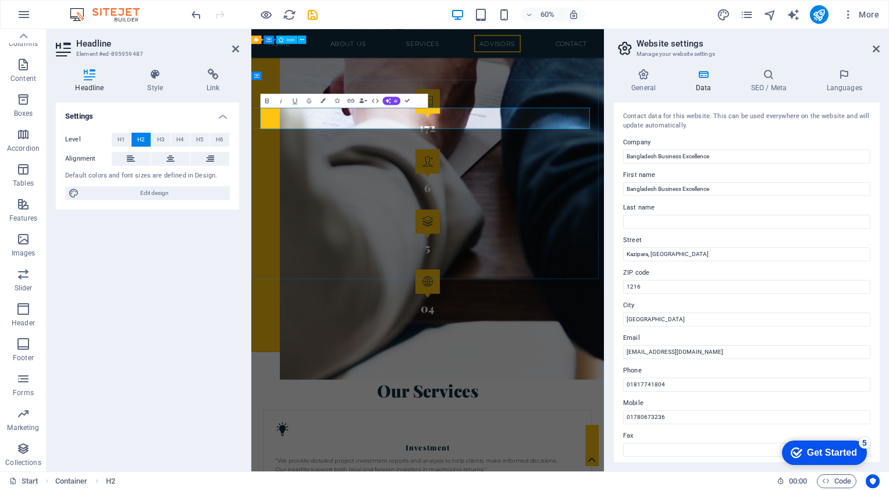
drag, startPoint x: 690, startPoint y: 177, endPoint x: 261, endPoint y: 170, distance: 428.8
drag, startPoint x: 370, startPoint y: 367, endPoint x: 540, endPoint y: 243, distance: 210.6
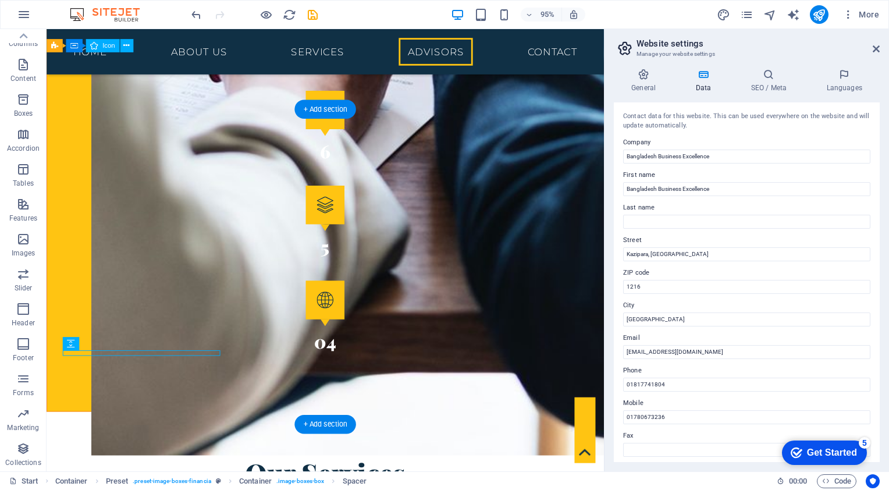
scroll to position [2222, 0]
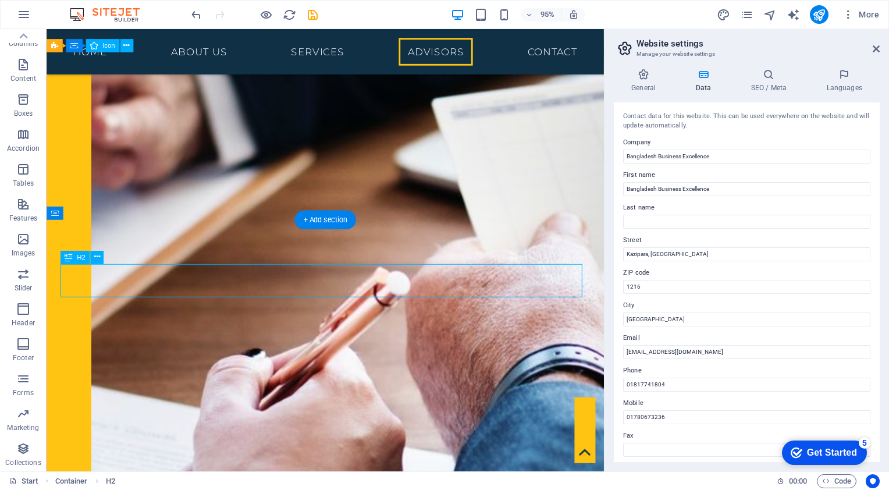
scroll to position [2493, 0]
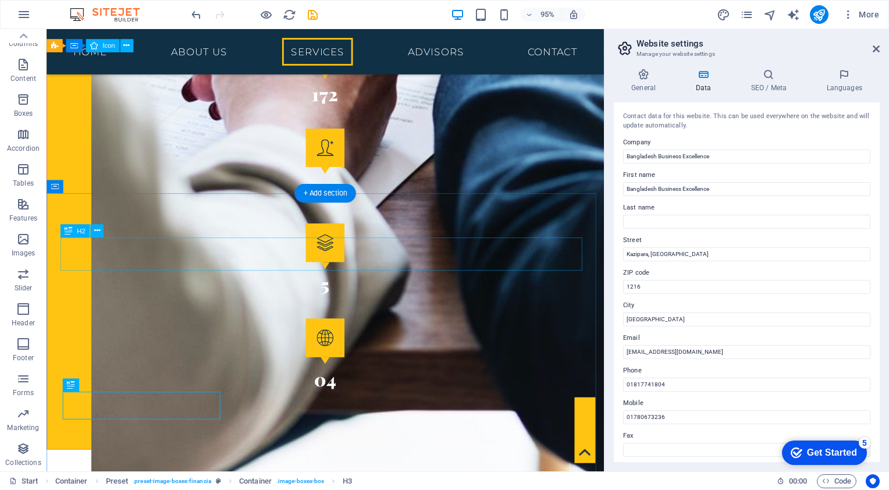
scroll to position [2222, 0]
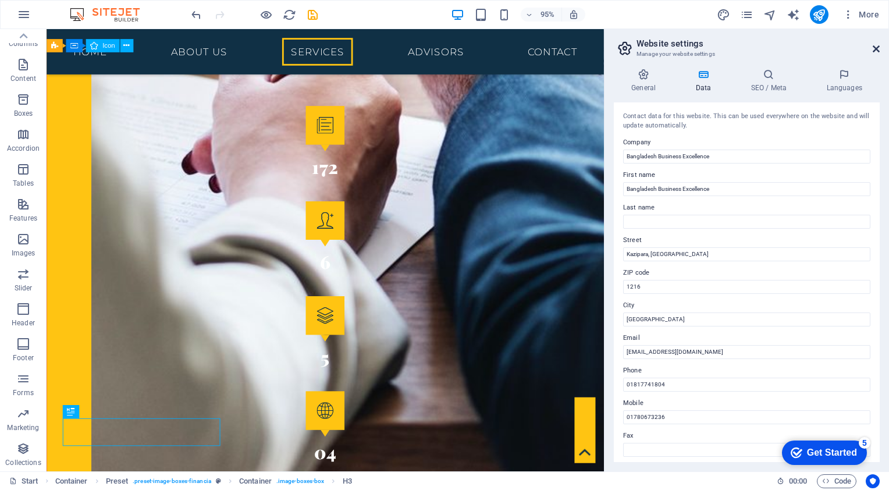
click at [881, 50] on aside "Website settings Manage your website settings General Data SEO / Meta Languages…" at bounding box center [746, 250] width 285 height 442
click at [876, 48] on icon at bounding box center [876, 48] width 7 height 9
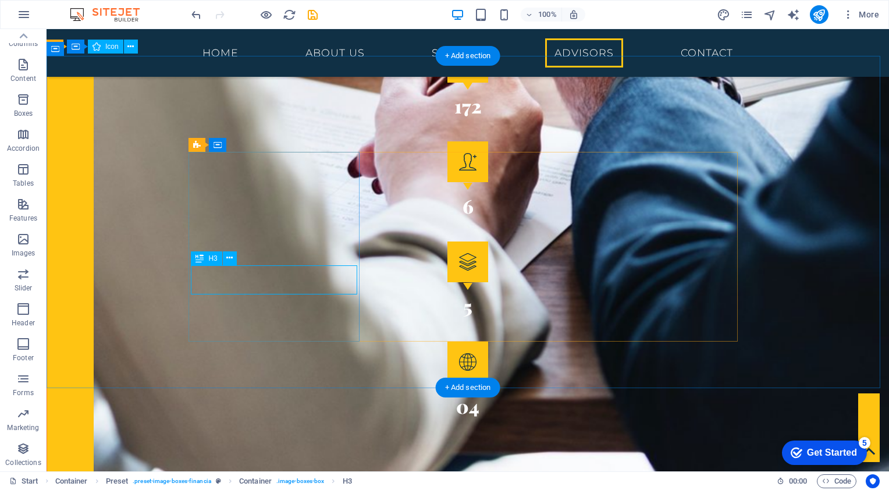
scroll to position [1930, 0]
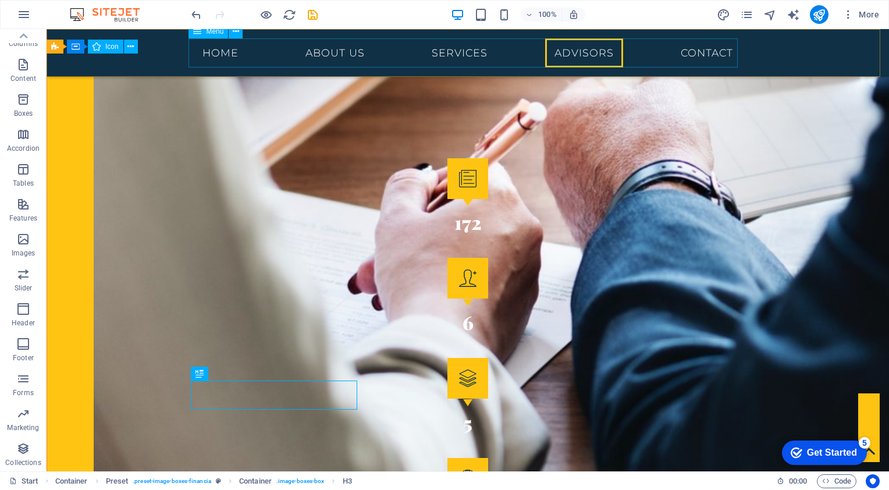
click at [600, 54] on nav "Home About us Services Advisors Contact" at bounding box center [467, 52] width 549 height 29
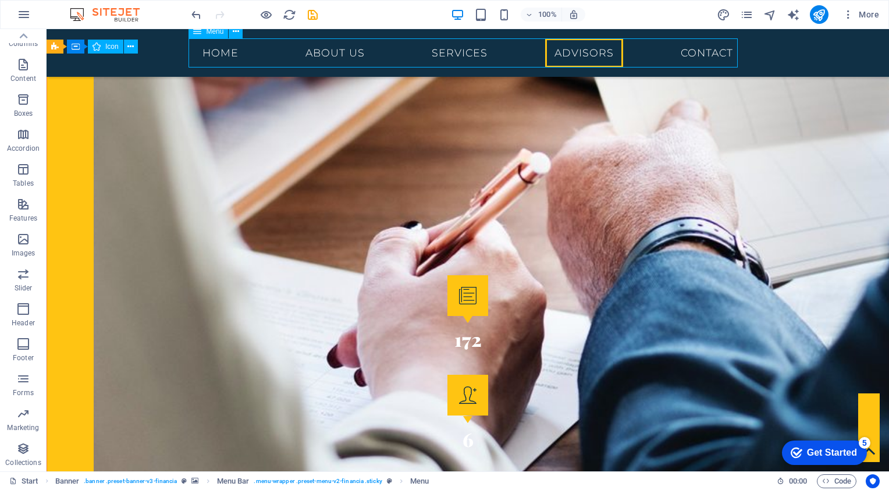
scroll to position [2164, 0]
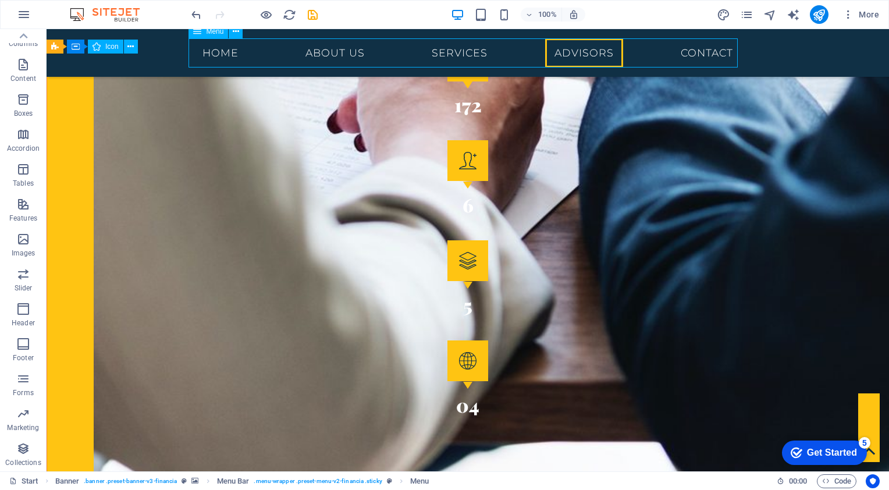
select select
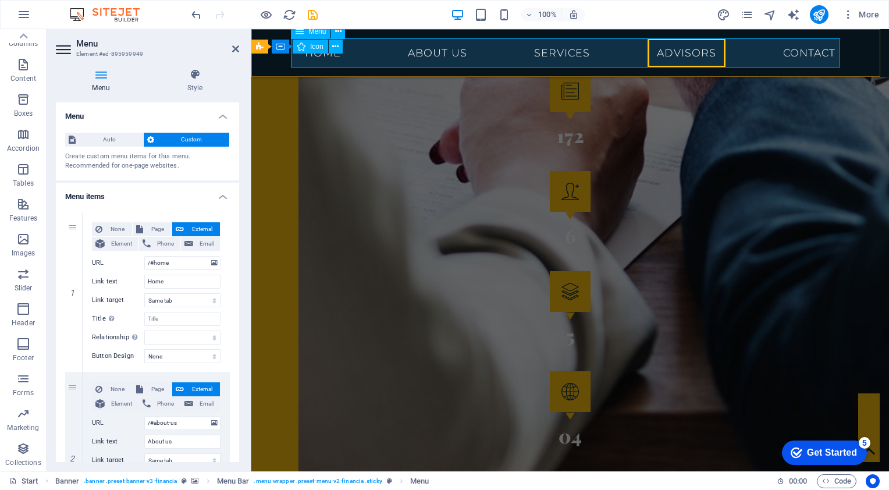
click at [714, 52] on nav "Home About us Services Advisors Contact" at bounding box center [570, 52] width 549 height 29
click at [703, 52] on nav "Home About us Services Advisors Contact" at bounding box center [570, 52] width 549 height 29
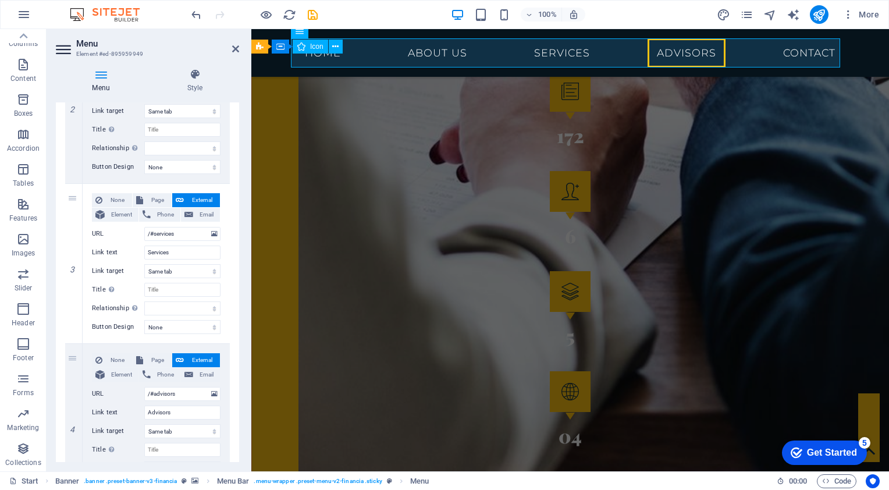
scroll to position [407, 0]
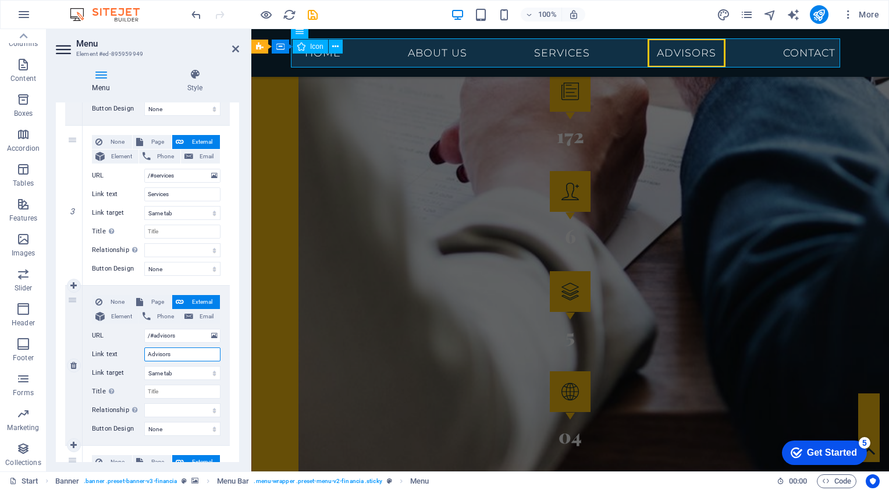
click at [184, 354] on input "Advisors" at bounding box center [182, 354] width 76 height 14
type input "Advisors &"
select select
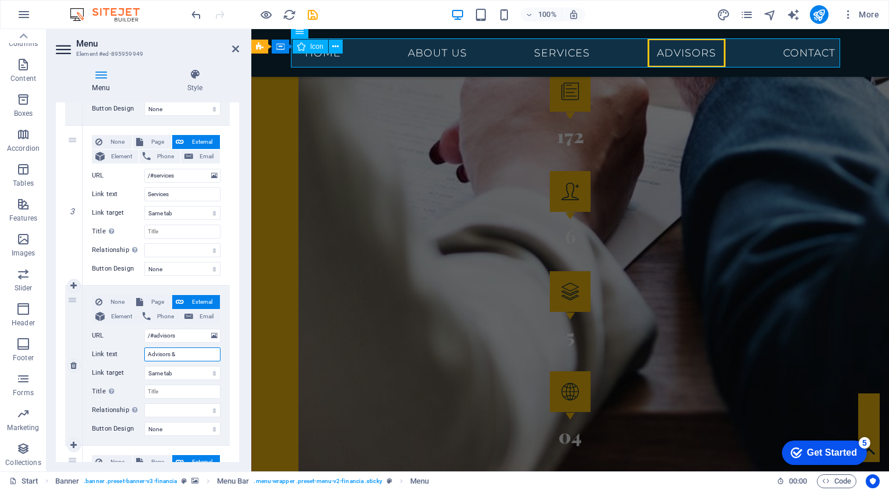
type input "Advisors & I"
select select
type input "Advisors & In"
select select
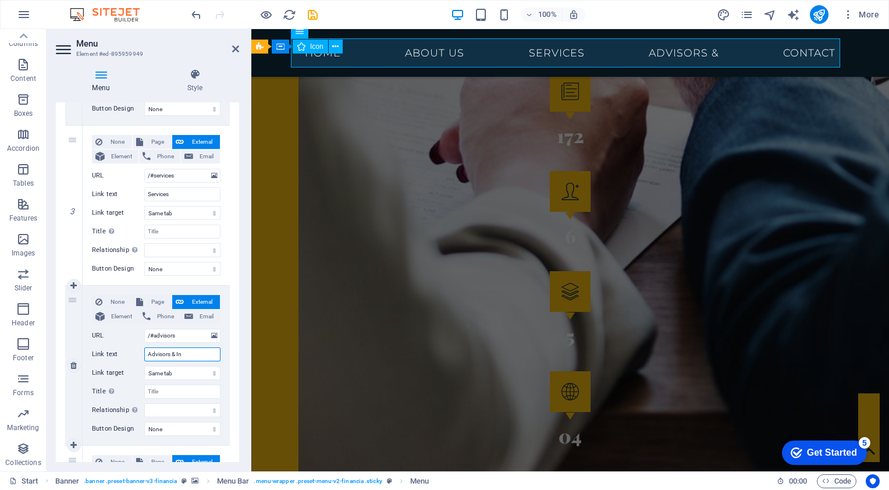
select select
type input "Advisors & Ins"
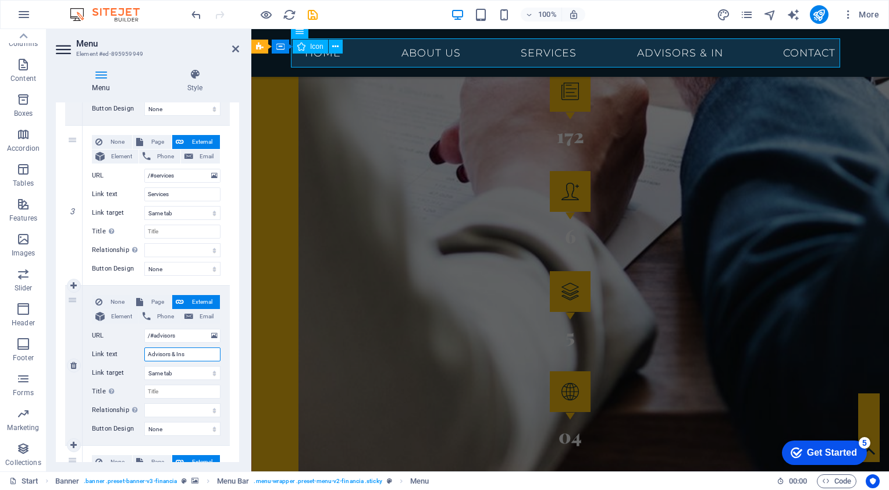
select select
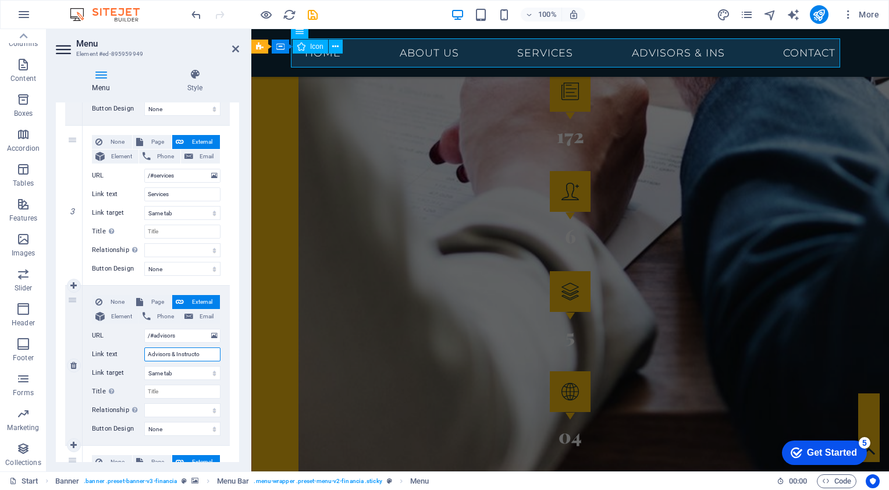
type input "Advisors & Instructor"
select select
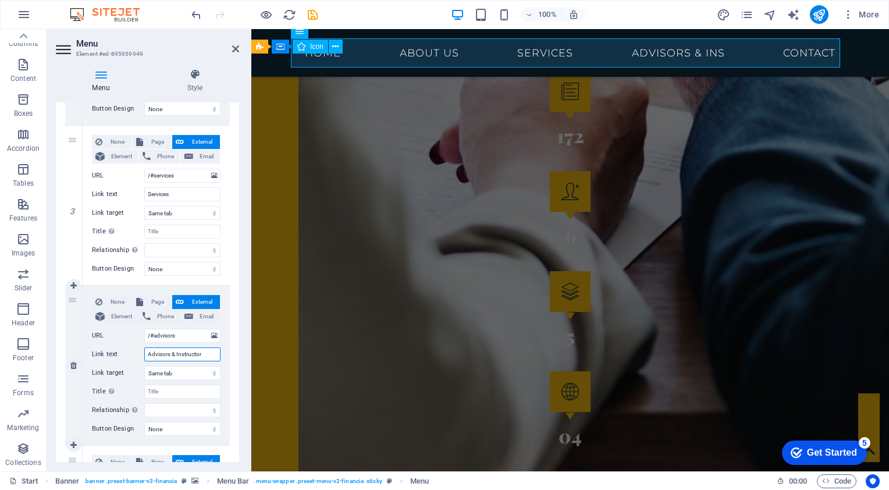
select select
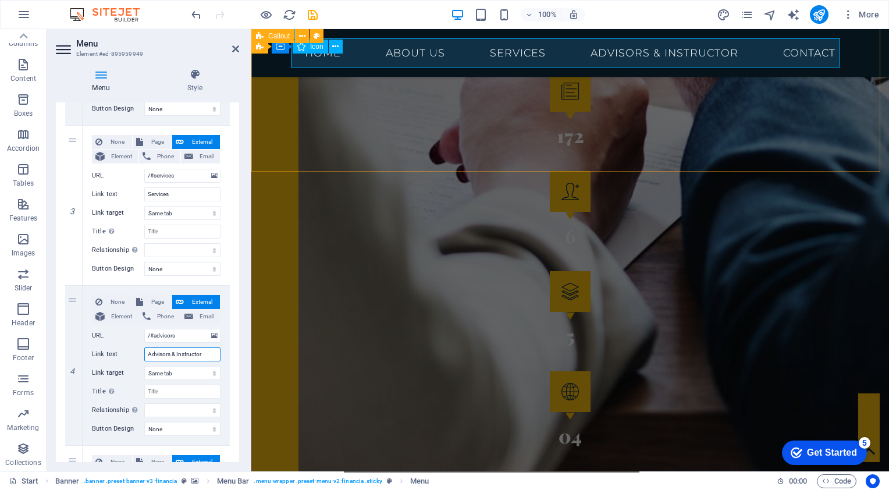
type input "Advisors & Instructor"
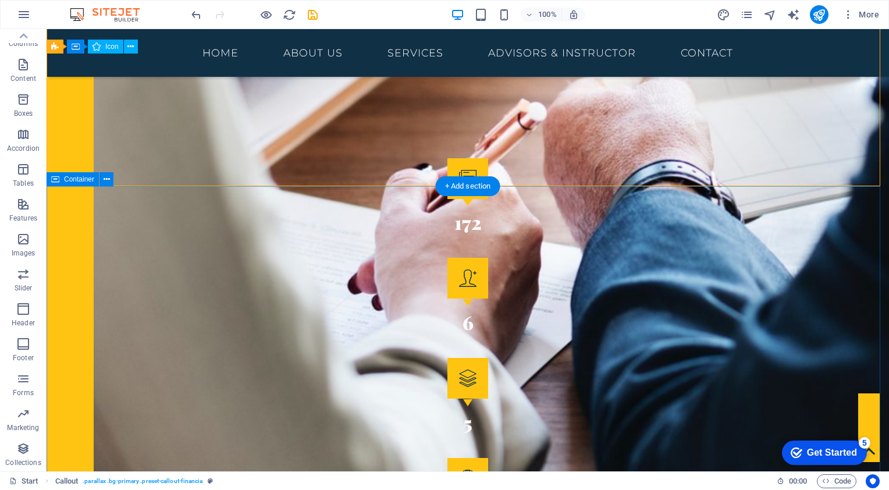
scroll to position [1755, 0]
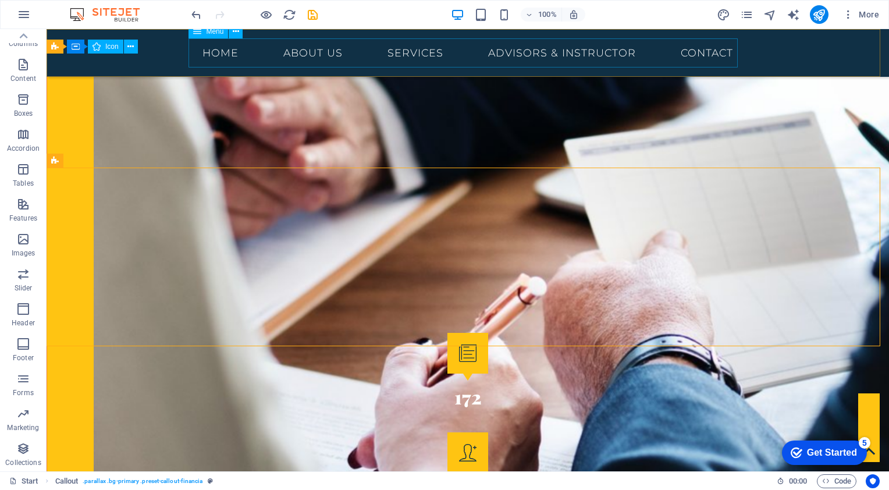
click at [535, 56] on nav "Home About us Services Advisors & Instructor Contact" at bounding box center [467, 52] width 549 height 29
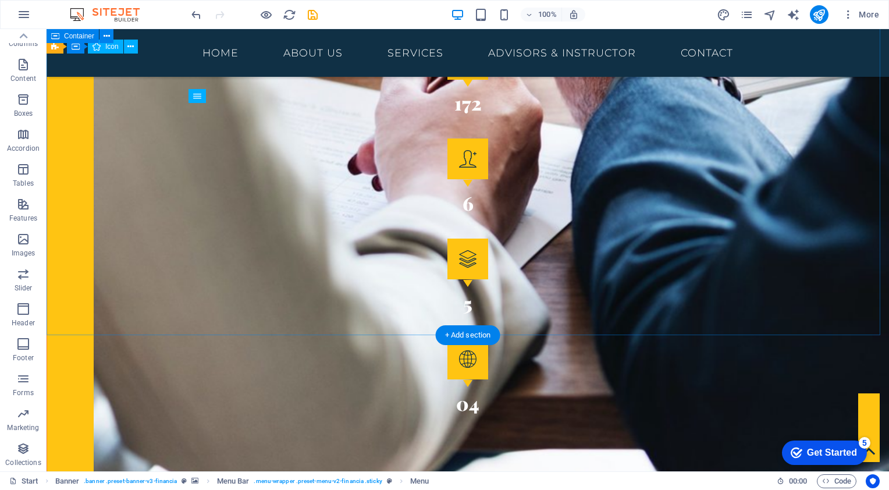
scroll to position [1988, 0]
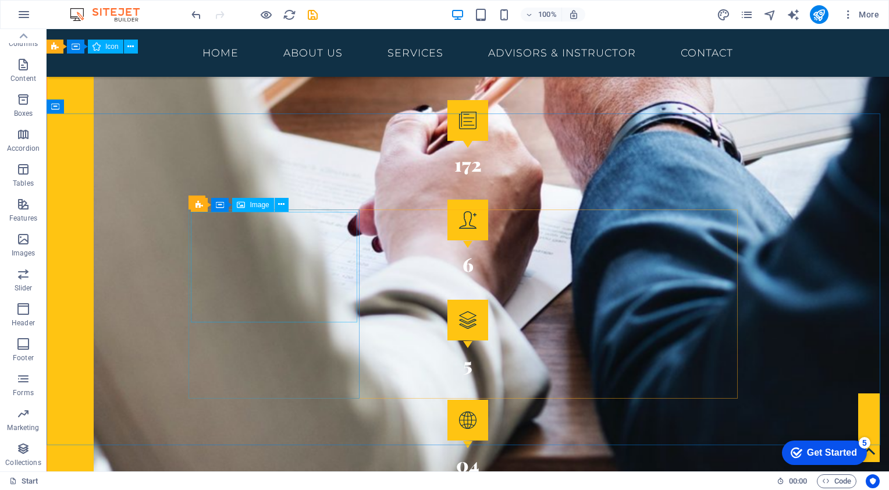
click at [247, 204] on div "Image" at bounding box center [252, 205] width 41 height 14
click at [246, 205] on div "Image" at bounding box center [252, 205] width 41 height 14
click at [250, 205] on span "Image" at bounding box center [259, 204] width 19 height 7
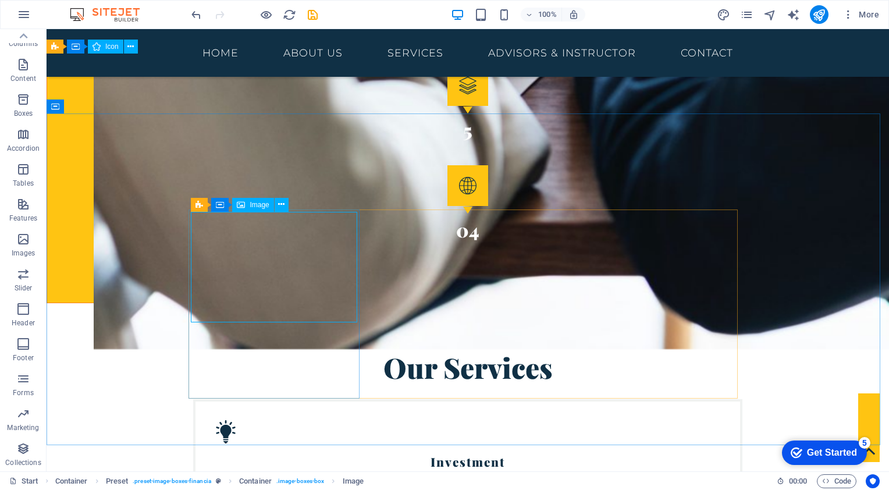
select select "%"
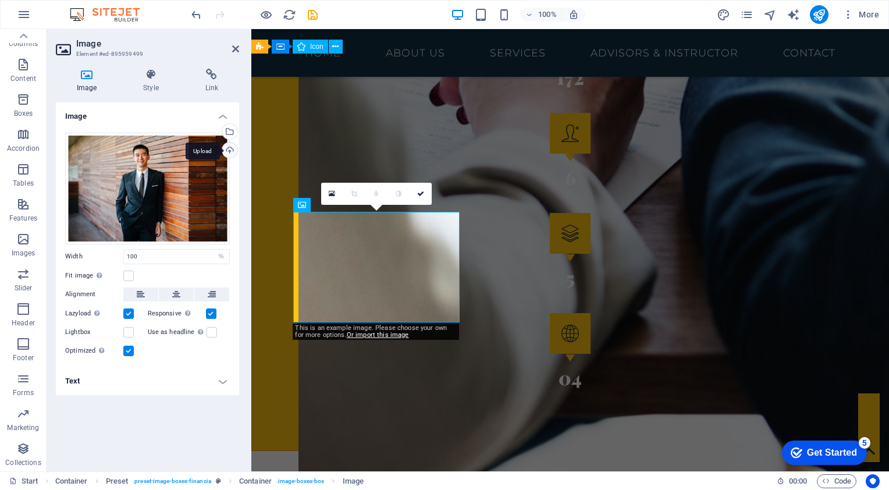
click at [229, 147] on div "Upload" at bounding box center [228, 151] width 17 height 17
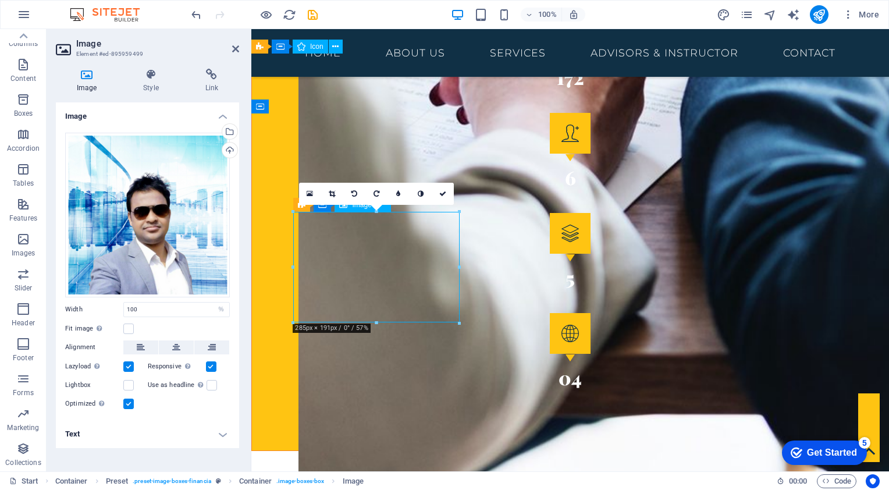
drag, startPoint x: 301, startPoint y: 257, endPoint x: 333, endPoint y: 257, distance: 32.0
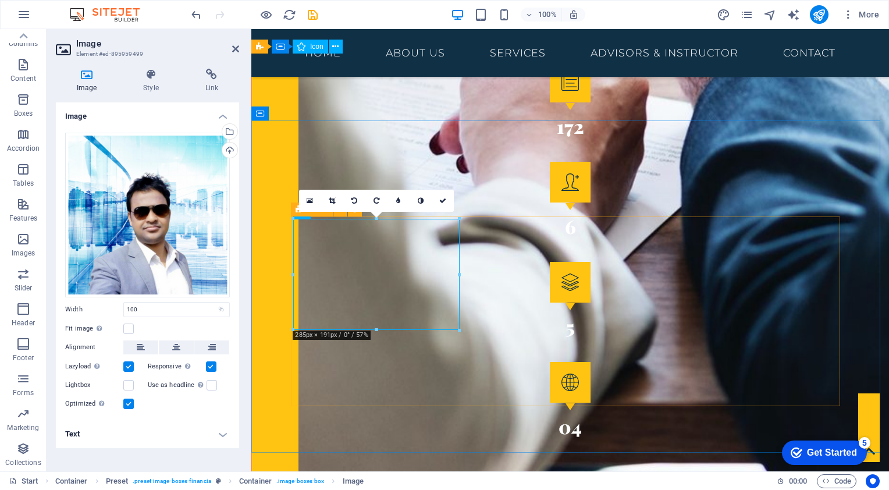
scroll to position [2222, 0]
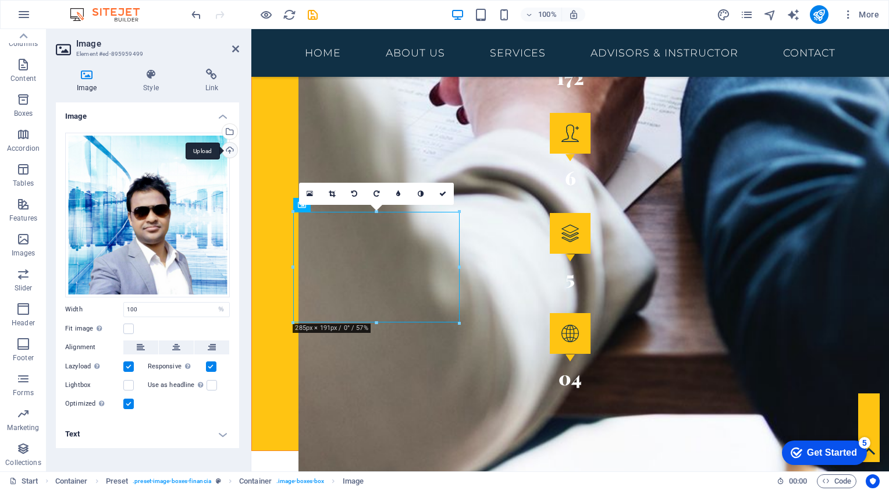
click at [229, 152] on div "Upload" at bounding box center [228, 151] width 17 height 17
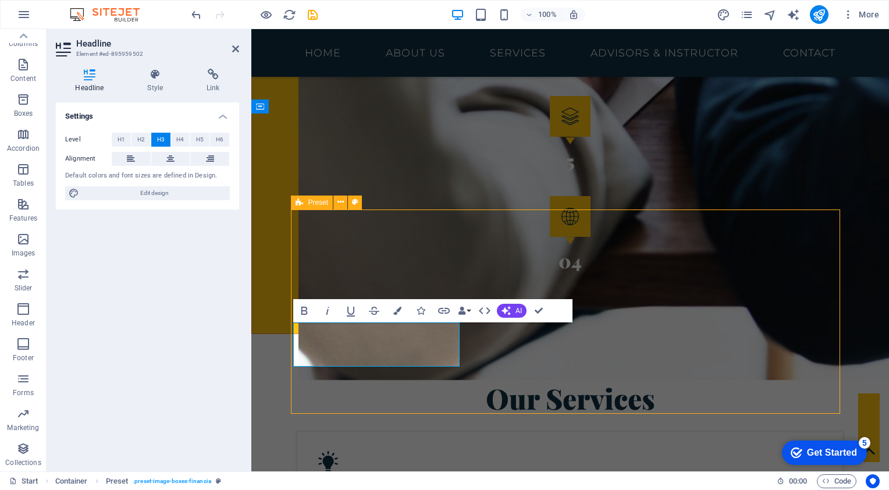
scroll to position [1988, 0]
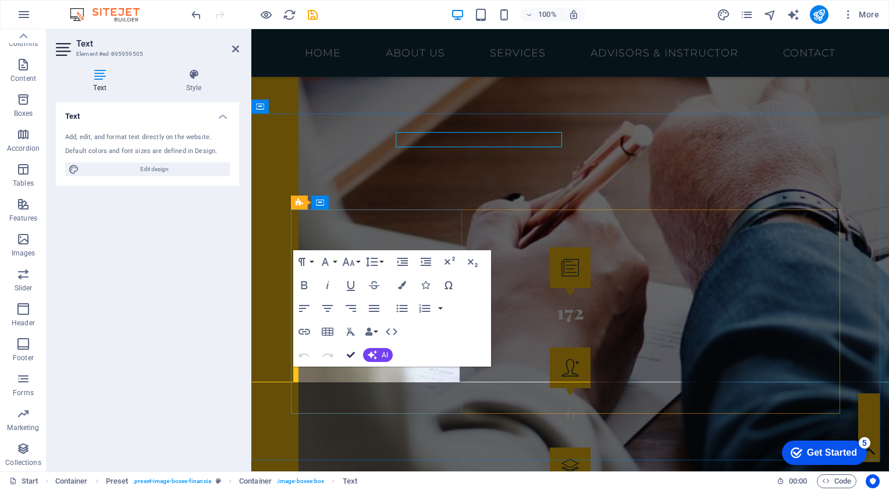
scroll to position [2222, 0]
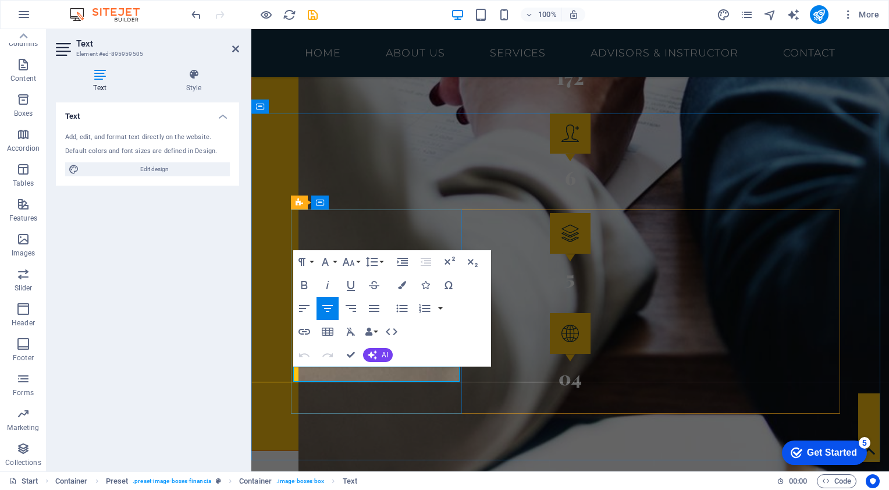
drag, startPoint x: 372, startPoint y: 374, endPoint x: 340, endPoint y: 374, distance: 32.0
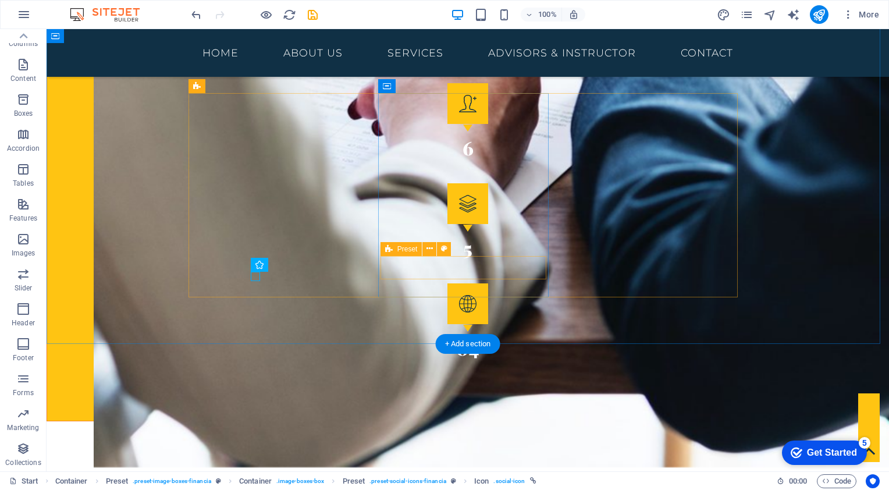
scroll to position [2046, 0]
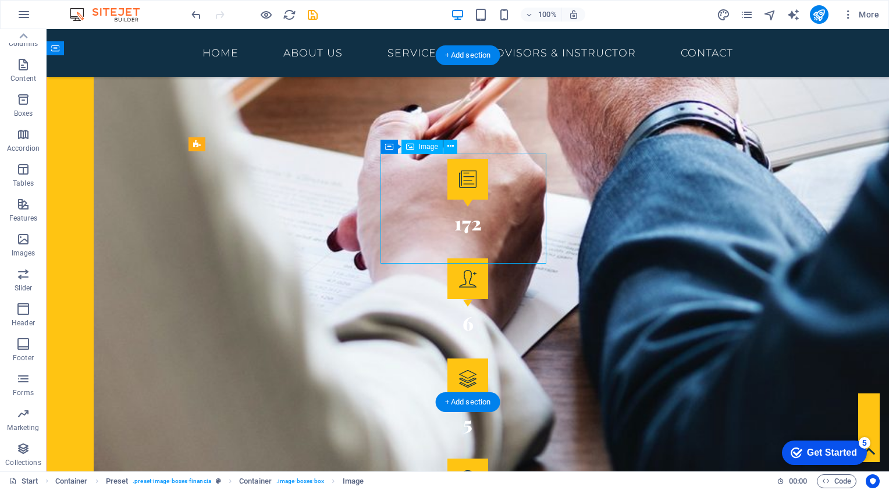
scroll to position [2281, 0]
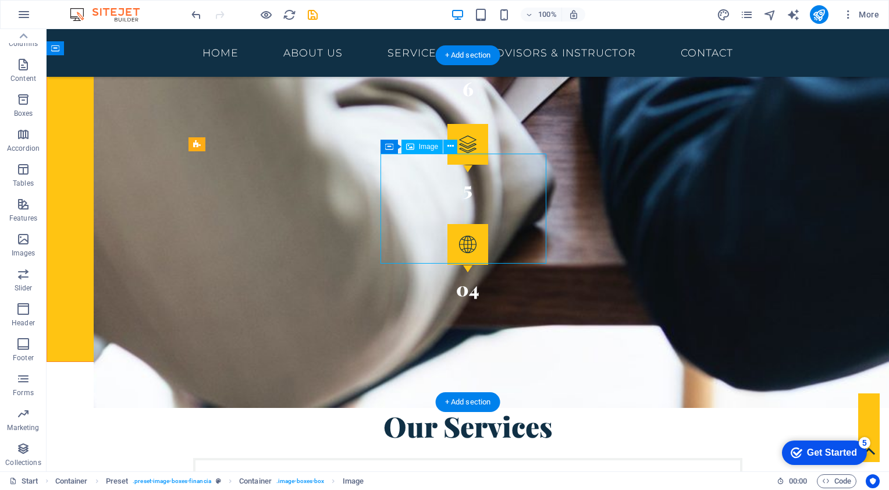
select select "%"
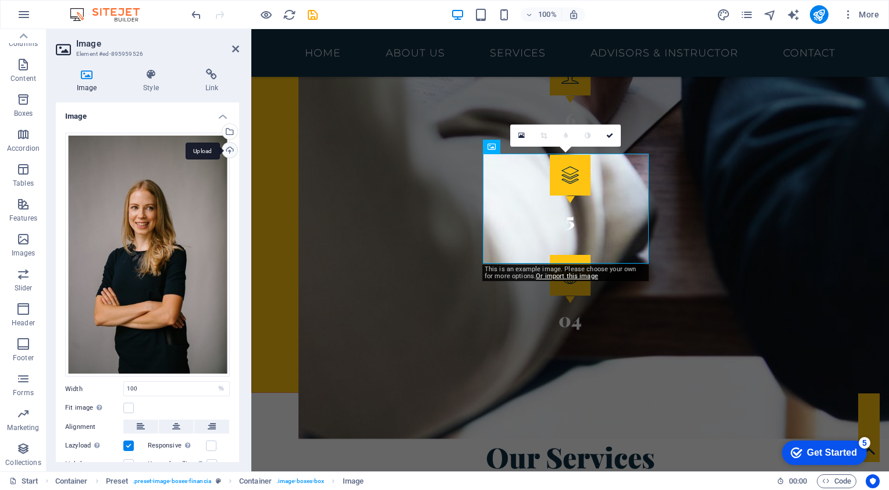
click at [224, 145] on div "Upload" at bounding box center [228, 151] width 17 height 17
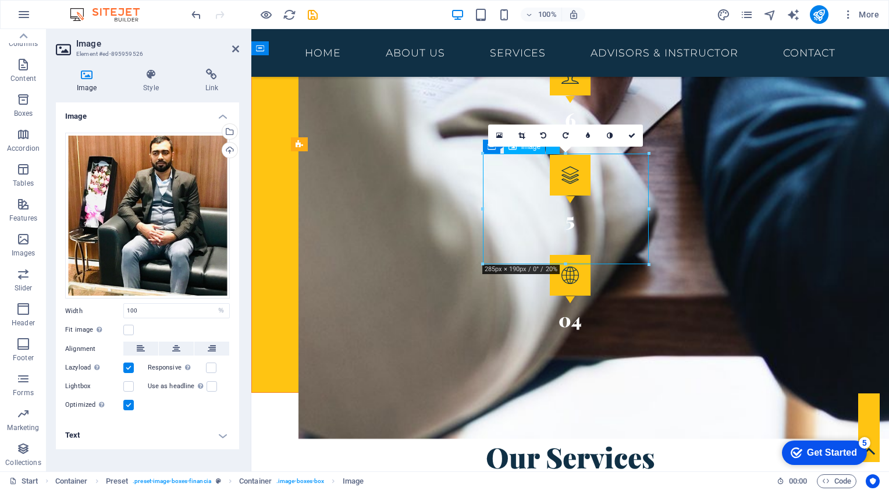
drag, startPoint x: 574, startPoint y: 190, endPoint x: 575, endPoint y: 204, distance: 14.0
drag, startPoint x: 556, startPoint y: 197, endPoint x: 500, endPoint y: 202, distance: 56.2
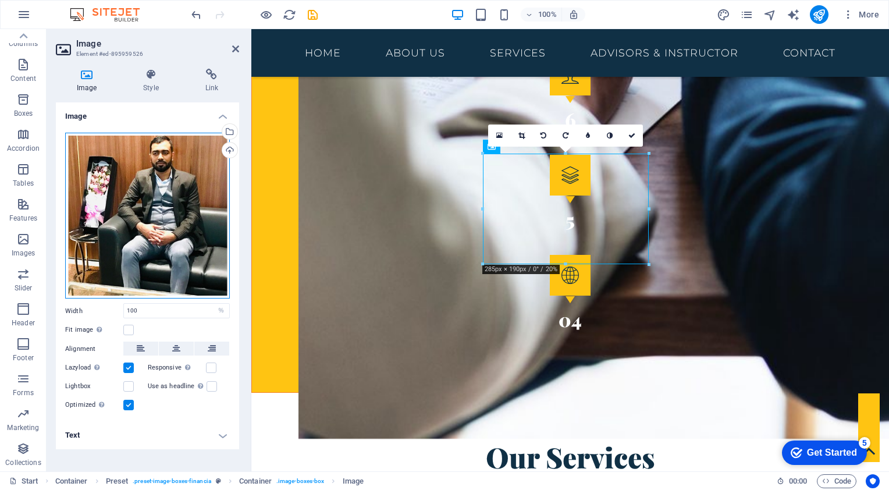
drag, startPoint x: 172, startPoint y: 209, endPoint x: 172, endPoint y: 233, distance: 23.9
click at [172, 233] on div "Drag files here, click to choose files or select files from Files or our free s…" at bounding box center [147, 216] width 165 height 166
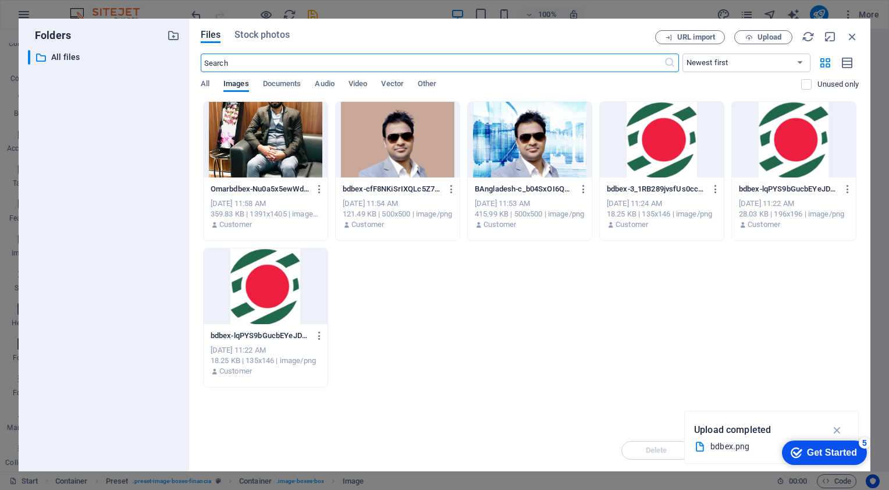
scroll to position [2667, 0]
drag, startPoint x: 846, startPoint y: 35, endPoint x: 492, endPoint y: 72, distance: 356.2
click at [846, 35] on icon "button" at bounding box center [852, 36] width 13 height 13
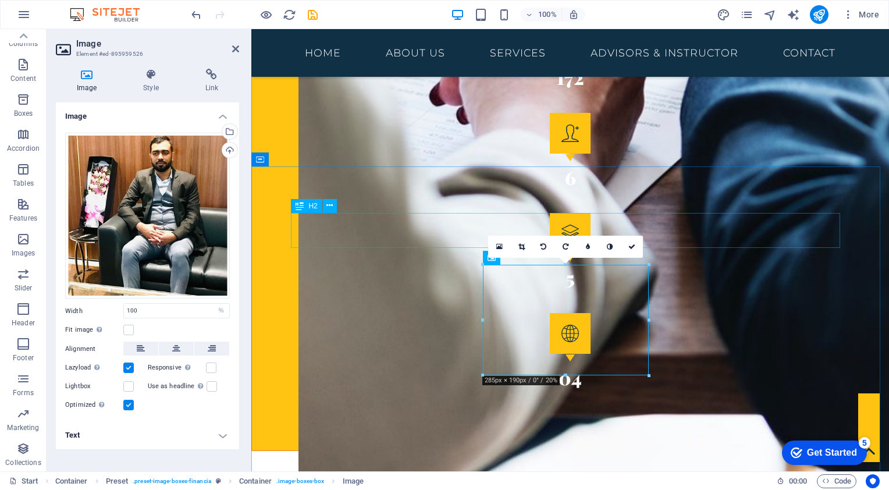
scroll to position [2164, 0]
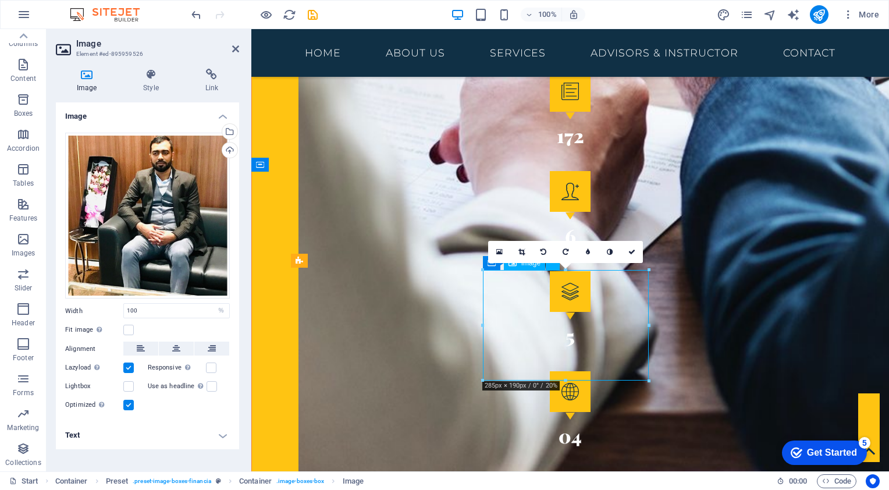
drag, startPoint x: 550, startPoint y: 303, endPoint x: 551, endPoint y: 323, distance: 19.8
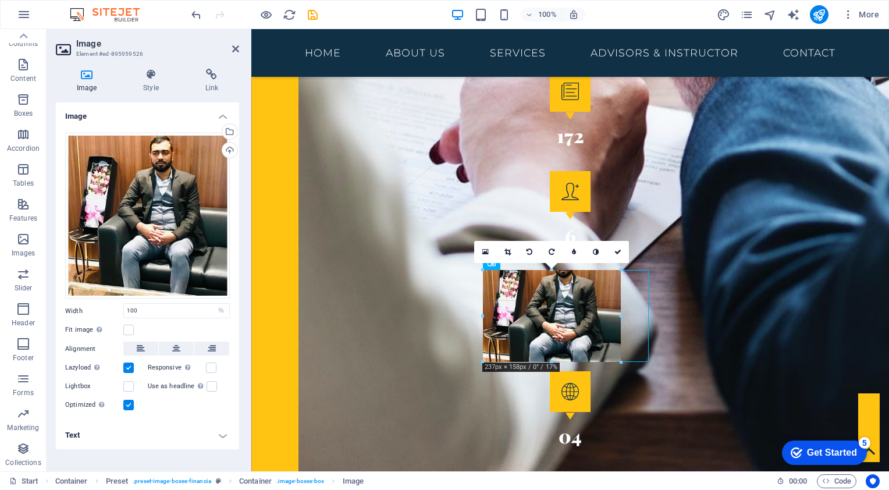
drag, startPoint x: 649, startPoint y: 380, endPoint x: 624, endPoint y: 336, distance: 51.1
type input "237"
select select "px"
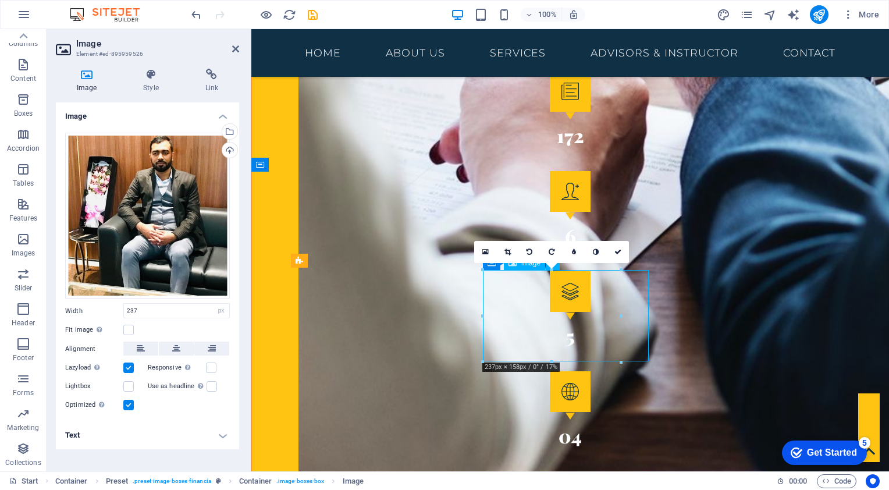
drag, startPoint x: 578, startPoint y: 319, endPoint x: 597, endPoint y: 328, distance: 20.6
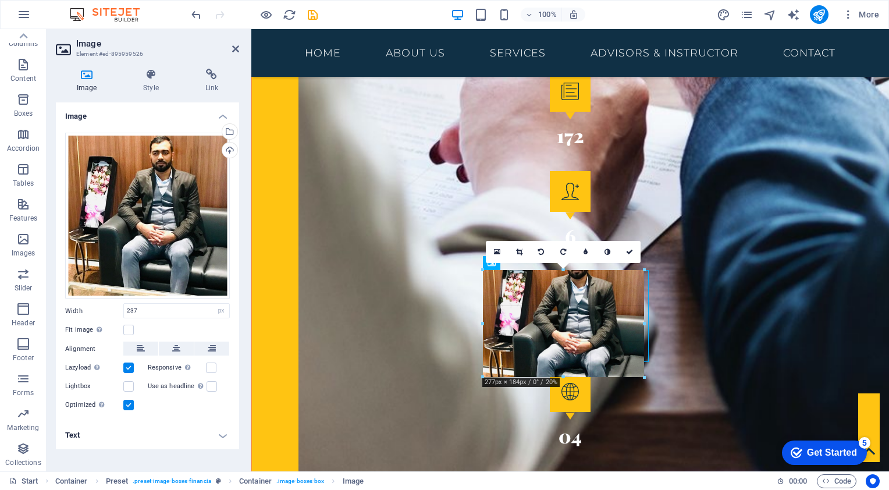
drag, startPoint x: 633, startPoint y: 318, endPoint x: 655, endPoint y: 316, distance: 22.2
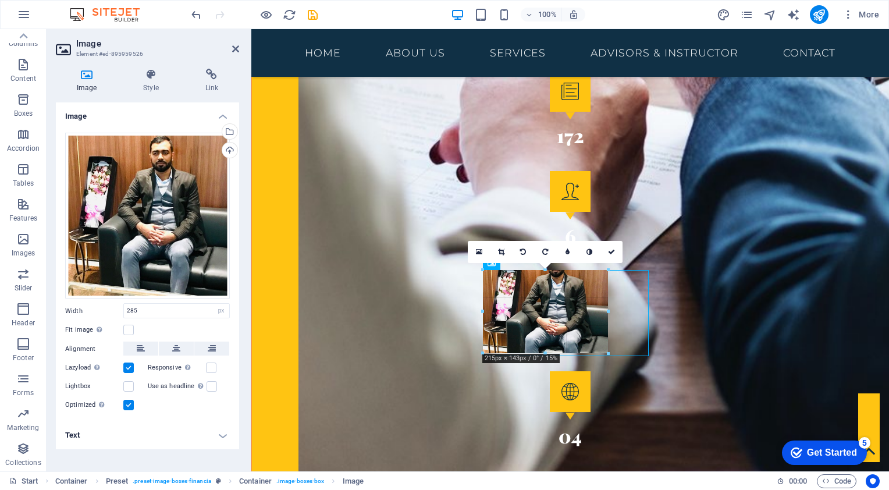
drag, startPoint x: 646, startPoint y: 378, endPoint x: 604, endPoint y: 333, distance: 61.8
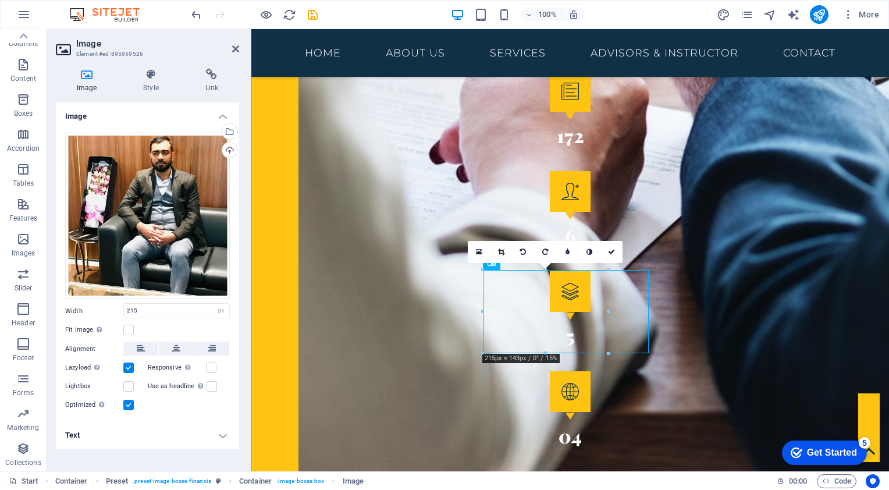
click at [607, 348] on div at bounding box center [608, 311] width 4 height 83
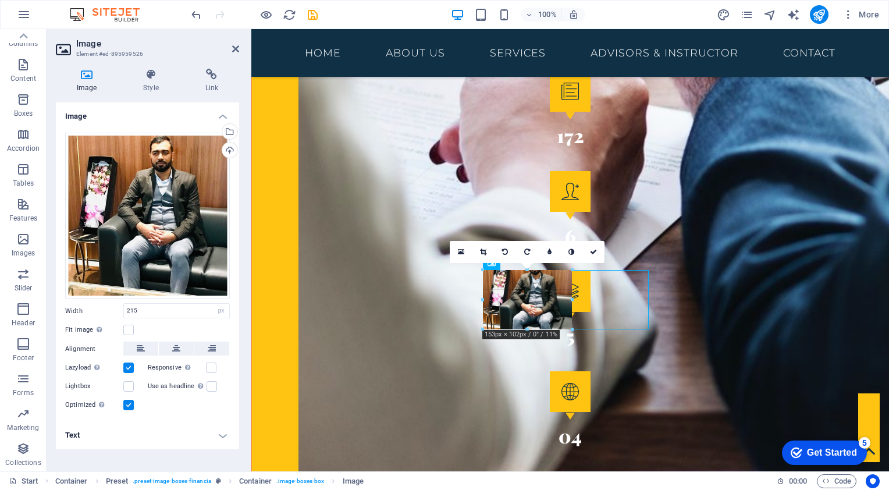
drag, startPoint x: 605, startPoint y: 353, endPoint x: 568, endPoint y: 329, distance: 44.2
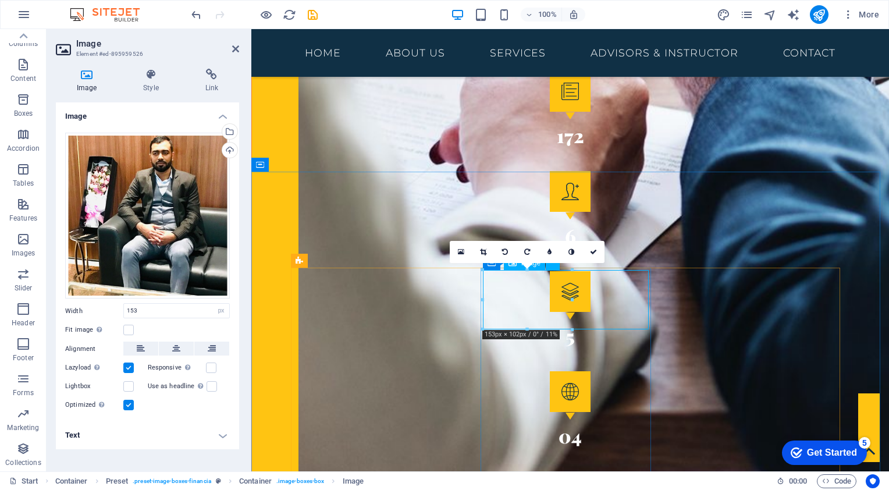
drag, startPoint x: 821, startPoint y: 301, endPoint x: 553, endPoint y: 284, distance: 269.3
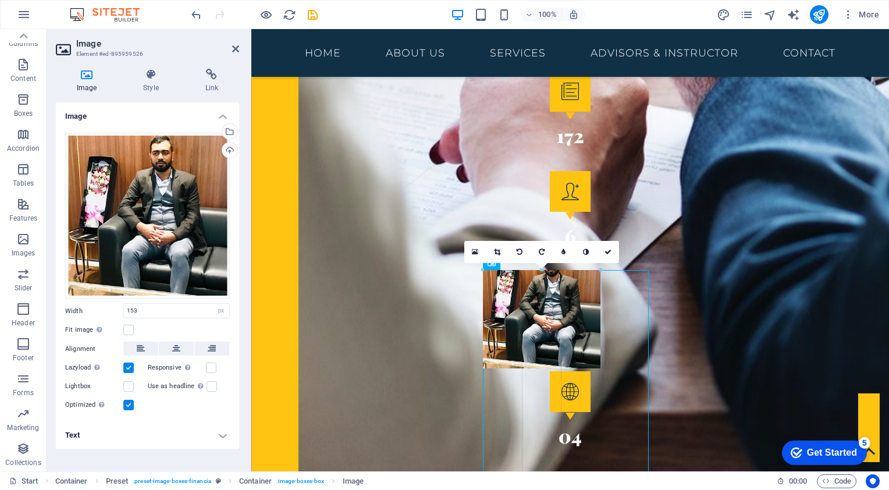
drag, startPoint x: 540, startPoint y: 294, endPoint x: 344, endPoint y: 307, distance: 195.9
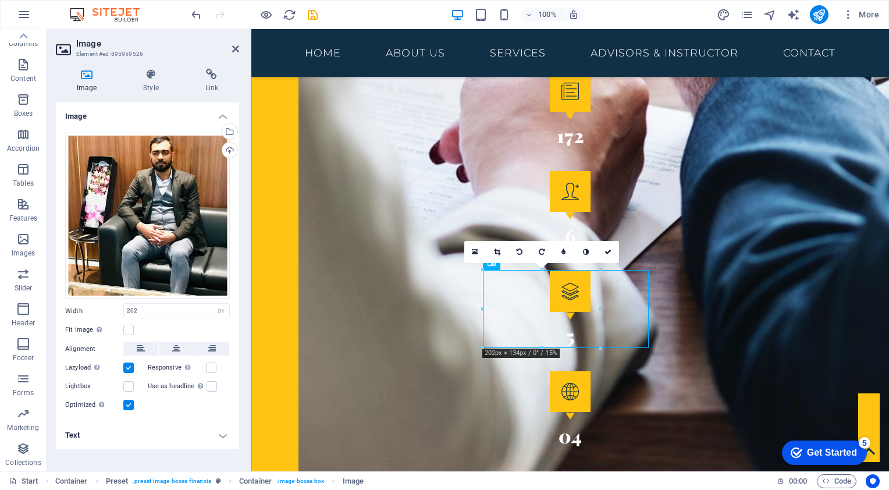
click at [131, 370] on label at bounding box center [128, 367] width 10 height 10
click at [0, 0] on input "Lazyload Loading images after the page loads improves page speed." at bounding box center [0, 0] width 0 height 0
click at [130, 370] on label at bounding box center [128, 367] width 10 height 10
click at [0, 0] on input "Lazyload Loading images after the page loads improves page speed." at bounding box center [0, 0] width 0 height 0
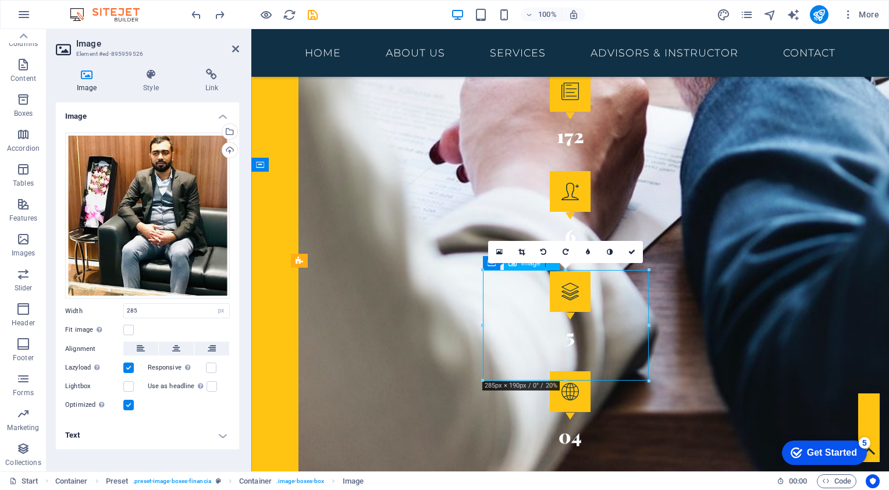
drag, startPoint x: 579, startPoint y: 320, endPoint x: 581, endPoint y: 335, distance: 14.6
drag, startPoint x: 819, startPoint y: 407, endPoint x: 568, endPoint y: 357, distance: 255.7
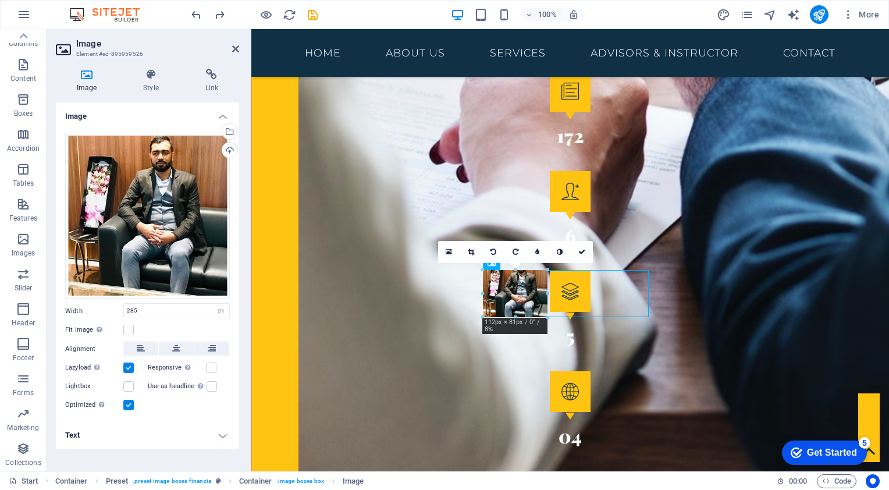
drag, startPoint x: 567, startPoint y: 383, endPoint x: 572, endPoint y: 314, distance: 68.8
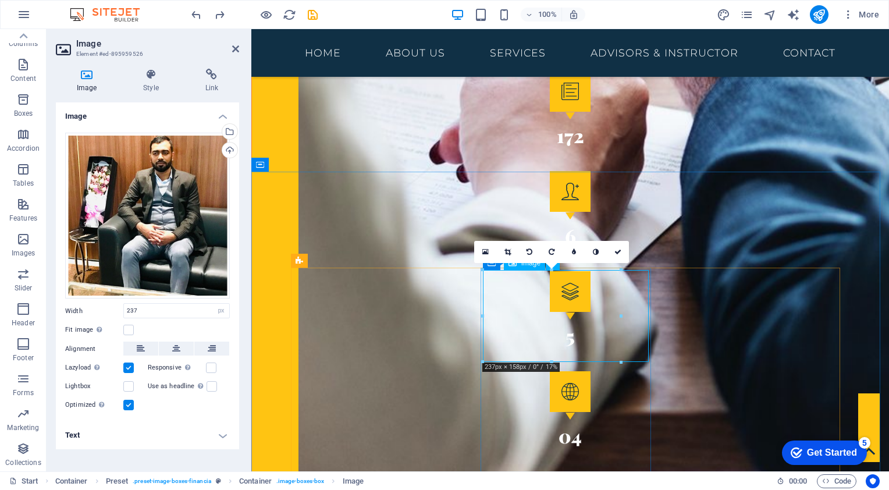
type input "100"
select select "%"
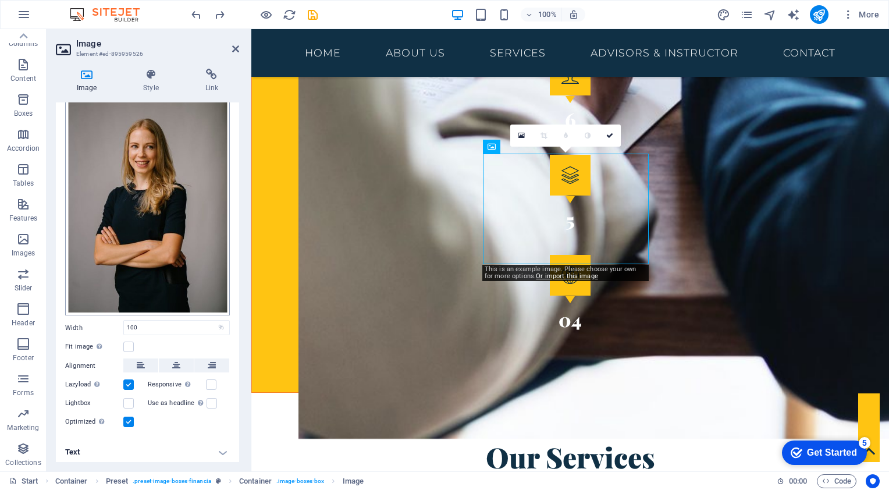
scroll to position [0, 0]
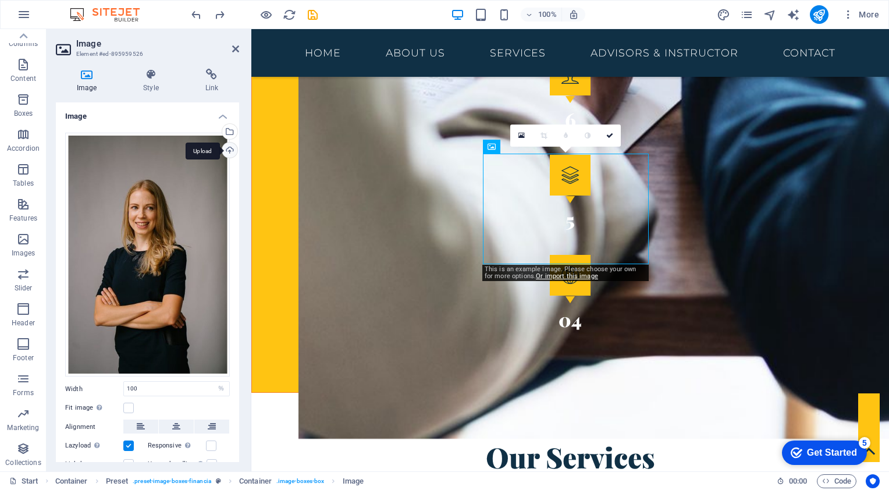
click at [226, 146] on div "Upload" at bounding box center [228, 151] width 17 height 17
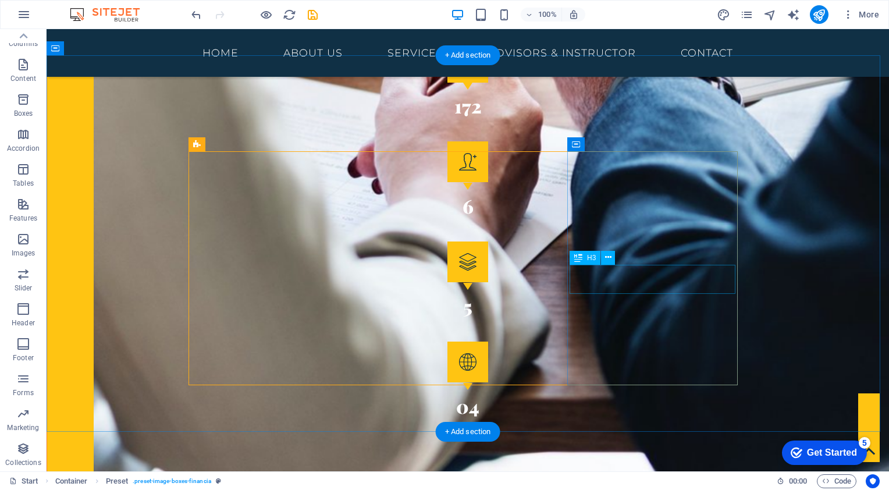
scroll to position [1988, 0]
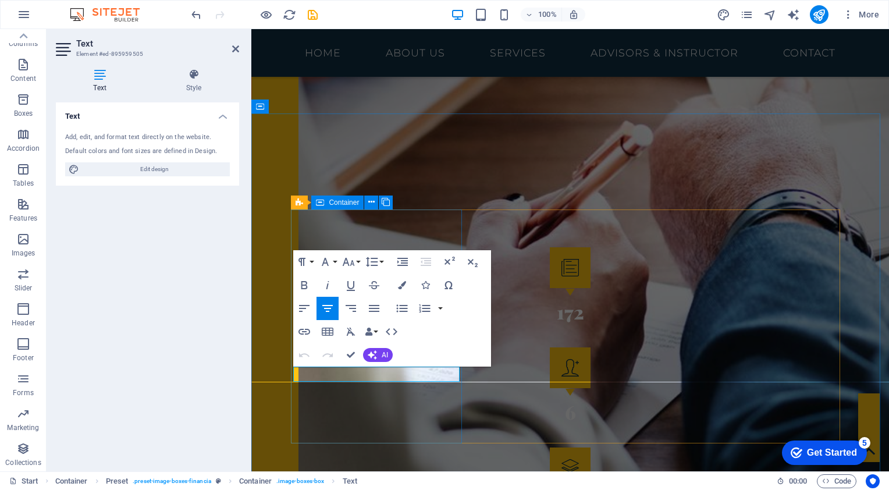
scroll to position [2222, 0]
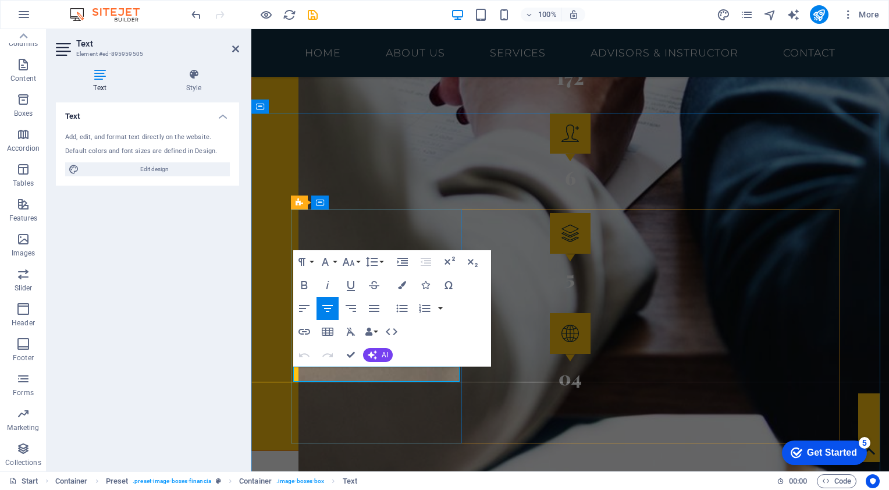
drag, startPoint x: 372, startPoint y: 373, endPoint x: 288, endPoint y: 364, distance: 84.3
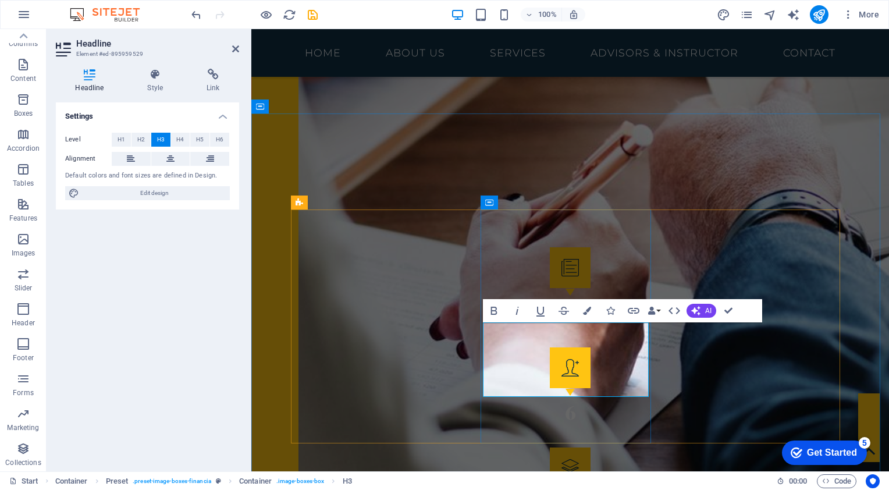
scroll to position [2222, 0]
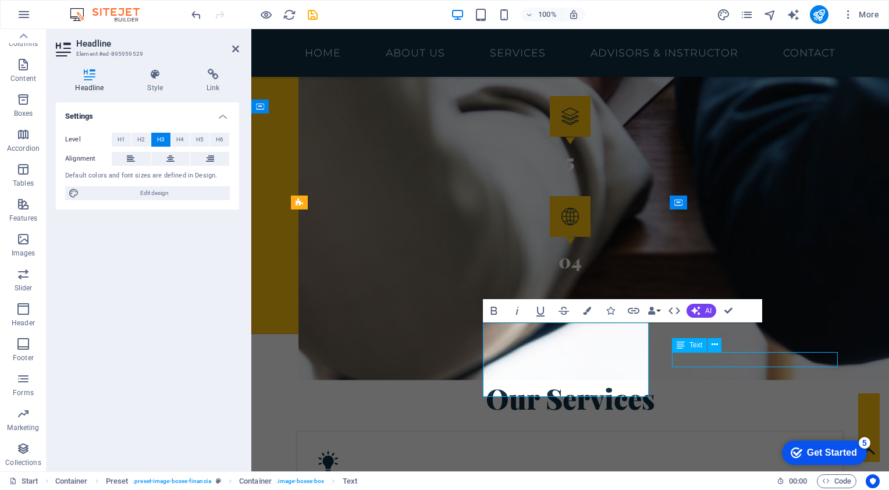
scroll to position [1988, 0]
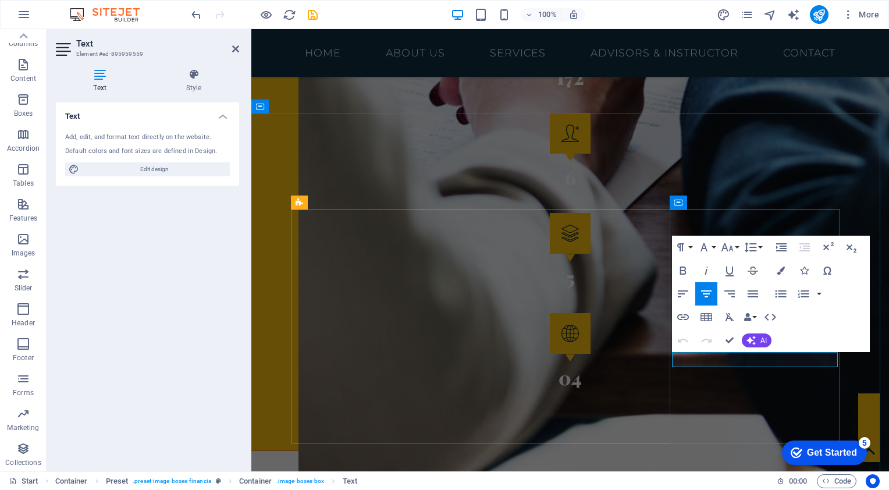
drag, startPoint x: 796, startPoint y: 360, endPoint x: 720, endPoint y: 358, distance: 76.2
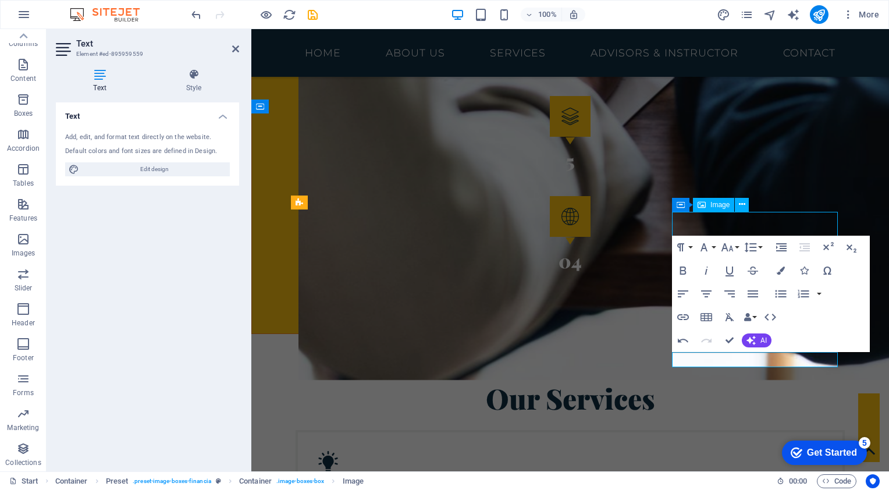
scroll to position [1988, 0]
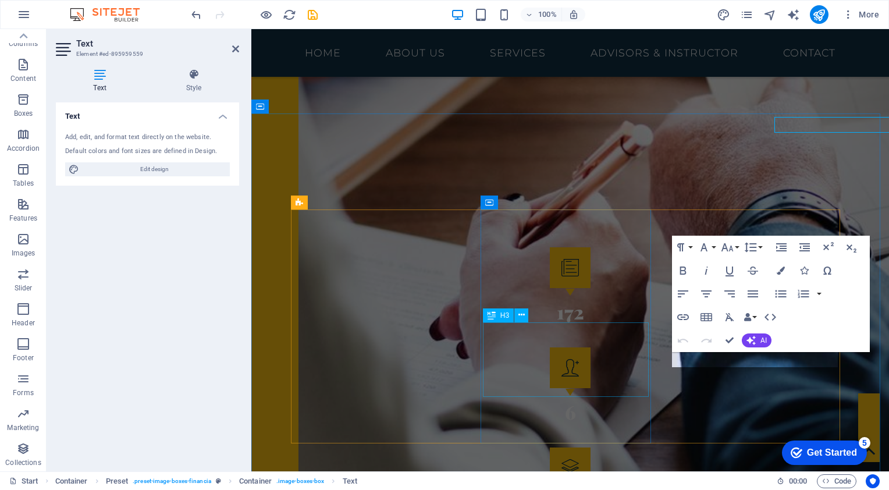
scroll to position [2222, 0]
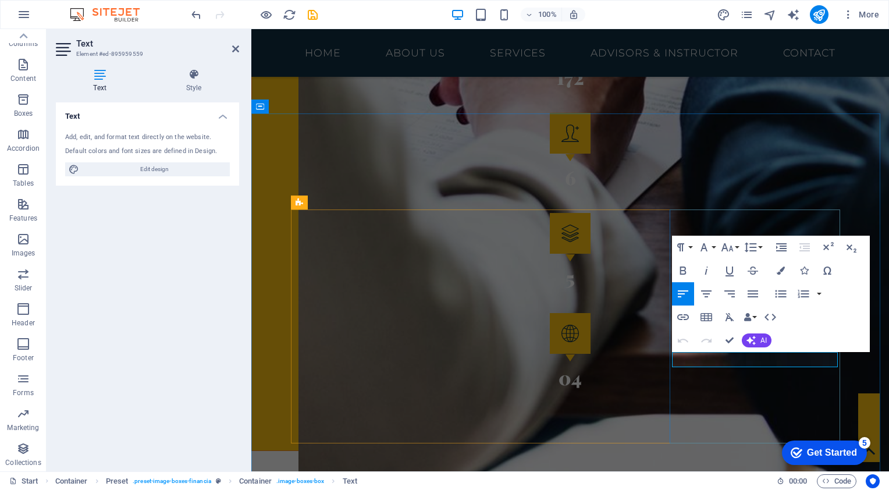
drag, startPoint x: 699, startPoint y: 356, endPoint x: 670, endPoint y: 353, distance: 29.3
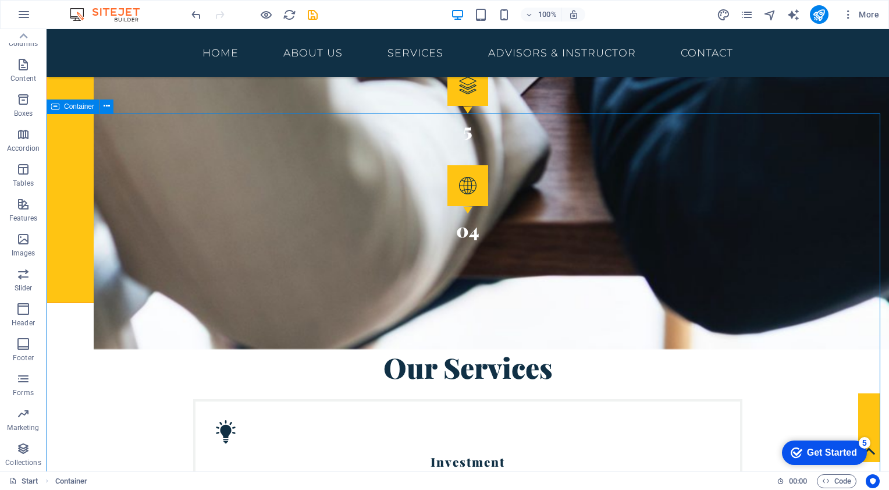
scroll to position [1988, 0]
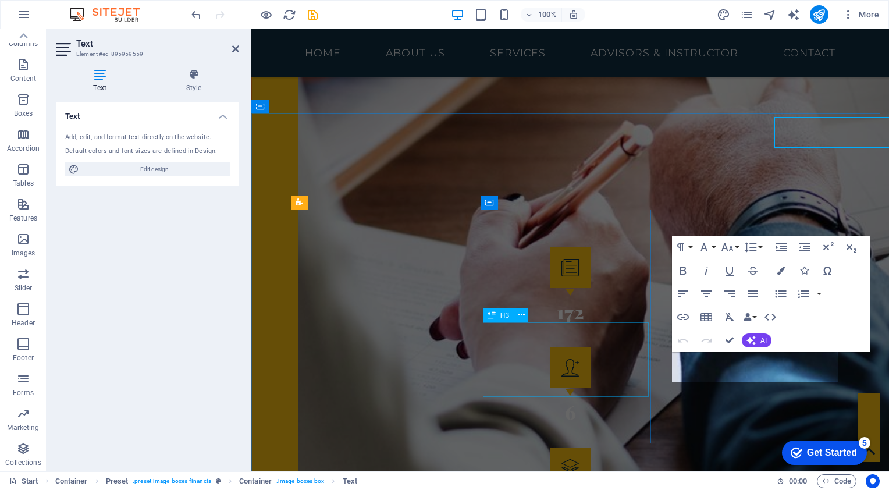
scroll to position [2222, 0]
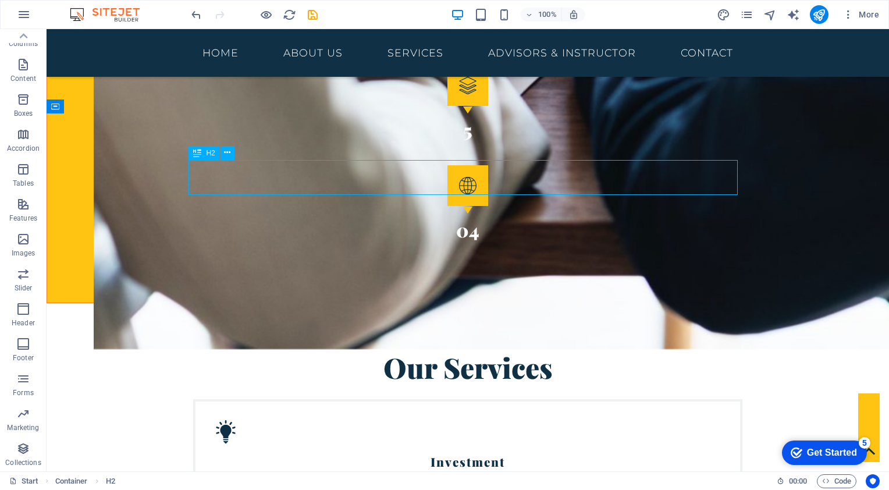
scroll to position [1988, 0]
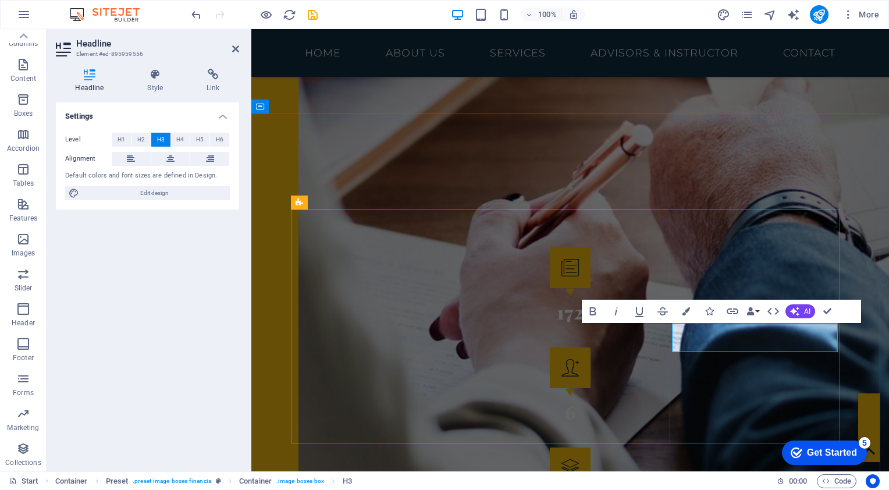
scroll to position [2222, 0]
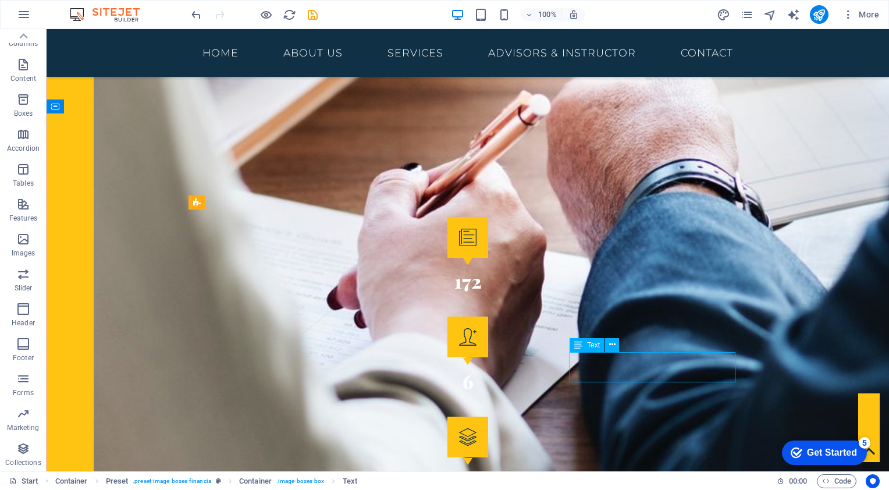
scroll to position [2222, 0]
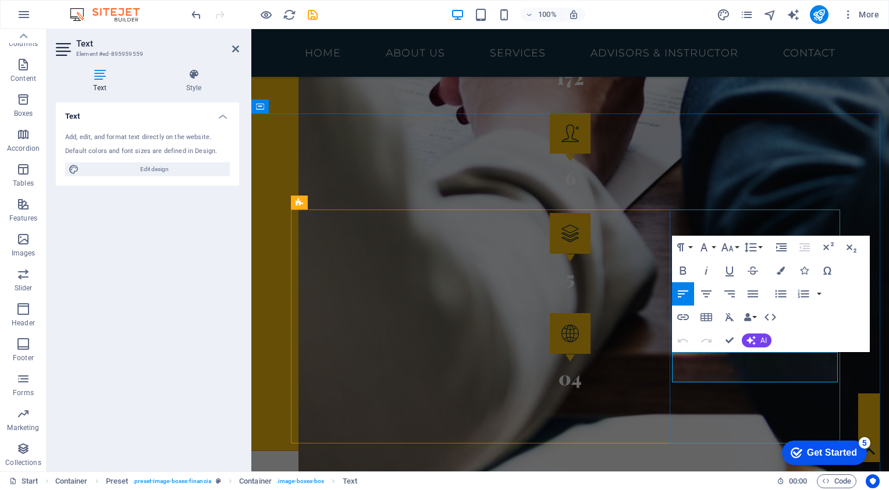
drag, startPoint x: 720, startPoint y: 371, endPoint x: 680, endPoint y: 373, distance: 40.2
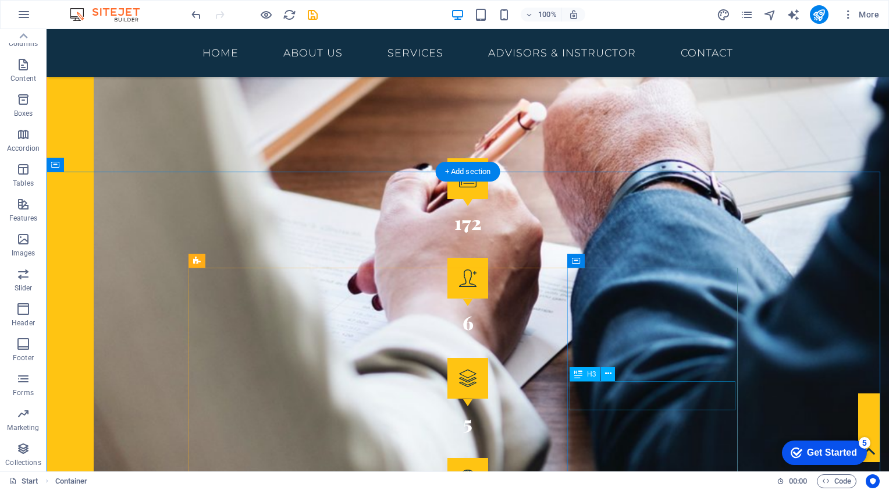
scroll to position [1988, 0]
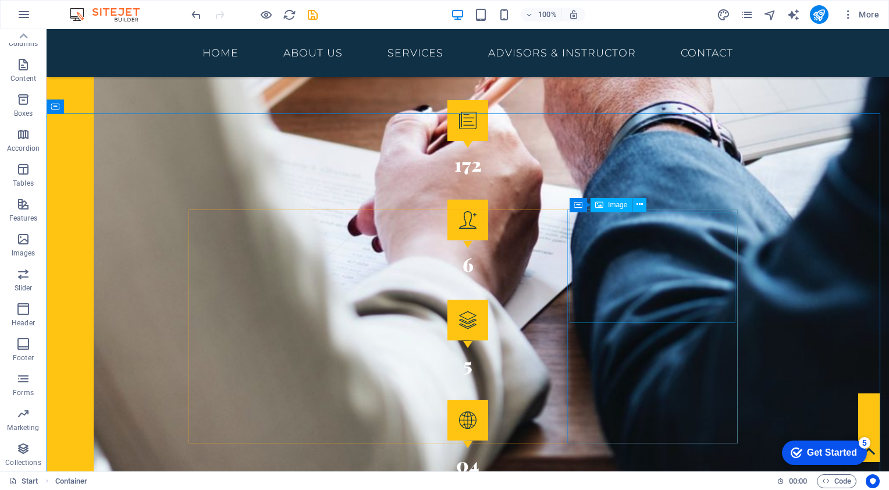
click at [620, 204] on span "Image" at bounding box center [617, 204] width 19 height 7
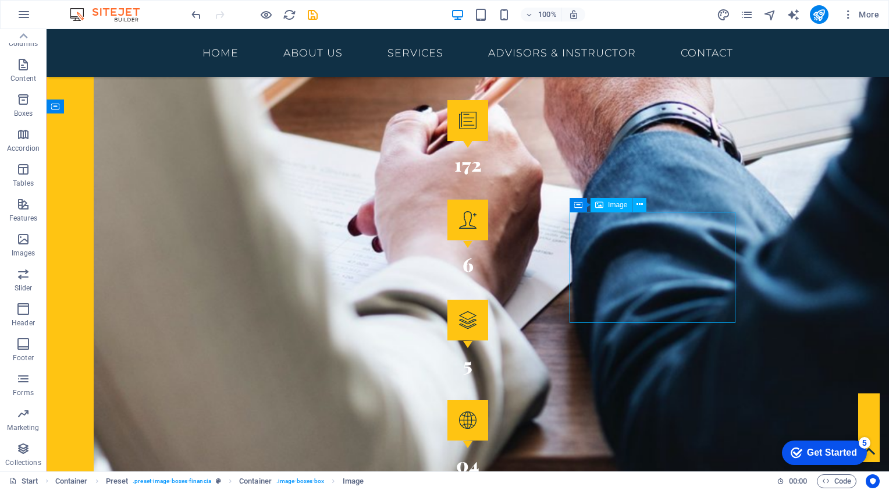
click at [620, 204] on span "Image" at bounding box center [617, 204] width 19 height 7
select select "%"
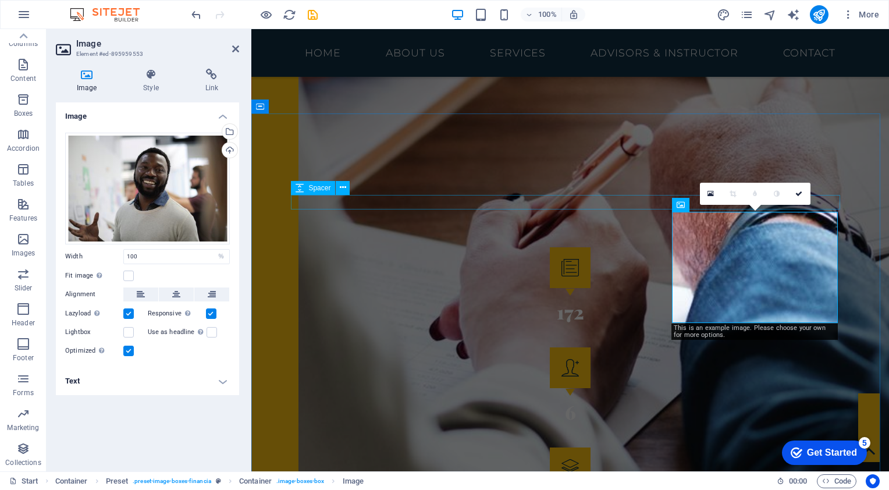
scroll to position [2222, 0]
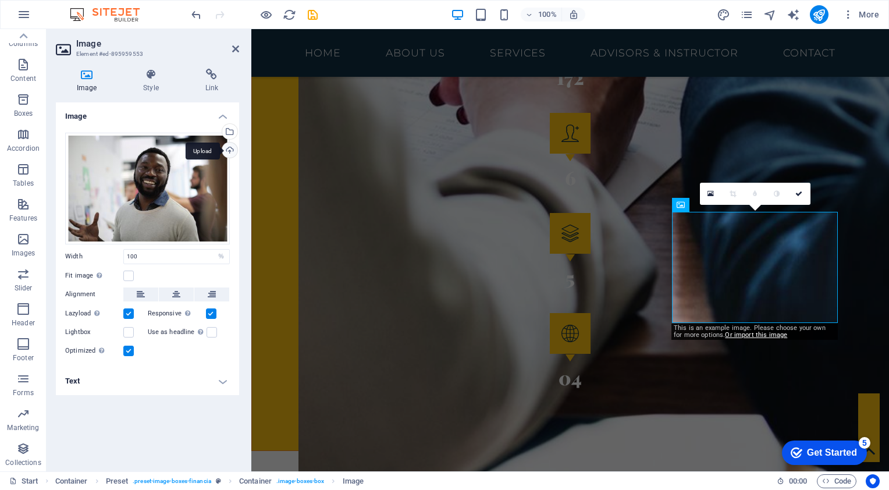
click at [227, 146] on div "Upload" at bounding box center [228, 151] width 17 height 17
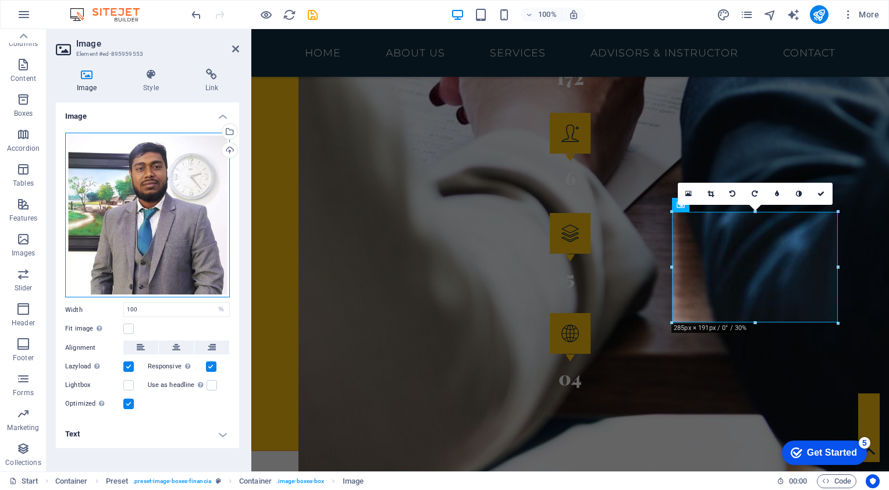
drag, startPoint x: 160, startPoint y: 179, endPoint x: 159, endPoint y: 185, distance: 6.4
click at [159, 185] on div "Drag files here, click to choose files or select files from Files or our free s…" at bounding box center [147, 215] width 165 height 165
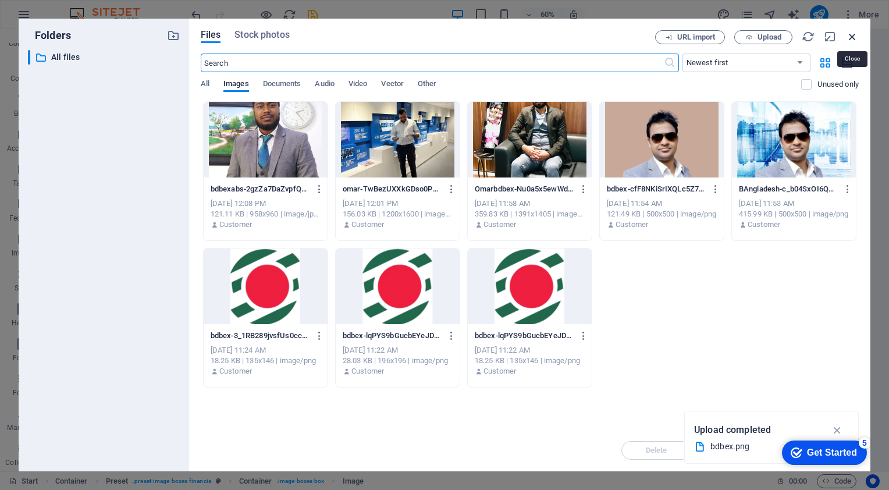
click at [854, 36] on icon "button" at bounding box center [852, 36] width 13 height 13
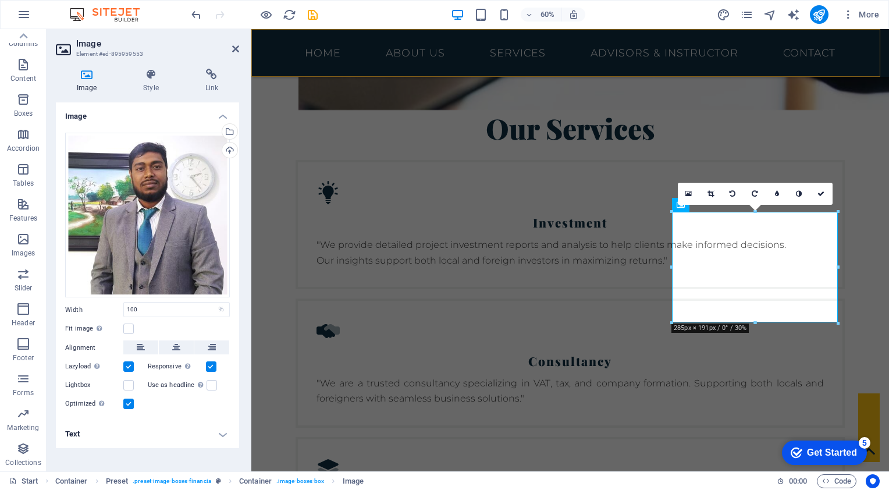
scroll to position [2222, 0]
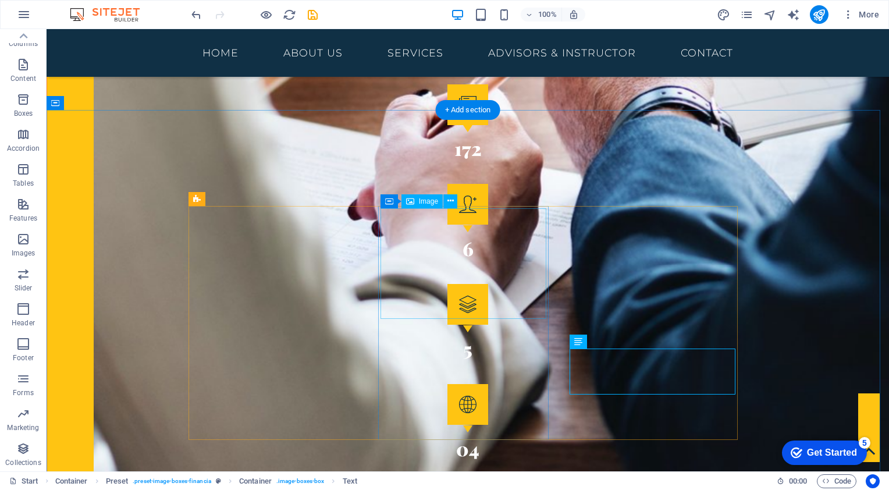
scroll to position [1988, 0]
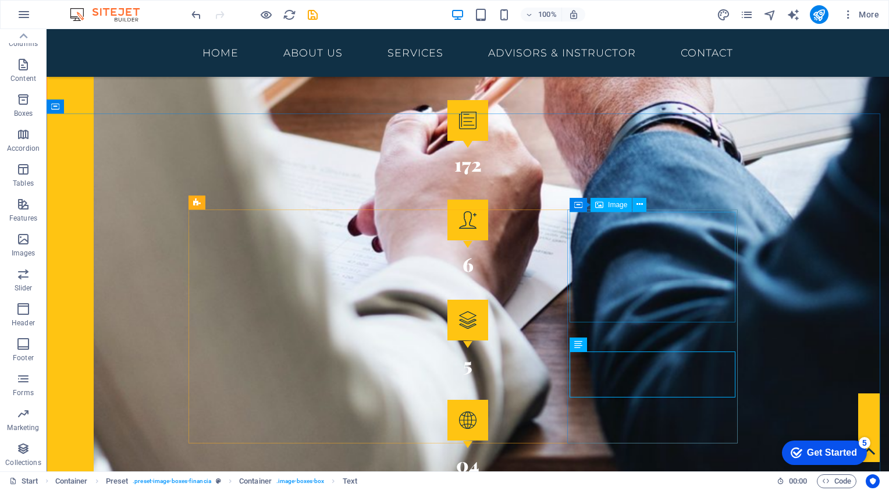
click at [617, 206] on span "Image" at bounding box center [617, 204] width 19 height 7
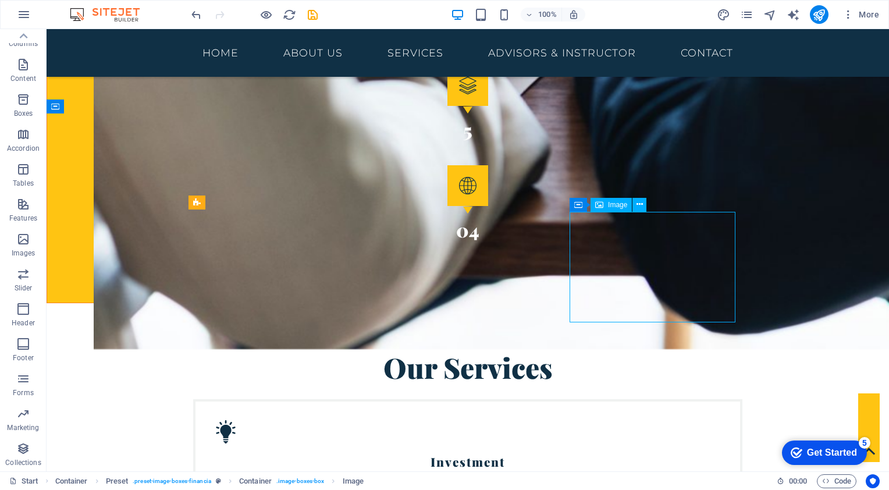
select select "%"
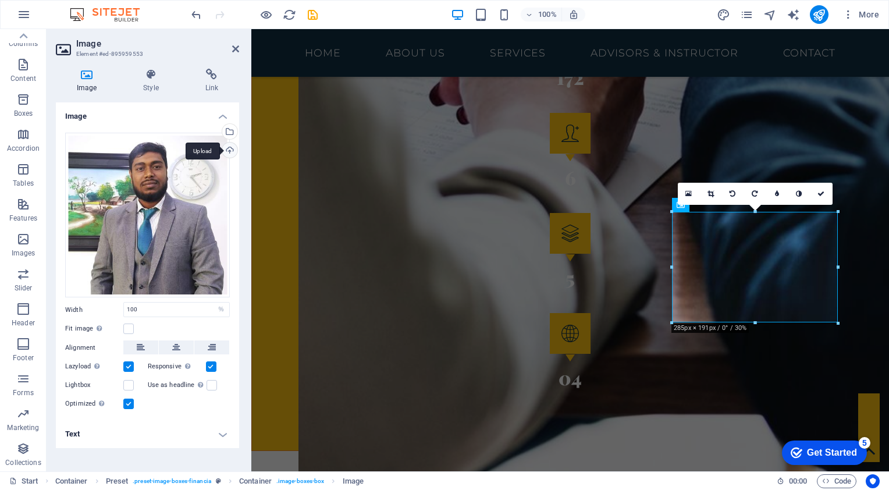
click at [225, 152] on div "Upload" at bounding box center [228, 151] width 17 height 17
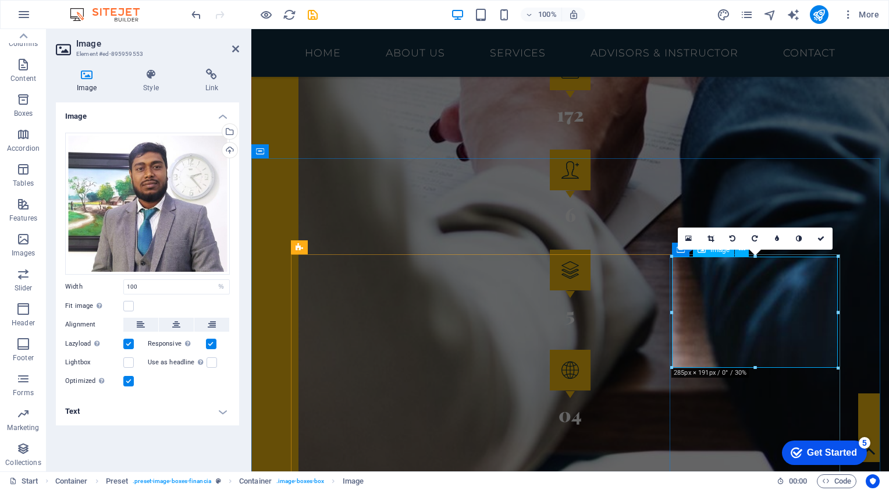
scroll to position [2164, 0]
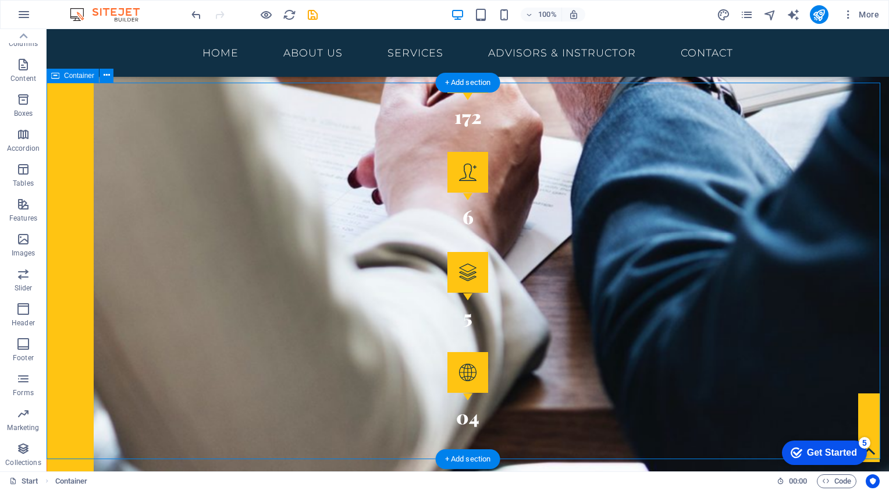
scroll to position [2046, 0]
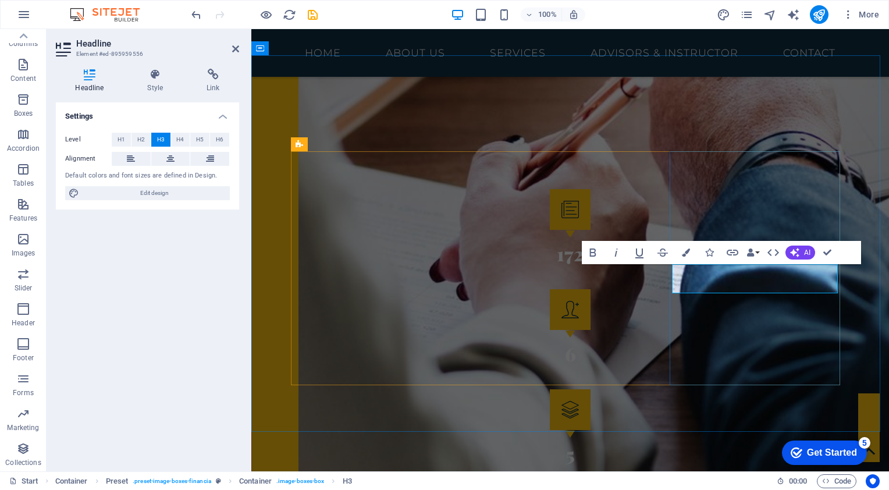
scroll to position [2281, 0]
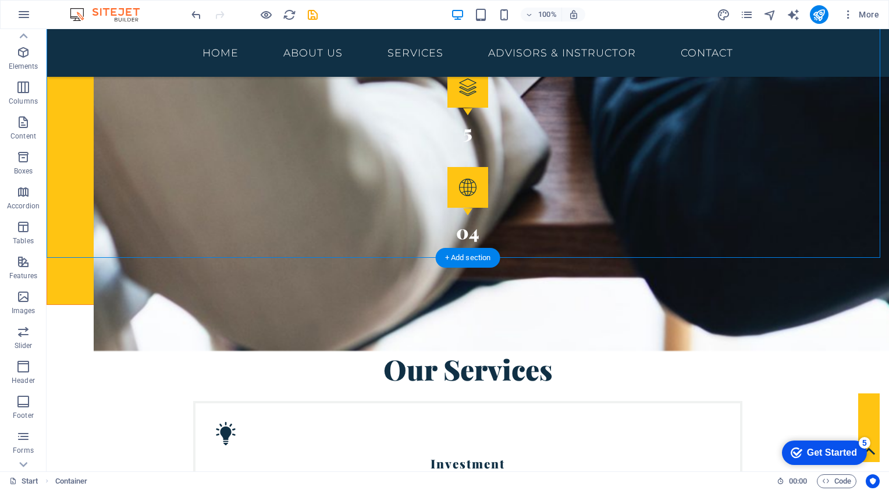
scroll to position [2162, 0]
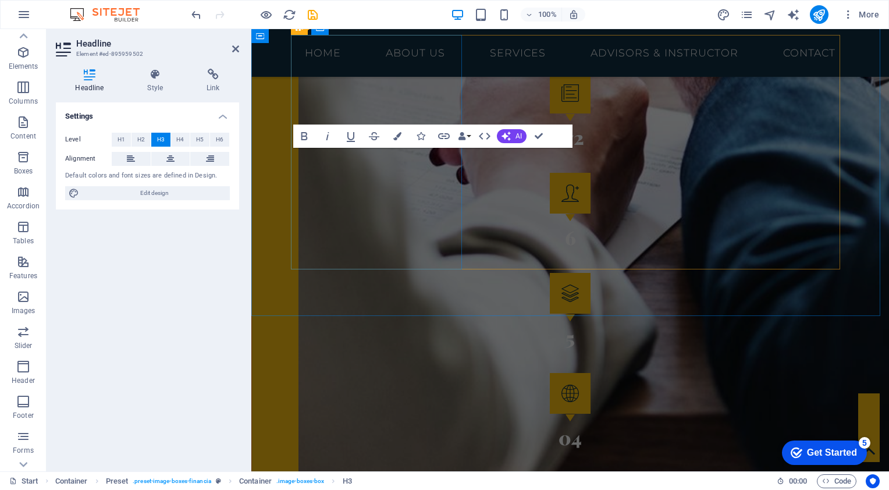
scroll to position [2397, 0]
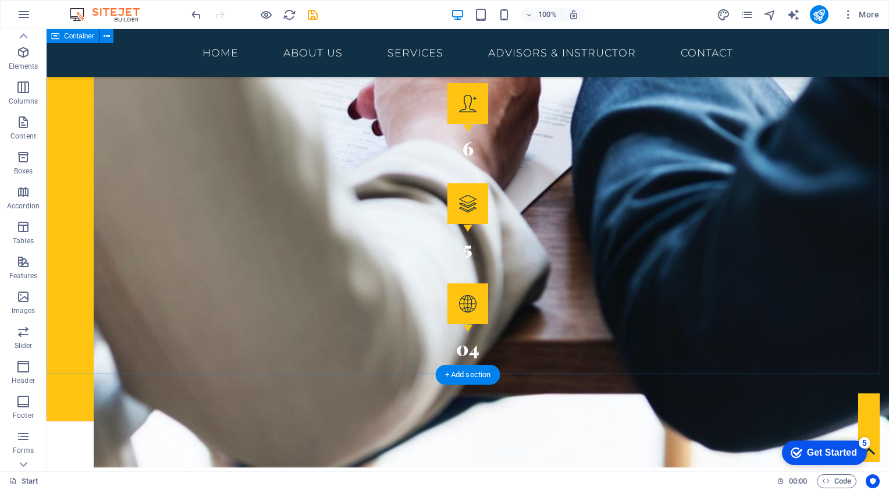
scroll to position [1988, 0]
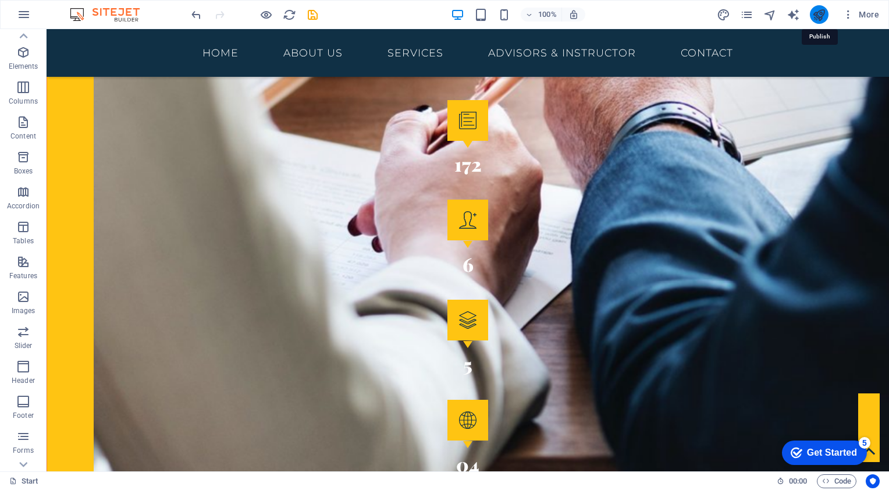
click at [821, 16] on icon "publish" at bounding box center [818, 14] width 13 height 13
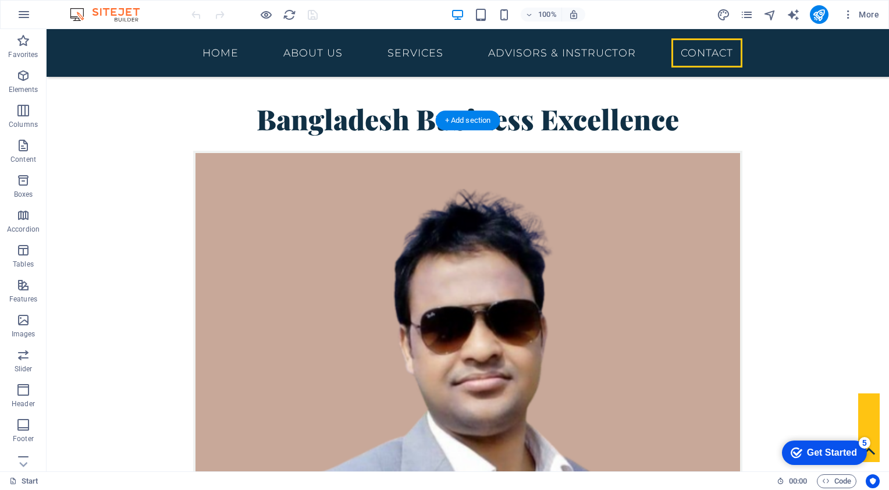
scroll to position [3607, 0]
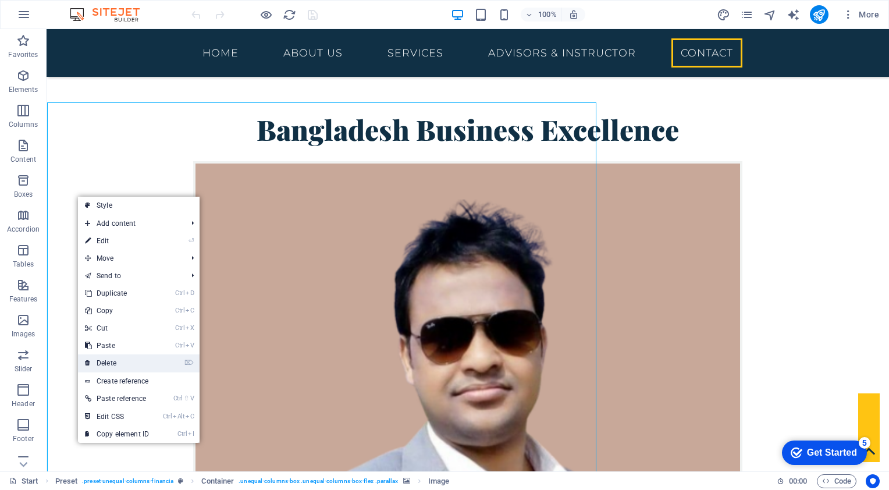
click at [112, 362] on link "⌦ Delete" at bounding box center [117, 362] width 78 height 17
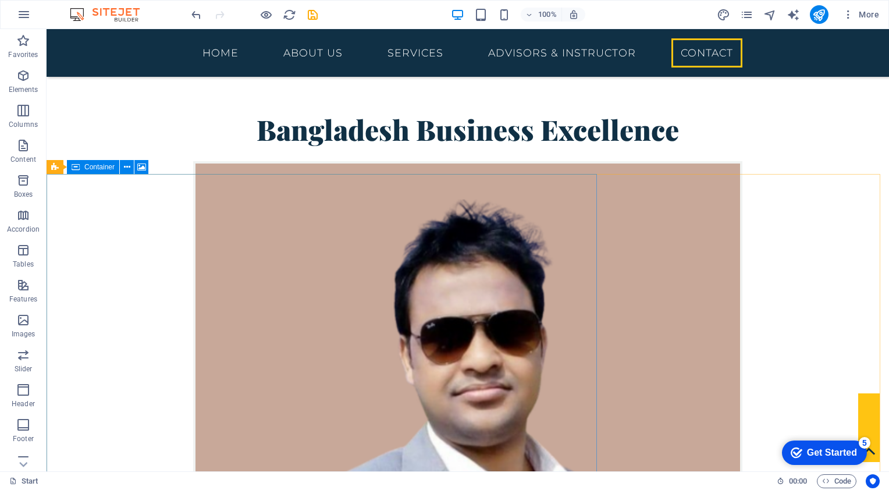
click at [134, 173] on button at bounding box center [141, 167] width 14 height 14
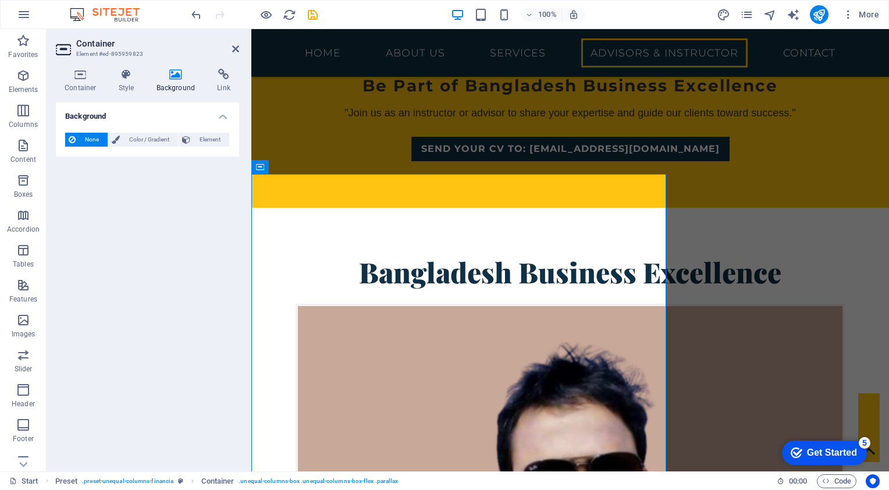
scroll to position [3830, 0]
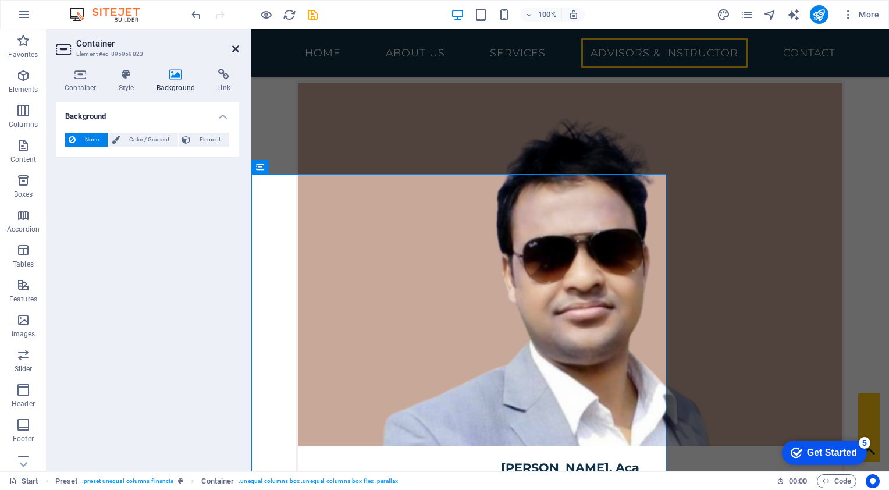
click at [233, 49] on icon at bounding box center [235, 48] width 7 height 9
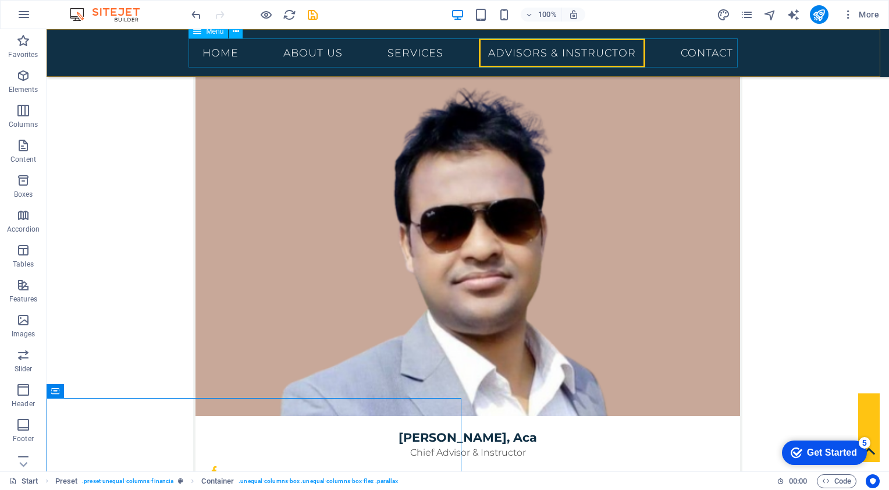
scroll to position [3607, 0]
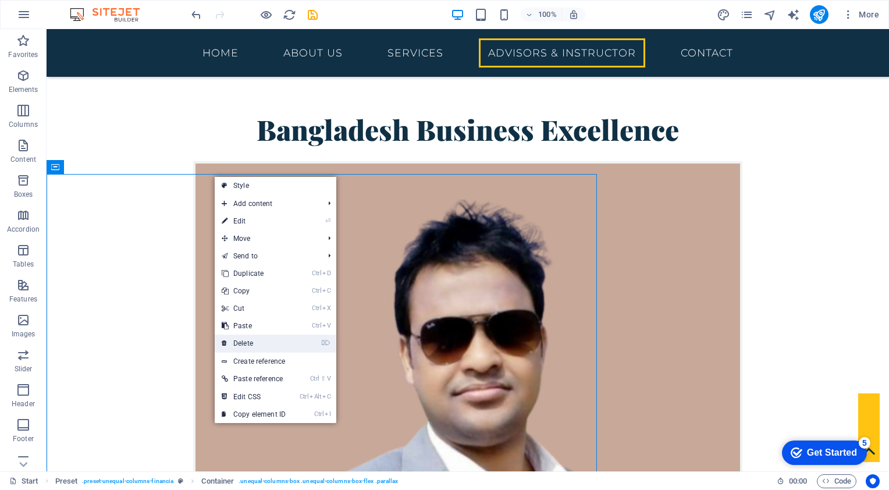
drag, startPoint x: 261, startPoint y: 343, endPoint x: 214, endPoint y: 314, distance: 55.4
click at [261, 343] on link "⌦ Delete" at bounding box center [254, 343] width 78 height 17
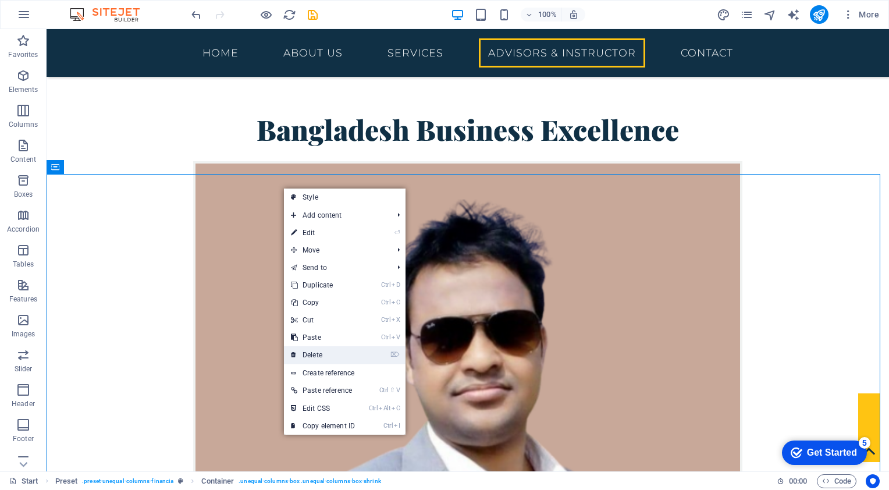
click at [316, 351] on link "⌦ Delete" at bounding box center [323, 354] width 78 height 17
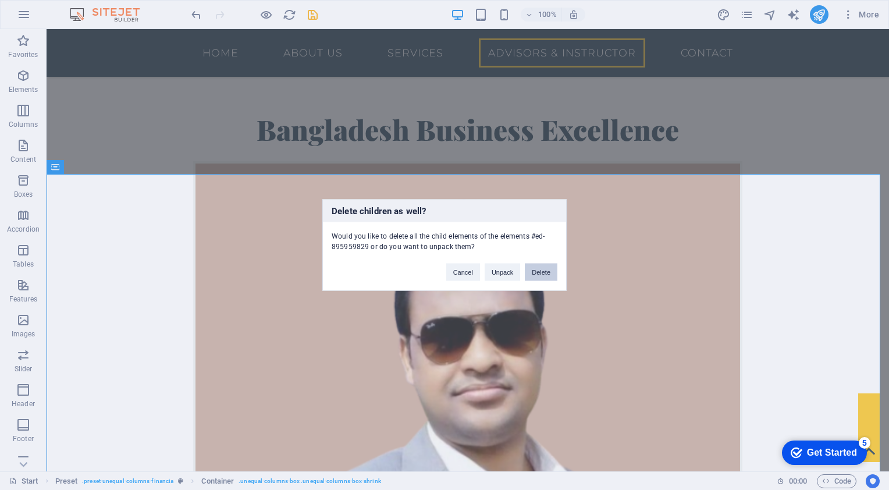
click at [532, 271] on button "Delete" at bounding box center [541, 272] width 33 height 17
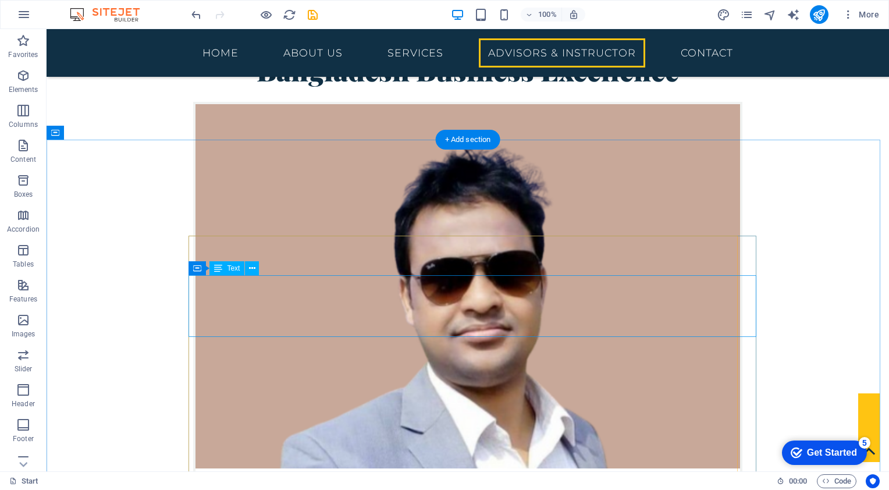
scroll to position [3723, 0]
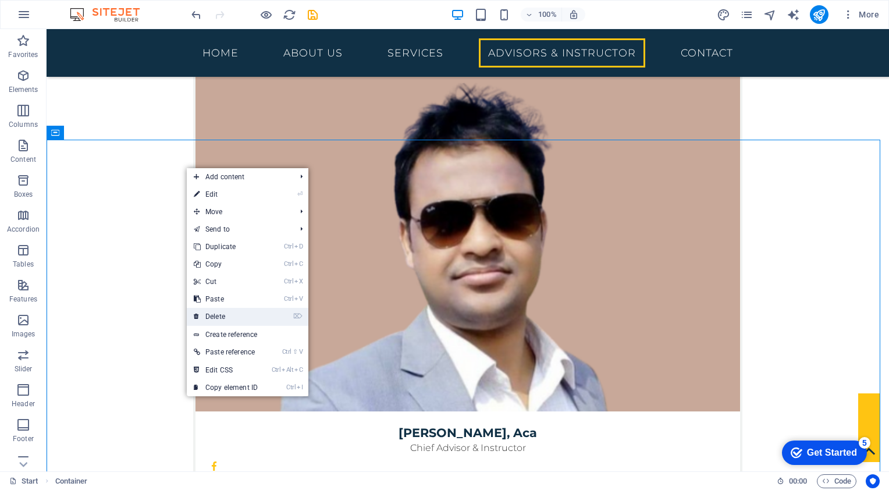
click at [222, 315] on link "⌦ Delete" at bounding box center [226, 316] width 78 height 17
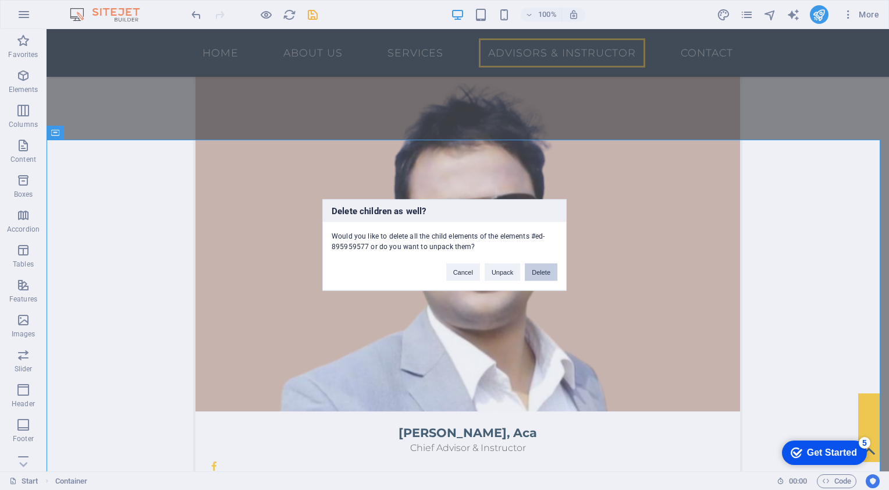
click at [542, 271] on button "Delete" at bounding box center [541, 272] width 33 height 17
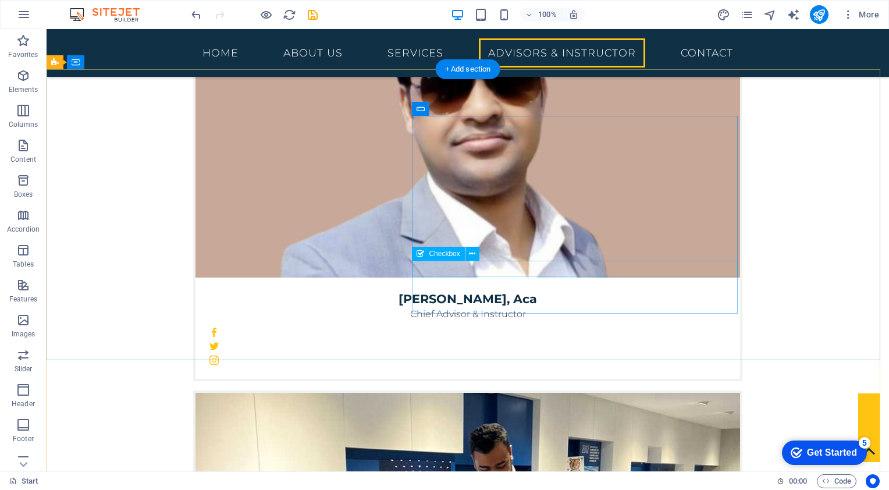
scroll to position [3891, 0]
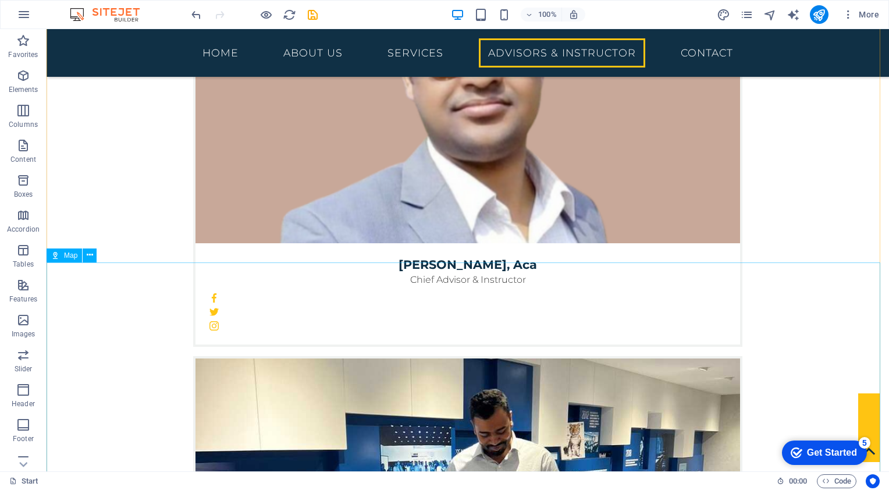
click at [70, 259] on div "Map" at bounding box center [64, 255] width 35 height 14
click at [70, 255] on span "Map" at bounding box center [70, 255] width 13 height 7
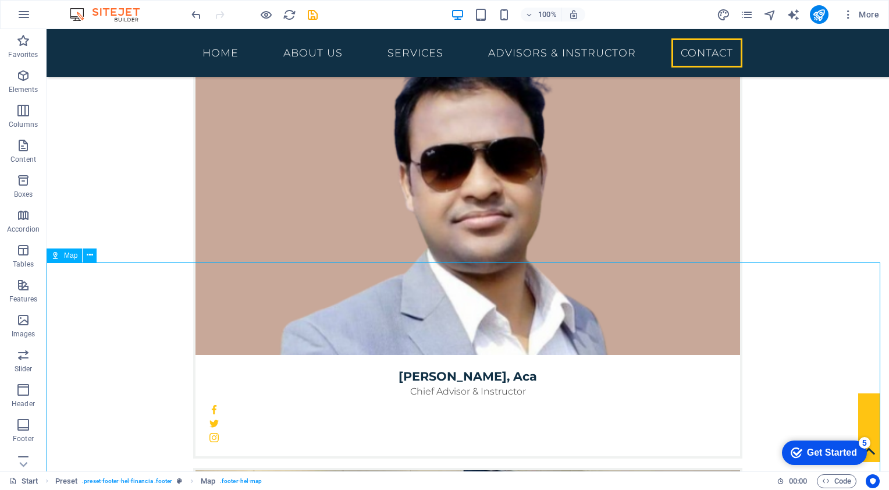
select select "1"
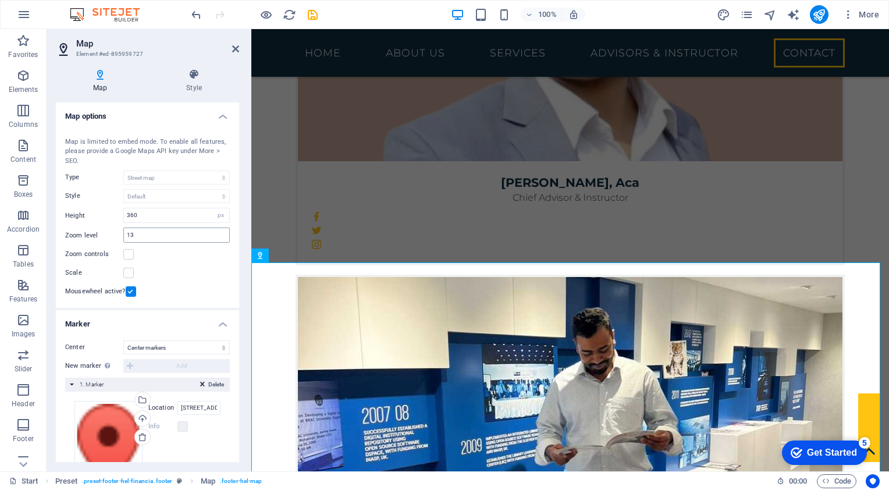
scroll to position [73, 0]
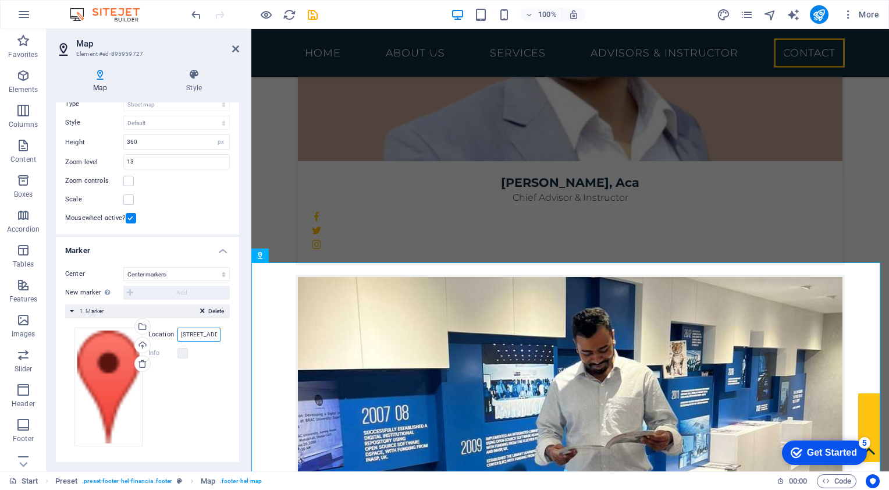
click at [198, 331] on input "[STREET_ADDRESS][US_STATE]" at bounding box center [198, 335] width 43 height 14
drag, startPoint x: 431, startPoint y: 360, endPoint x: 269, endPoint y: 344, distance: 161.9
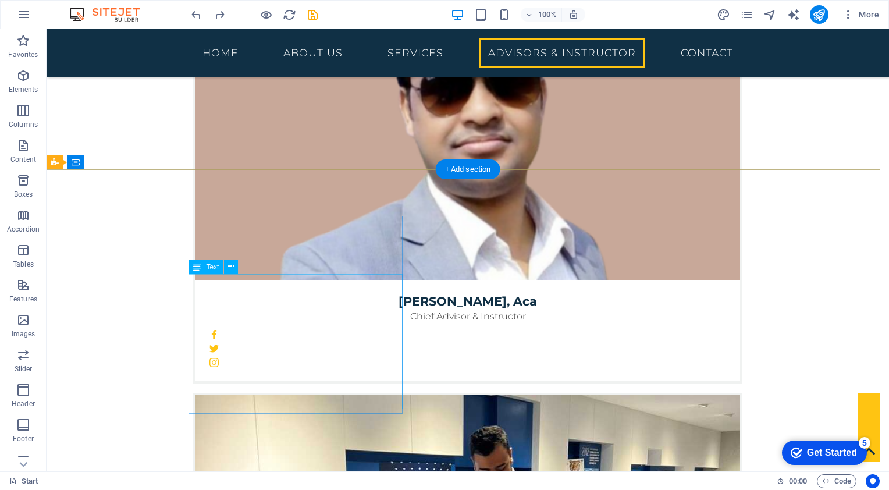
scroll to position [3891, 0]
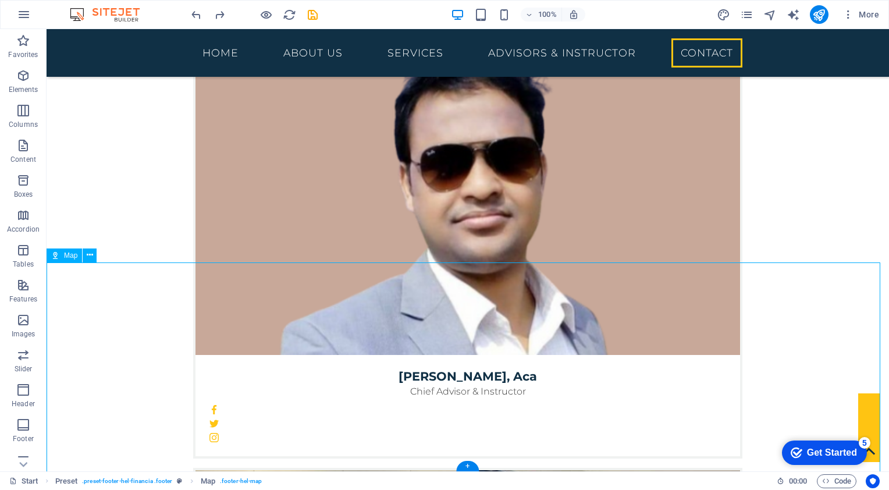
scroll to position [4115, 0]
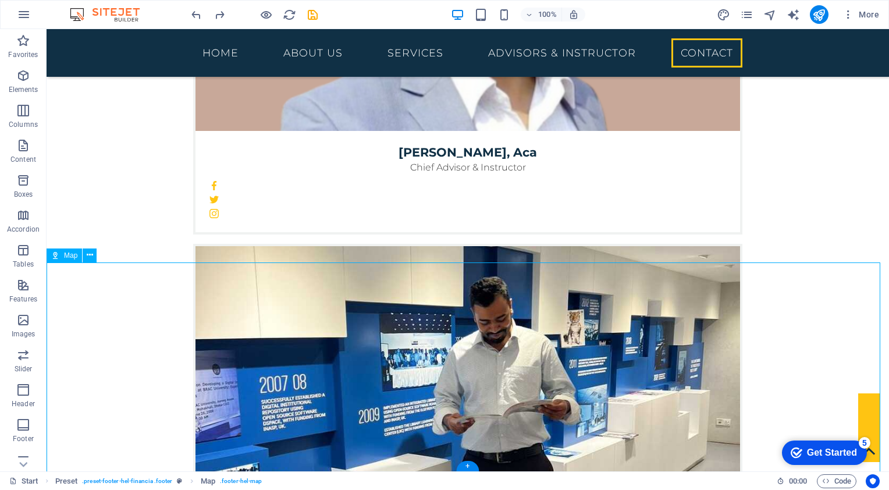
select select "1"
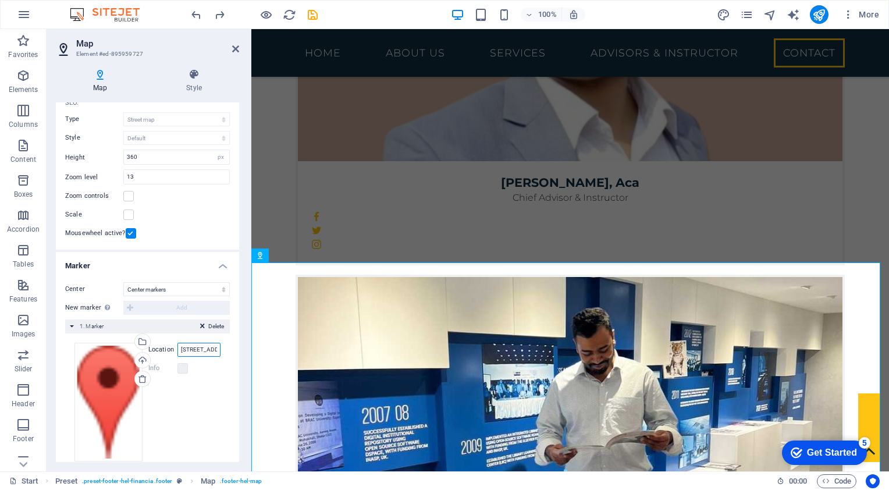
scroll to position [0, 67]
drag, startPoint x: 430, startPoint y: 377, endPoint x: 253, endPoint y: 359, distance: 177.8
type input "[GEOGRAPHIC_DATA]"
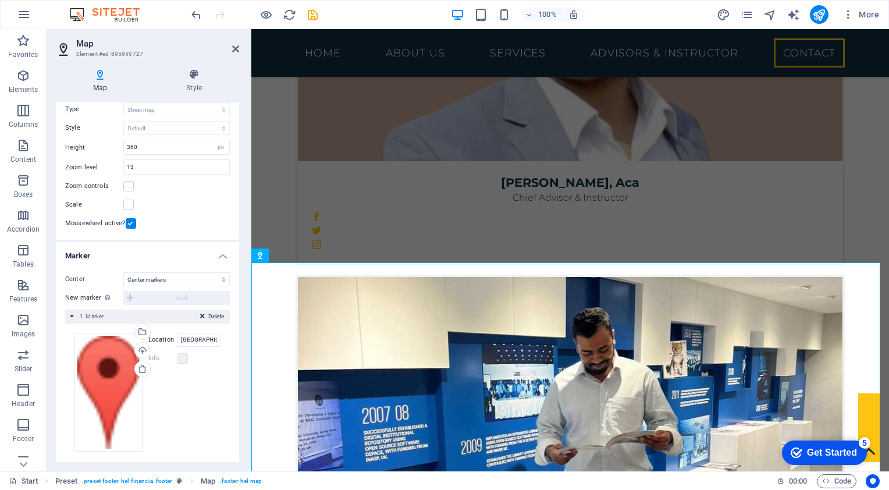
scroll to position [73, 0]
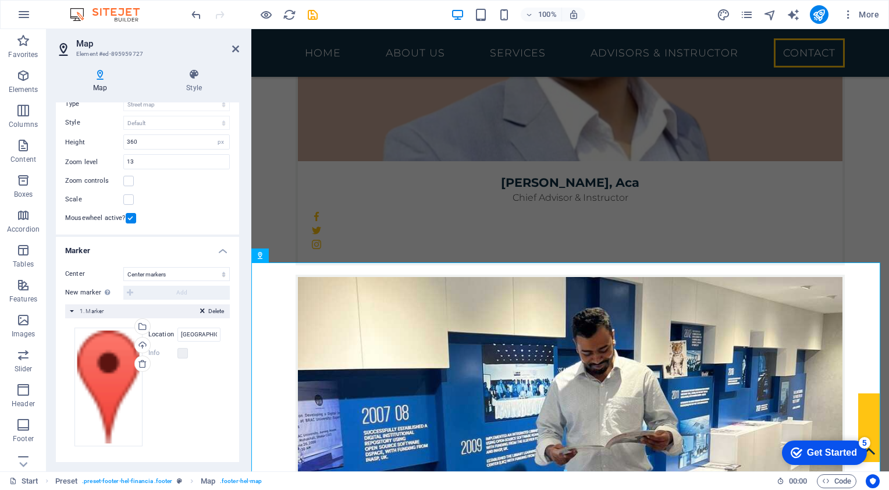
click at [179, 419] on div "Drag files here, click to choose files or select files from Files or our free s…" at bounding box center [147, 387] width 146 height 119
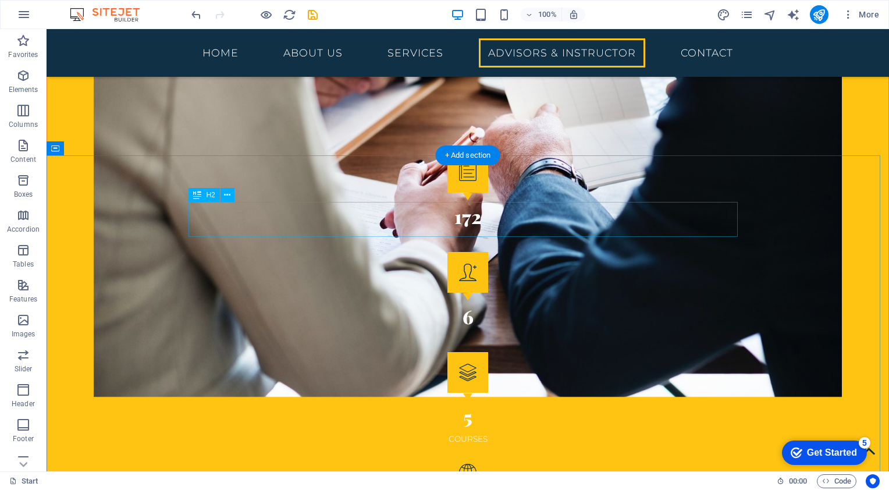
scroll to position [1913, 0]
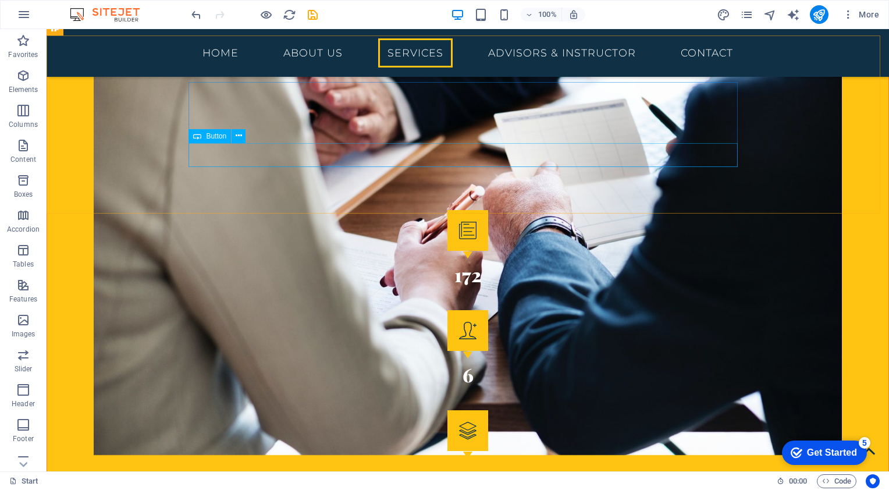
click at [209, 137] on span "Button" at bounding box center [216, 136] width 20 height 7
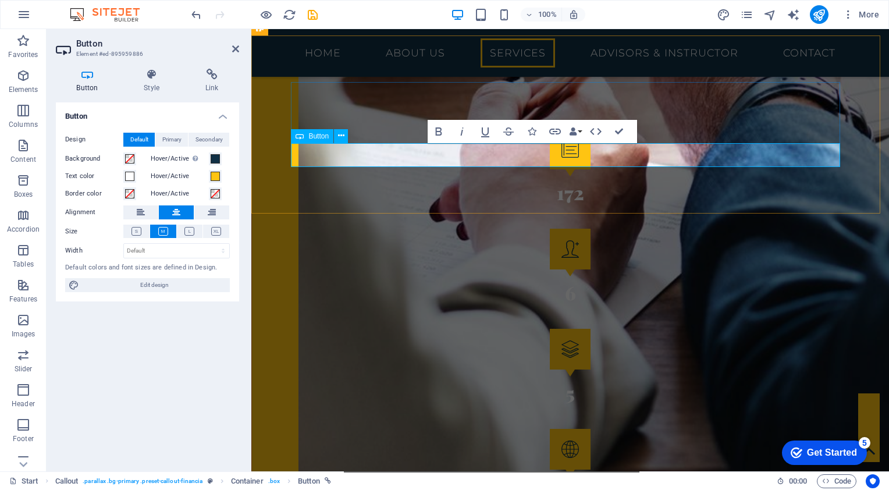
click at [165, 141] on span "Primary" at bounding box center [171, 140] width 19 height 14
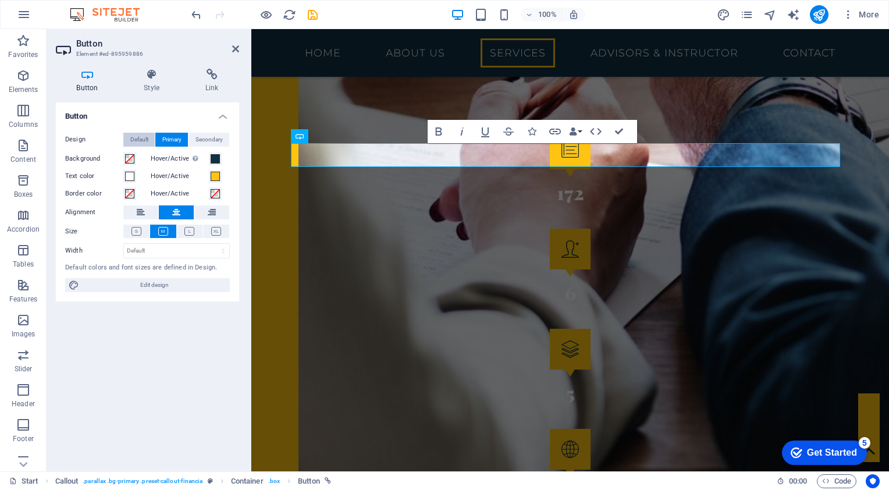
click at [133, 141] on span "Default" at bounding box center [139, 140] width 18 height 14
click at [156, 85] on h4 "Style" at bounding box center [154, 81] width 62 height 24
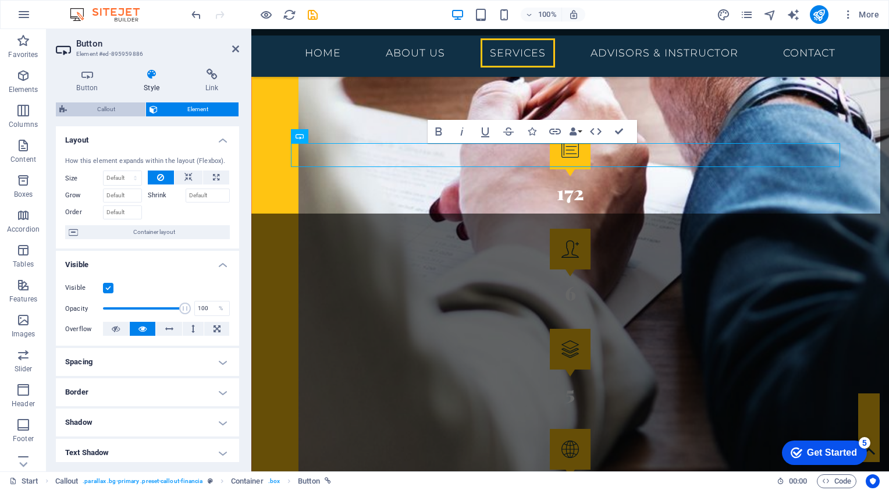
click at [101, 111] on span "Callout" at bounding box center [106, 109] width 72 height 14
select select "%"
select select "center"
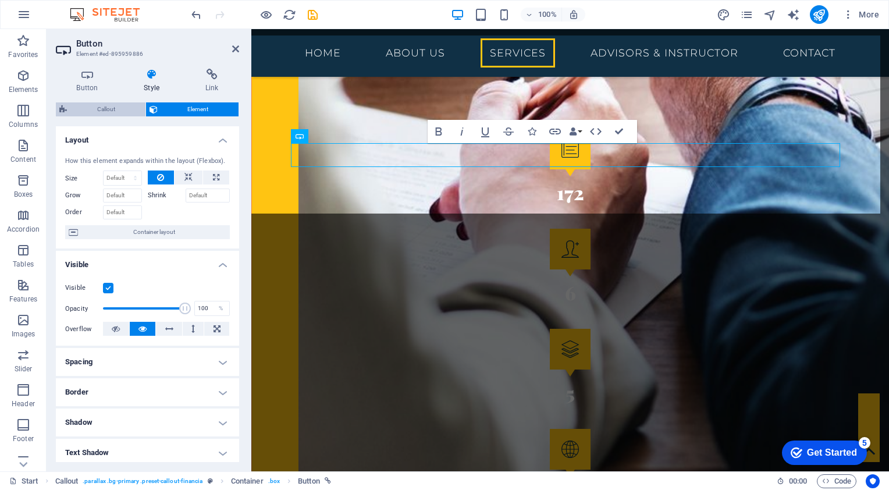
select select "rem"
select select "px"
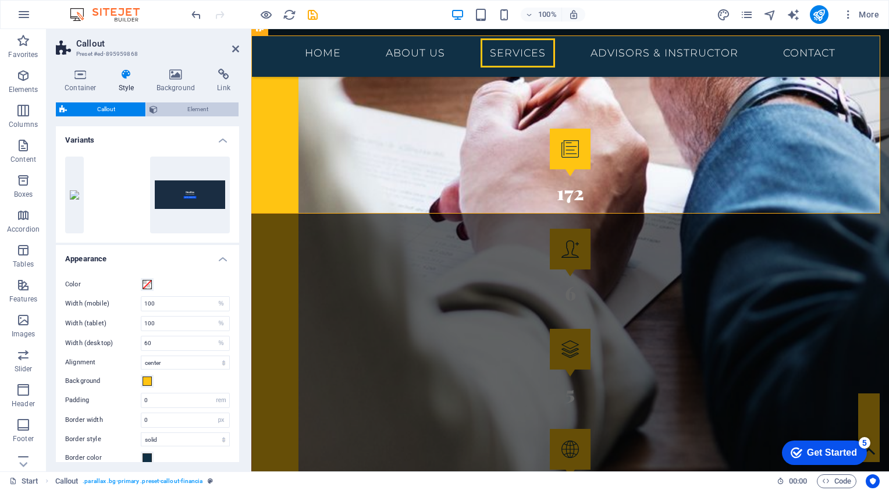
click at [195, 113] on span "Element" at bounding box center [198, 109] width 74 height 14
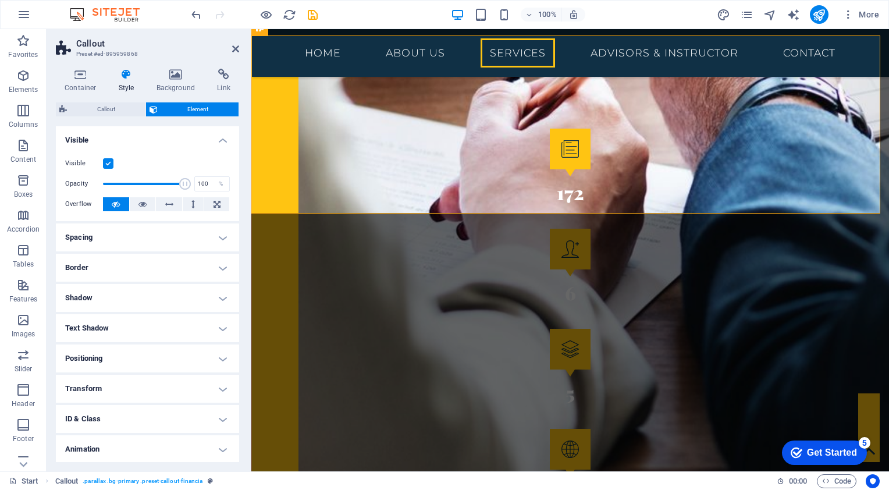
click at [116, 116] on div "Callout Element" at bounding box center [147, 109] width 183 height 15
click at [109, 109] on span "Callout" at bounding box center [106, 109] width 72 height 14
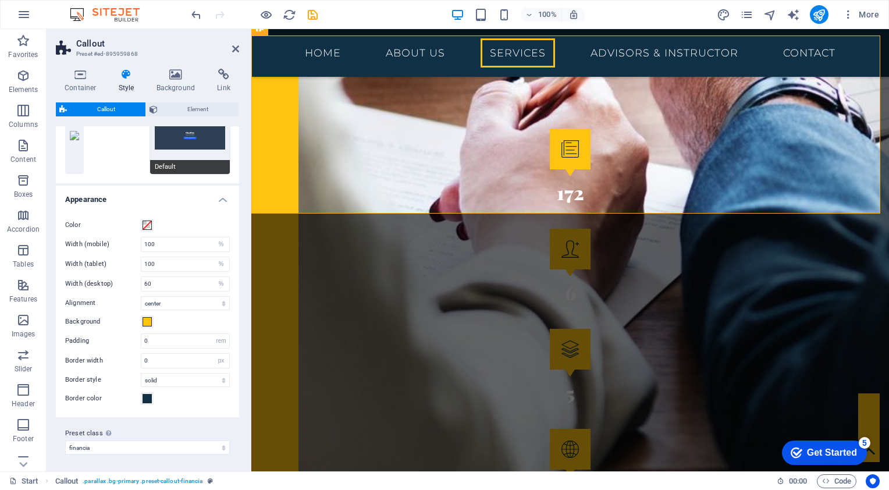
scroll to position [1, 0]
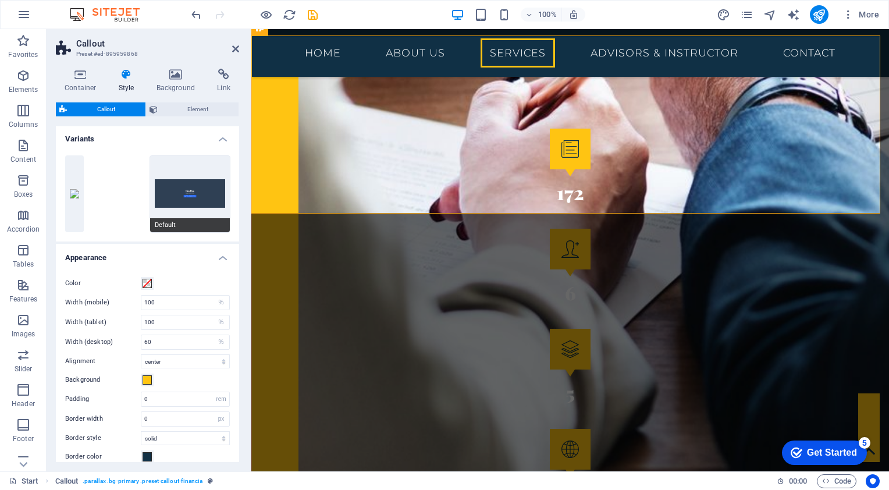
click at [179, 184] on button "Default" at bounding box center [190, 193] width 80 height 77
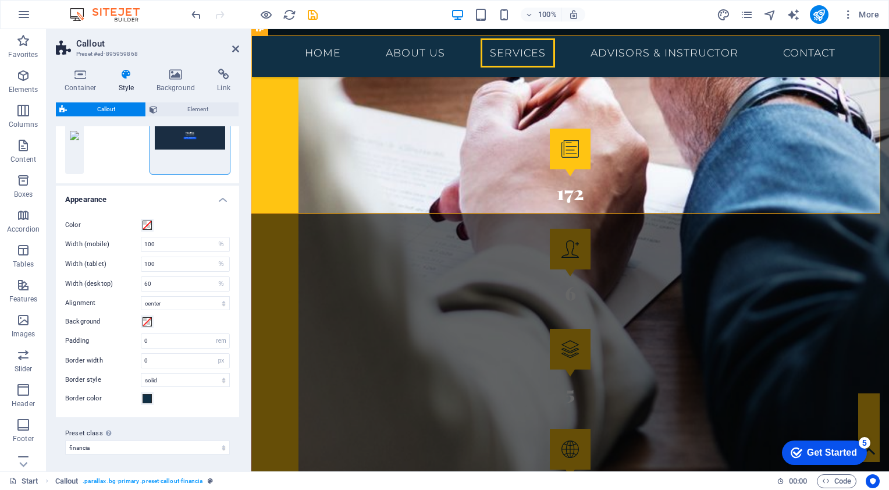
scroll to position [0, 0]
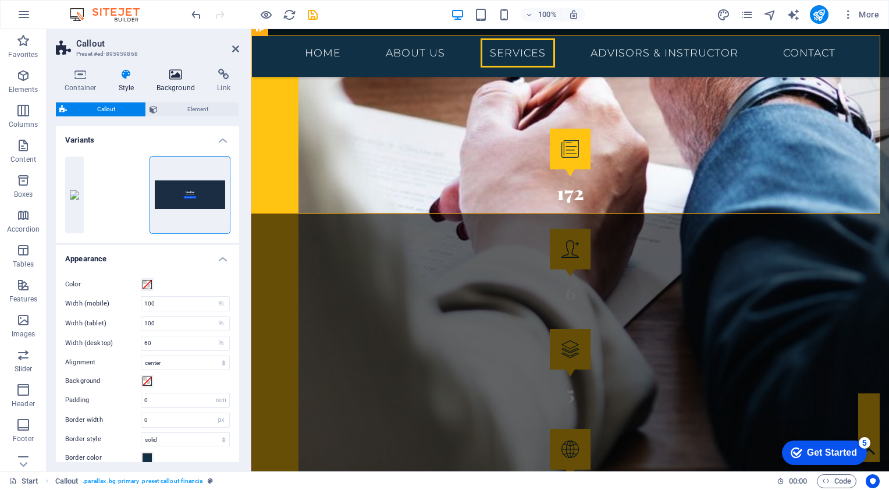
click at [173, 84] on h4 "Background" at bounding box center [178, 81] width 61 height 24
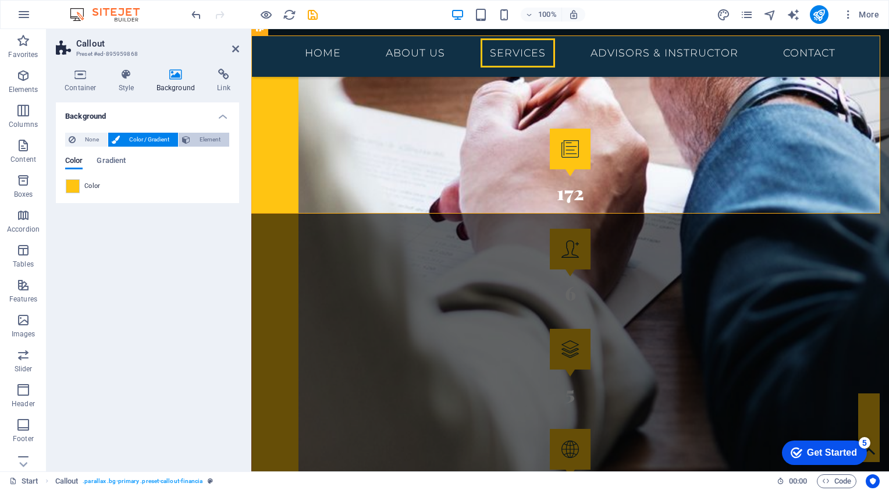
click at [207, 143] on span "Element" at bounding box center [210, 140] width 32 height 14
click at [232, 48] on icon at bounding box center [235, 48] width 7 height 9
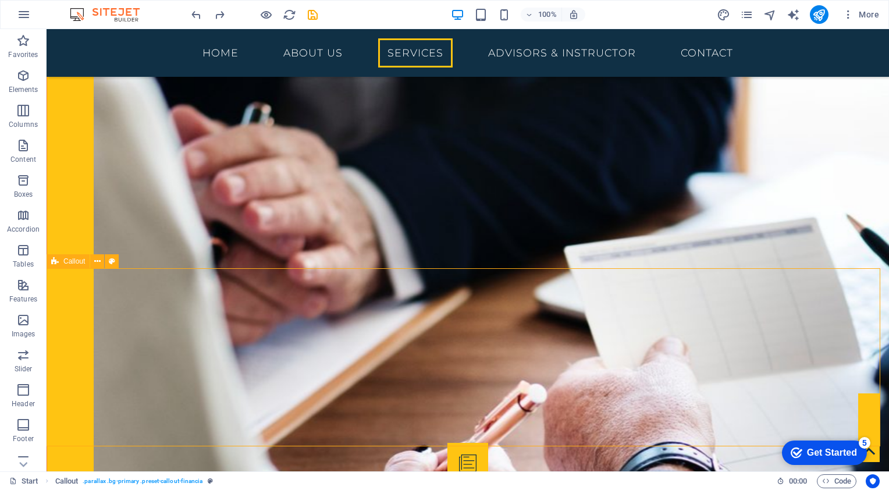
scroll to position [1564, 0]
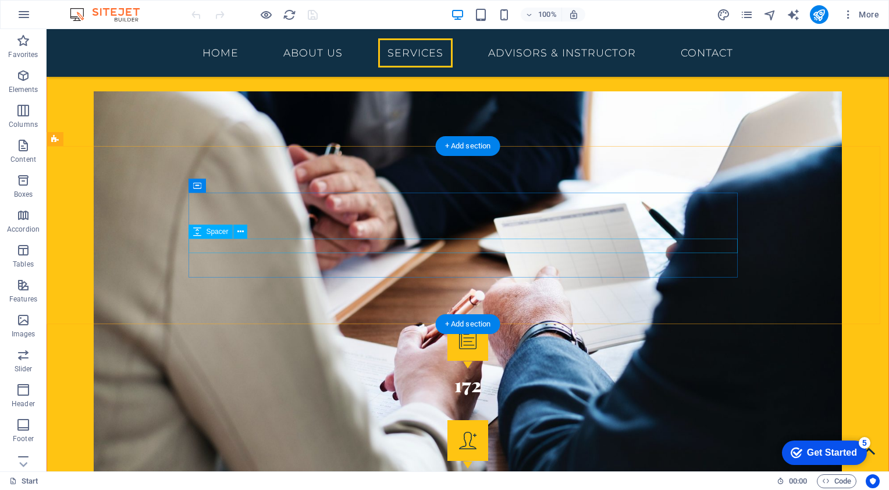
scroll to position [1978, 0]
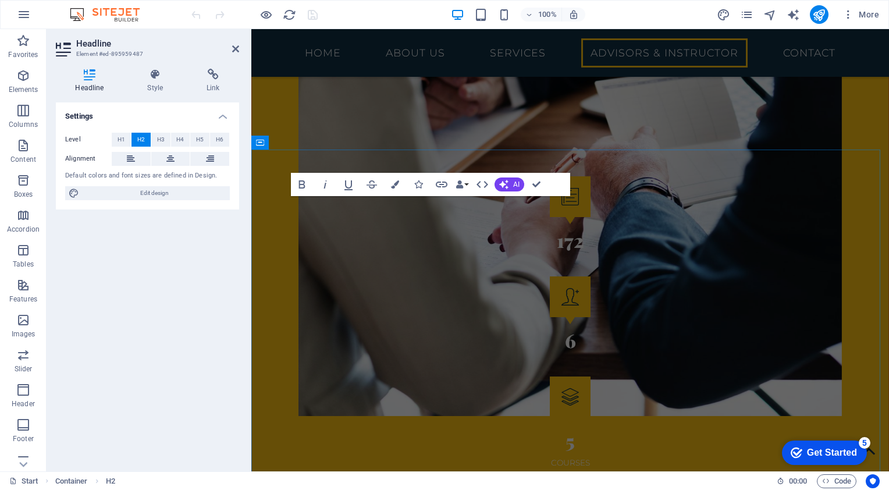
scroll to position [2201, 0]
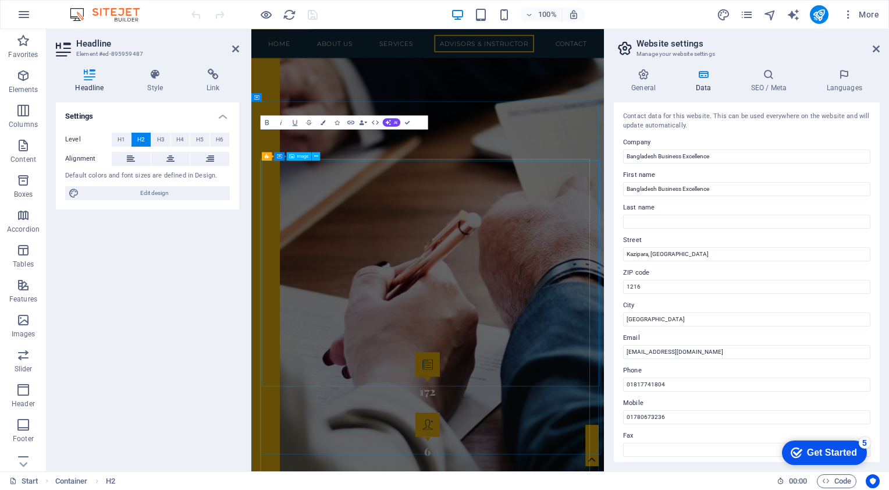
scroll to position [2604, 0]
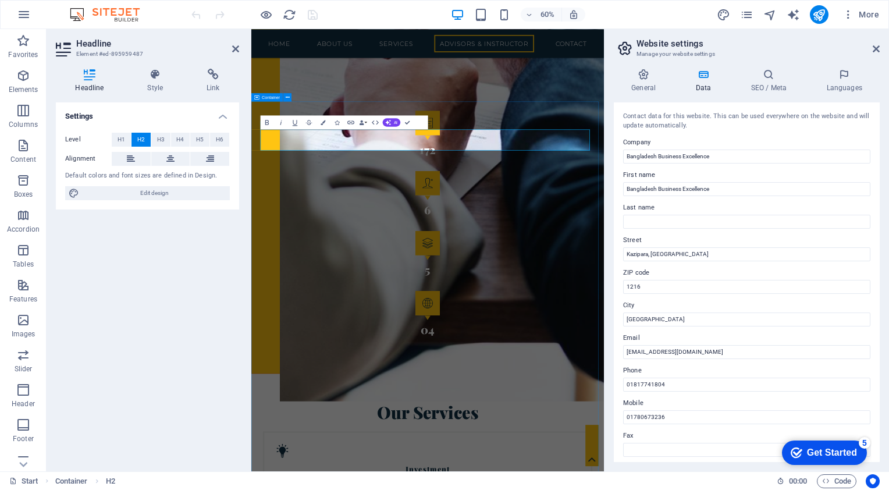
drag, startPoint x: 768, startPoint y: 203, endPoint x: 545, endPoint y: 156, distance: 228.2
click at [190, 276] on div "Settings Level H1 H2 H3 H4 H5 H6 Alignment Default colors and font sizes are de…" at bounding box center [147, 282] width 183 height 360
click at [876, 50] on icon at bounding box center [876, 48] width 7 height 9
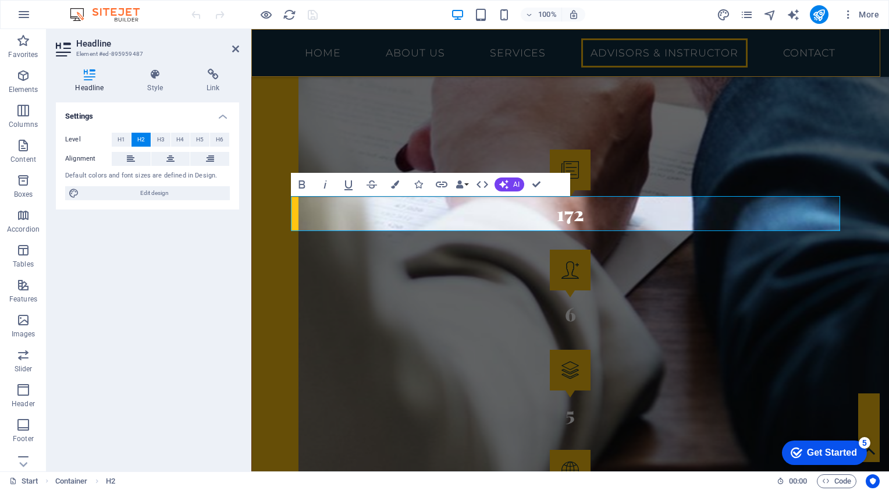
scroll to position [2201, 0]
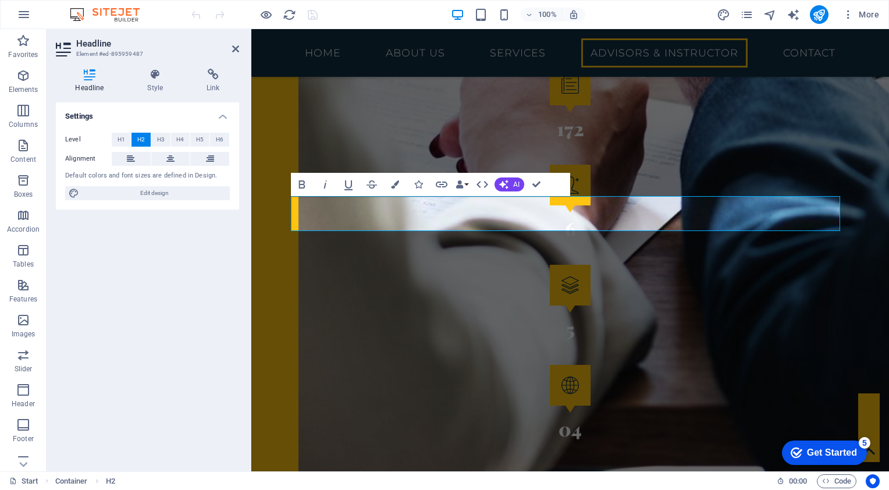
click at [159, 302] on div "Settings Level H1 H2 H3 H4 H5 H6 Alignment Default colors and font sizes are de…" at bounding box center [147, 282] width 183 height 360
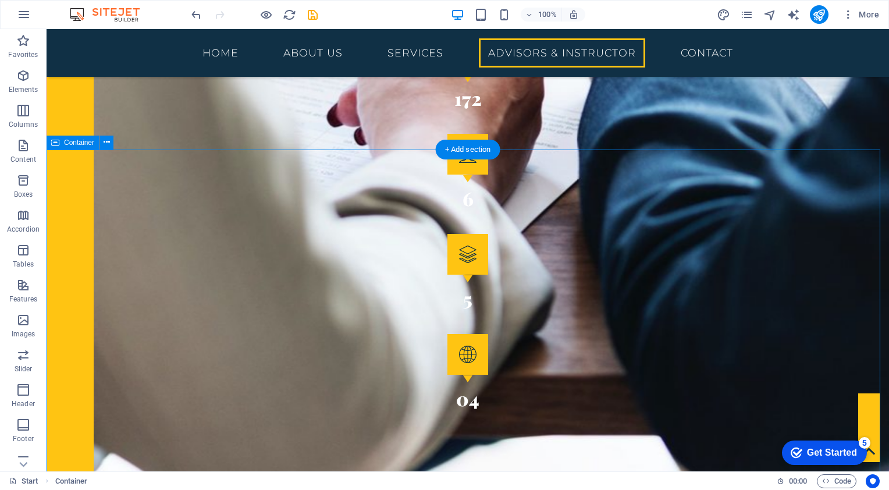
drag, startPoint x: 79, startPoint y: 313, endPoint x: 282, endPoint y: 313, distance: 202.5
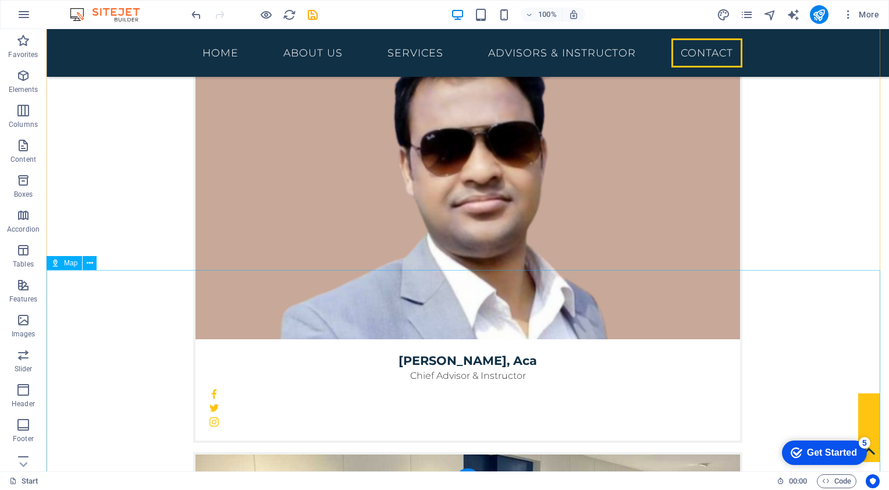
scroll to position [3891, 0]
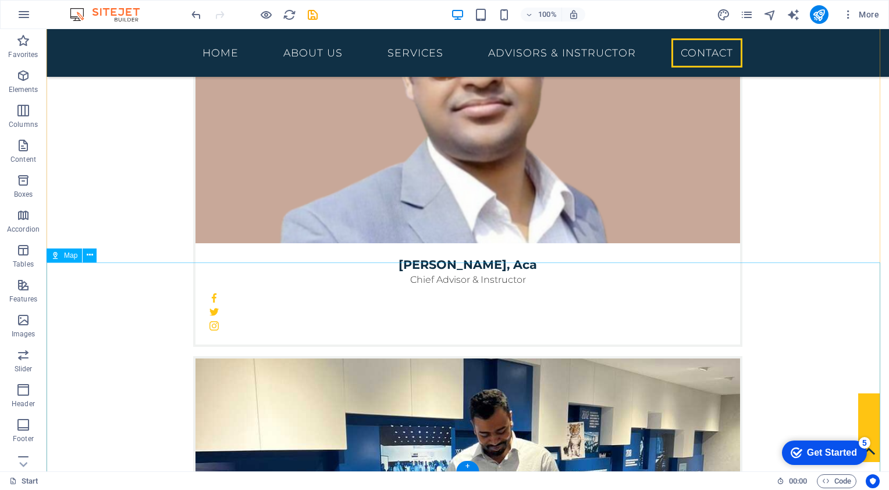
select select "1"
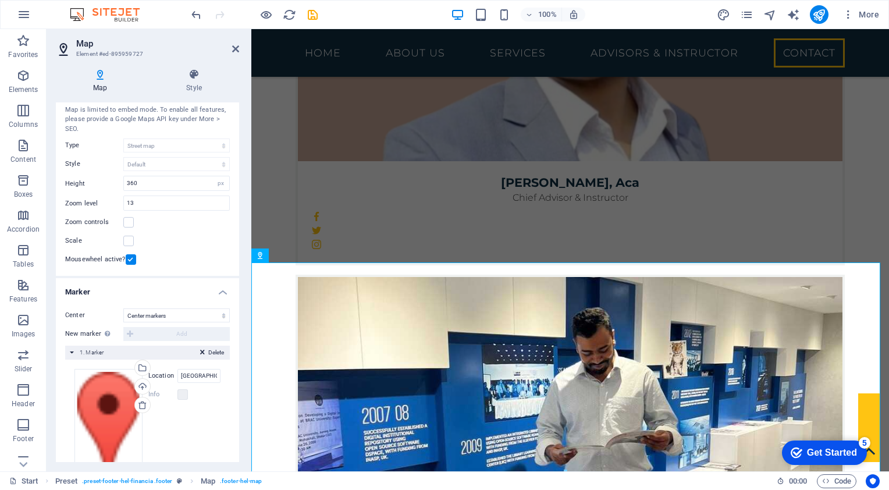
scroll to position [73, 0]
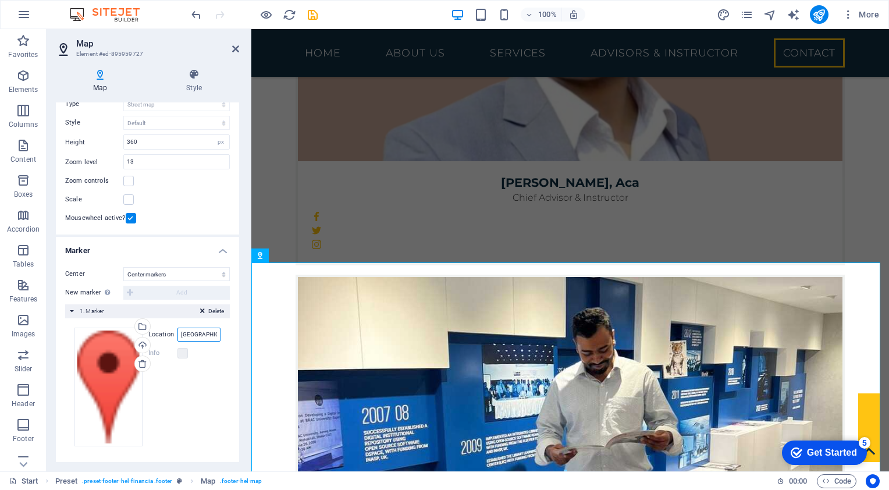
click at [209, 330] on input "[GEOGRAPHIC_DATA]" at bounding box center [198, 335] width 43 height 14
drag, startPoint x: 429, startPoint y: 358, endPoint x: 279, endPoint y: 336, distance: 151.8
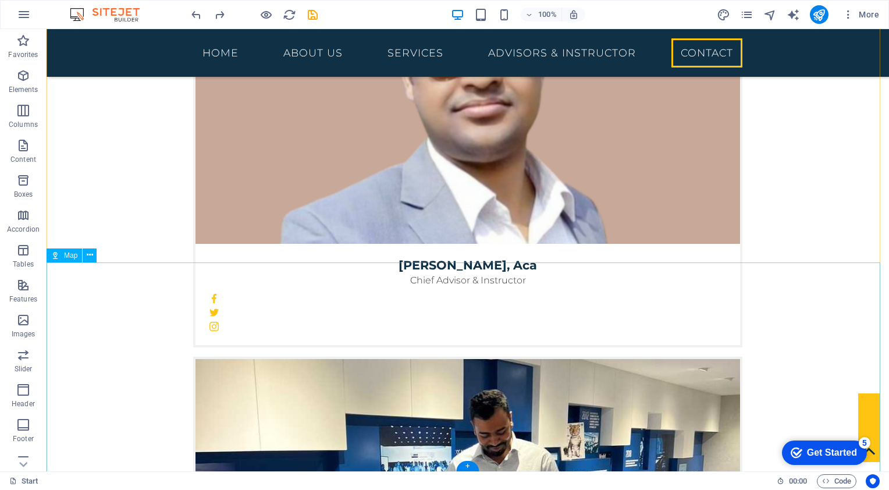
scroll to position [3891, 0]
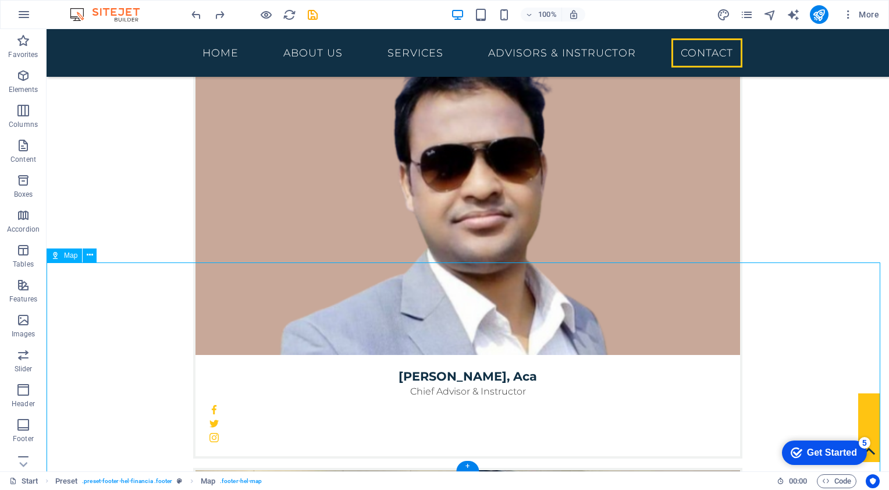
scroll to position [4115, 0]
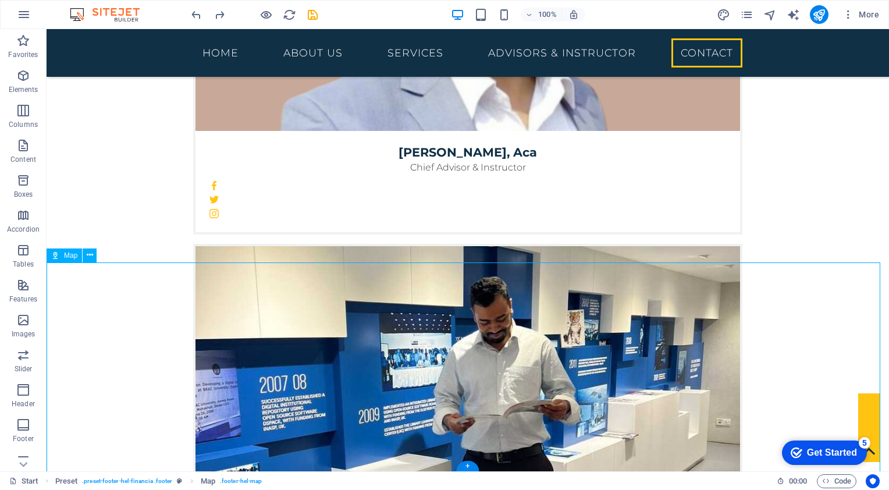
select select "1"
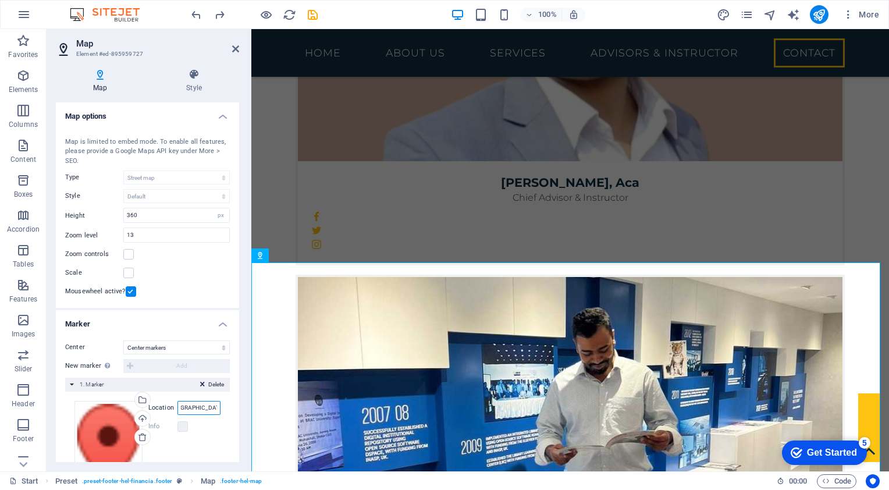
scroll to position [0, 24]
drag, startPoint x: 177, startPoint y: 403, endPoint x: 220, endPoint y: 407, distance: 42.7
click at [220, 407] on div "Drag files here, click to choose files or select files from Files or our free s…" at bounding box center [147, 460] width 165 height 137
paste input "[STREET_ADDRESS][PERSON_NAME]"
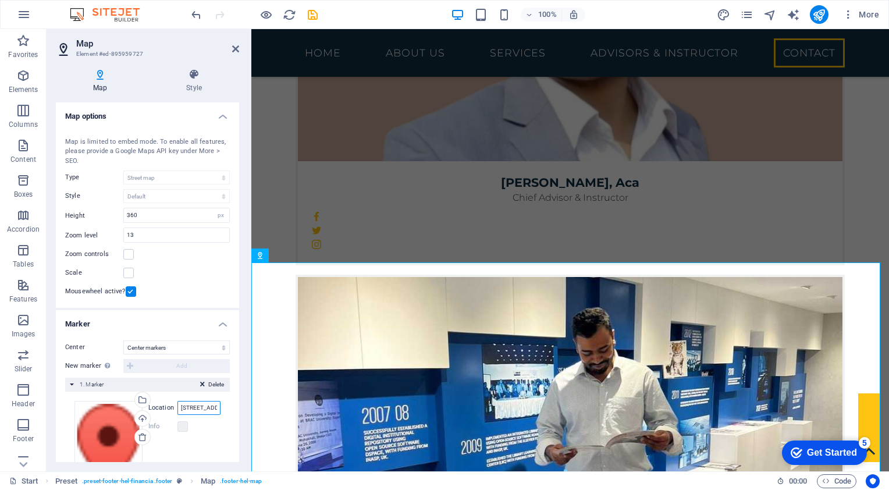
click at [216, 404] on input "[STREET_ADDRESS][PERSON_NAME]" at bounding box center [198, 408] width 43 height 14
drag, startPoint x: 216, startPoint y: 404, endPoint x: 122, endPoint y: 401, distance: 94.3
click at [122, 401] on div "Drag files here, click to choose files or select files from Files or our free s…" at bounding box center [147, 460] width 146 height 119
type input "6"
type input "k"
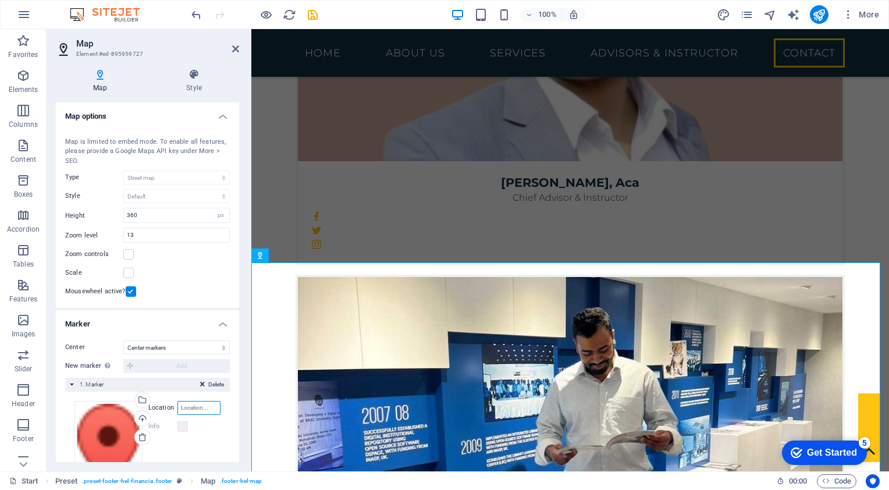
paste input "[STREET_ADDRESS][PERSON_NAME]"
click at [202, 405] on input "[STREET_ADDRESS][PERSON_NAME]" at bounding box center [198, 408] width 43 height 14
drag, startPoint x: 191, startPoint y: 405, endPoint x: 177, endPoint y: 404, distance: 14.6
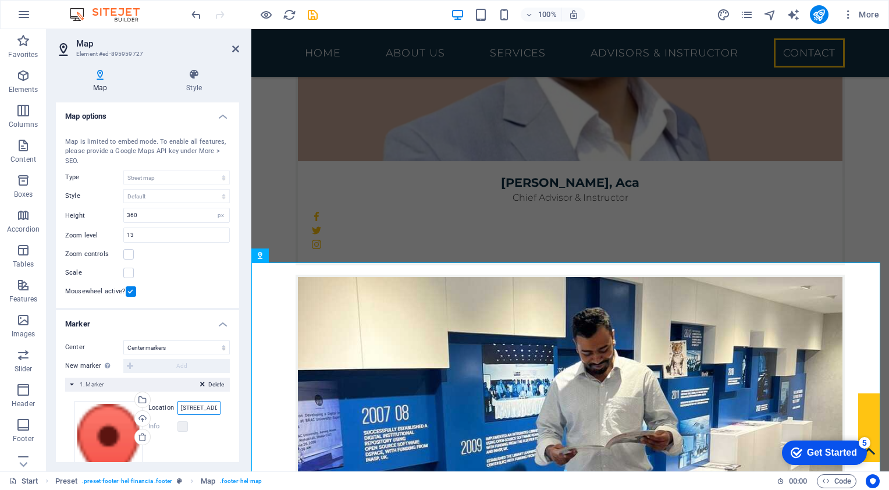
click at [177, 404] on input "[STREET_ADDRESS][PERSON_NAME]" at bounding box center [198, 408] width 43 height 14
click at [214, 407] on input "Kadir Complex ([STREET_ADDRESS][PERSON_NAME]" at bounding box center [198, 408] width 43 height 14
type input "[STREET_ADDRESS][PERSON_NAME]"
drag, startPoint x: 432, startPoint y: 432, endPoint x: 255, endPoint y: 404, distance: 178.6
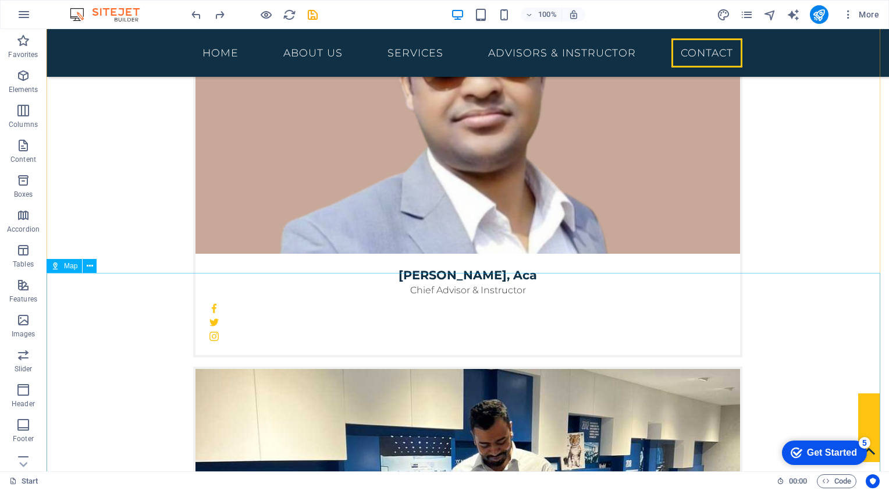
scroll to position [3891, 0]
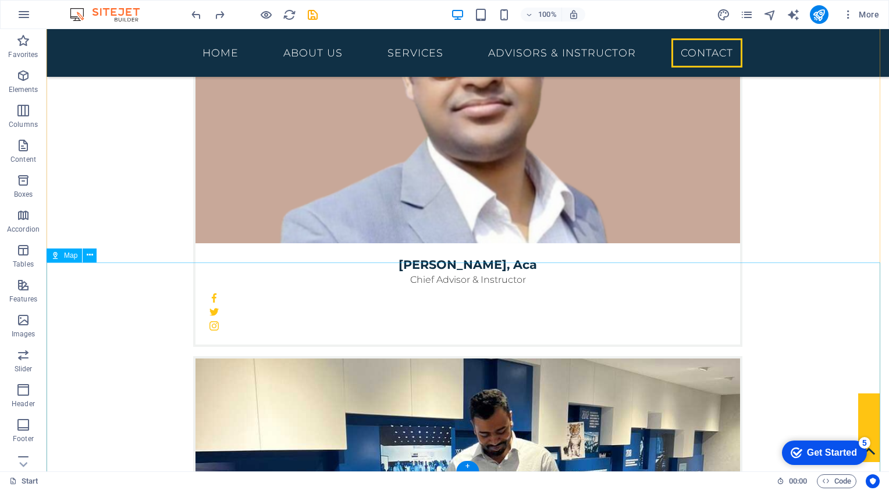
select select "1"
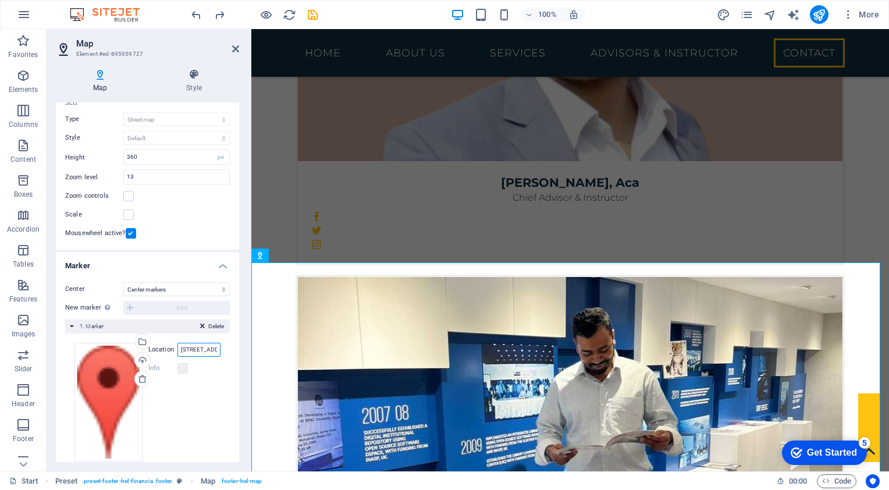
scroll to position [0, 180]
drag, startPoint x: 429, startPoint y: 375, endPoint x: 263, endPoint y: 350, distance: 168.3
drag, startPoint x: 194, startPoint y: 348, endPoint x: 179, endPoint y: 344, distance: 15.8
click at [194, 348] on input "[STREET_ADDRESS][PERSON_NAME]" at bounding box center [198, 350] width 43 height 14
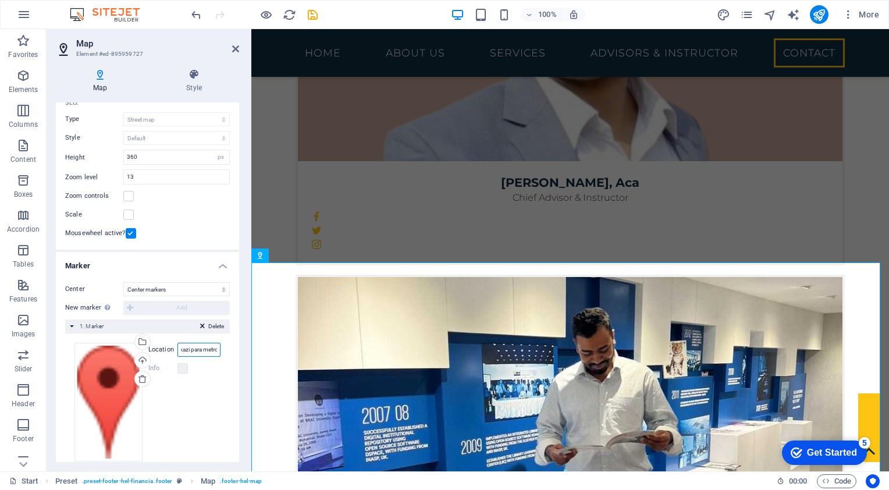
scroll to position [0, 5]
type input "kazi para metro"
click at [207, 393] on div "Drag files here, click to choose files or select files from Files or our free s…" at bounding box center [147, 402] width 146 height 119
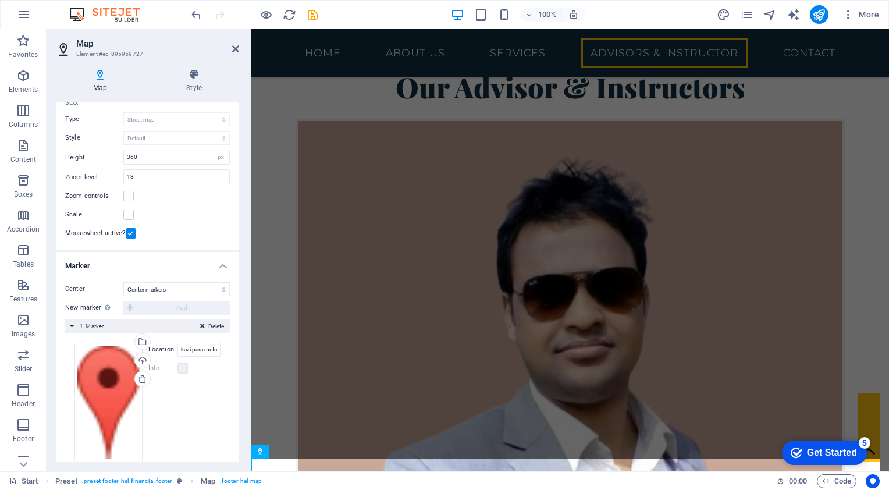
scroll to position [3766, 0]
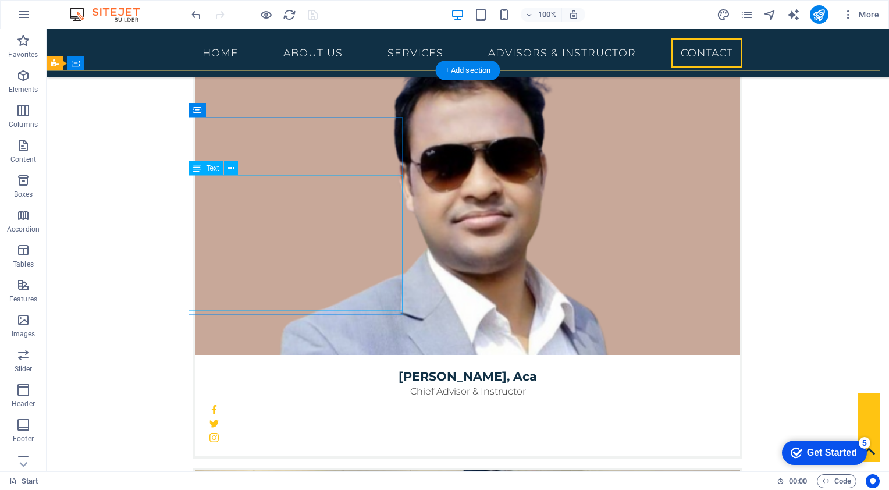
scroll to position [3775, 0]
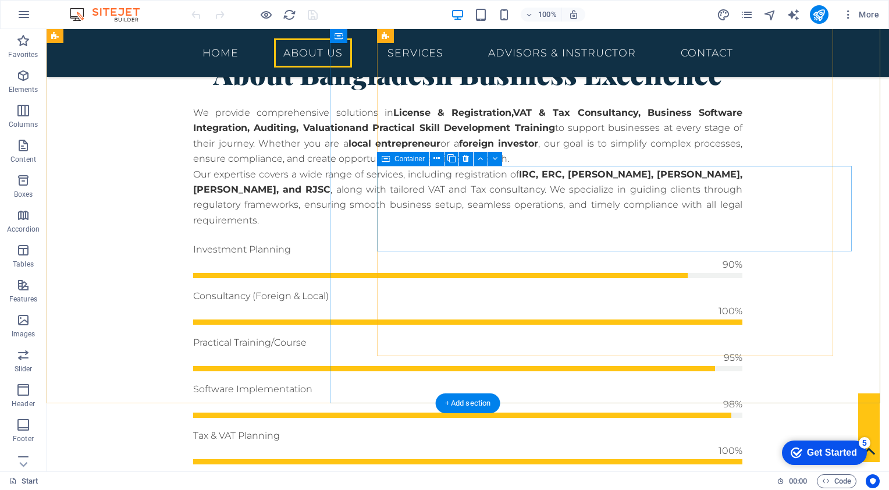
scroll to position [756, 0]
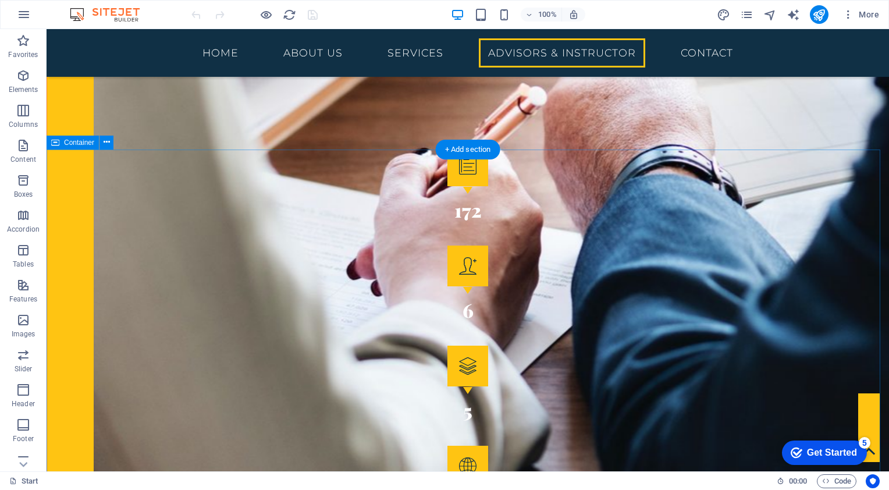
scroll to position [1920, 0]
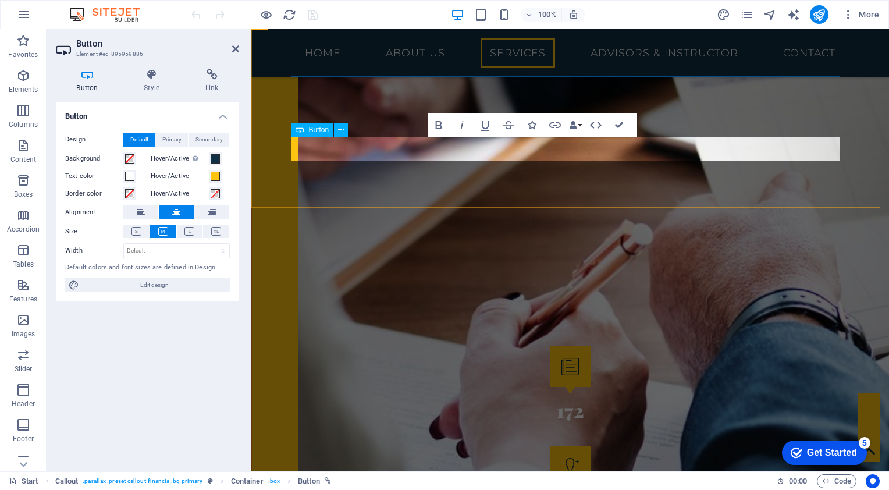
scroll to position [2143, 0]
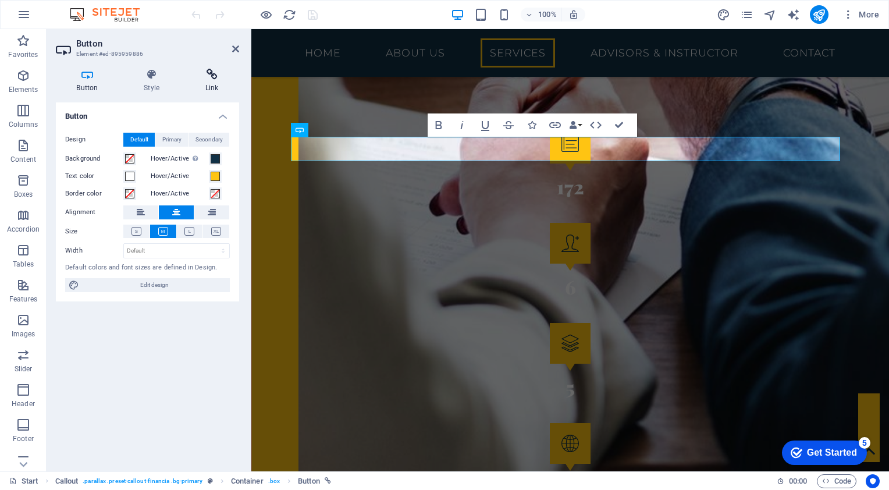
click at [209, 76] on icon at bounding box center [211, 75] width 55 height 12
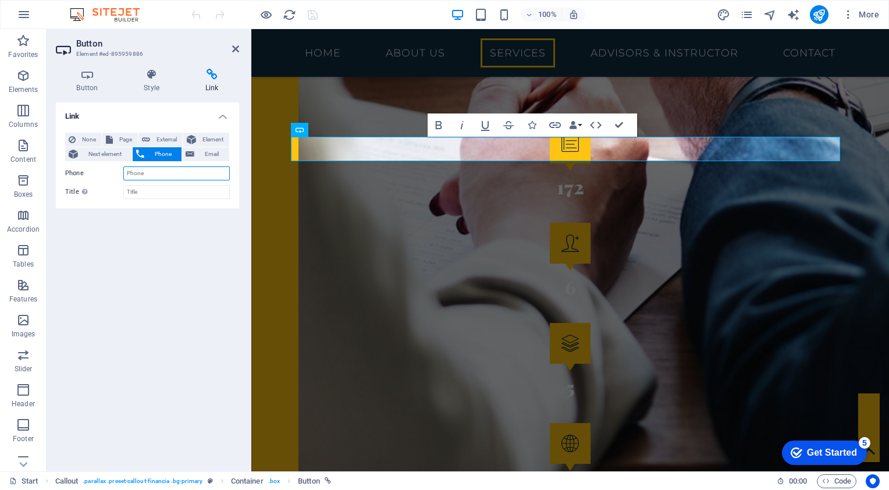
click at [169, 177] on input "Phone" at bounding box center [176, 173] width 106 height 14
click at [209, 151] on span "Email" at bounding box center [212, 154] width 28 height 14
type input "[EMAIL_ADDRESS][DOMAIN_NAME]"
click at [156, 236] on div "Link None Page External Element Next element Phone Email Page Start Subpage Leg…" at bounding box center [147, 282] width 183 height 360
click at [196, 233] on div "Link None Page External Element Next element Phone Email Page Start Subpage Leg…" at bounding box center [147, 282] width 183 height 360
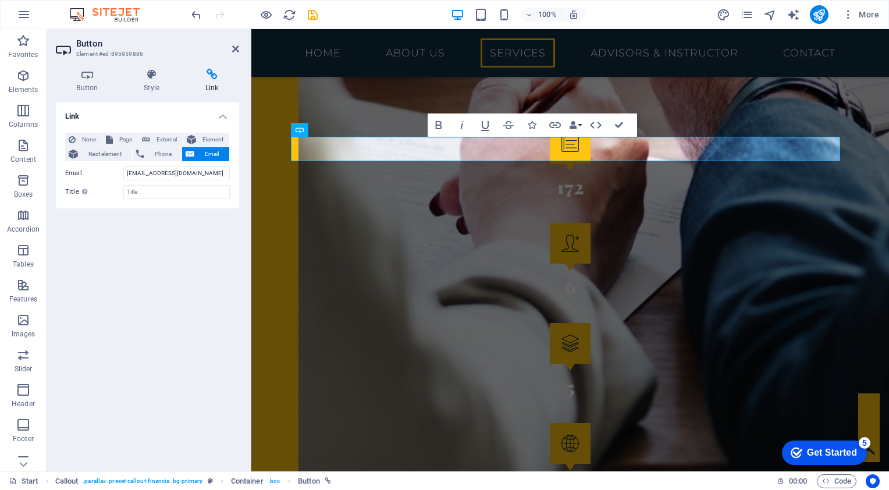
click at [184, 199] on div "None Page External Element Next element Phone Email Page Start Subpage Legal No…" at bounding box center [147, 165] width 183 height 85
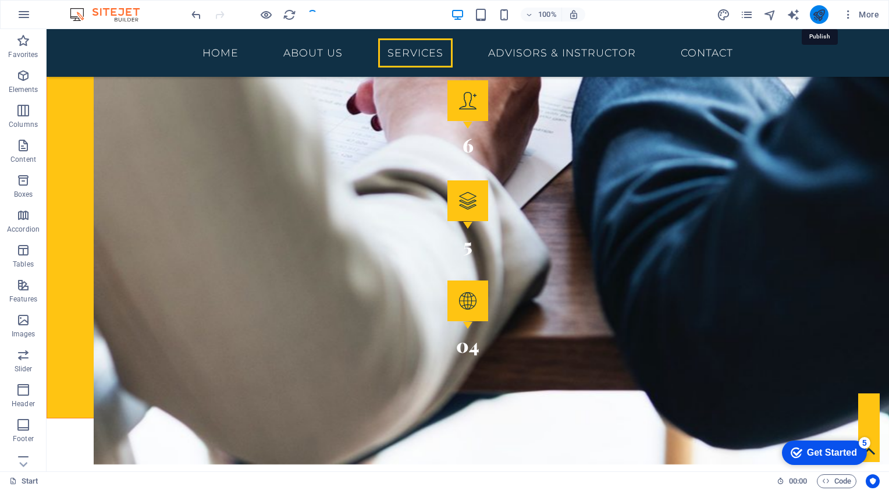
scroll to position [1920, 0]
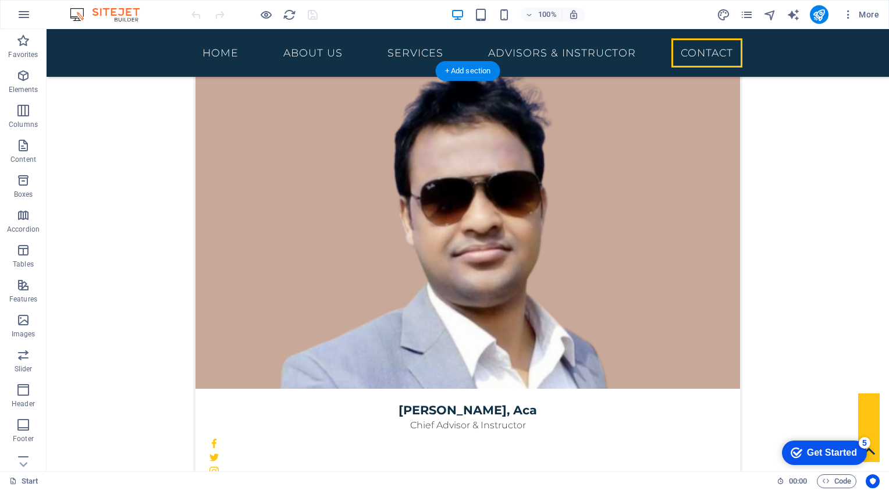
scroll to position [3734, 0]
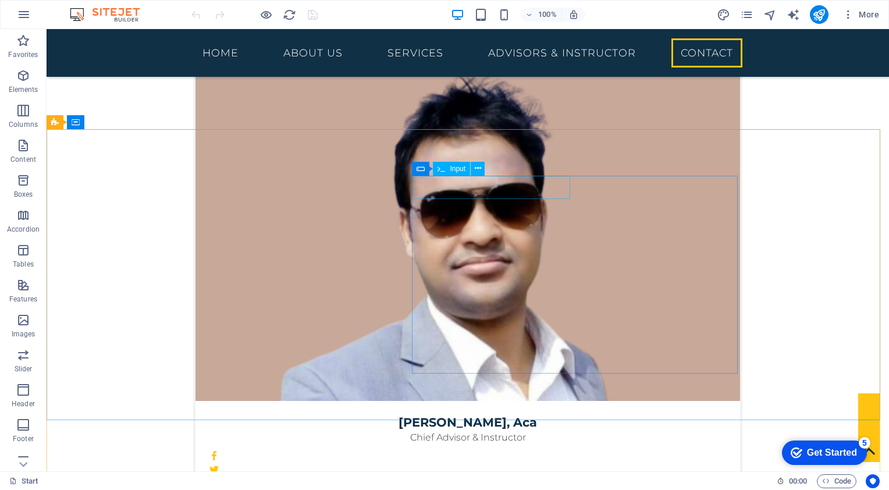
click at [454, 170] on span "Input" at bounding box center [458, 168] width 16 height 7
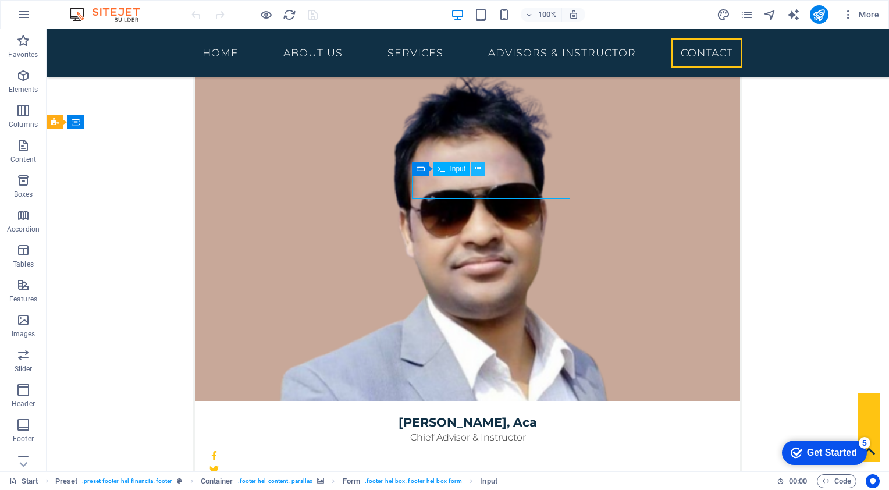
click at [475, 170] on icon at bounding box center [478, 168] width 6 height 12
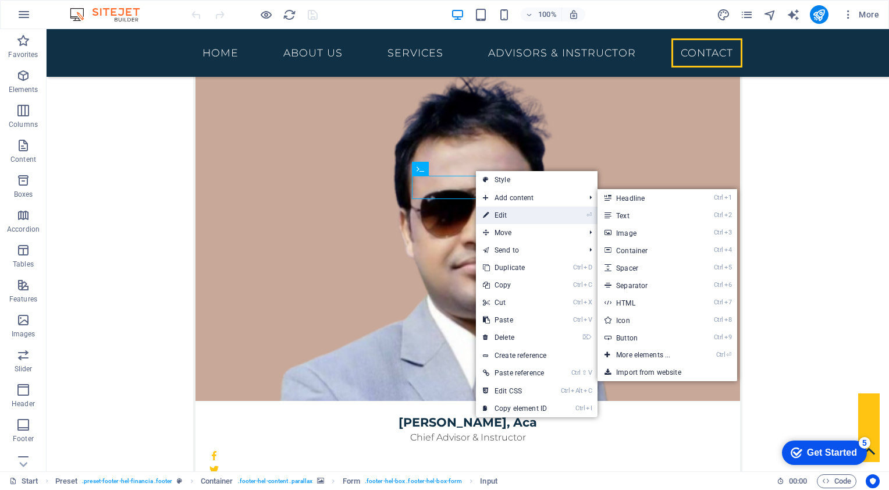
click at [500, 220] on link "⏎ Edit" at bounding box center [515, 215] width 78 height 17
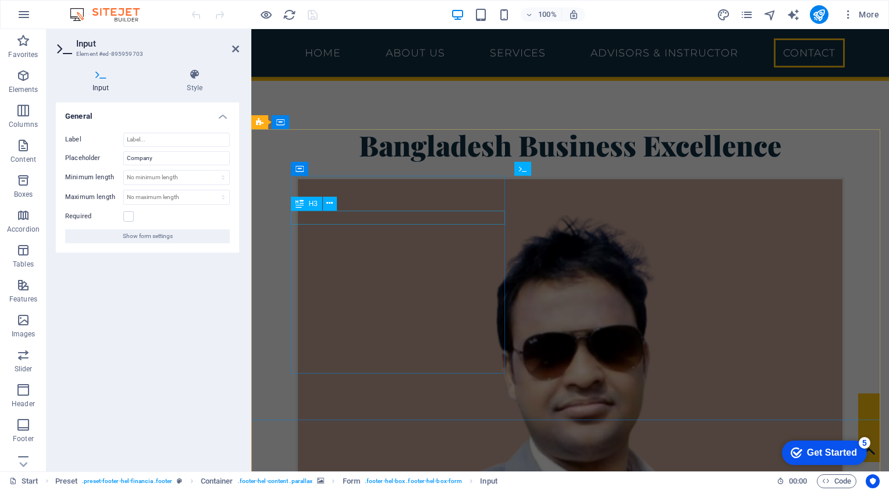
scroll to position [3958, 0]
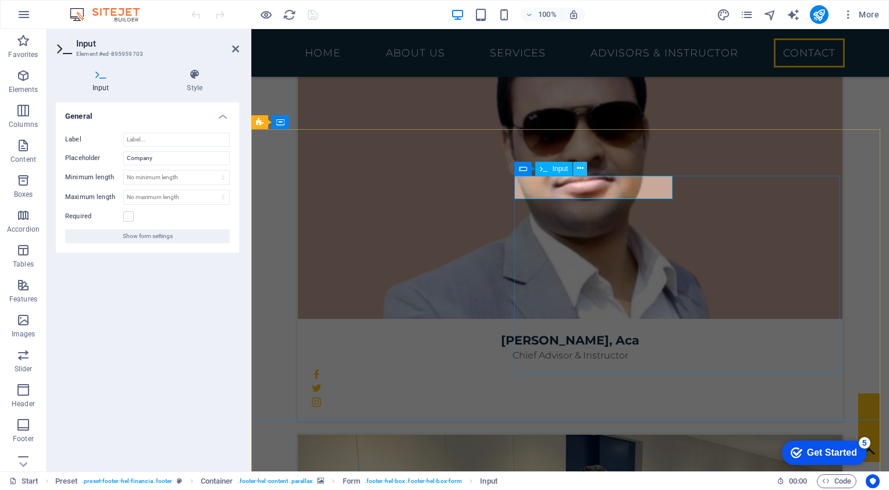
click at [579, 169] on icon at bounding box center [580, 168] width 6 height 12
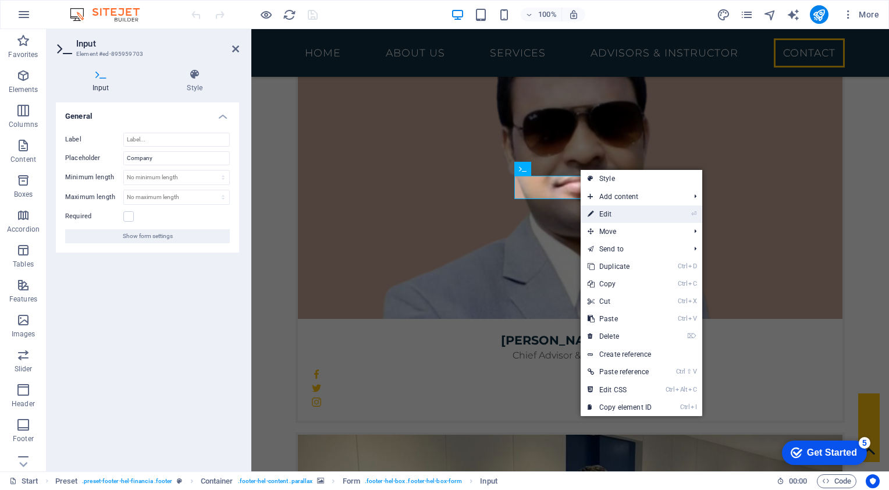
click at [614, 213] on link "⏎ Edit" at bounding box center [620, 213] width 78 height 17
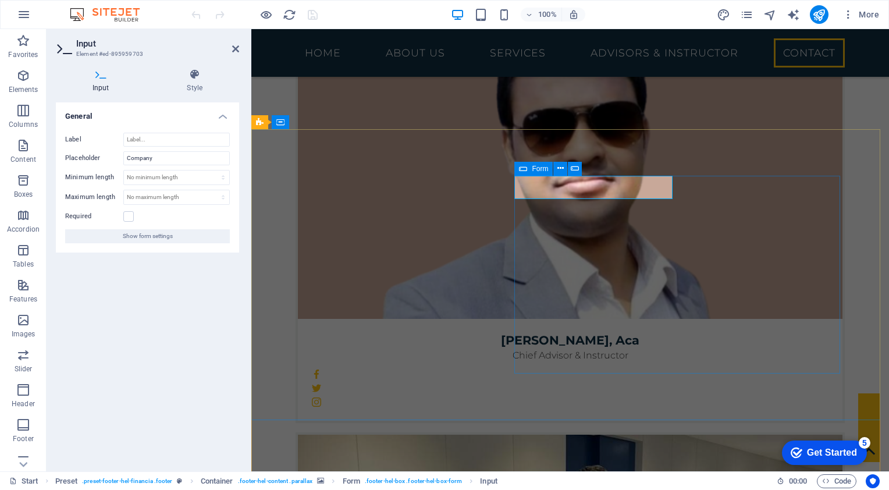
click at [522, 170] on icon at bounding box center [523, 169] width 8 height 14
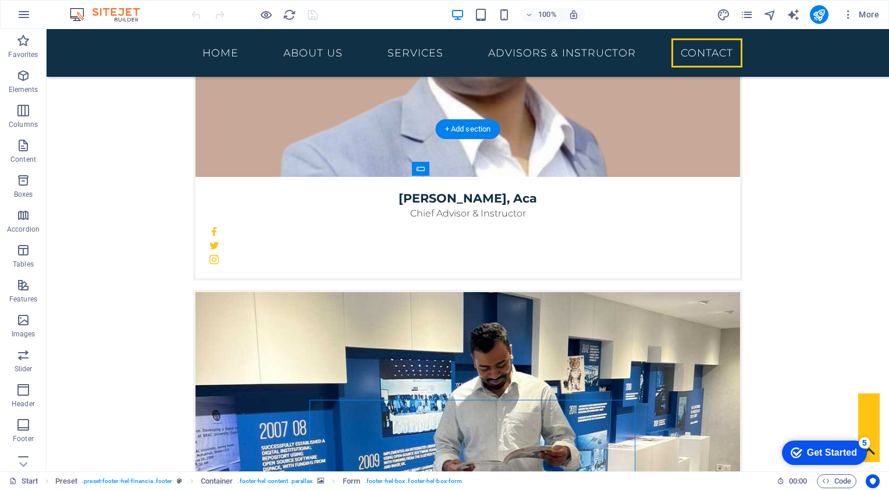
scroll to position [3734, 0]
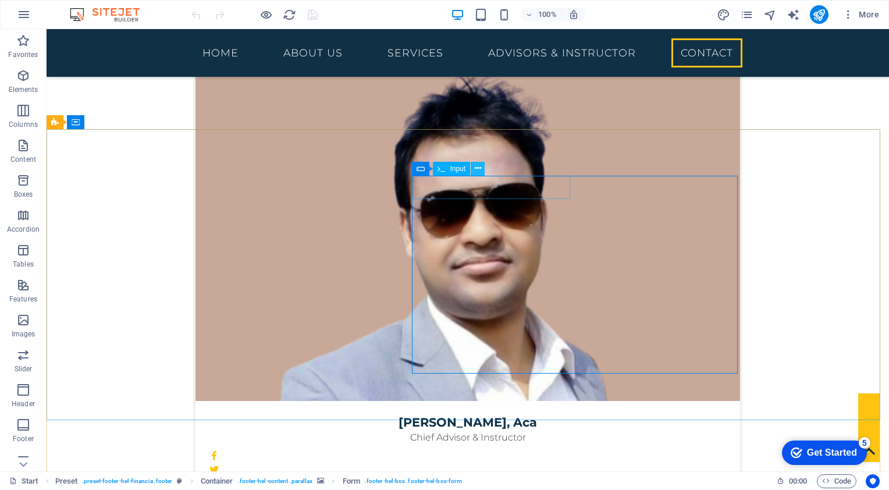
click at [477, 166] on icon at bounding box center [478, 168] width 6 height 12
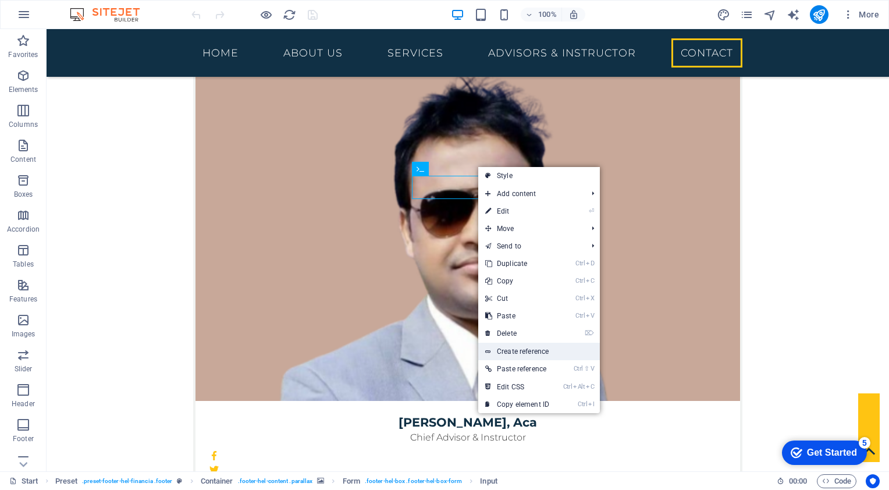
click at [521, 350] on link "Create reference" at bounding box center [539, 351] width 122 height 17
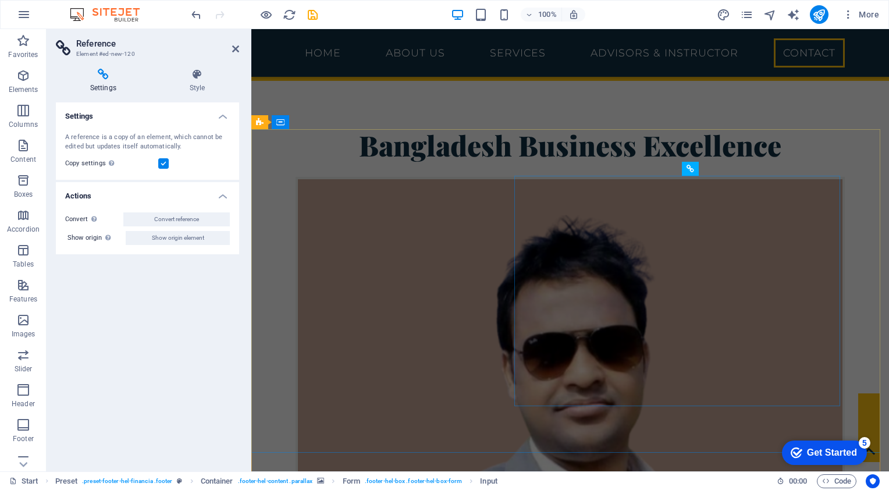
scroll to position [3958, 0]
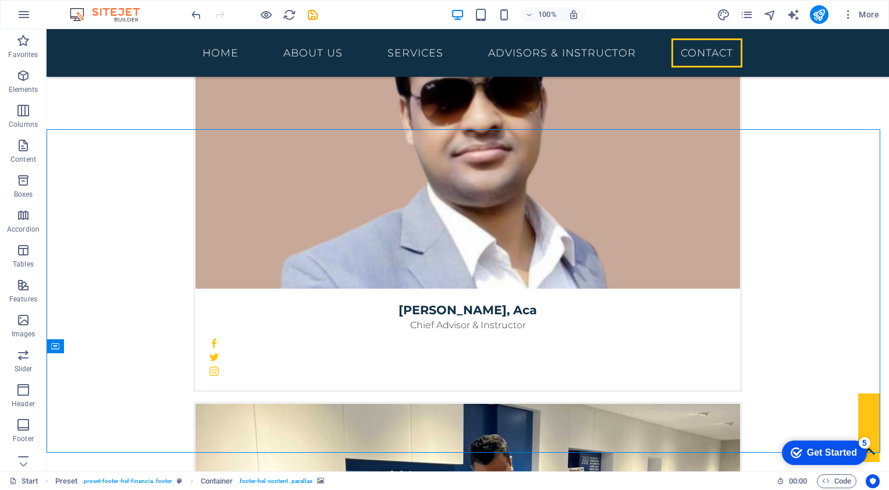
scroll to position [3734, 0]
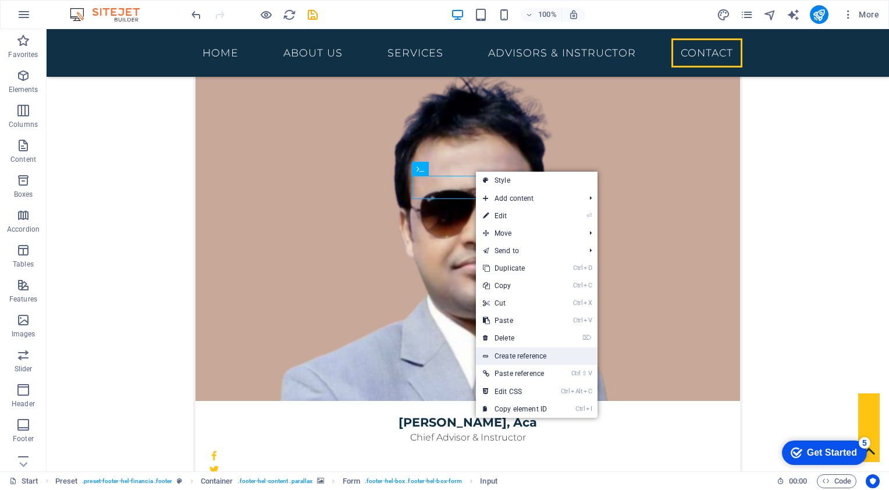
click at [519, 359] on link "Create reference" at bounding box center [537, 355] width 122 height 17
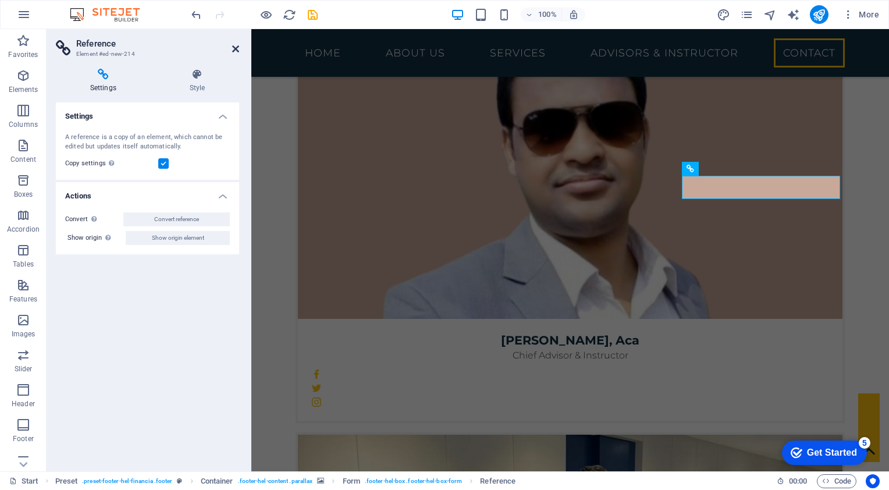
click at [237, 52] on icon at bounding box center [235, 48] width 7 height 9
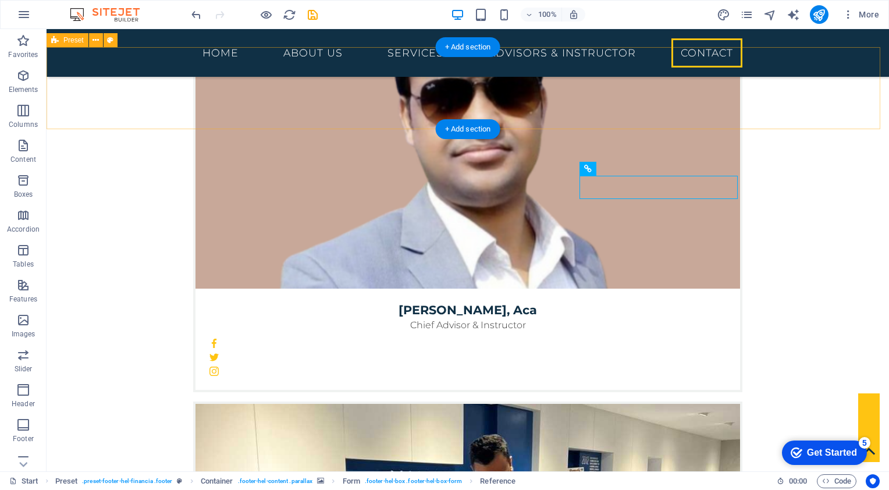
scroll to position [3734, 0]
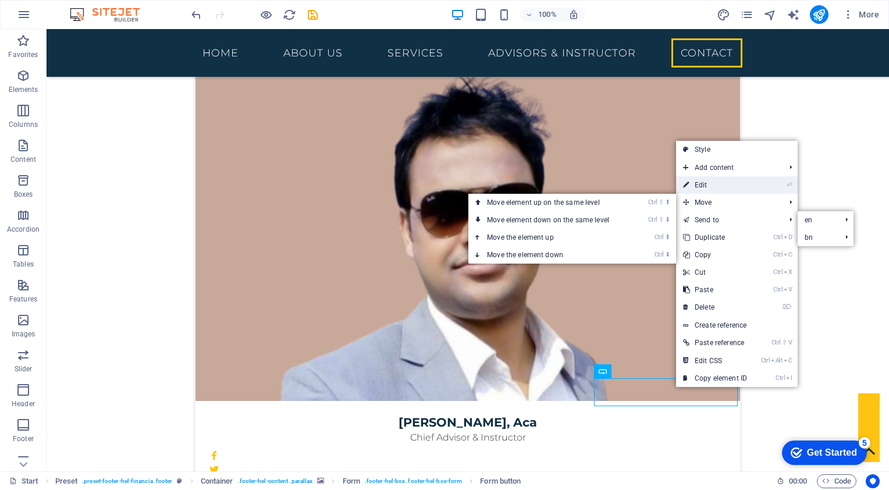
click at [729, 176] on link "⏎ Edit" at bounding box center [715, 184] width 78 height 17
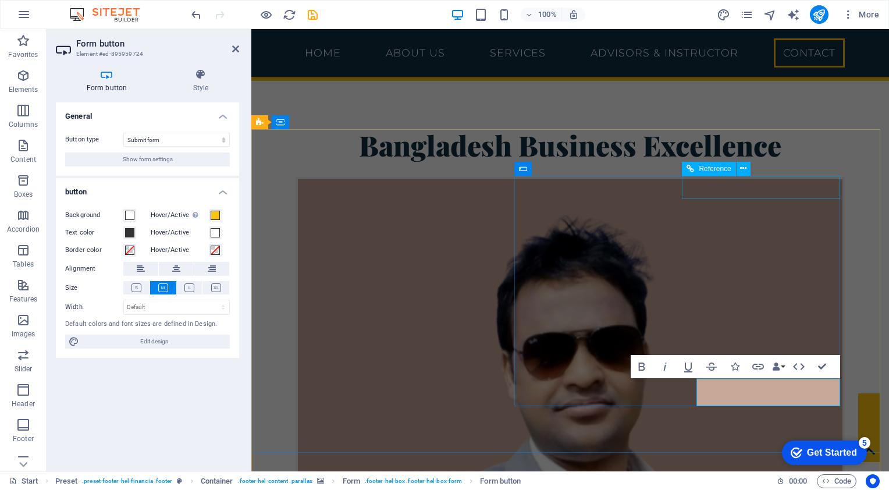
scroll to position [3958, 0]
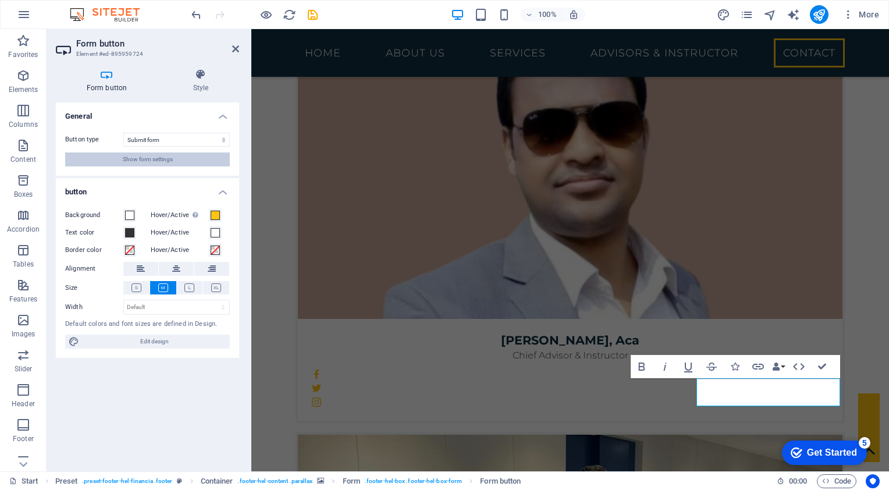
click at [162, 165] on span "Show form settings" at bounding box center [148, 159] width 50 height 14
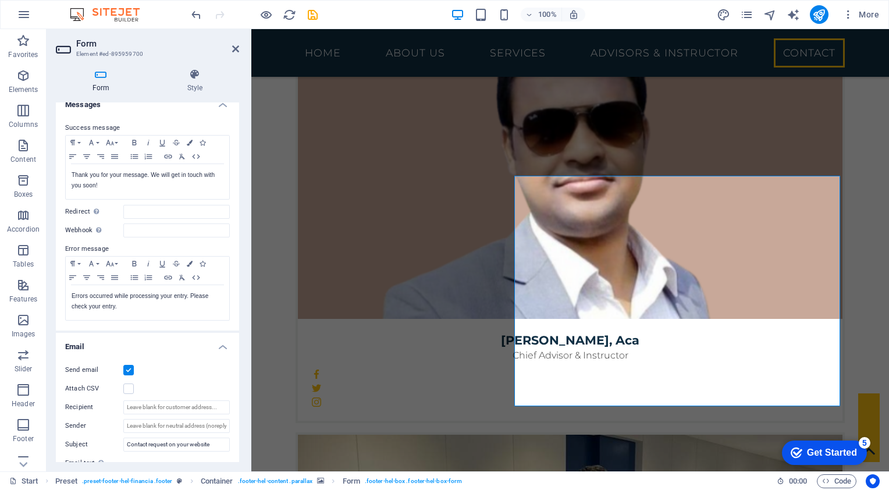
scroll to position [0, 0]
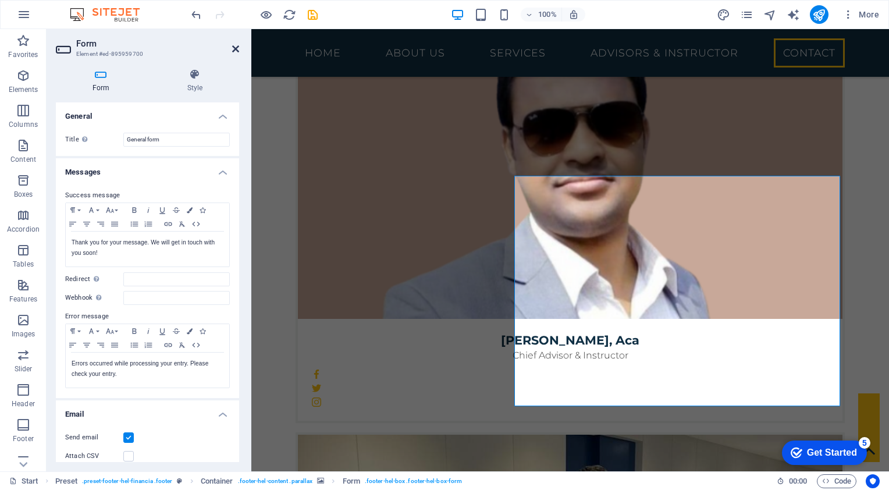
click at [236, 49] on icon at bounding box center [235, 48] width 7 height 9
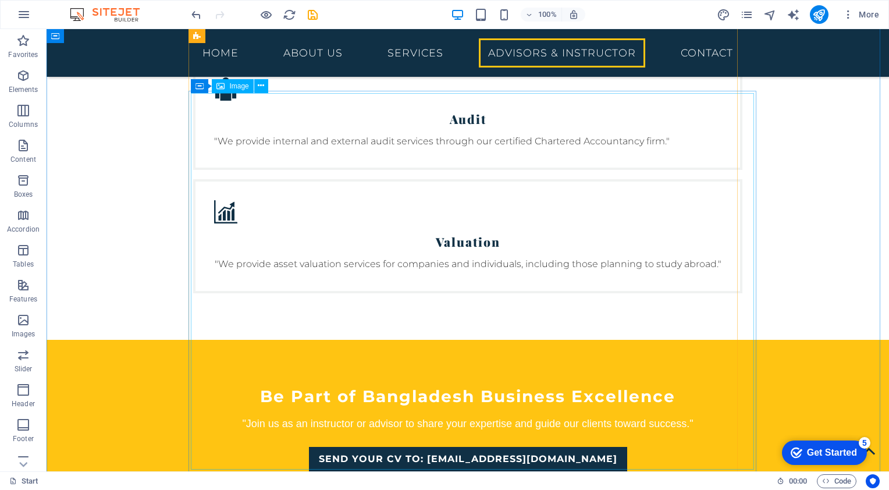
scroll to position [3152, 0]
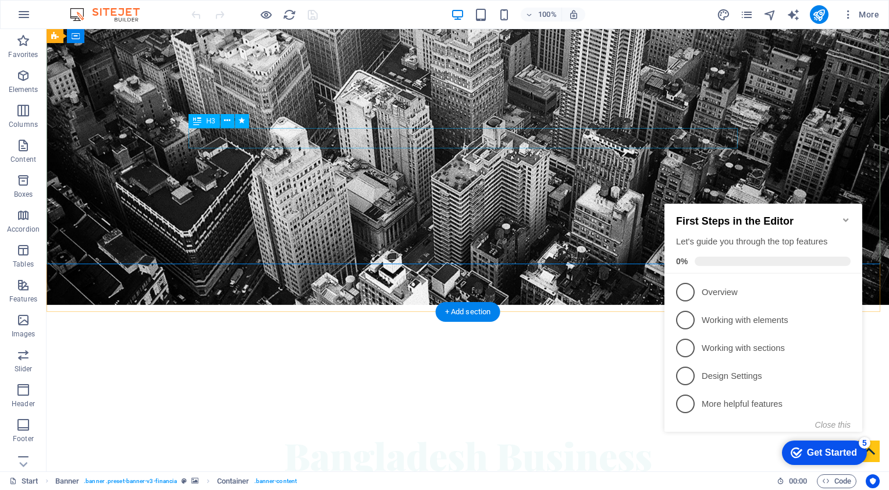
scroll to position [233, 0]
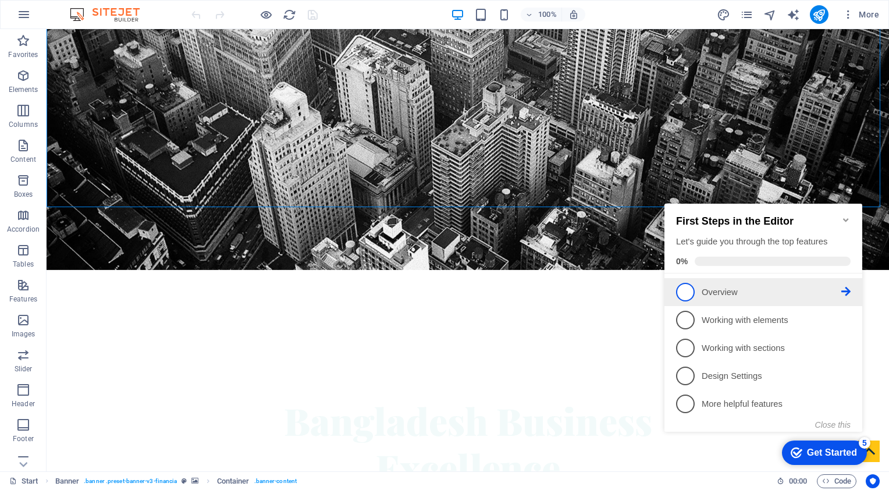
click at [746, 297] on link "1 Overview - incomplete" at bounding box center [763, 292] width 175 height 19
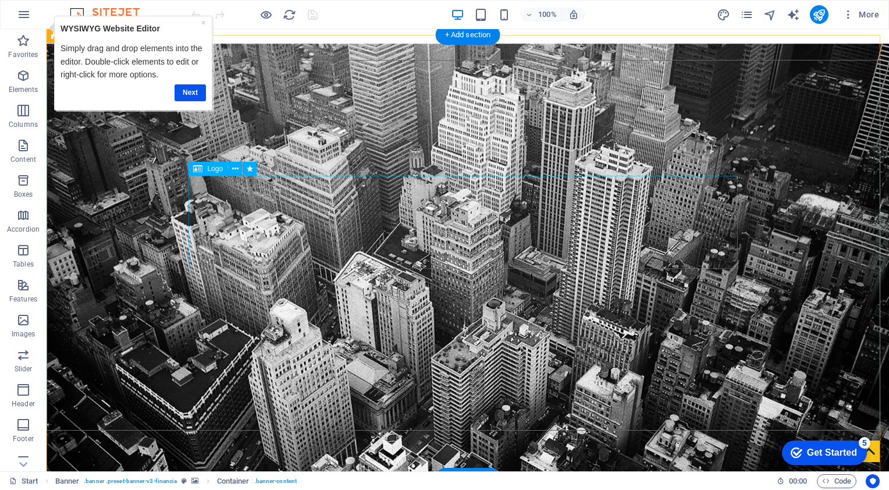
scroll to position [0, 0]
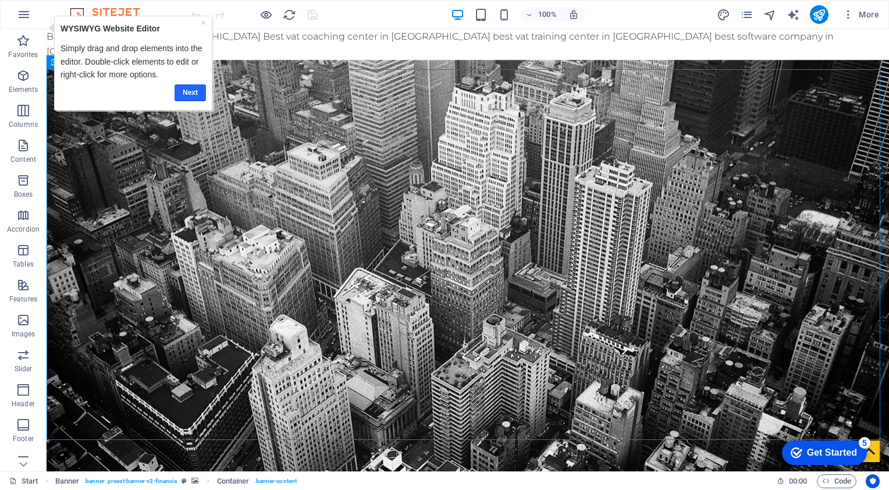
click at [187, 91] on link "Next" at bounding box center [190, 92] width 31 height 17
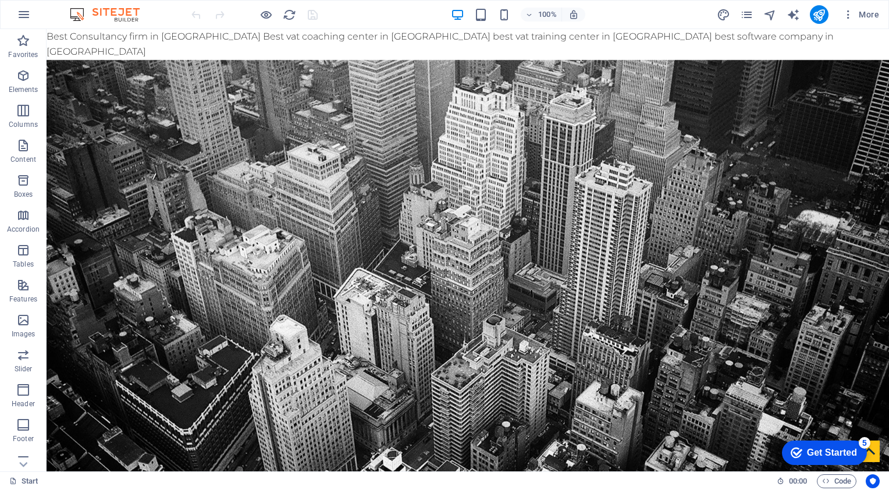
click at [22, 45] on icon "button" at bounding box center [23, 41] width 14 height 14
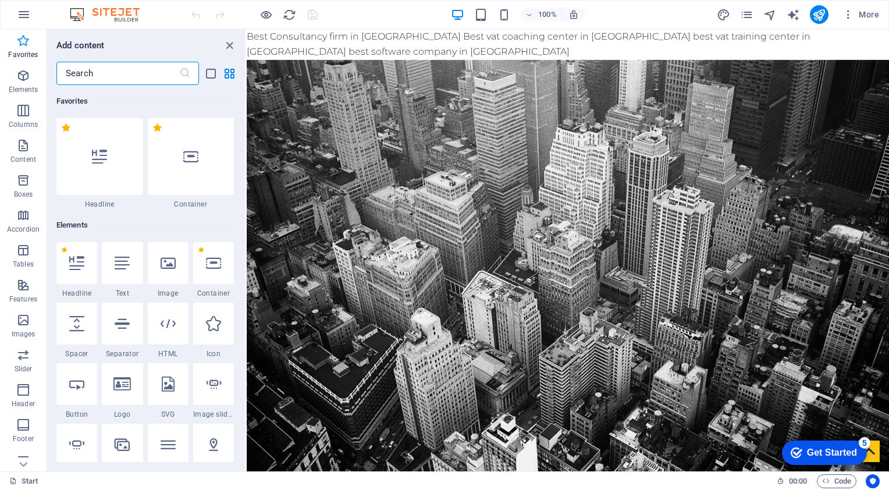
click at [22, 45] on icon "button" at bounding box center [23, 41] width 14 height 14
click at [22, 76] on icon "button" at bounding box center [23, 76] width 14 height 14
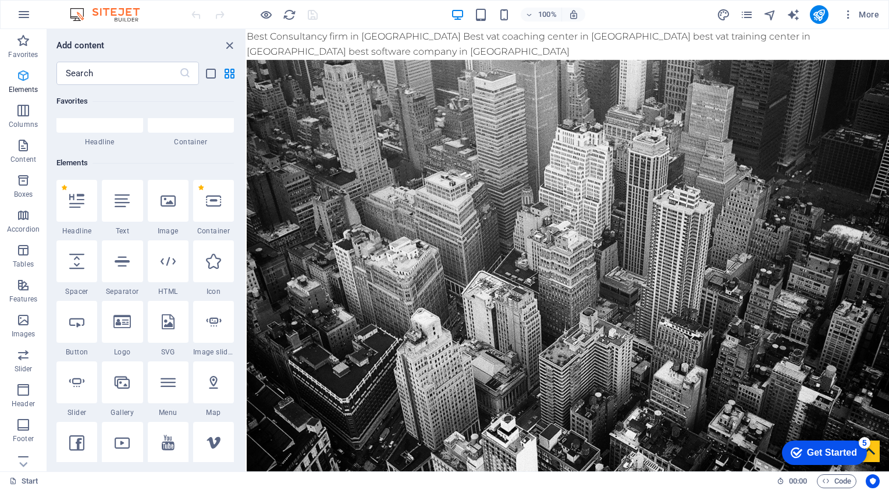
scroll to position [123, 0]
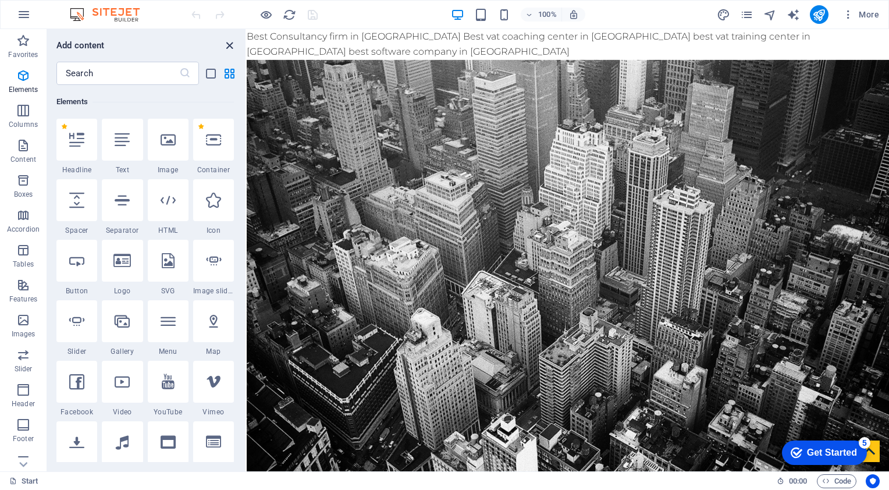
click at [223, 44] on icon "close panel" at bounding box center [229, 45] width 13 height 13
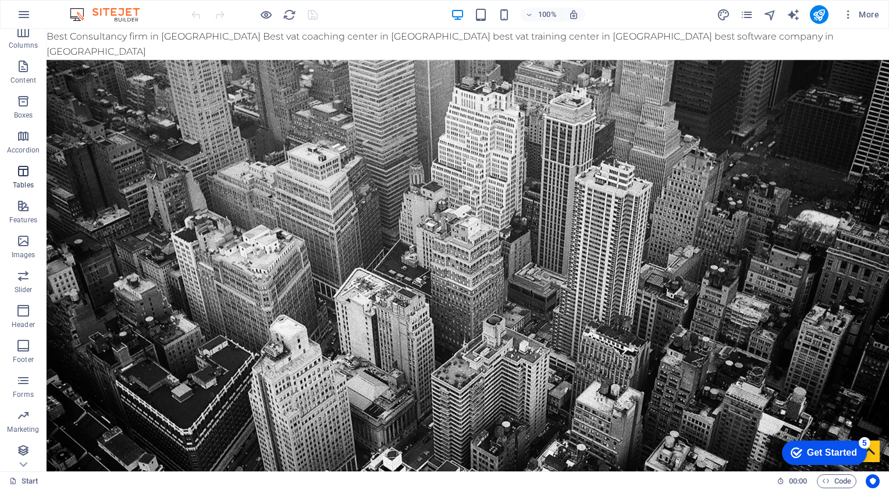
scroll to position [81, 0]
click at [31, 418] on span "Marketing" at bounding box center [23, 421] width 47 height 28
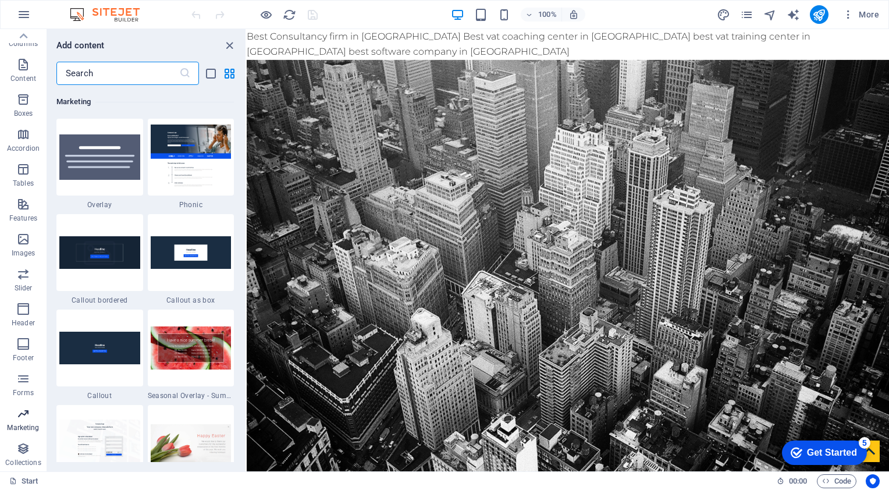
scroll to position [9476, 0]
click at [32, 447] on span "Collections" at bounding box center [23, 456] width 47 height 28
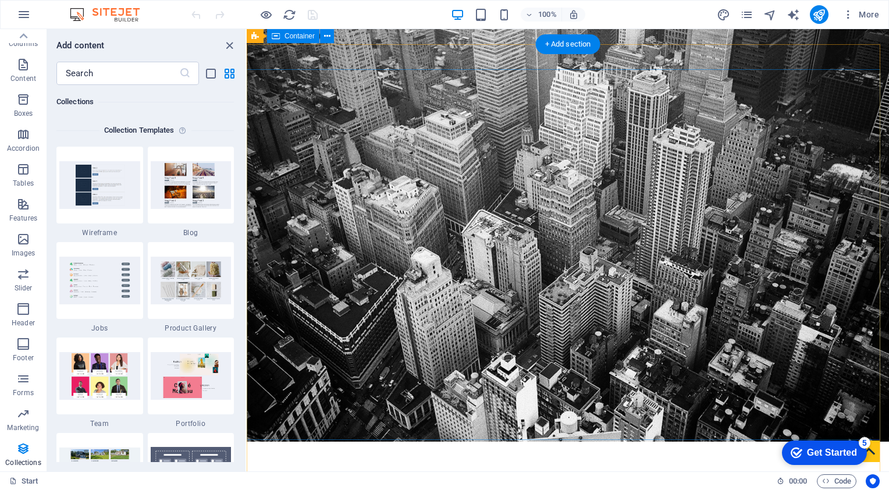
scroll to position [0, 0]
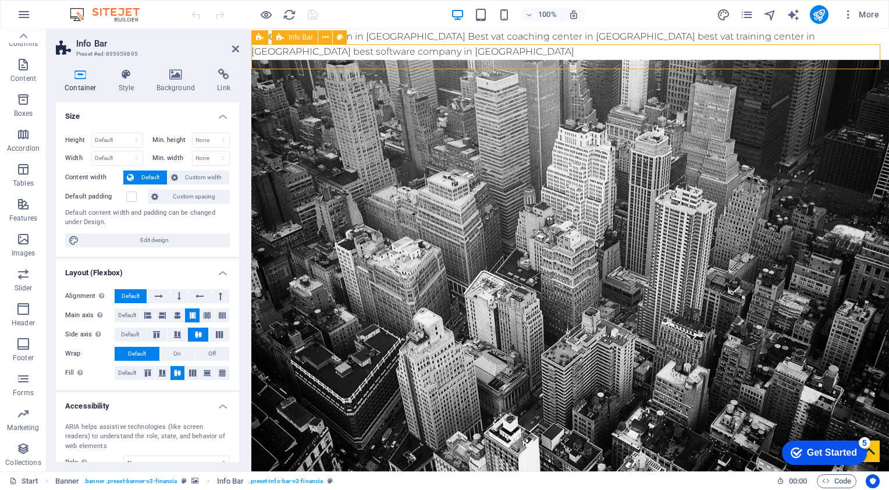
click at [91, 42] on h2 "Info Bar" at bounding box center [157, 43] width 163 height 10
click at [89, 42] on h2 "Info Bar" at bounding box center [157, 43] width 163 height 10
click at [126, 76] on icon at bounding box center [126, 75] width 33 height 12
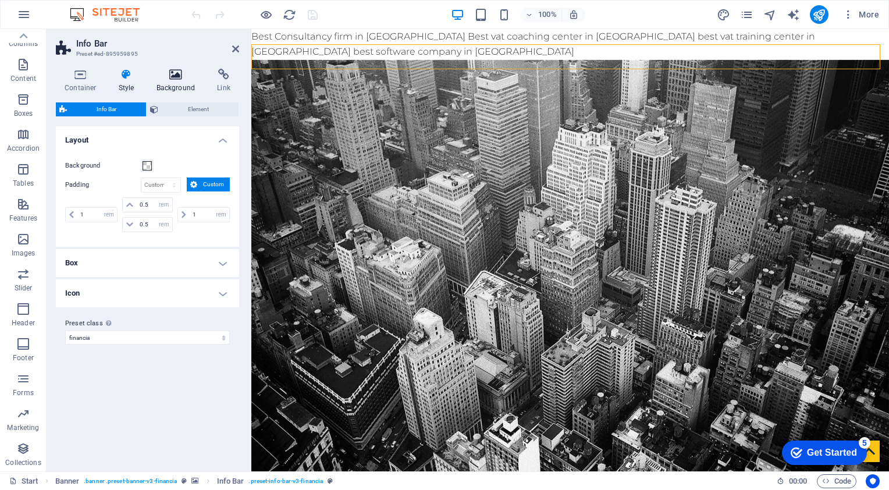
click at [161, 79] on icon at bounding box center [176, 75] width 56 height 12
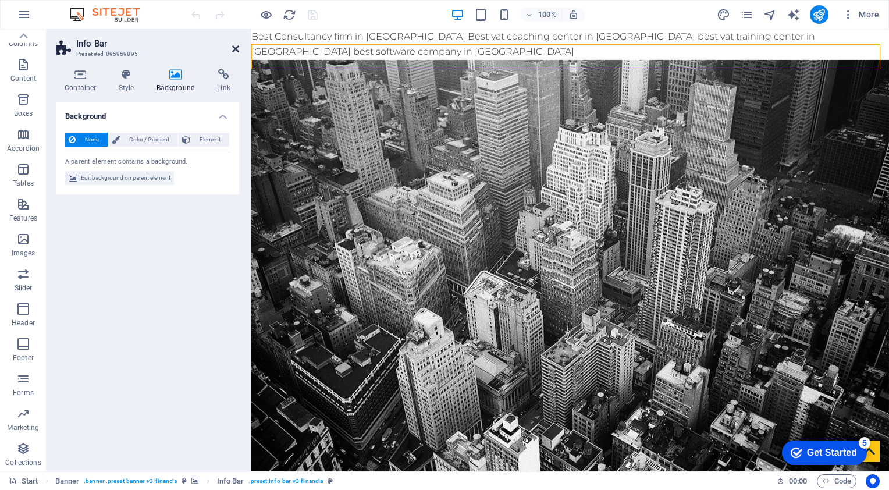
click at [235, 51] on icon at bounding box center [235, 48] width 7 height 9
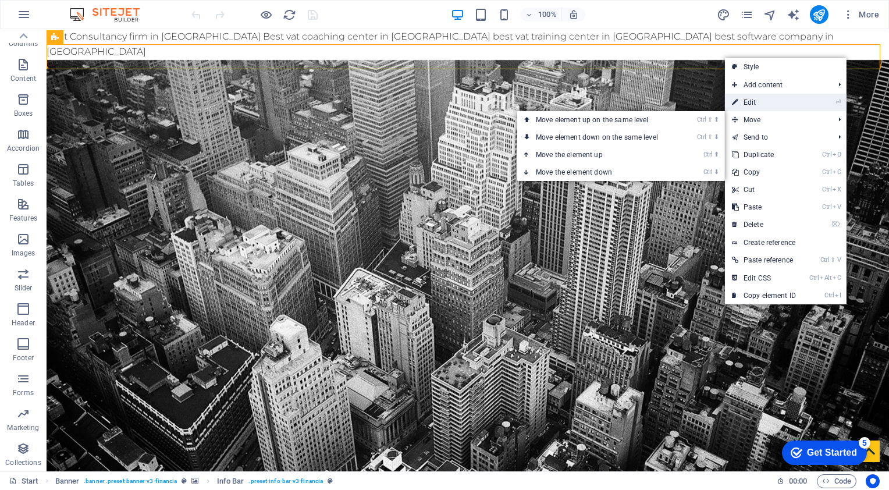
click at [756, 104] on link "⏎ Edit" at bounding box center [764, 102] width 78 height 17
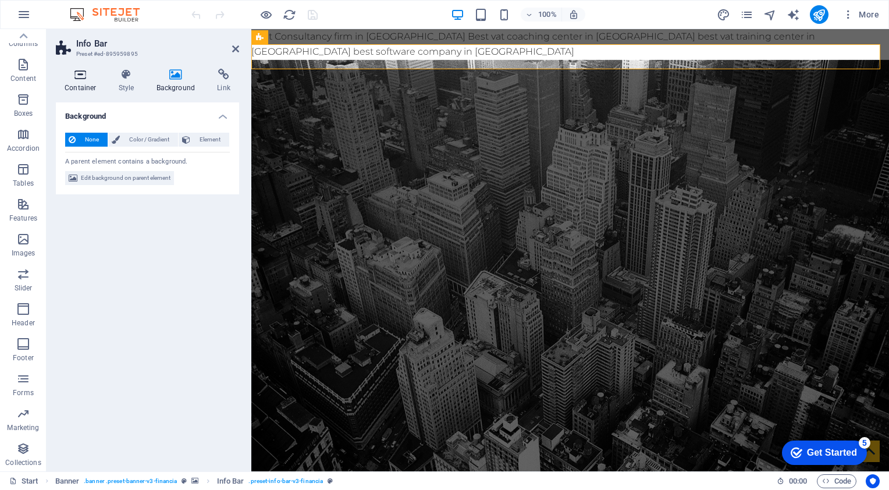
click at [91, 81] on h4 "Container" at bounding box center [83, 81] width 54 height 24
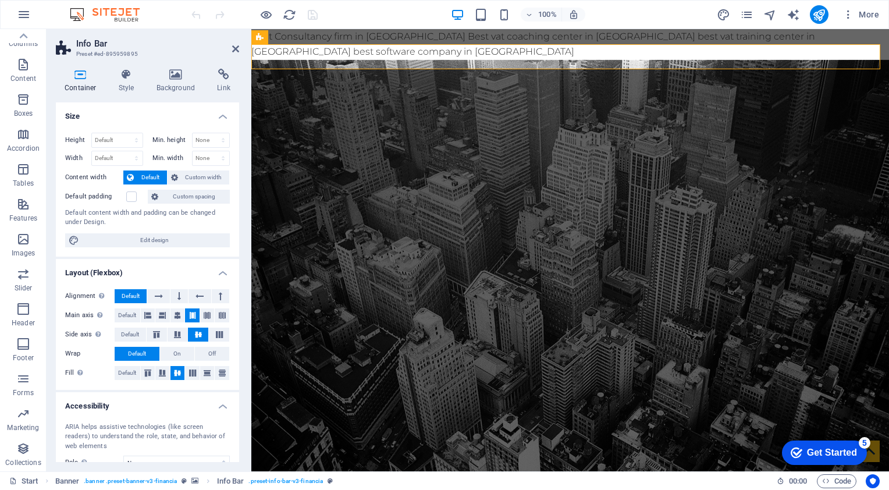
scroll to position [90, 0]
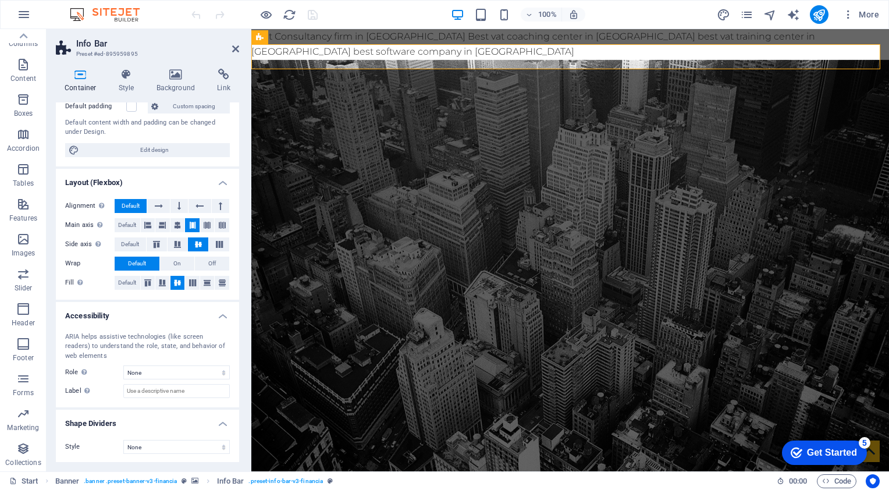
click at [240, 48] on aside "Info Bar Preset #ed-895959895 Container Style Background Link Size Height Defau…" at bounding box center [149, 250] width 205 height 442
click at [233, 50] on icon at bounding box center [235, 48] width 7 height 9
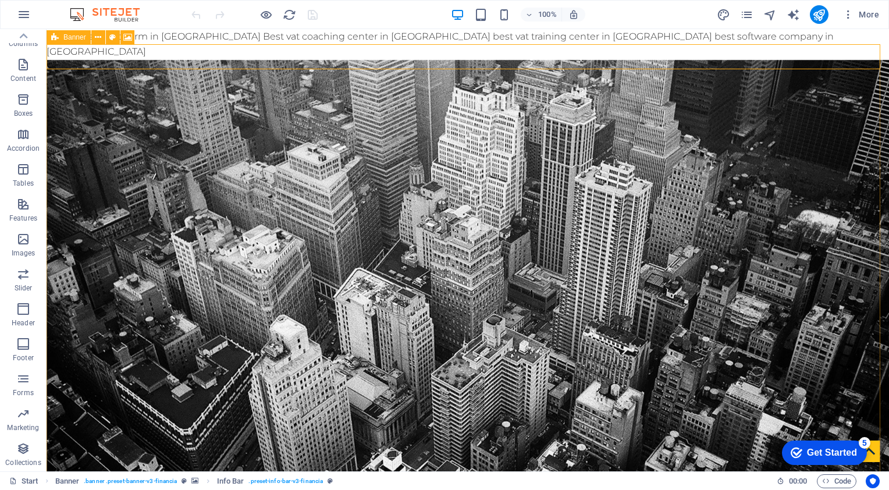
click at [55, 40] on icon at bounding box center [55, 37] width 8 height 14
select select "vh"
select select "header"
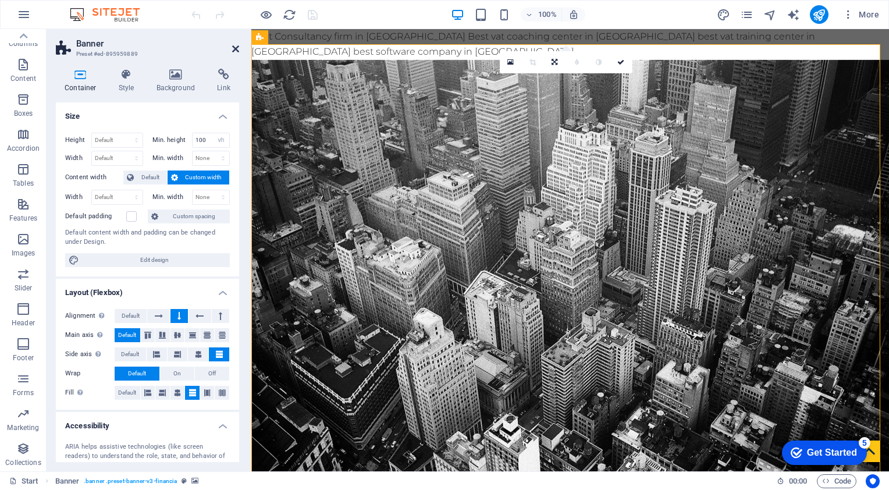
click at [235, 50] on icon at bounding box center [235, 48] width 7 height 9
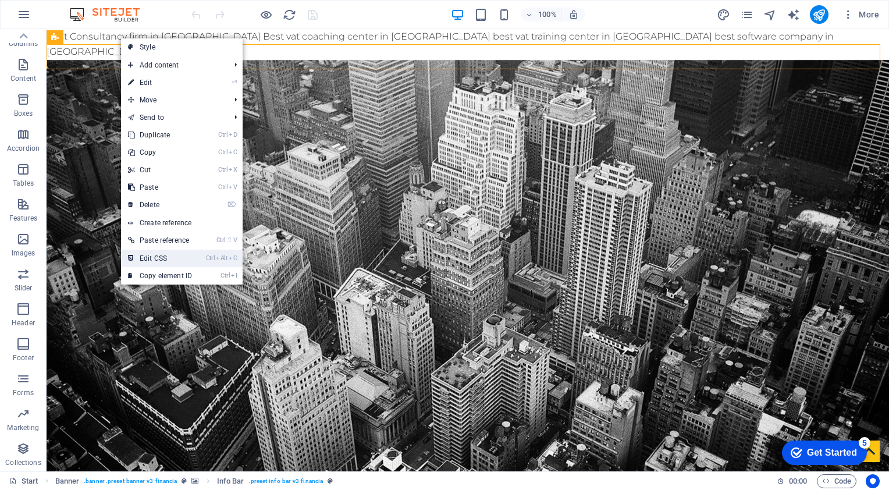
click at [156, 258] on link "Ctrl Alt C Edit CSS" at bounding box center [160, 258] width 78 height 17
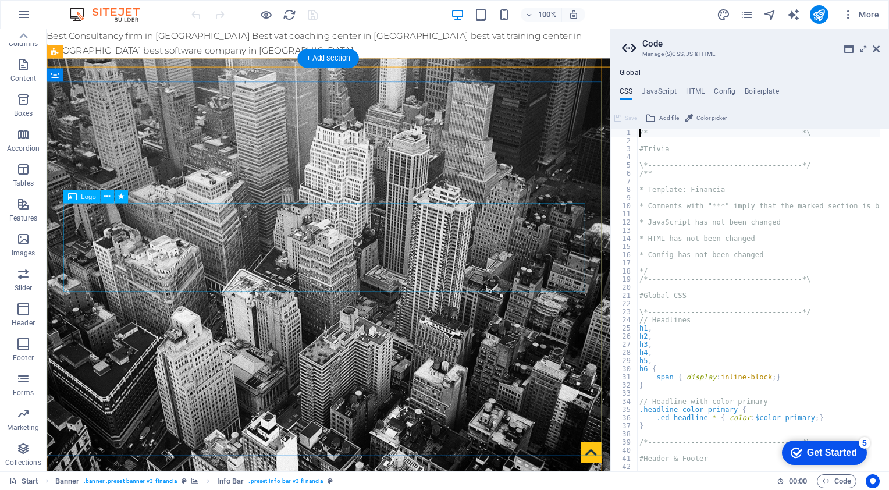
type textarea "@include info-bar-v3("
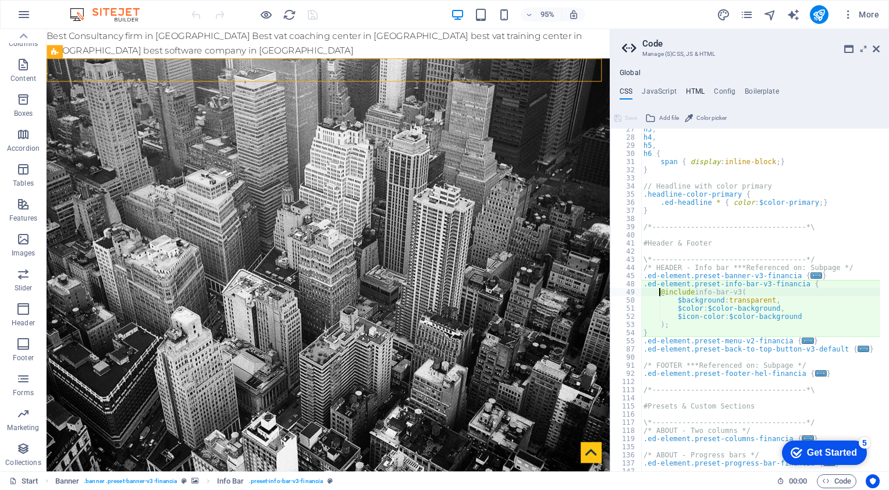
click at [689, 91] on h4 "HTML" at bounding box center [695, 93] width 19 height 13
type textarea "<a href="#main-content" class="wv-link-content button">Skip to main content</a>"
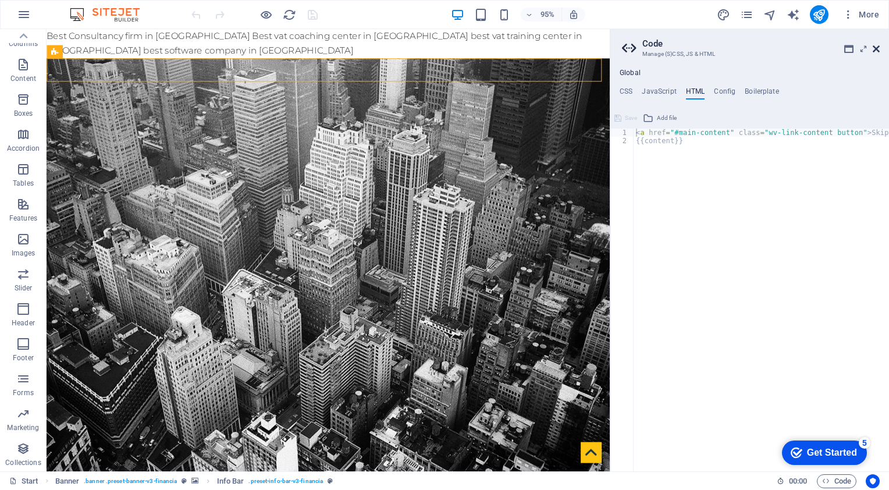
drag, startPoint x: 876, startPoint y: 48, endPoint x: 826, endPoint y: 19, distance: 58.2
click at [876, 48] on icon at bounding box center [876, 48] width 7 height 9
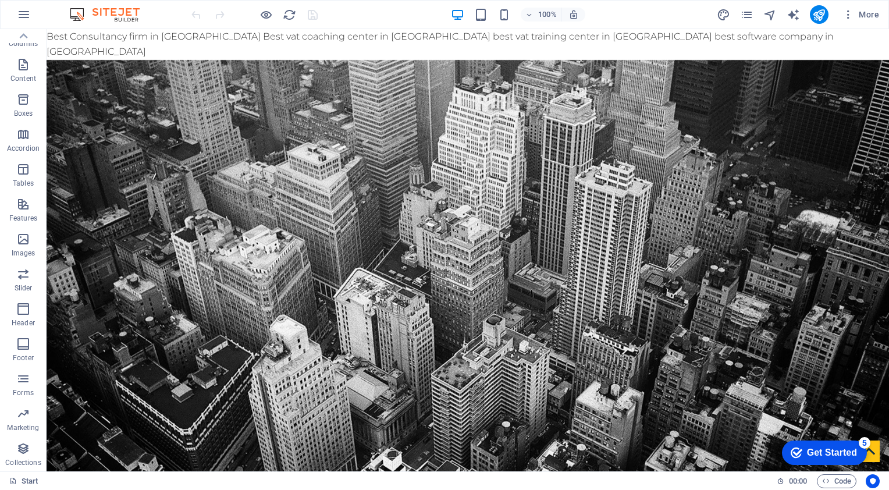
drag, startPoint x: 640, startPoint y: 36, endPoint x: 584, endPoint y: 134, distance: 112.6
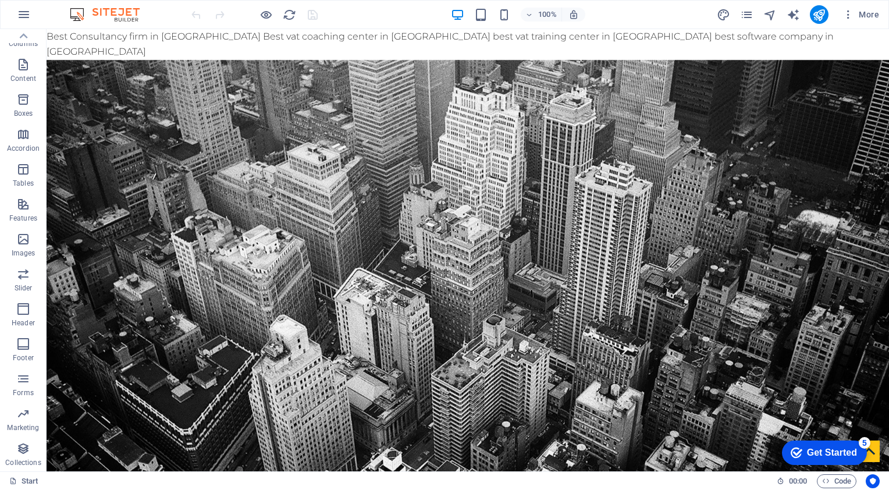
click at [20, 312] on icon "button" at bounding box center [23, 309] width 14 height 14
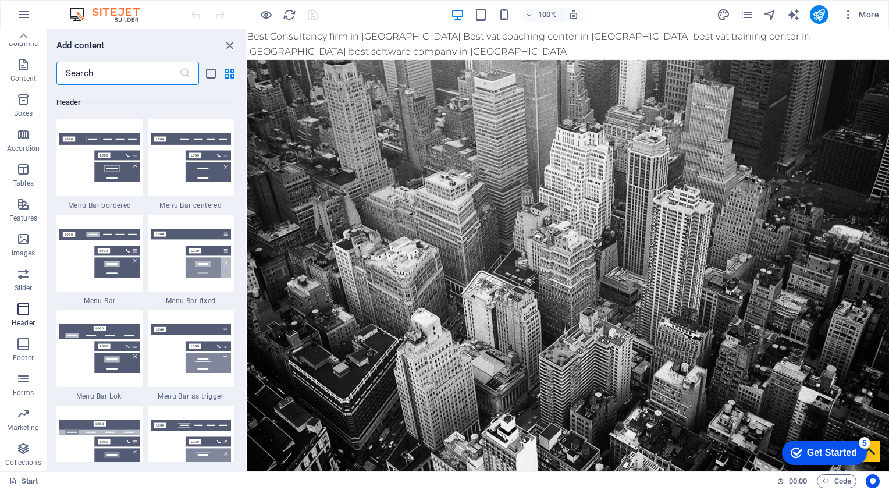
scroll to position [7006, 0]
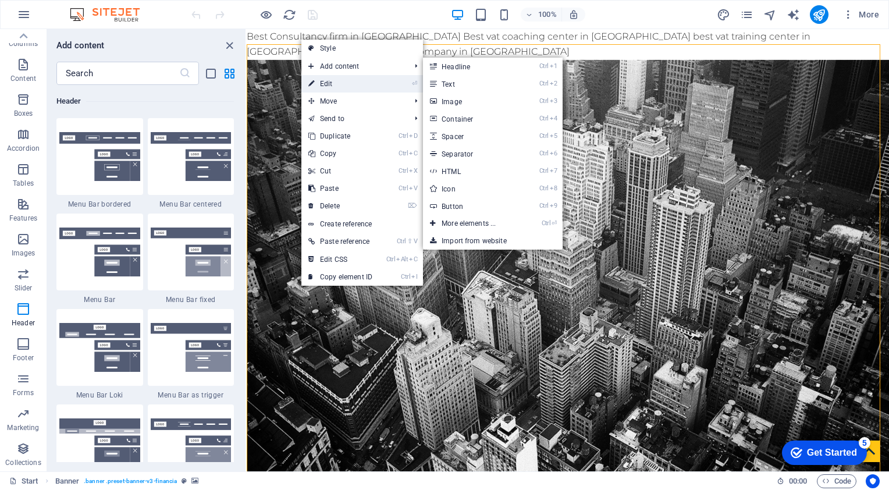
click at [315, 77] on link "⏎ Edit" at bounding box center [340, 83] width 78 height 17
select select "vh"
select select "header"
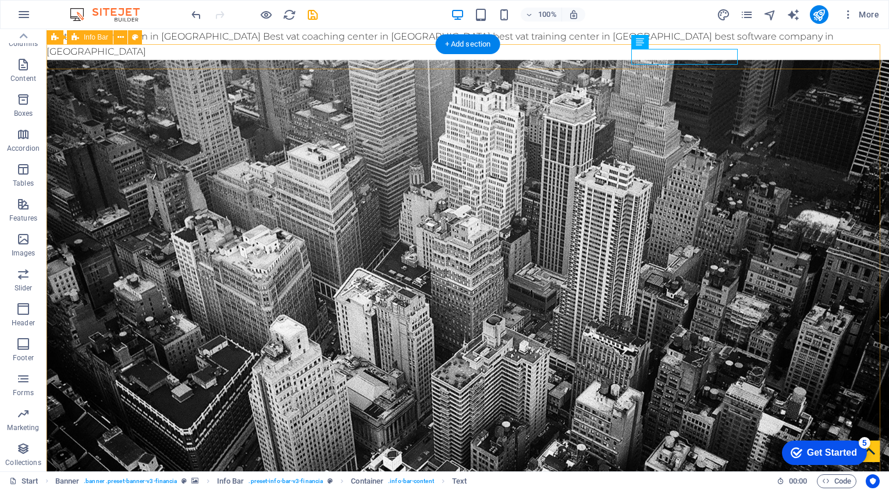
drag, startPoint x: 833, startPoint y: 55, endPoint x: 628, endPoint y: 55, distance: 204.8
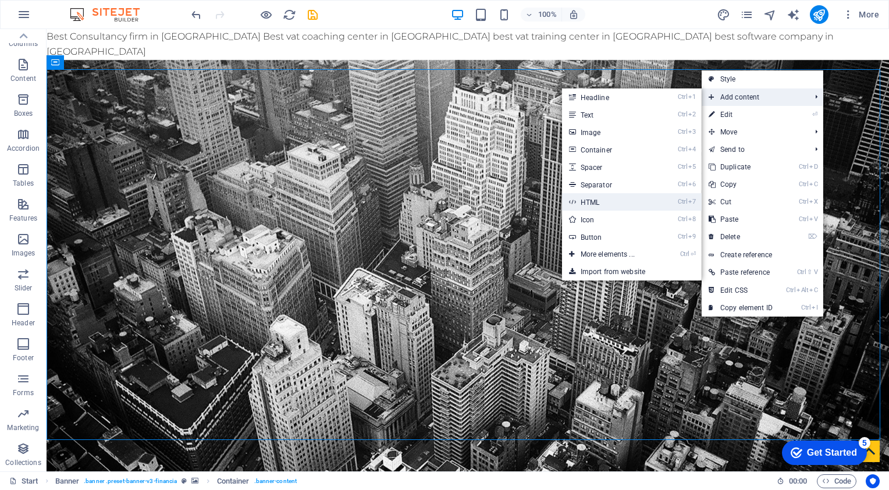
click at [581, 205] on link "Ctrl 7 HTML" at bounding box center [610, 201] width 96 height 17
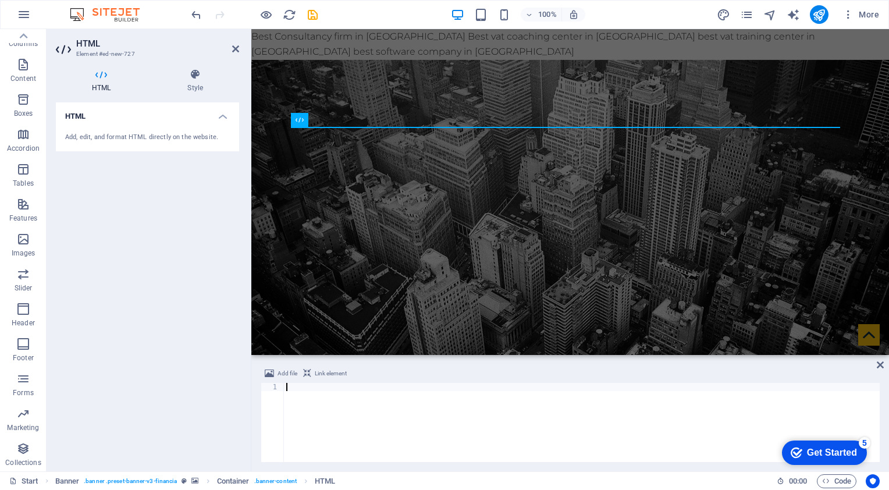
click at [97, 137] on div "Add, edit, and format HTML directly on the website." at bounding box center [147, 138] width 165 height 10
click at [156, 137] on div "Add, edit, and format HTML directly on the website." at bounding box center [147, 138] width 165 height 10
click at [216, 113] on h4 "HTML" at bounding box center [147, 112] width 183 height 21
click at [214, 114] on h4 "HTML" at bounding box center [147, 116] width 183 height 28
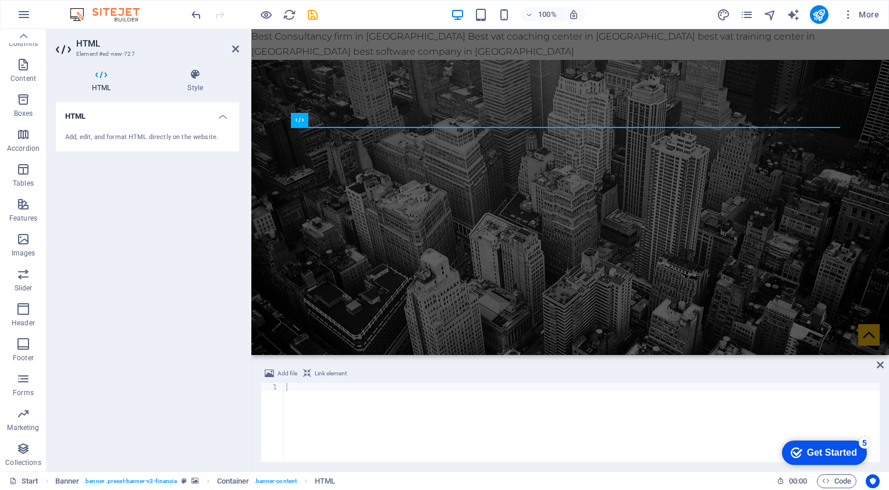
click at [144, 139] on div "Add, edit, and format HTML directly on the website." at bounding box center [147, 138] width 165 height 10
click at [118, 137] on div "Add, edit, and format HTML directly on the website." at bounding box center [147, 138] width 165 height 10
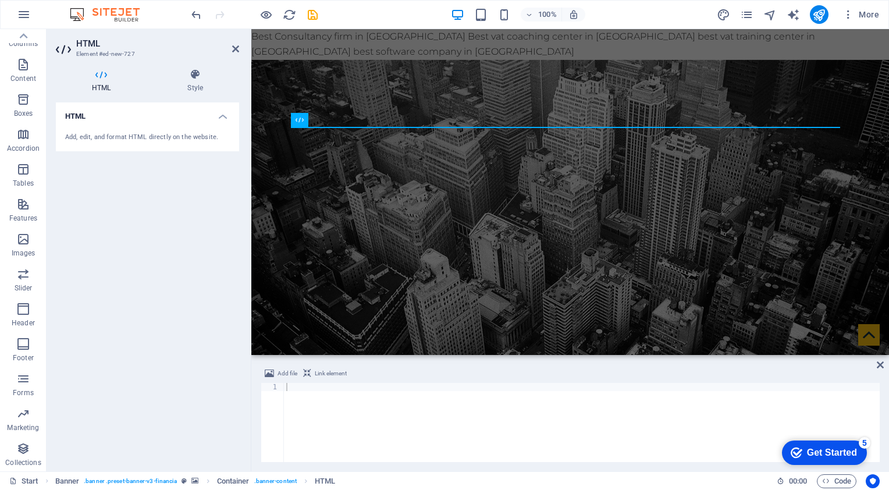
click at [102, 80] on h4 "HTML" at bounding box center [103, 81] width 95 height 24
click at [229, 48] on h2 "HTML" at bounding box center [157, 43] width 163 height 10
click at [238, 49] on icon at bounding box center [235, 48] width 7 height 9
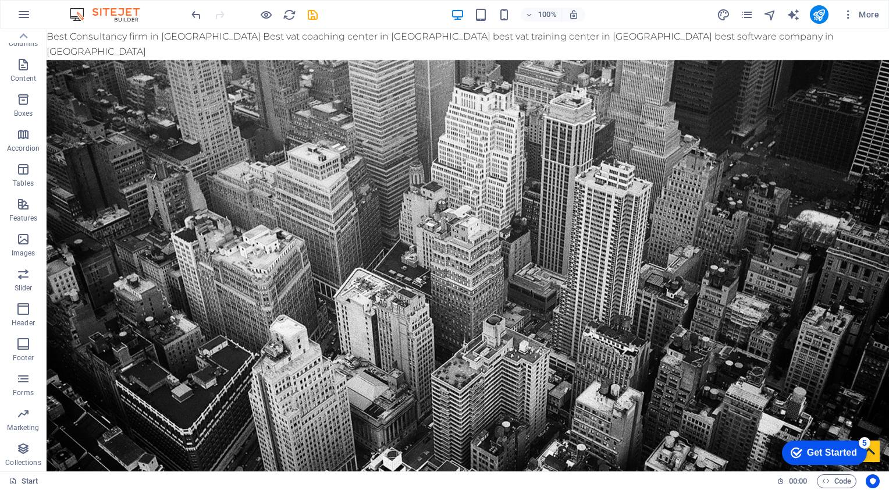
click at [741, 8] on icon "pages" at bounding box center [746, 14] width 13 height 13
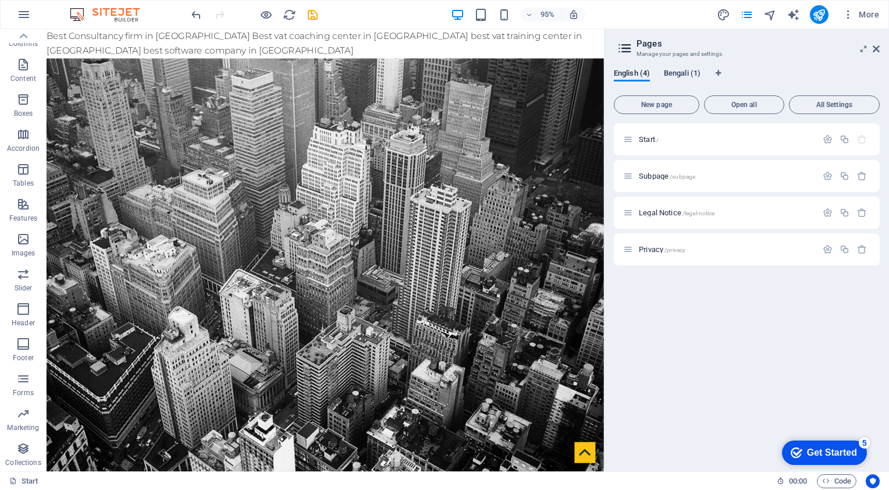
click at [672, 77] on span "Bengali (1)" at bounding box center [682, 74] width 37 height 16
click at [617, 73] on span "English (4)" at bounding box center [632, 74] width 36 height 16
drag, startPoint x: 724, startPoint y: 11, endPoint x: 720, endPoint y: 20, distance: 10.2
click at [724, 12] on icon "design" at bounding box center [723, 14] width 13 height 13
select select "rem"
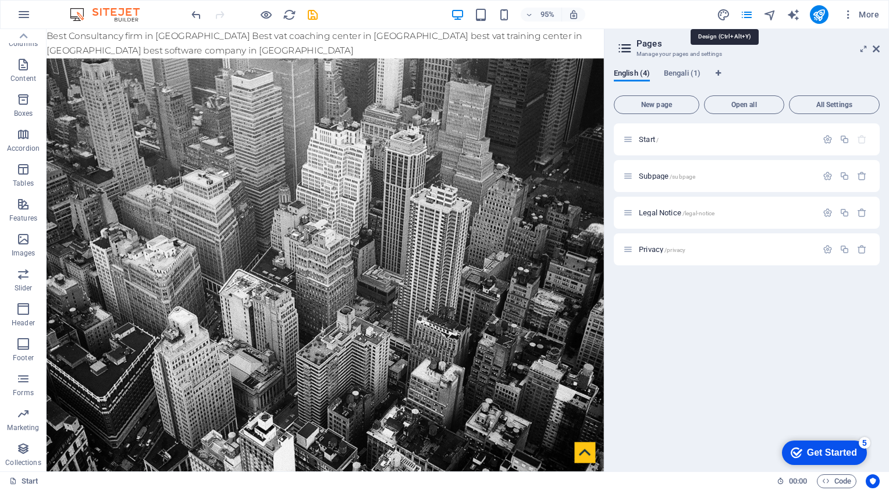
select select "300"
select select "px"
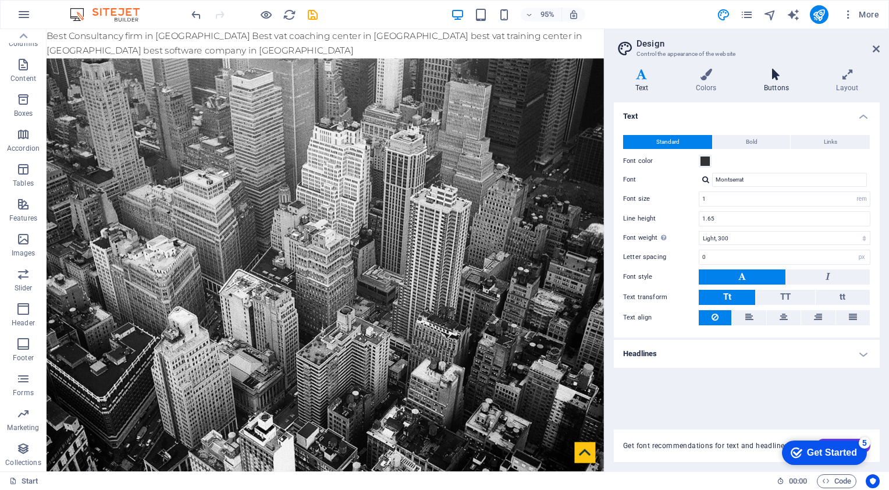
click at [770, 75] on icon at bounding box center [775, 75] width 67 height 12
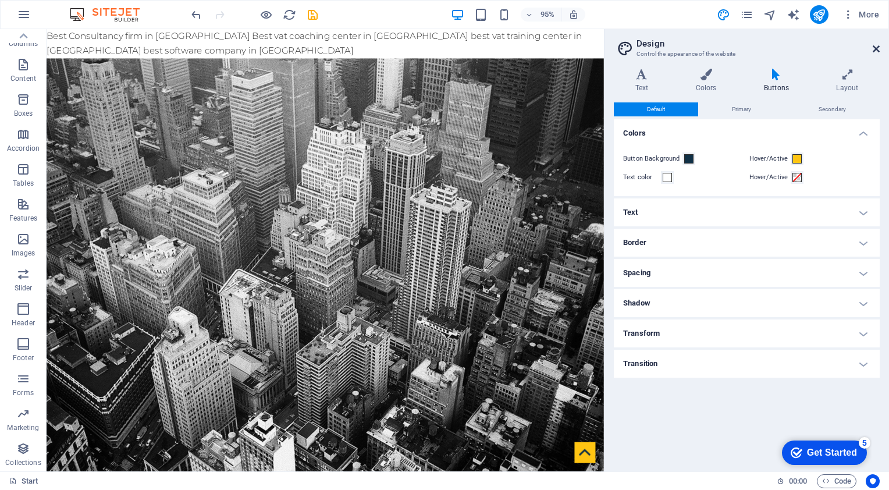
click at [874, 50] on icon at bounding box center [876, 48] width 7 height 9
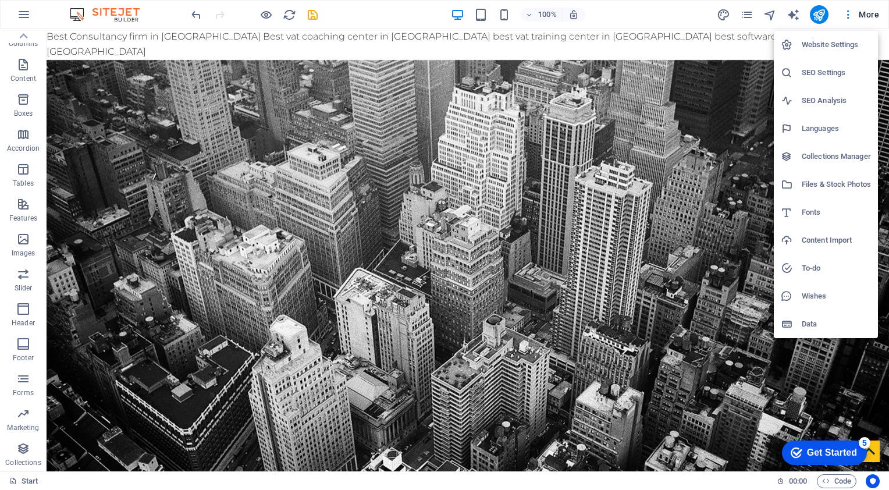
click at [827, 71] on h6 "SEO Settings" at bounding box center [836, 73] width 69 height 14
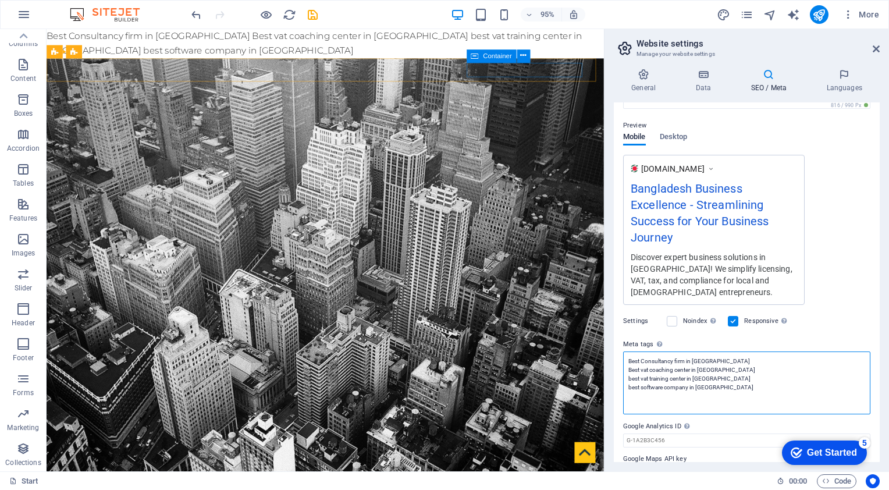
scroll to position [0, 0]
drag, startPoint x: 771, startPoint y: 403, endPoint x: 620, endPoint y: 367, distance: 155.5
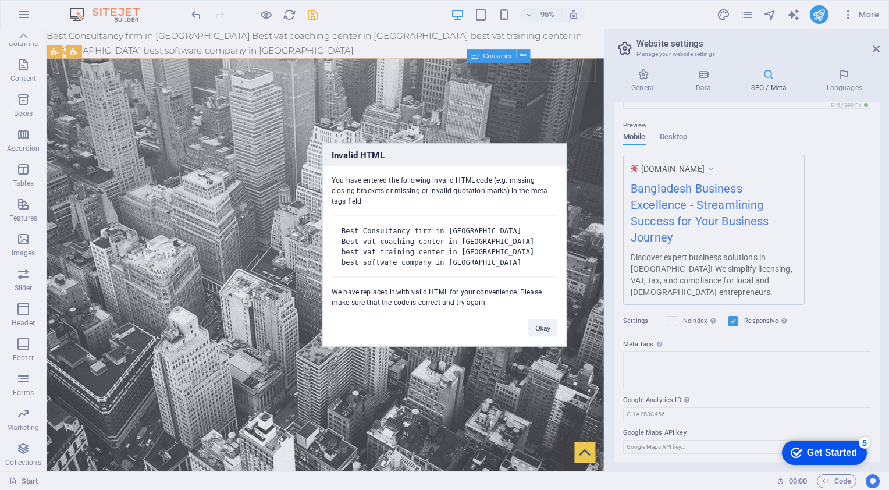
click at [480, 269] on pre "Best Consultancy firm in dhaka Best vat coaching center in dhaka best vat train…" at bounding box center [445, 247] width 226 height 62
click at [460, 256] on pre "Best Consultancy firm in dhaka Best vat coaching center in dhaka best vat train…" at bounding box center [445, 247] width 226 height 62
click at [550, 335] on button "Okay" at bounding box center [542, 327] width 29 height 17
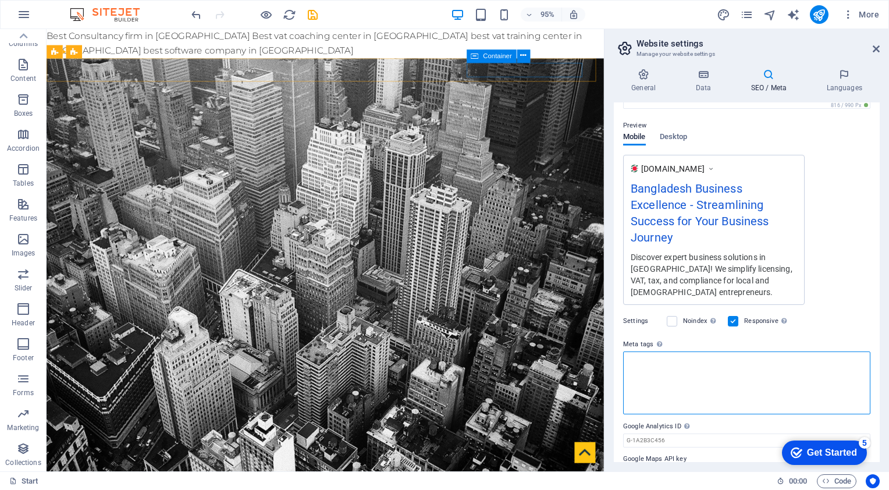
click at [707, 401] on textarea "Meta tags Enter HTML code here that will be placed inside the tags of your webs…" at bounding box center [746, 382] width 247 height 63
drag, startPoint x: 751, startPoint y: 435, endPoint x: 615, endPoint y: 340, distance: 166.2
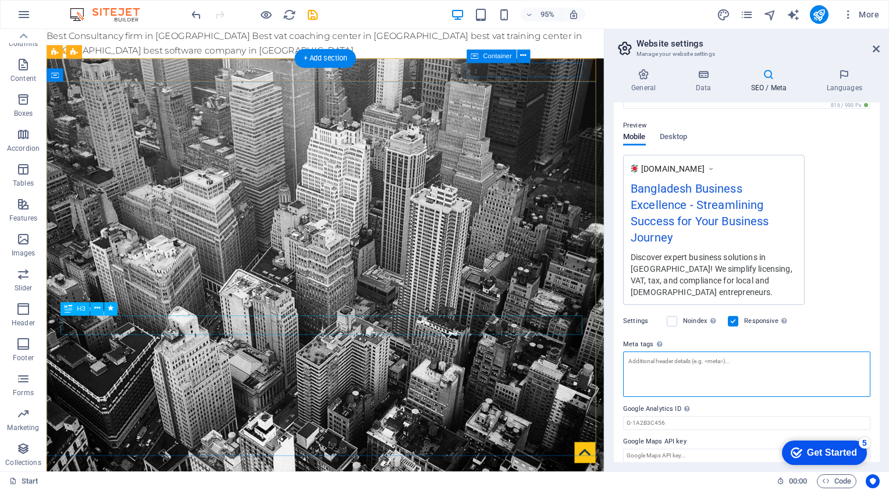
paste textarea "<meta name="google-site-verification" content="t7jcGa0UHfmtSzoqFwfZghns1sagYRKC…"
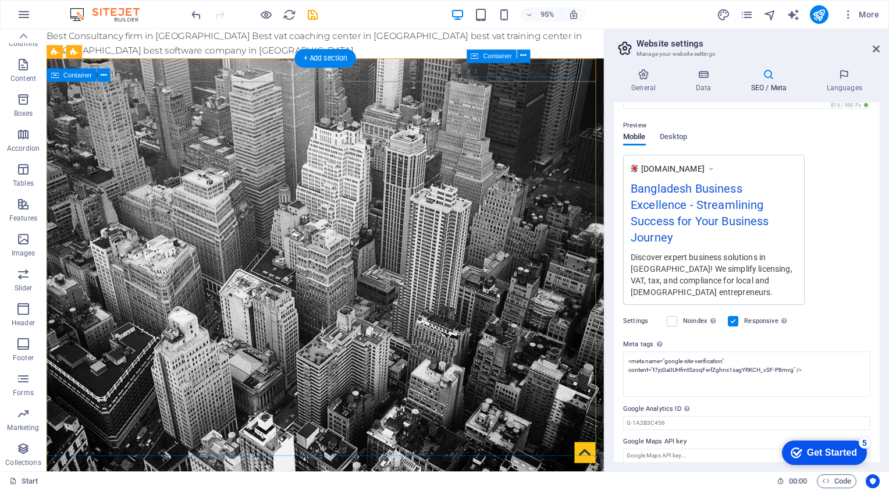
type textarea "<meta name="google-site-verification" content="t7jcGa0UHfmtSzoqFwfZghns1sagYRKC…"
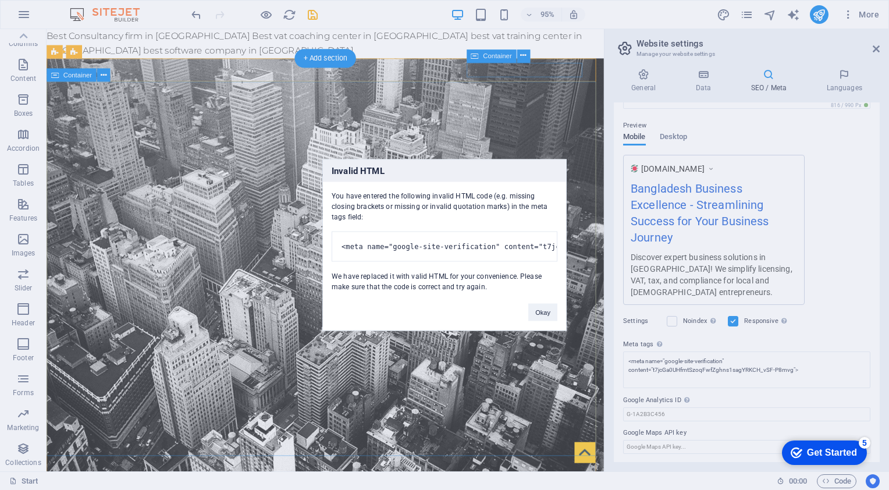
drag, startPoint x: 579, startPoint y: 180, endPoint x: 610, endPoint y: 205, distance: 40.5
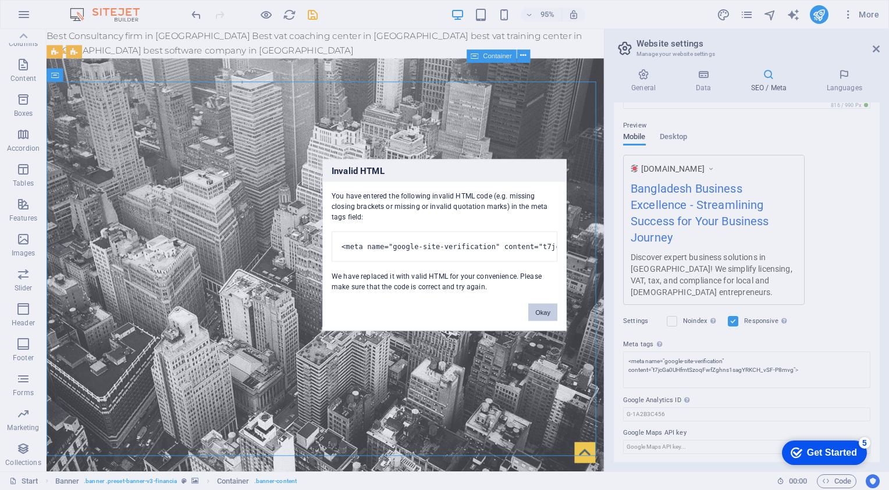
click at [544, 321] on button "Okay" at bounding box center [542, 312] width 29 height 17
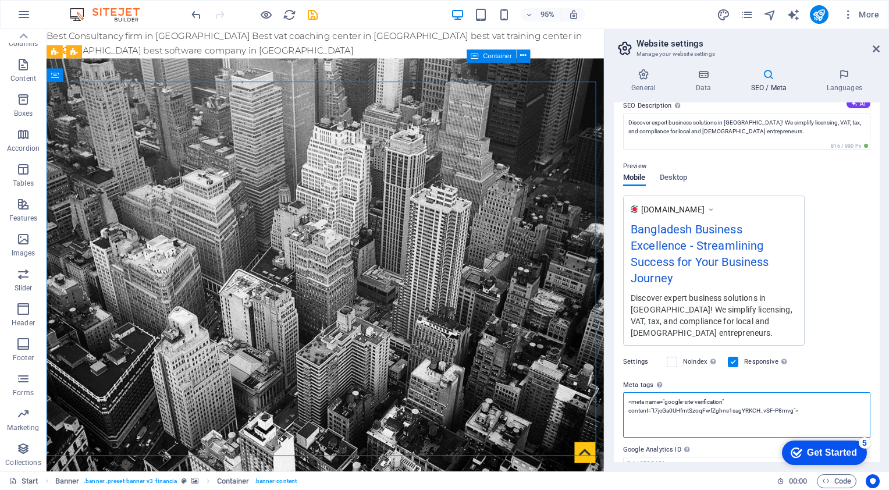
scroll to position [44, 0]
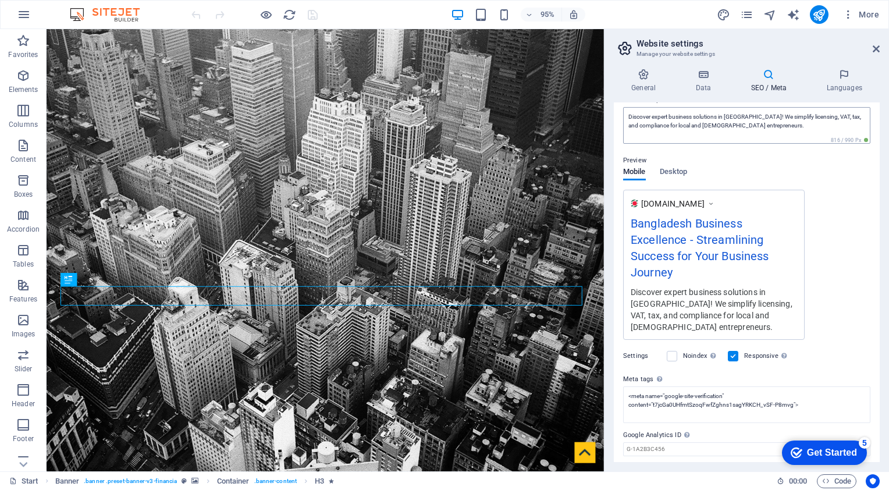
scroll to position [151, 0]
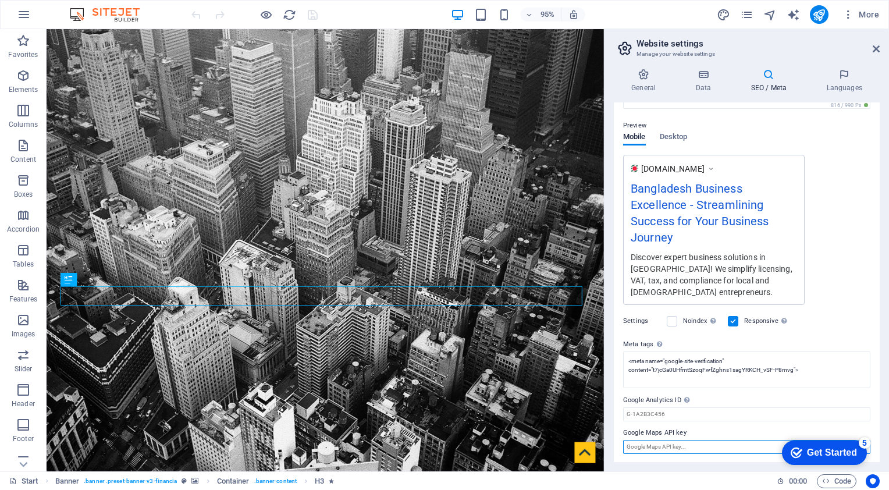
click at [700, 442] on input "Google Maps API key" at bounding box center [746, 447] width 247 height 14
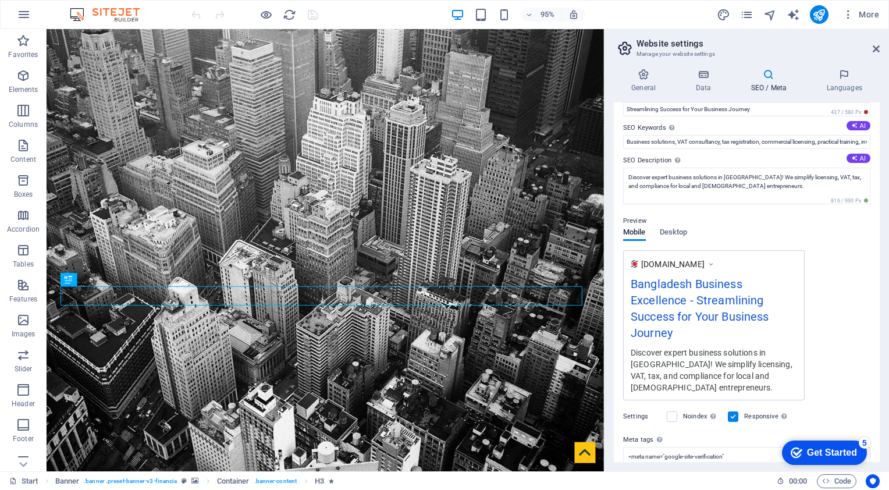
scroll to position [0, 0]
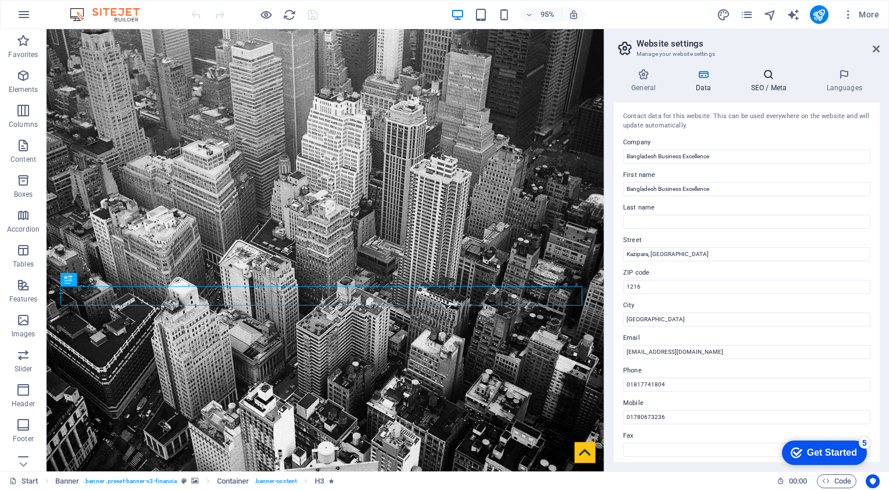
click at [742, 73] on icon at bounding box center [768, 75] width 71 height 12
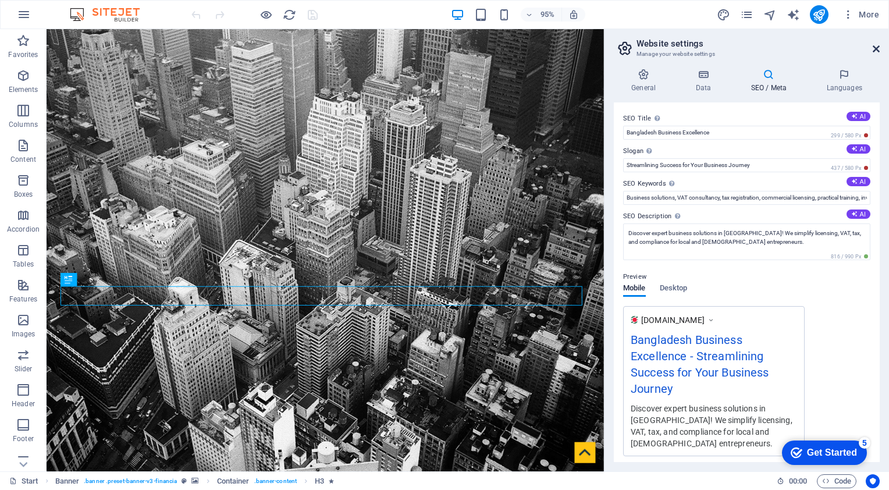
drag, startPoint x: 874, startPoint y: 48, endPoint x: 820, endPoint y: 18, distance: 62.5
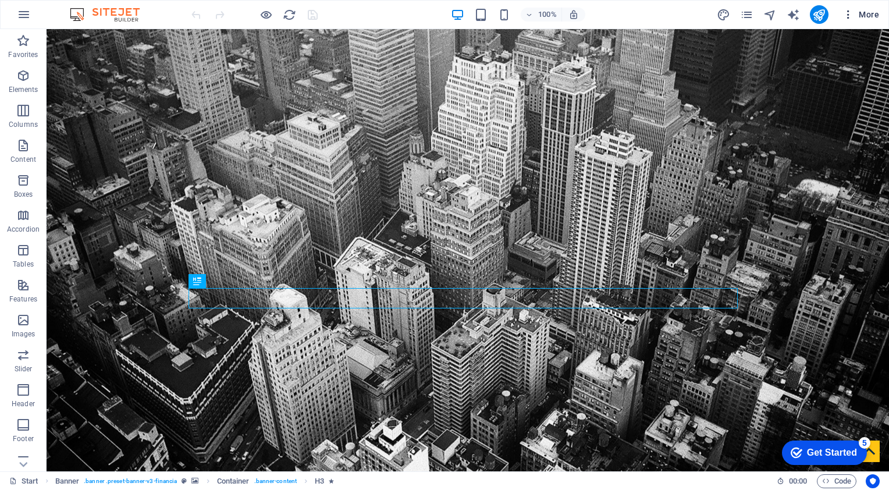
click at [854, 18] on icon "button" at bounding box center [848, 15] width 12 height 12
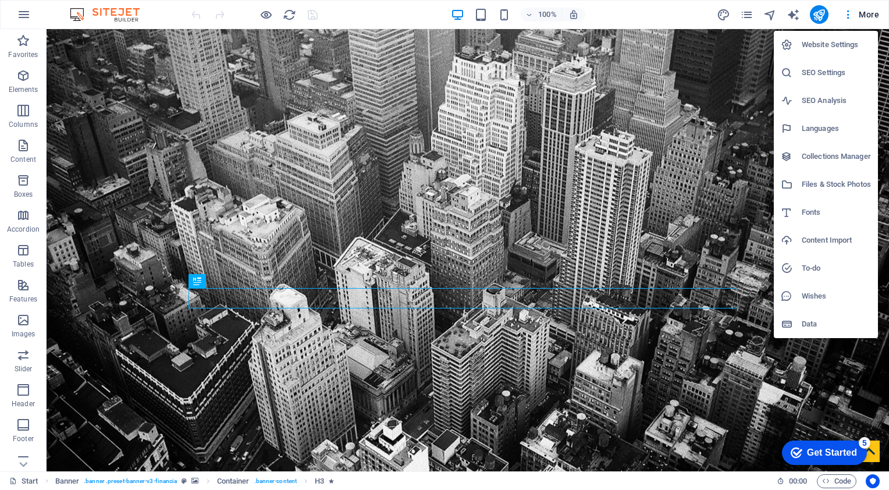
click at [814, 76] on h6 "SEO Settings" at bounding box center [836, 73] width 69 height 14
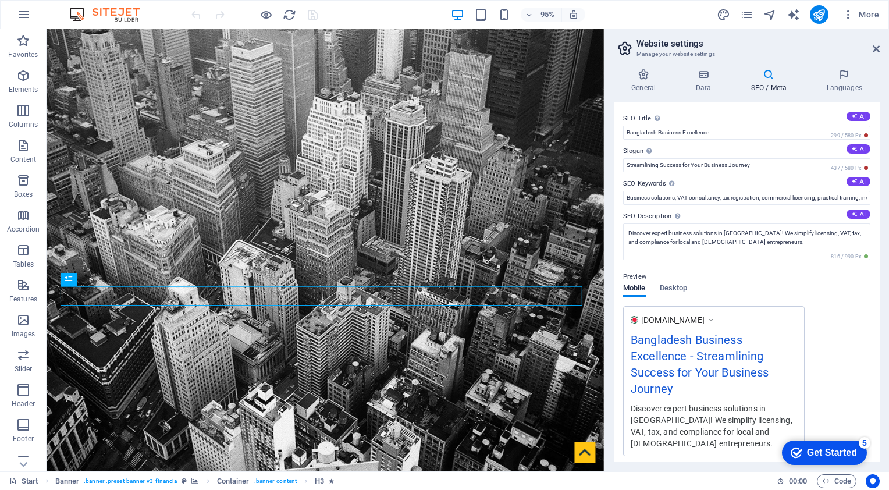
click at [780, 73] on icon at bounding box center [768, 75] width 71 height 12
click at [873, 41] on h2 "Website settings" at bounding box center [757, 43] width 243 height 10
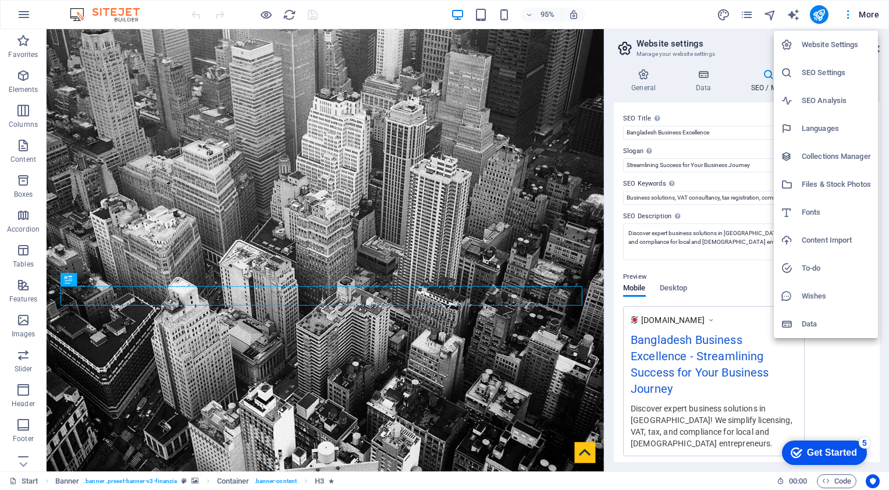
click at [822, 108] on li "SEO Analysis" at bounding box center [826, 101] width 104 height 28
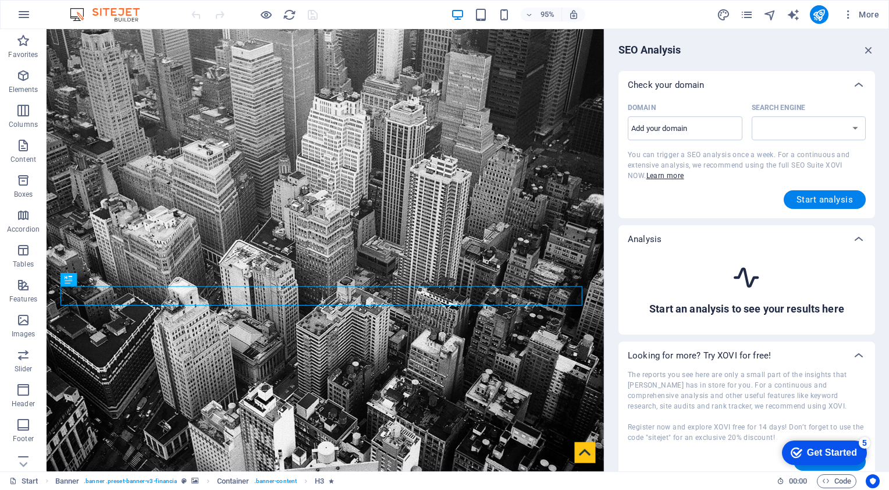
select select "[DOMAIN_NAME]"
click at [685, 132] on input "Domain ​" at bounding box center [685, 128] width 115 height 19
click at [811, 196] on span "Start analysis" at bounding box center [824, 199] width 56 height 9
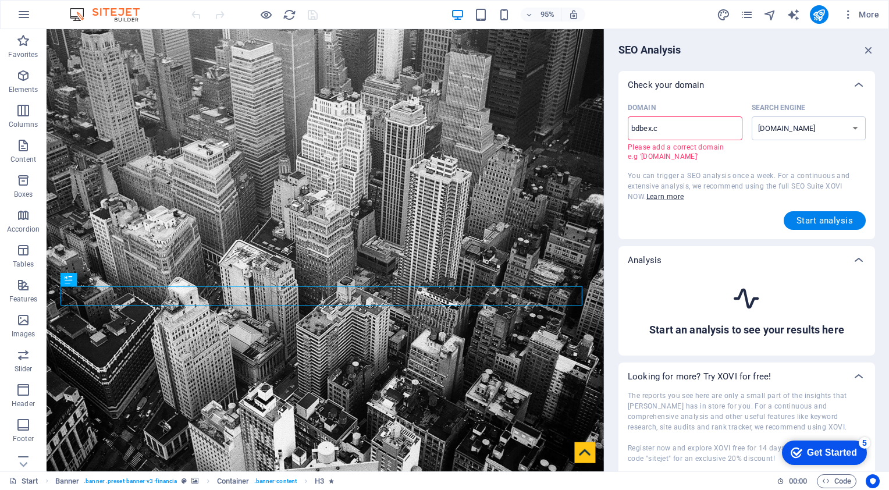
type input "[DOMAIN_NAME]"
select select "[DOMAIN_NAME]"
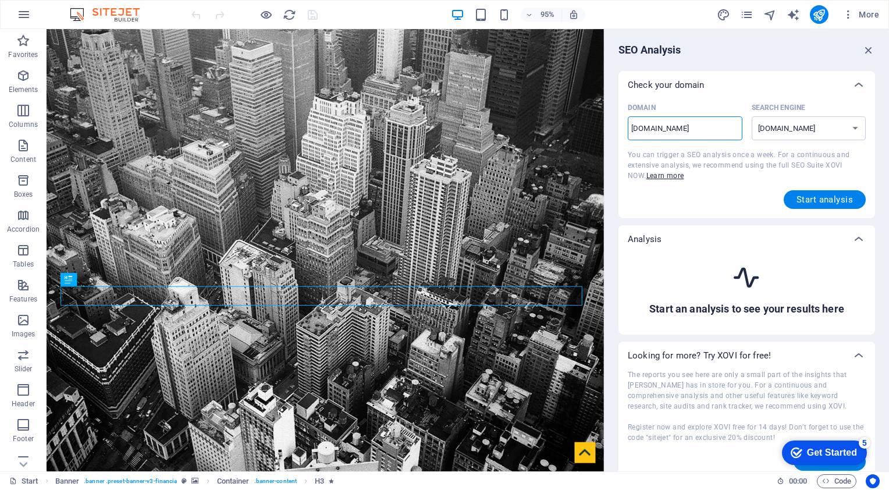
type input "[DOMAIN_NAME]"
select select "[DOMAIN_NAME]"
type input "[DOMAIN_NAME]"
click at [821, 202] on span "Start analysis" at bounding box center [824, 199] width 56 height 9
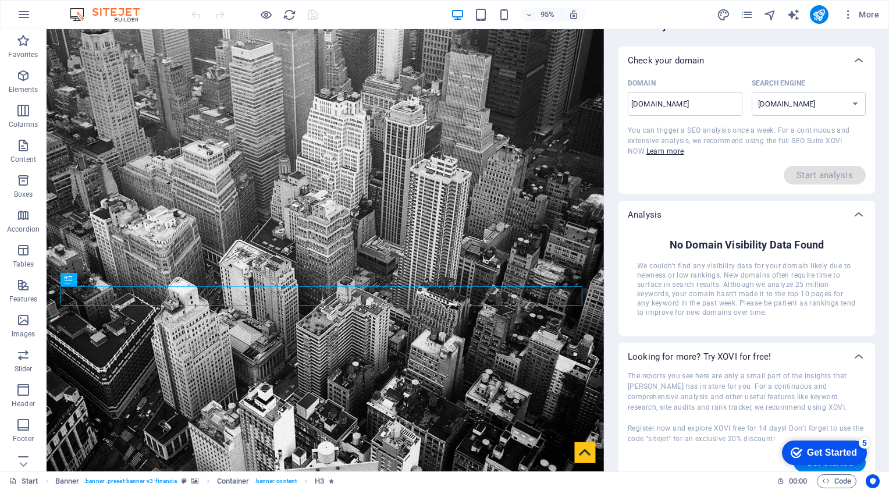
scroll to position [34, 0]
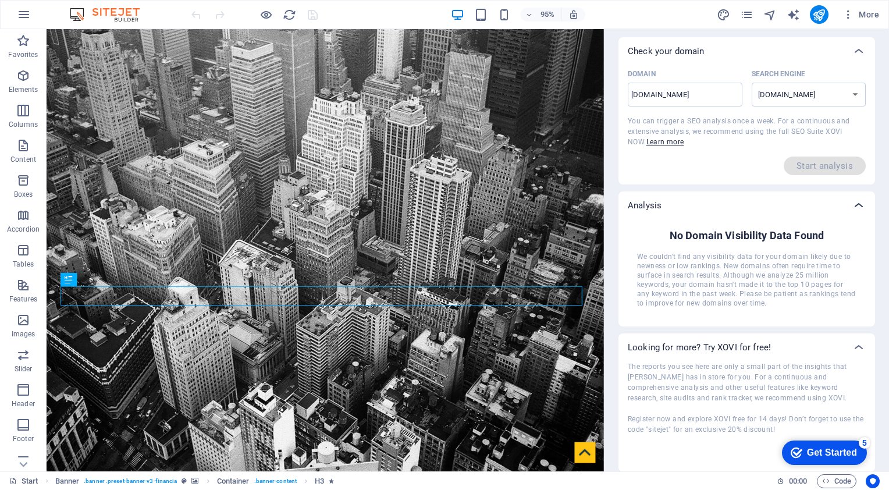
click at [849, 197] on div at bounding box center [859, 205] width 28 height 28
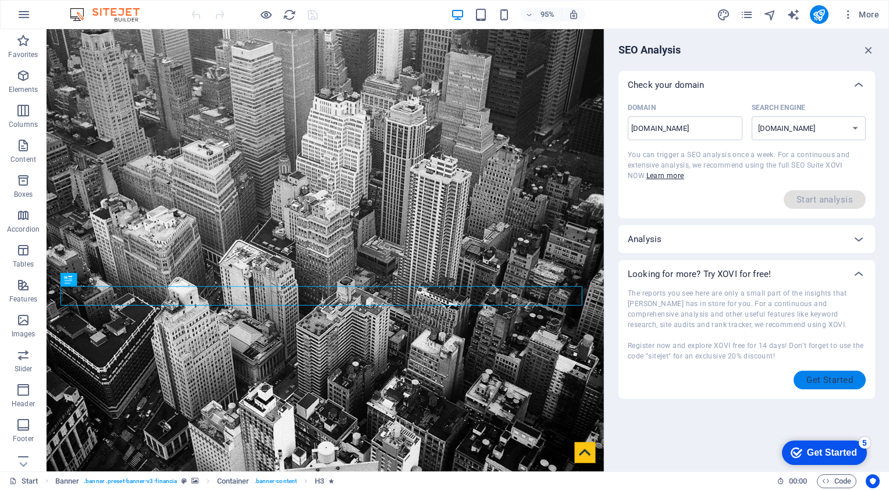
click at [819, 379] on span "Get Started" at bounding box center [829, 379] width 47 height 9
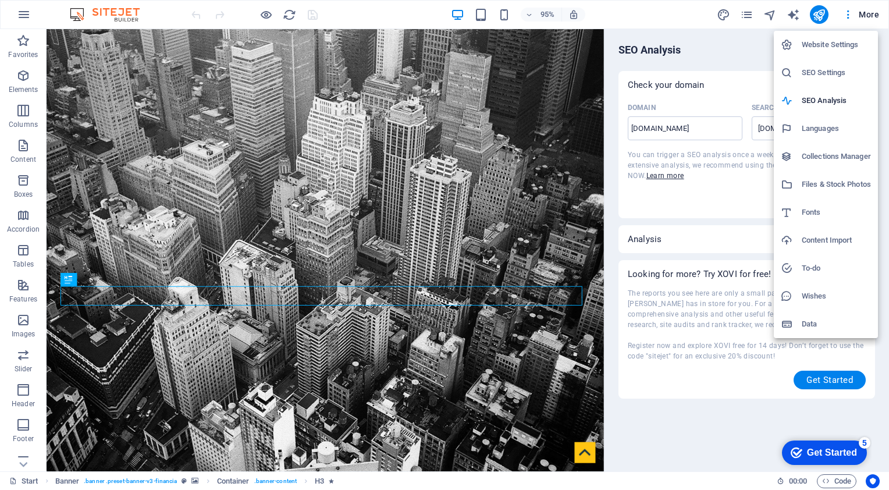
click at [818, 76] on h6 "SEO Settings" at bounding box center [836, 73] width 69 height 14
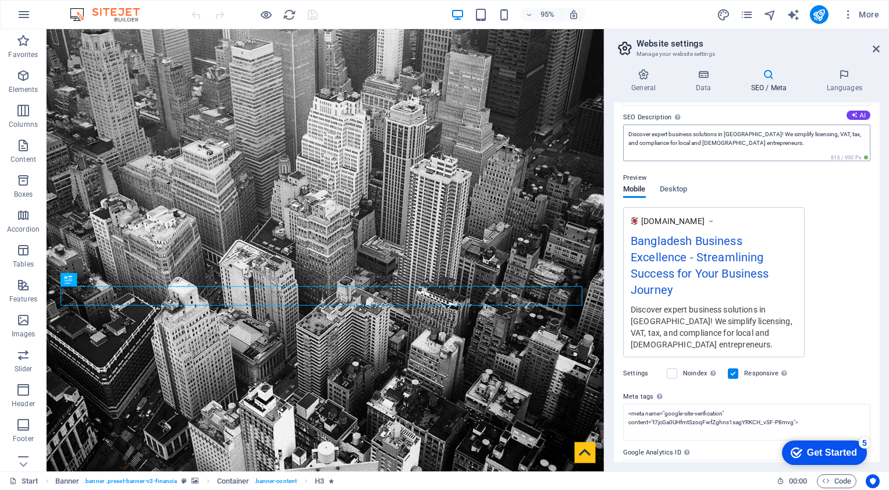
scroll to position [151, 0]
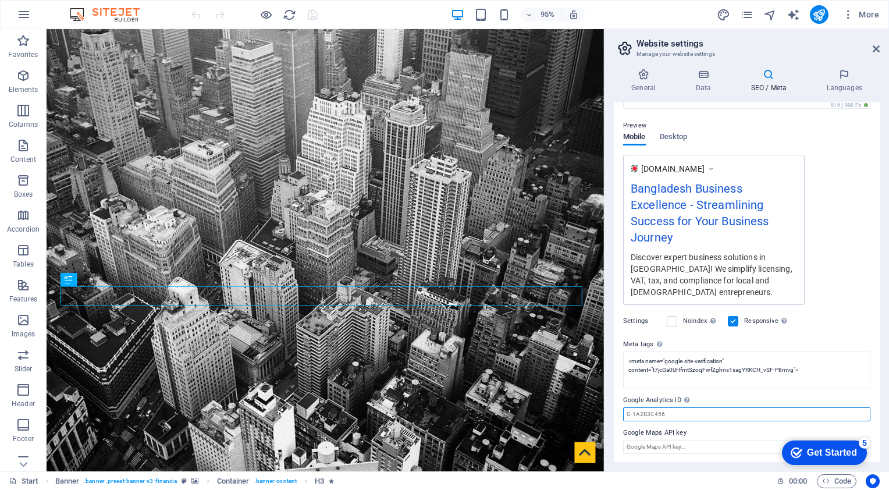
click at [666, 415] on input "Google Analytics ID Please only add the Google Analytics ID. We automatically i…" at bounding box center [746, 414] width 247 height 14
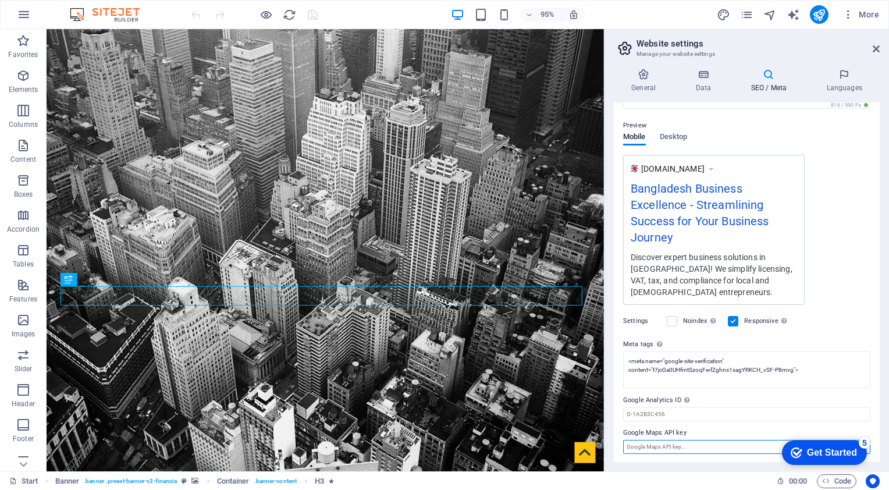
click at [682, 446] on input "Google Maps API key" at bounding box center [746, 447] width 247 height 14
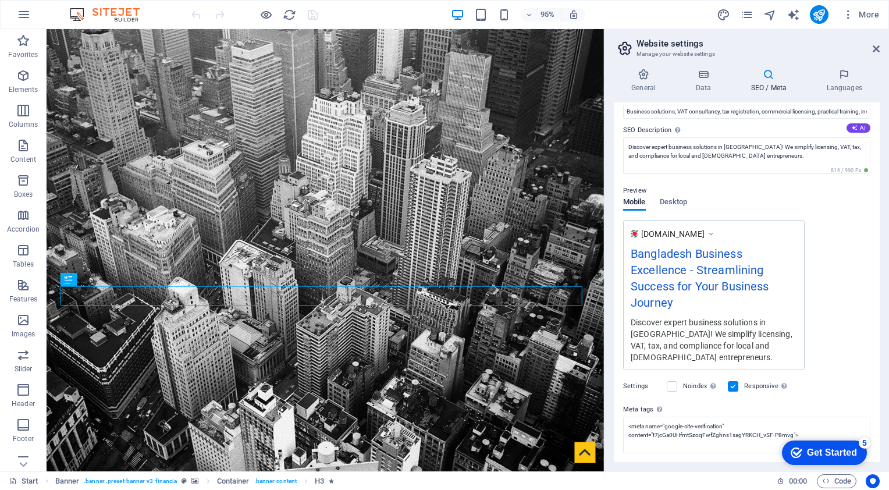
scroll to position [0, 0]
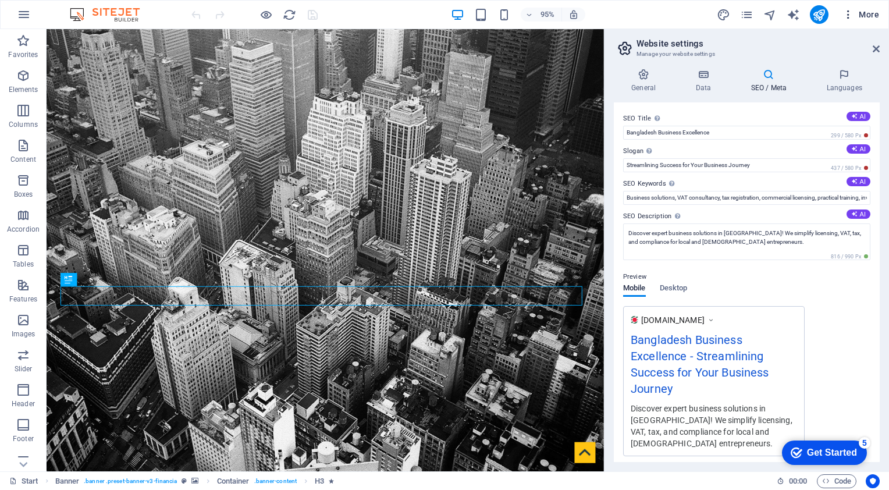
click at [851, 13] on icon "button" at bounding box center [848, 15] width 12 height 12
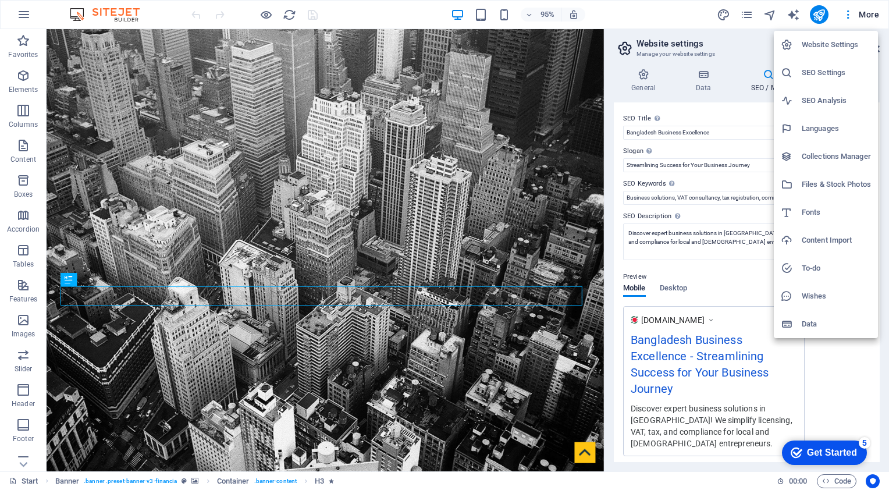
click at [721, 13] on div at bounding box center [444, 245] width 889 height 490
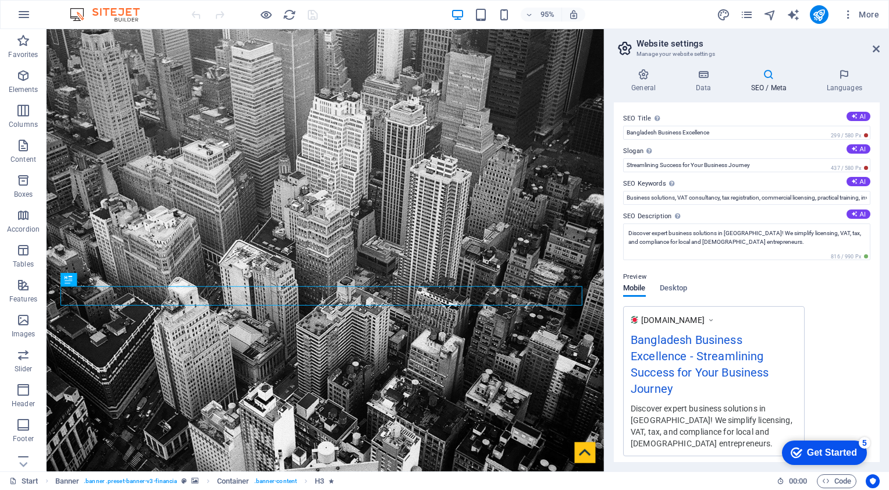
select select "rem"
select select "300"
select select "px"
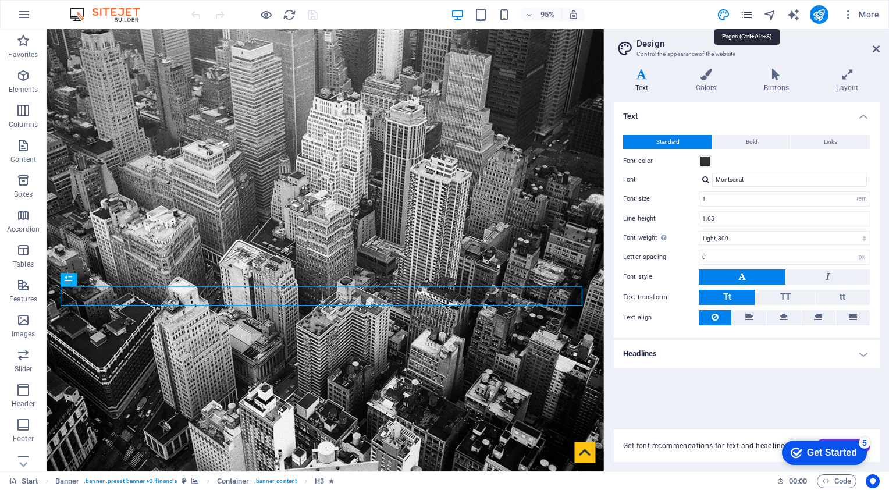
click at [0, 0] on icon "pages" at bounding box center [0, 0] width 0 height 0
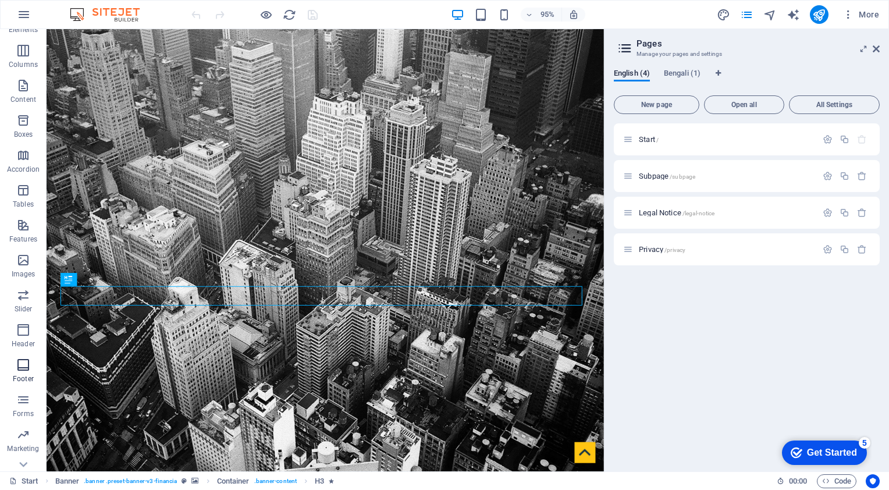
scroll to position [81, 0]
click at [16, 305] on icon "button" at bounding box center [23, 309] width 14 height 14
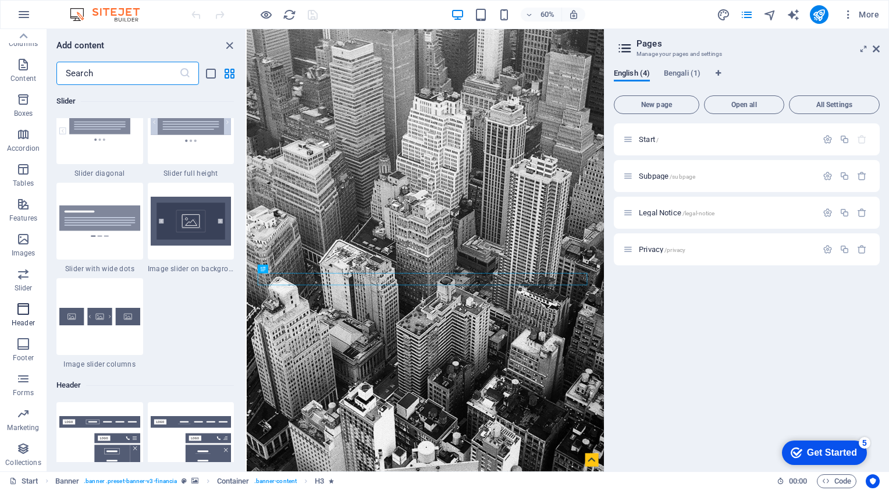
scroll to position [7006, 0]
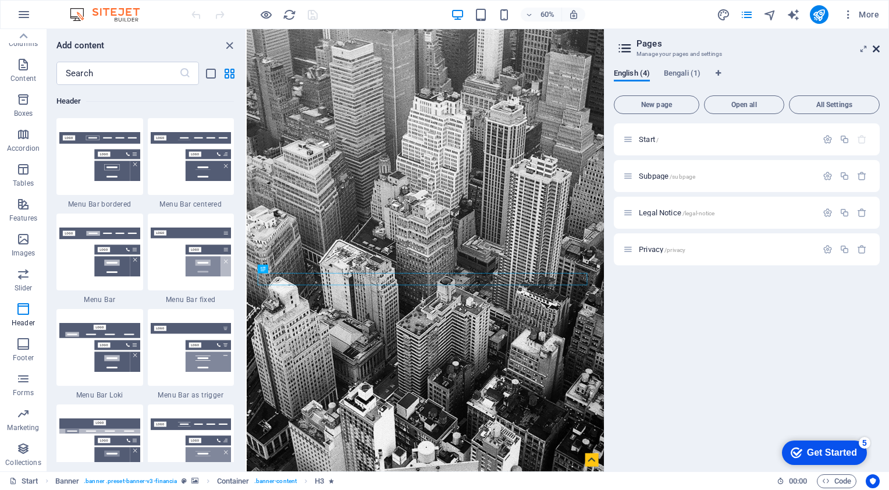
drag, startPoint x: 874, startPoint y: 52, endPoint x: 628, endPoint y: 21, distance: 248.6
click at [874, 52] on icon at bounding box center [876, 48] width 7 height 9
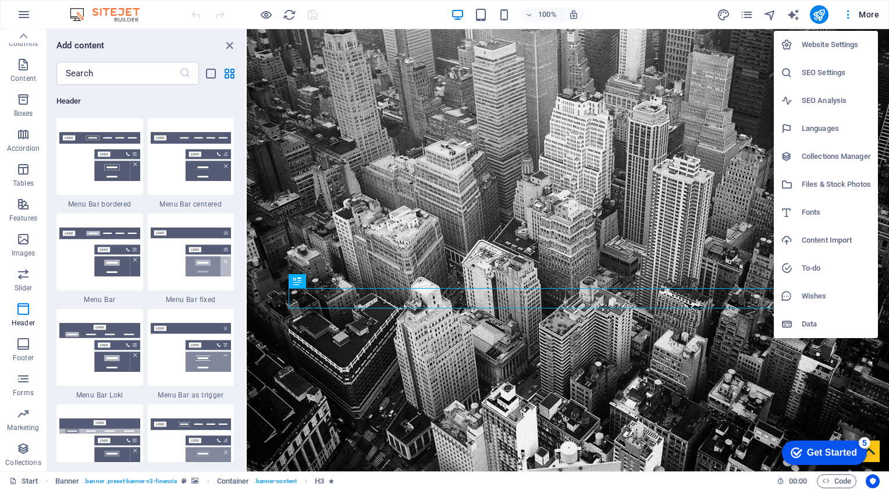
click at [820, 85] on li "SEO Settings" at bounding box center [826, 73] width 104 height 28
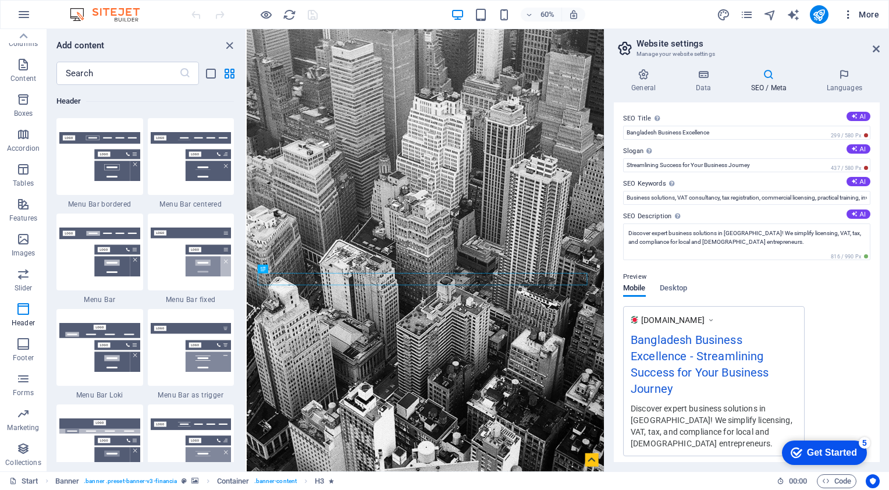
click at [848, 15] on icon "button" at bounding box center [848, 15] width 12 height 12
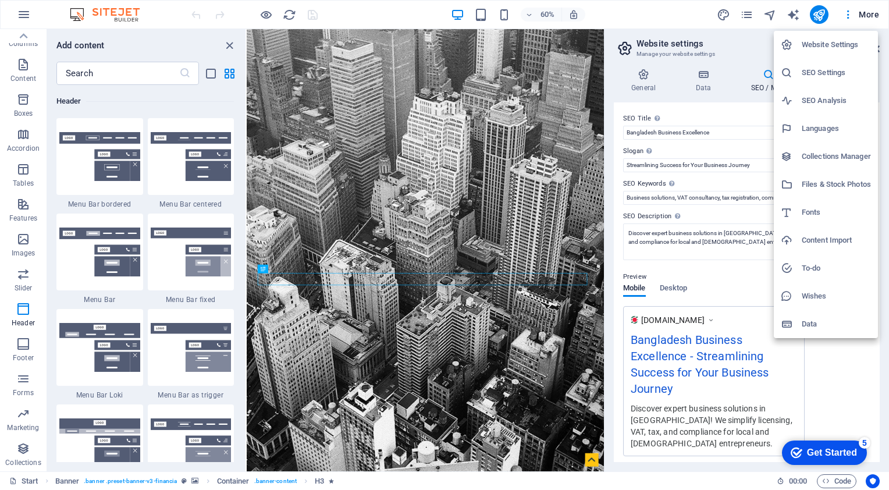
click at [863, 9] on div at bounding box center [444, 245] width 889 height 490
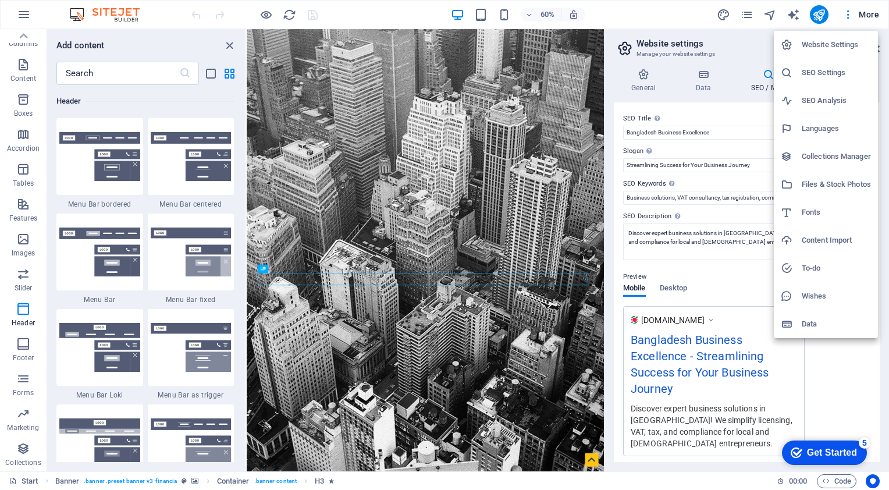
click at [810, 94] on h6 "SEO Analysis" at bounding box center [836, 101] width 69 height 14
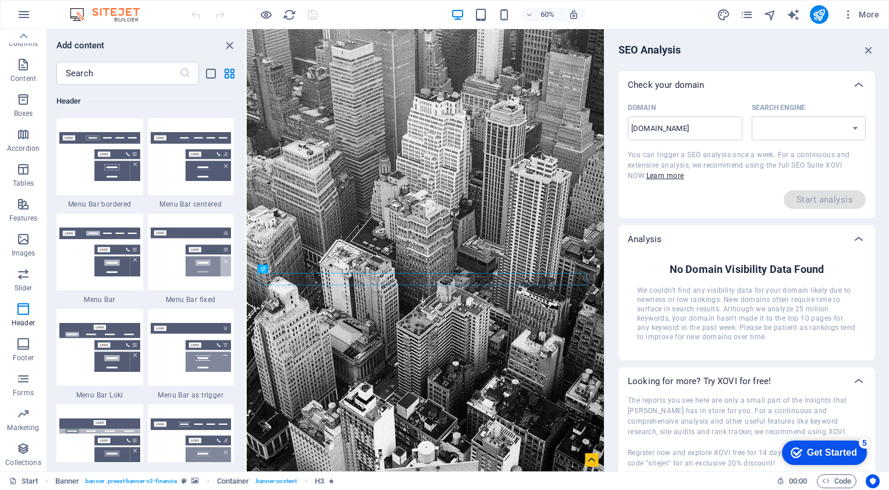
select select "[DOMAIN_NAME]"
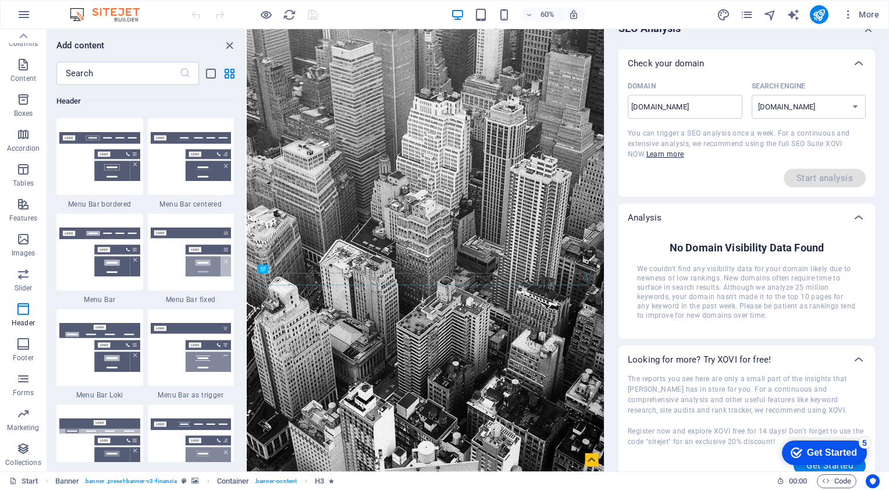
scroll to position [34, 0]
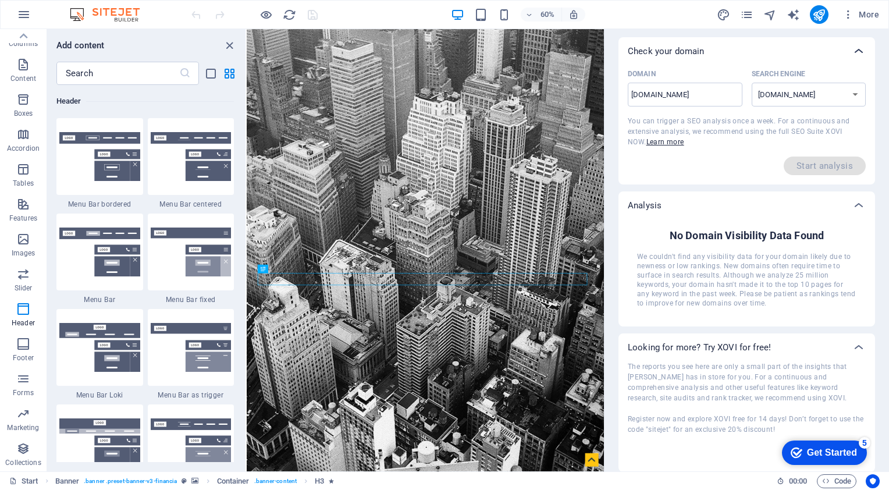
click at [859, 50] on icon at bounding box center [859, 51] width 14 height 14
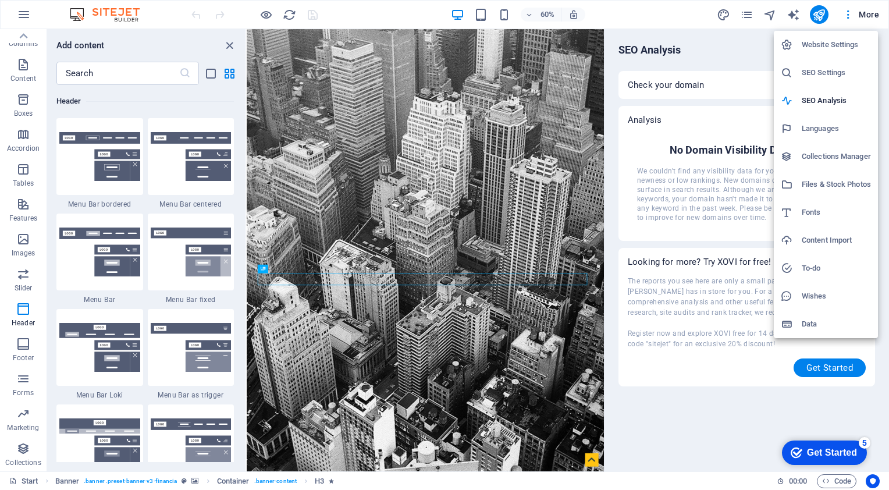
click at [807, 325] on h6 "Data" at bounding box center [836, 324] width 69 height 14
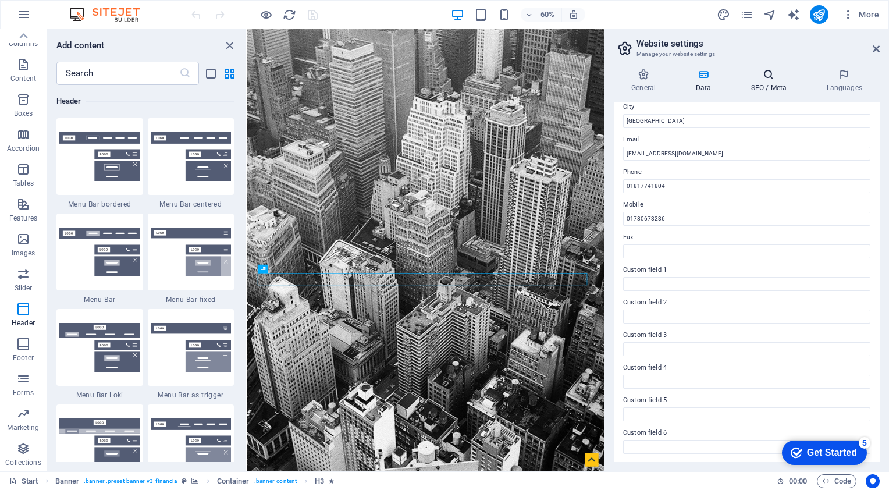
scroll to position [132, 0]
click at [769, 85] on h4 "SEO / Meta" at bounding box center [771, 81] width 76 height 24
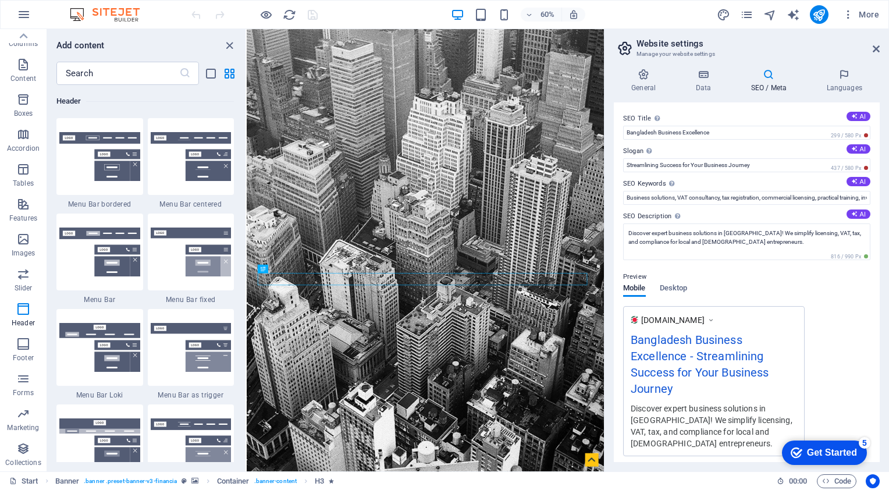
scroll to position [0, 0]
click at [654, 80] on h4 "General" at bounding box center [646, 81] width 64 height 24
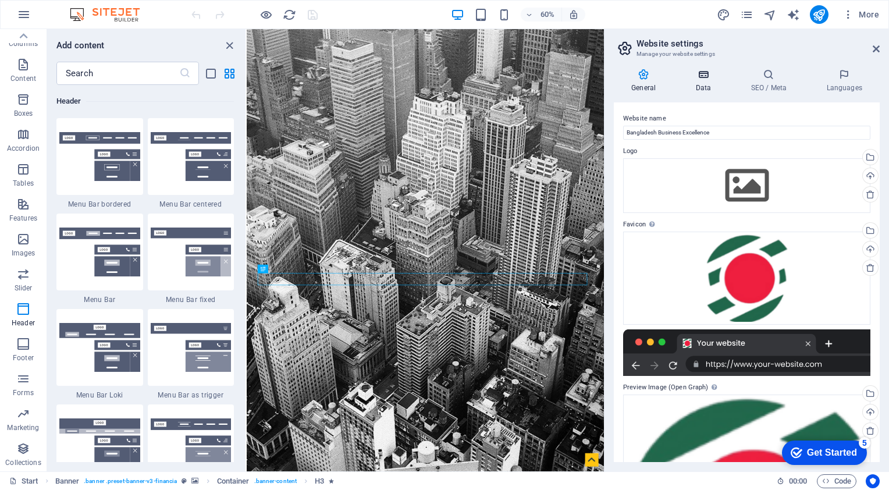
click at [702, 74] on icon at bounding box center [703, 75] width 51 height 12
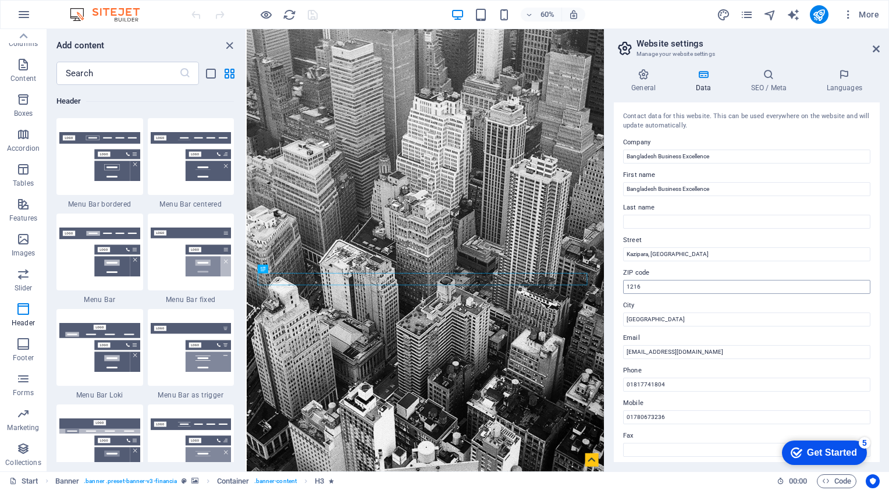
scroll to position [198, 0]
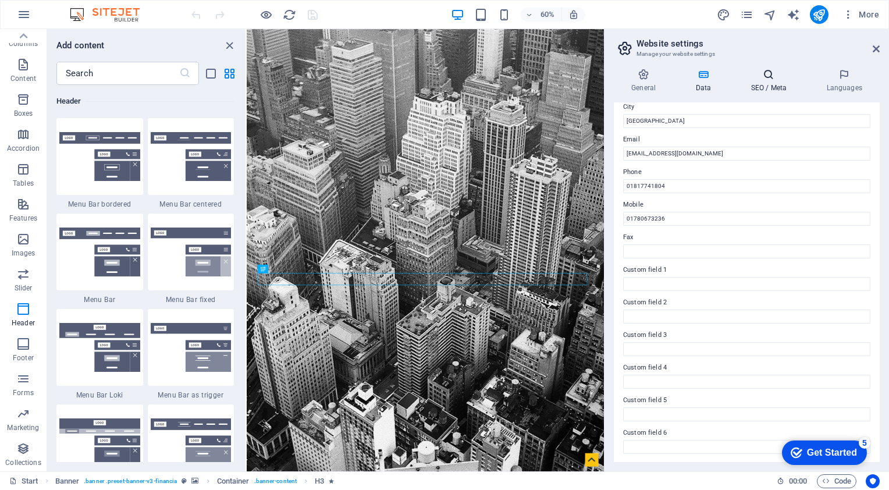
click at [754, 84] on h4 "SEO / Meta" at bounding box center [771, 81] width 76 height 24
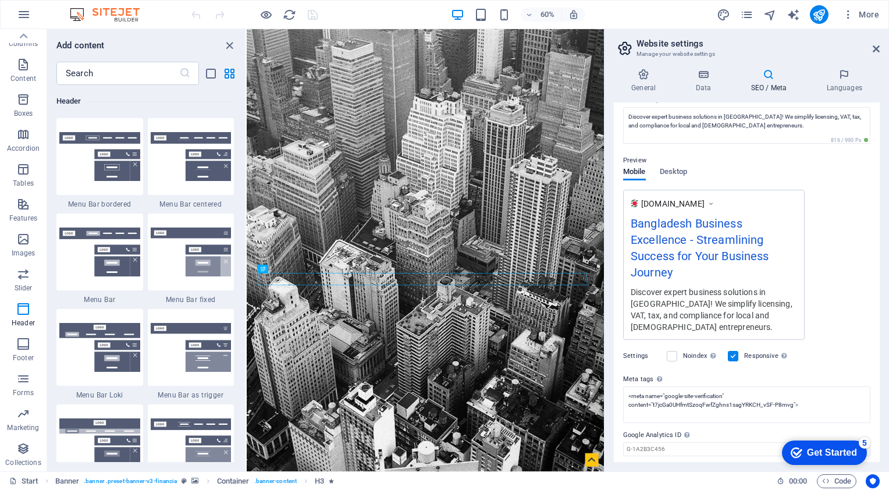
scroll to position [151, 0]
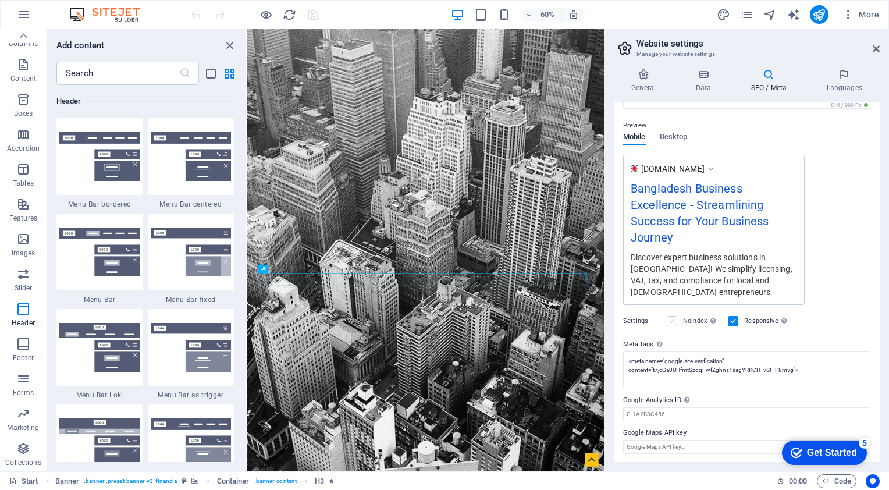
click at [671, 323] on label at bounding box center [672, 321] width 10 height 10
click at [0, 0] on input "Noindex Instruct search engines to exclude this website from search results." at bounding box center [0, 0] width 0 height 0
click at [672, 323] on label at bounding box center [672, 321] width 10 height 10
click at [0, 0] on input "Noindex Instruct search engines to exclude this website from search results." at bounding box center [0, 0] width 0 height 0
click at [672, 323] on label at bounding box center [672, 321] width 10 height 10
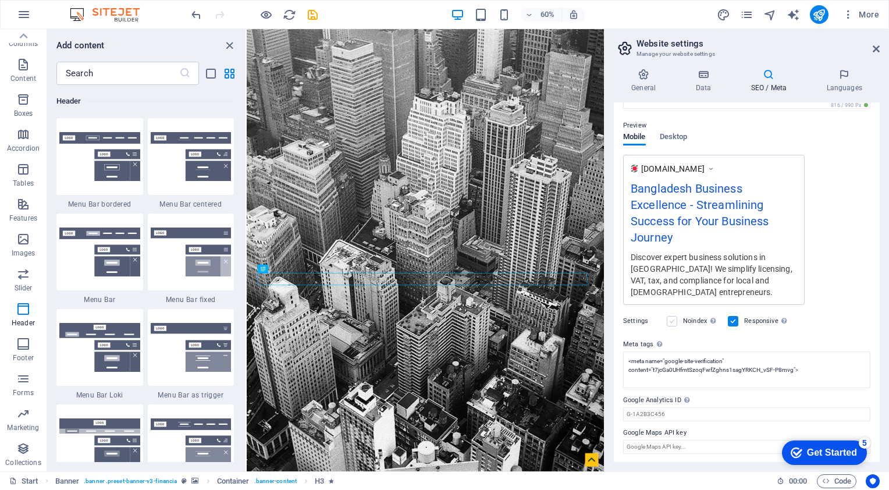
click at [0, 0] on input "Noindex Instruct search engines to exclude this website from search results." at bounding box center [0, 0] width 0 height 0
click at [816, 367] on textarea "<meta name="google-site-verification" content="t7jcGa0UHfmtSzoqFwfZghns1sagYRKC…" at bounding box center [746, 373] width 247 height 45
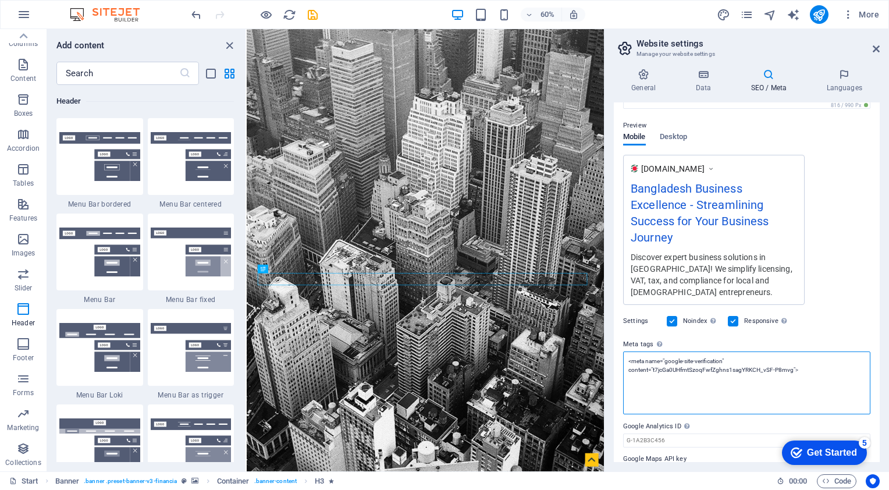
paste textarea "<urlset xmlns="[URL][DOMAIN_NAME]" xmlns:xsi="[URL][DOMAIN_NAME]" xsi:schemaLoc…"
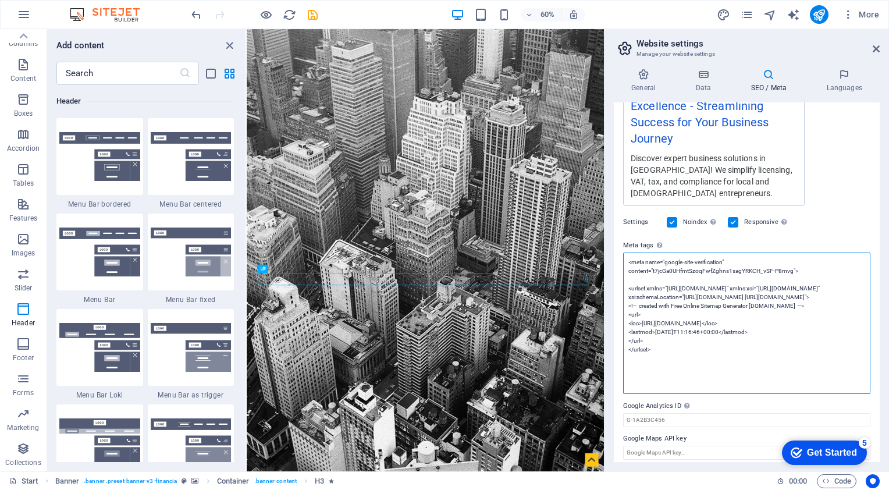
scroll to position [256, 0]
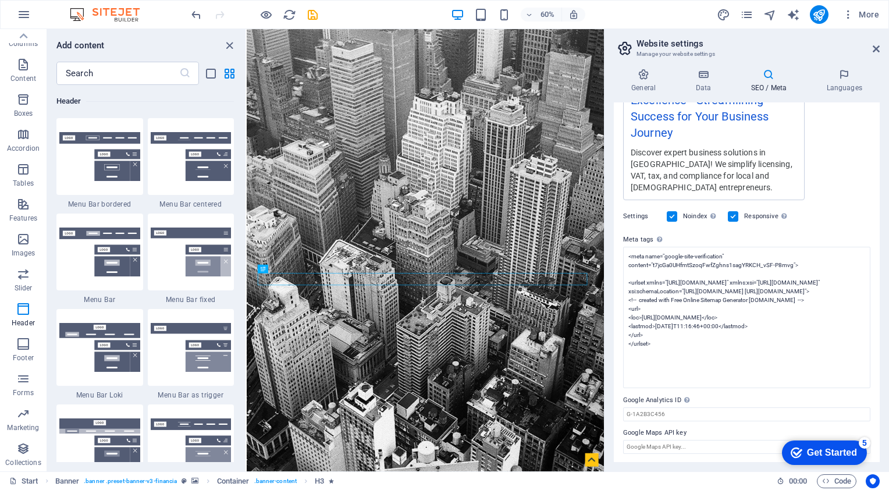
type textarea "<meta name="google-site-verification" content="t7jcGa0UHfmtSzoqFwfZghns1sagYRKC…"
click at [670, 216] on body "Bangladesh Business Excellence Start (en) Favorites Elements Columns Content Bo…" at bounding box center [444, 245] width 889 height 490
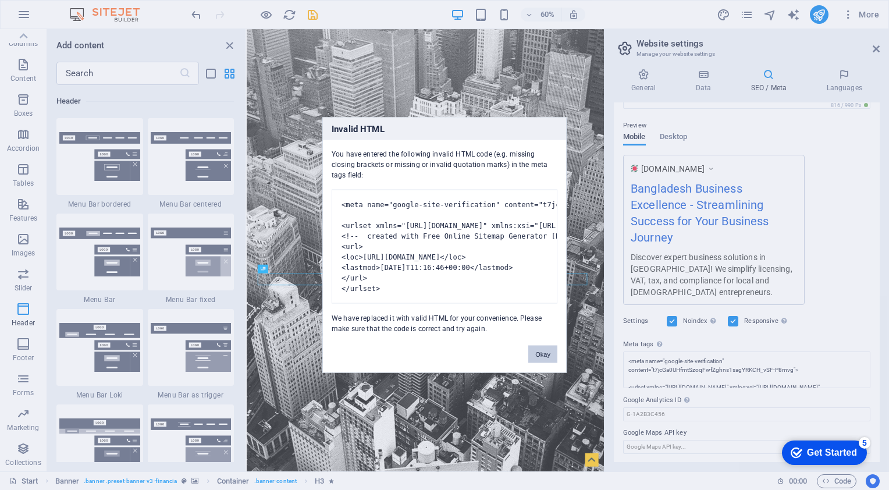
click at [537, 360] on button "Okay" at bounding box center [542, 354] width 29 height 17
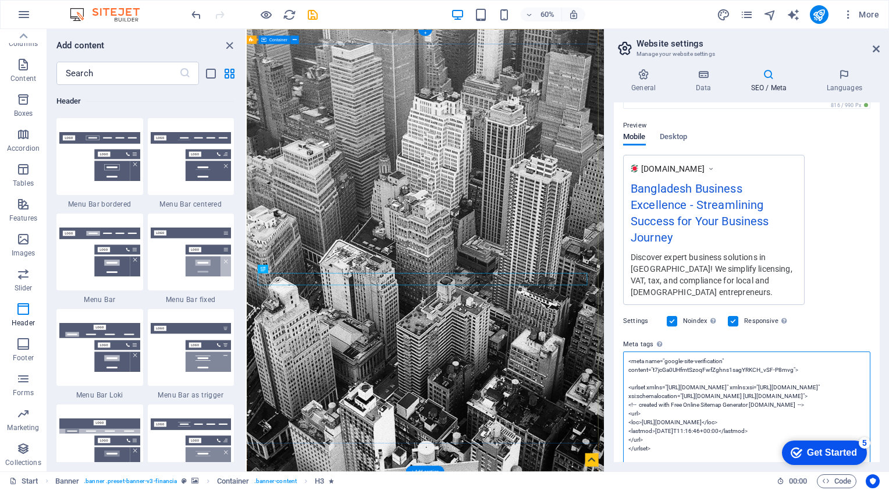
scroll to position [256, 0]
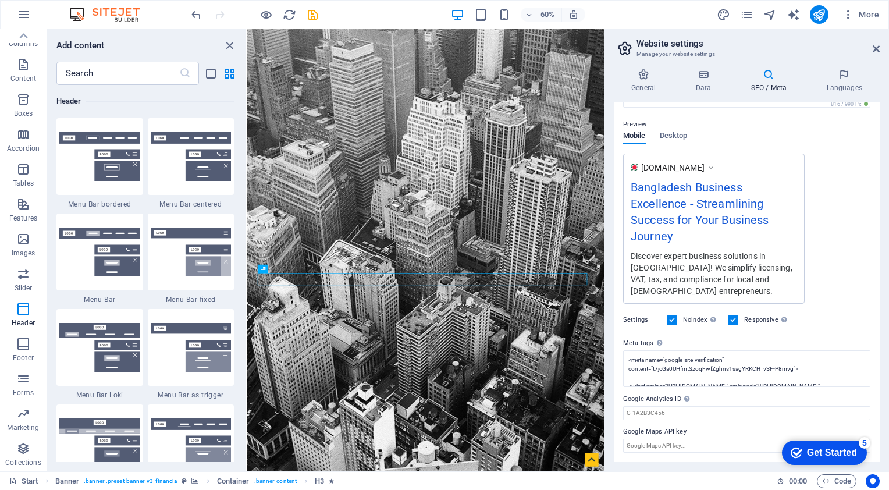
click at [846, 186] on div "[DOMAIN_NAME] Bangladesh Business Excellence - Streamlining Success for Your Bu…" at bounding box center [746, 229] width 247 height 150
